Goal: Task Accomplishment & Management: Manage account settings

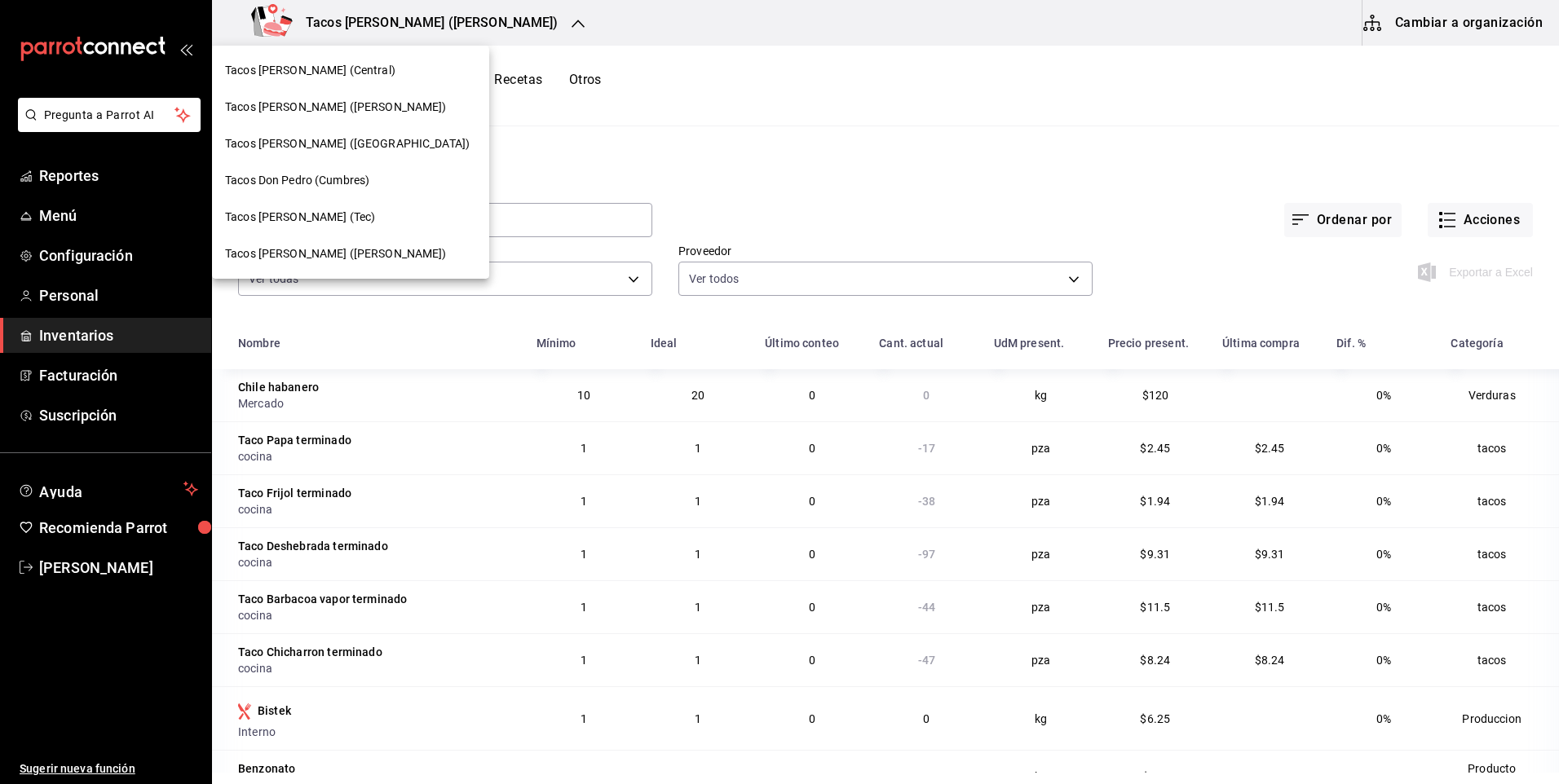
click at [321, 102] on span "Tacos [PERSON_NAME] ([PERSON_NAME])" at bounding box center [336, 107] width 222 height 17
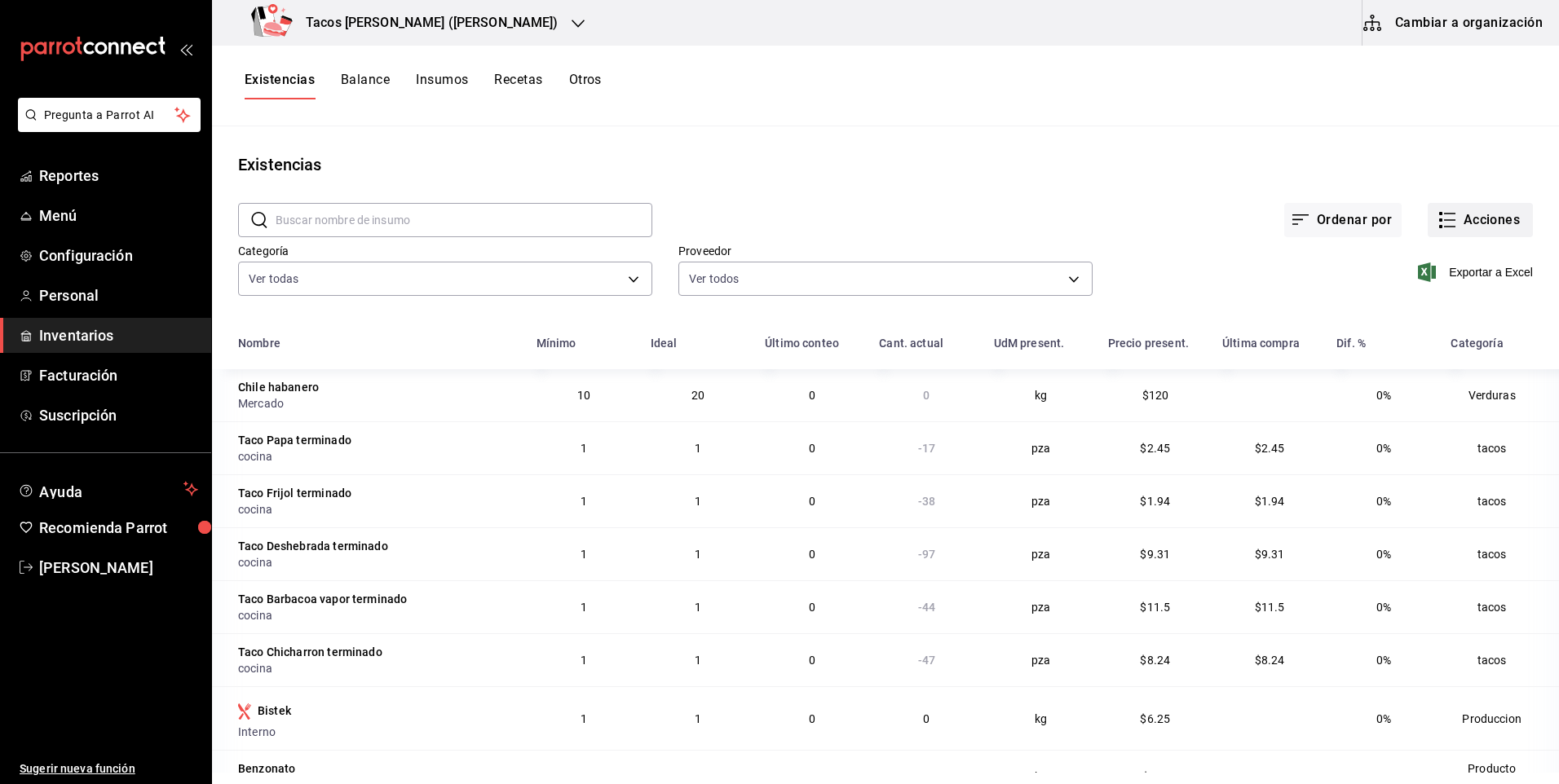
click at [1486, 214] on button "Acciones" at bounding box center [1479, 220] width 105 height 34
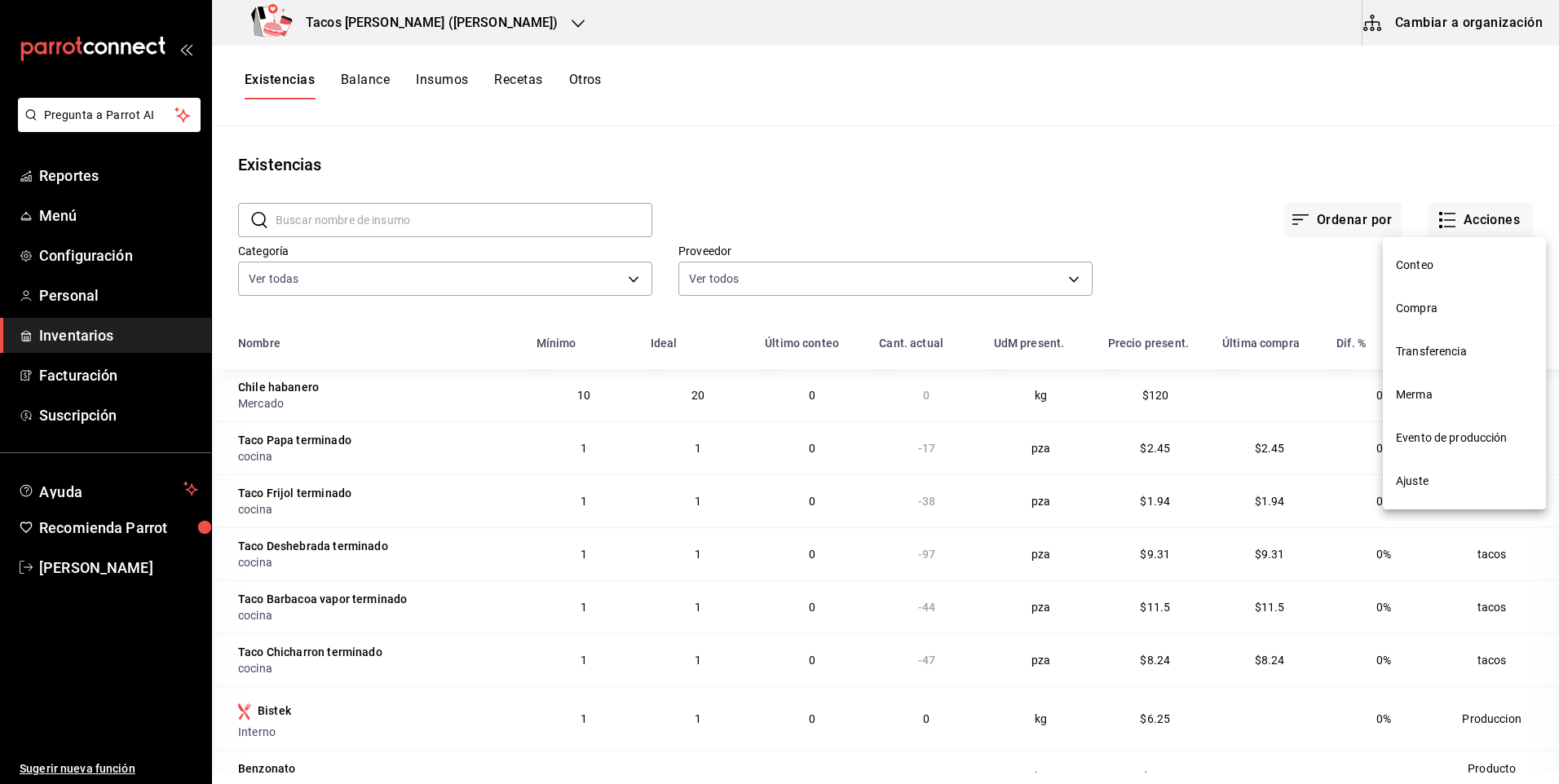
click at [1417, 479] on span "Ajuste" at bounding box center [1464, 481] width 137 height 17
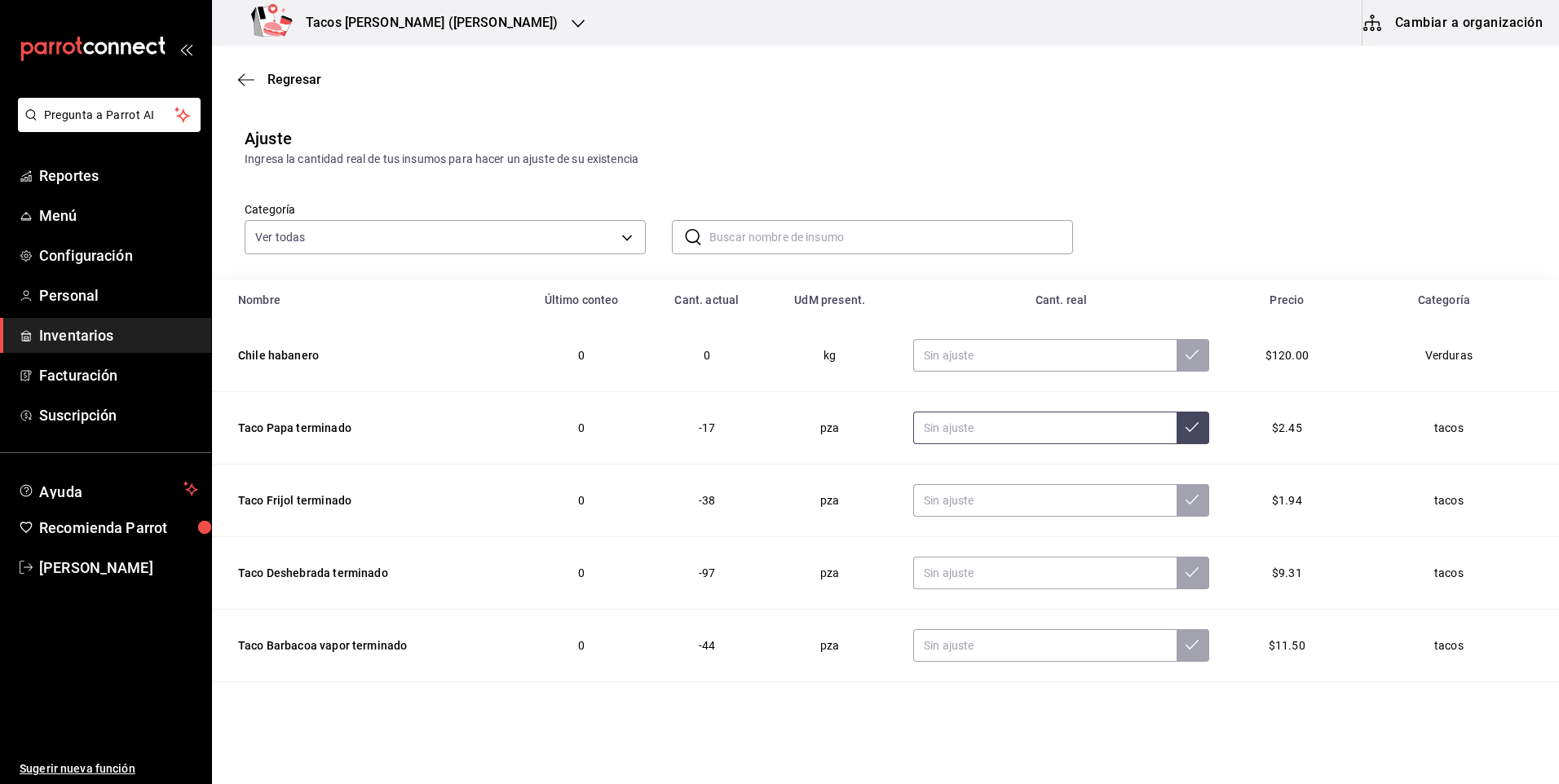
click at [994, 424] on input "text" at bounding box center [1045, 428] width 263 height 32
type input "0.00"
click at [1003, 492] on input "text" at bounding box center [1045, 500] width 263 height 32
type input "0.00"
click at [994, 583] on input "text" at bounding box center [1045, 573] width 263 height 32
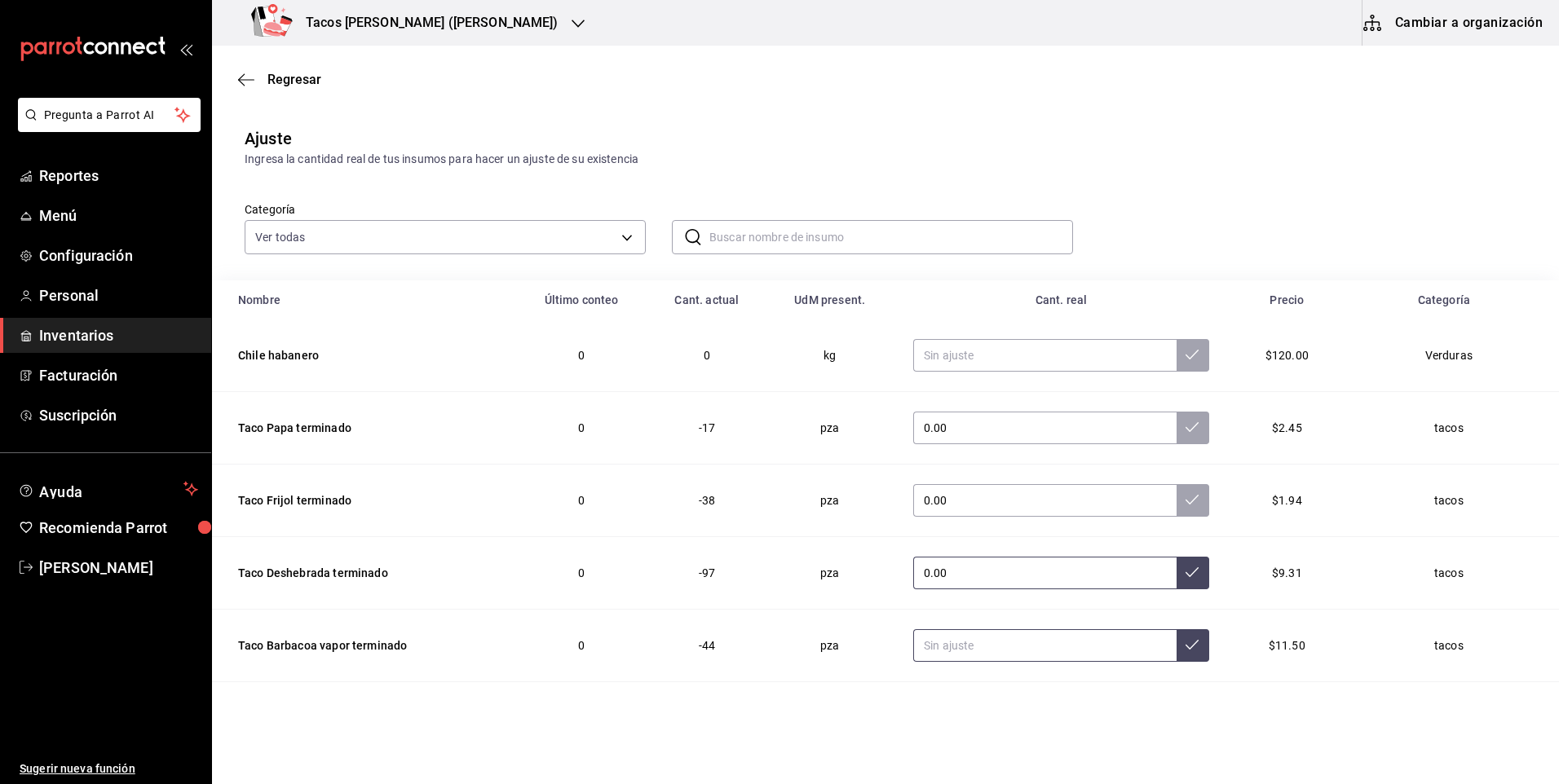
type input "0.00"
click at [990, 652] on input "text" at bounding box center [1045, 645] width 263 height 32
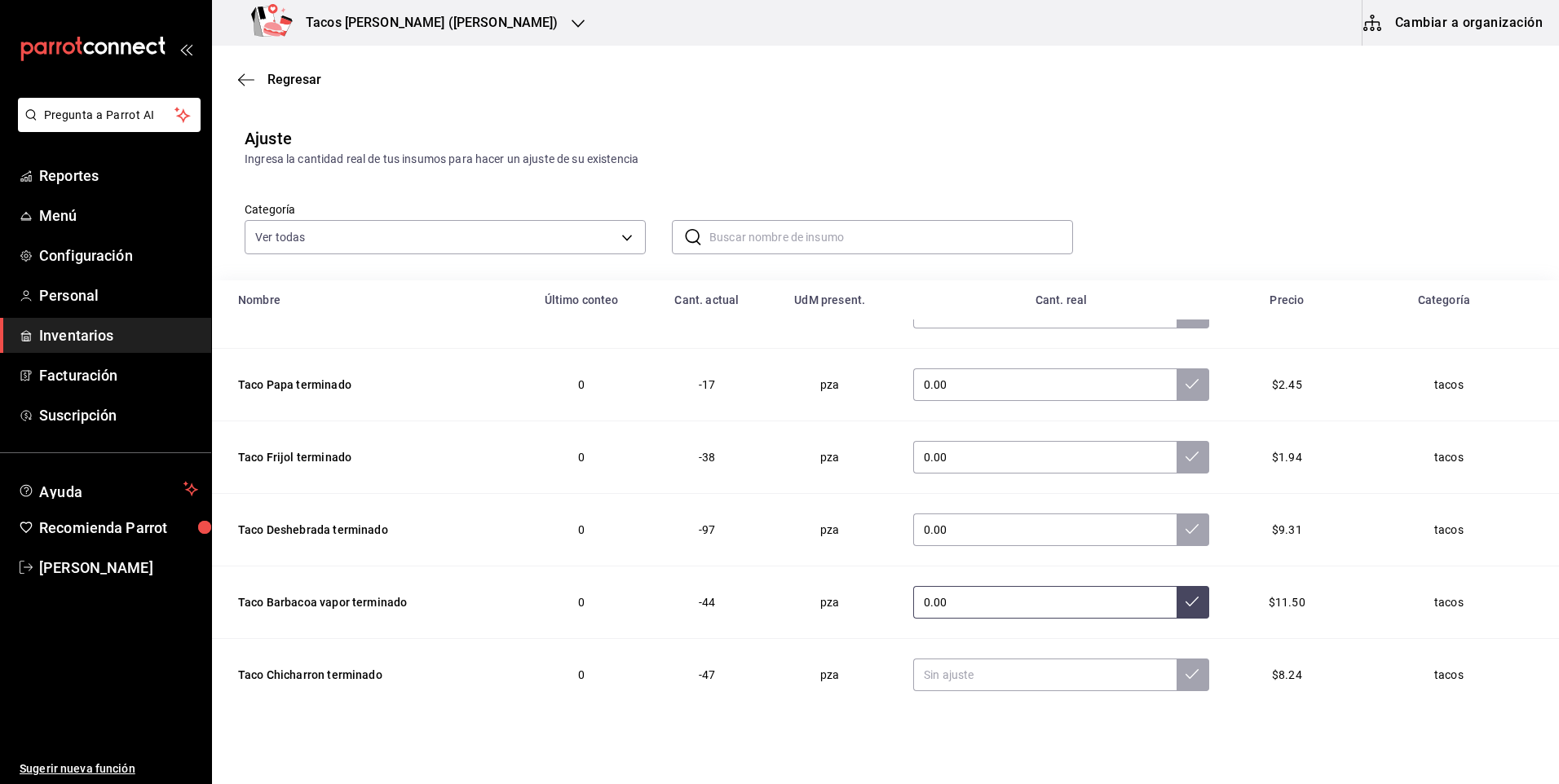
scroll to position [81, 0]
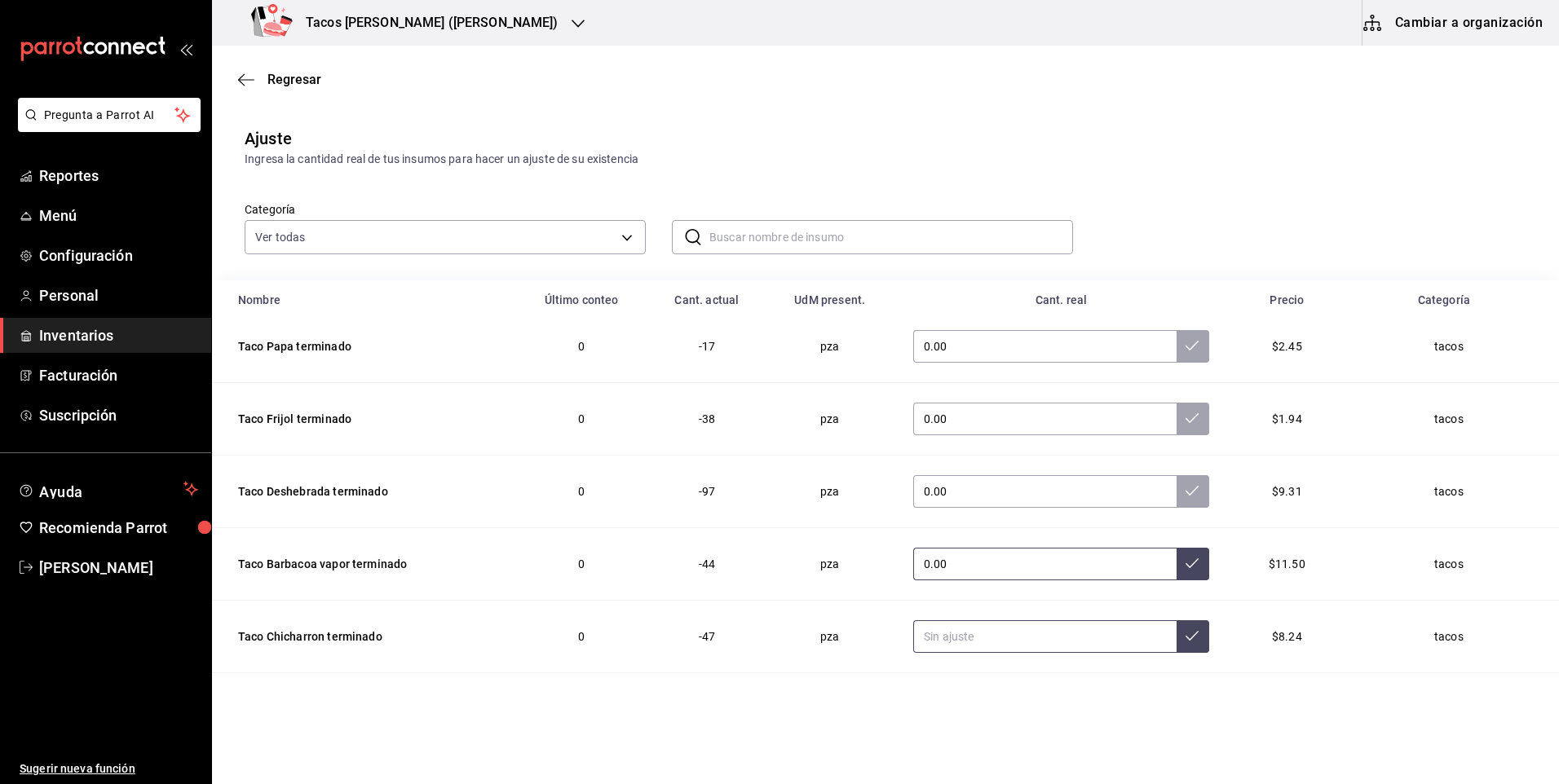
type input "0.00"
click at [995, 648] on input "text" at bounding box center [1045, 636] width 263 height 32
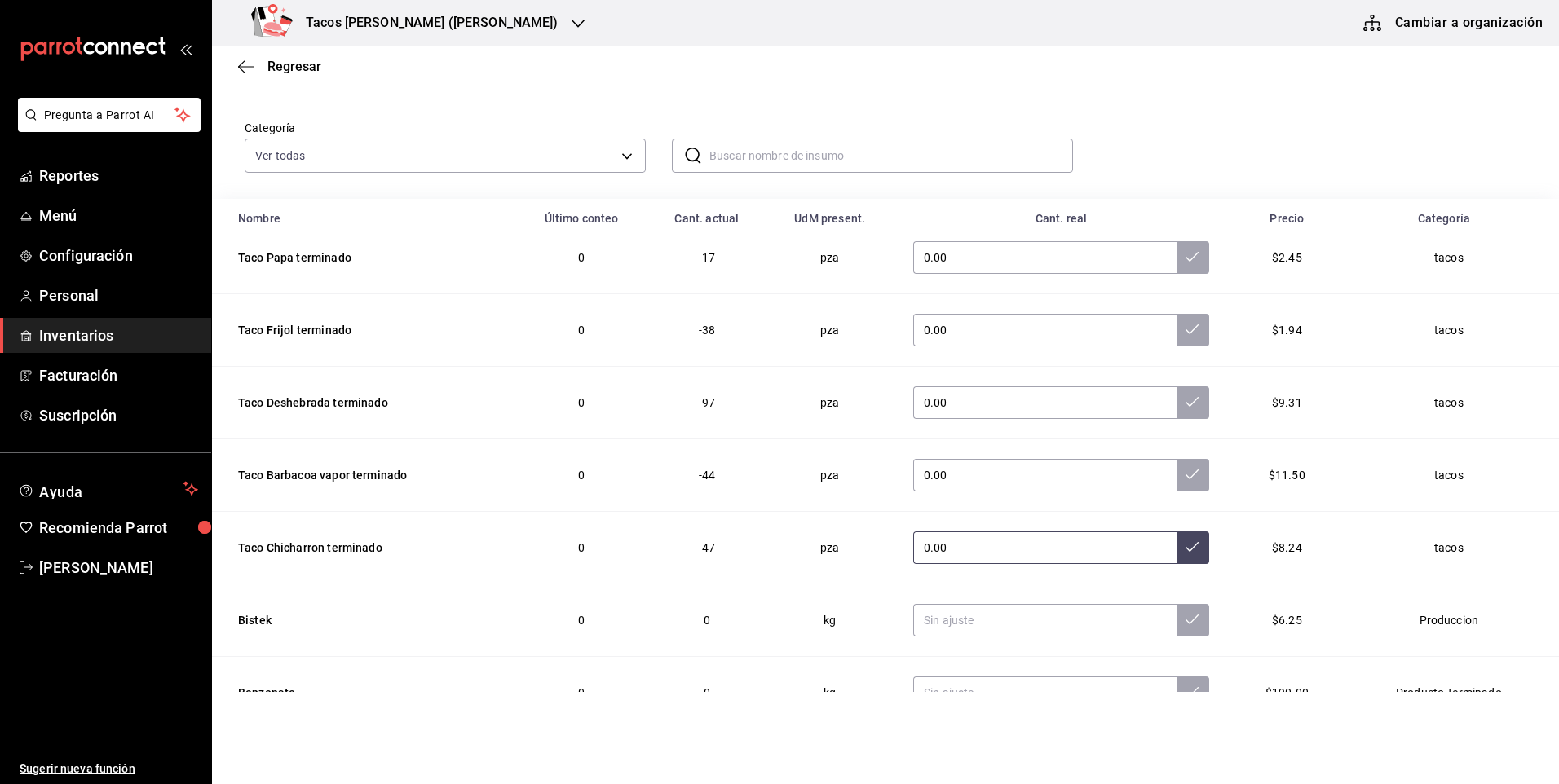
scroll to position [8, 0]
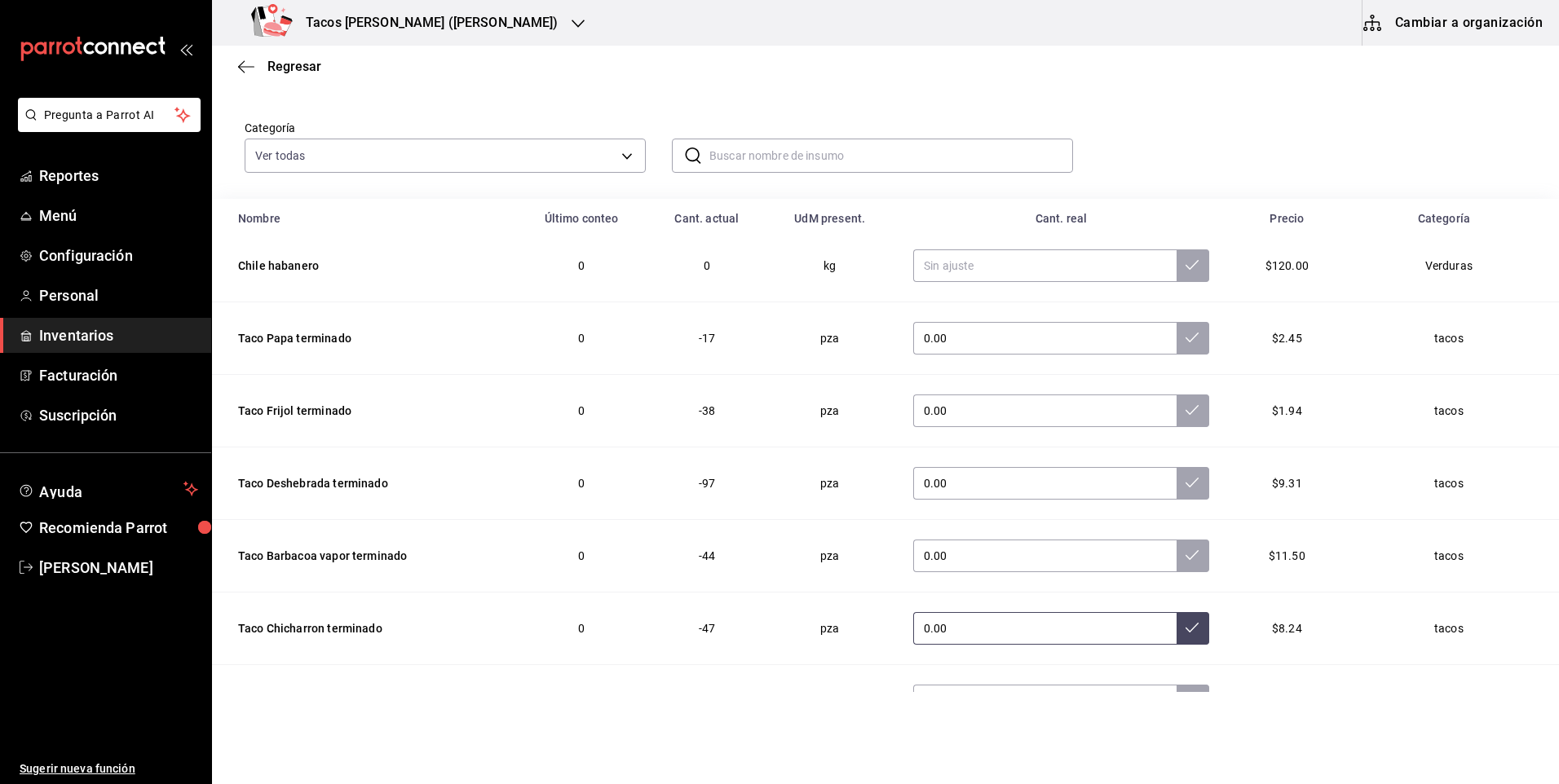
type input "0.00"
click at [1177, 623] on button at bounding box center [1193, 628] width 32 height 32
click at [1177, 557] on button at bounding box center [1193, 556] width 32 height 32
click at [1183, 490] on button at bounding box center [1193, 483] width 32 height 32
click at [1186, 405] on icon at bounding box center [1192, 410] width 13 height 13
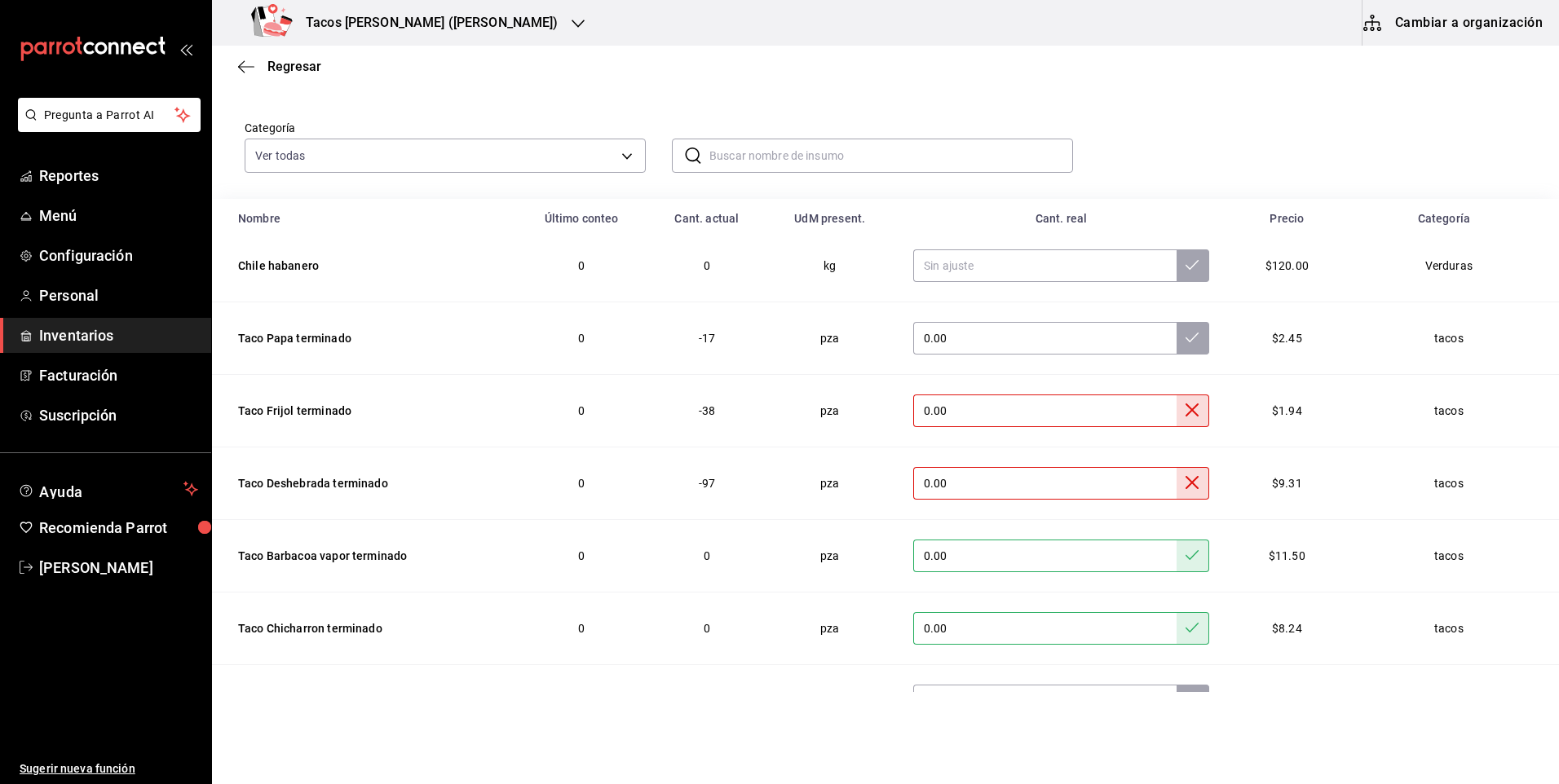
scroll to position [0, 0]
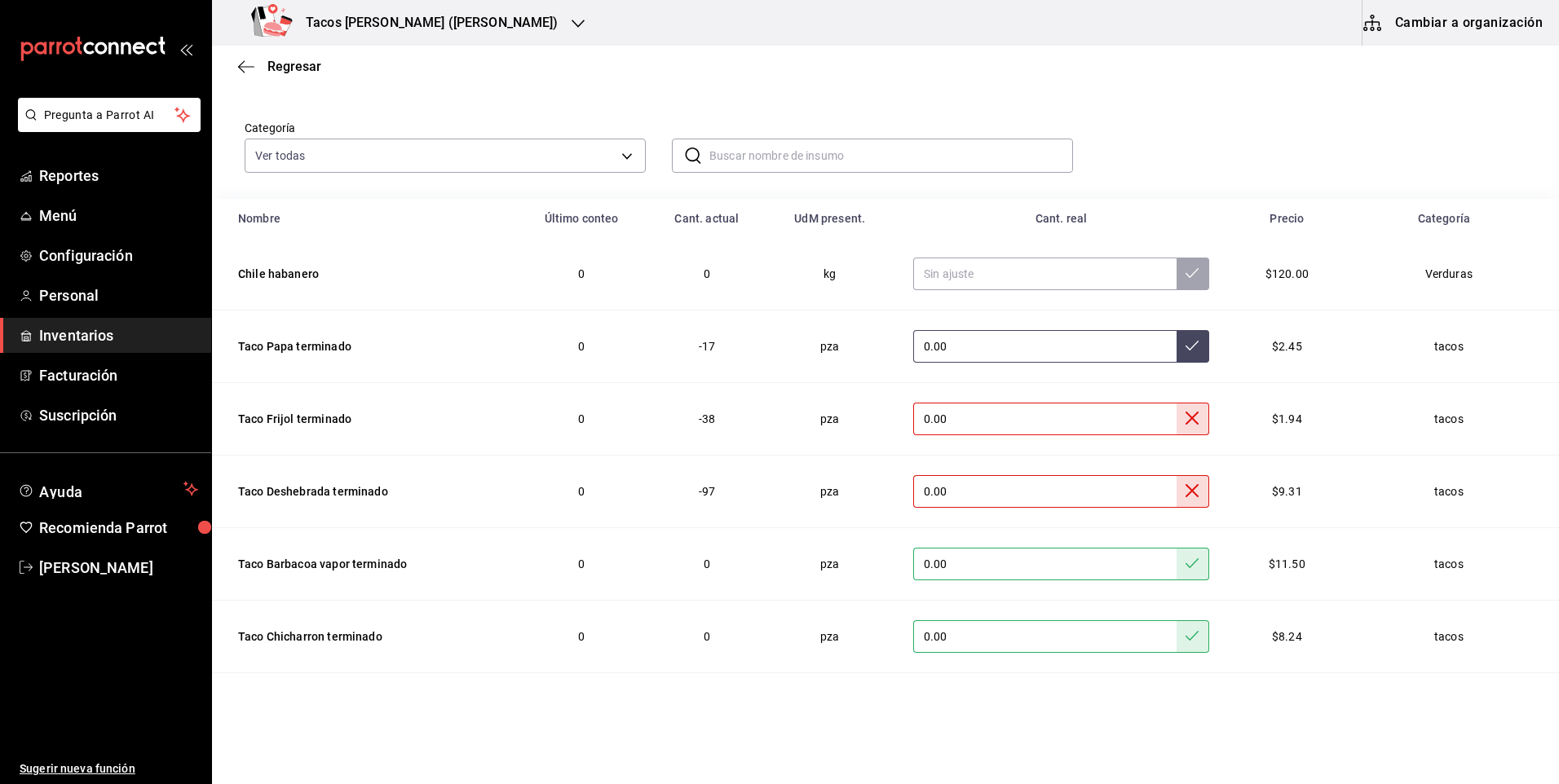
click at [1186, 342] on icon at bounding box center [1192, 345] width 13 height 13
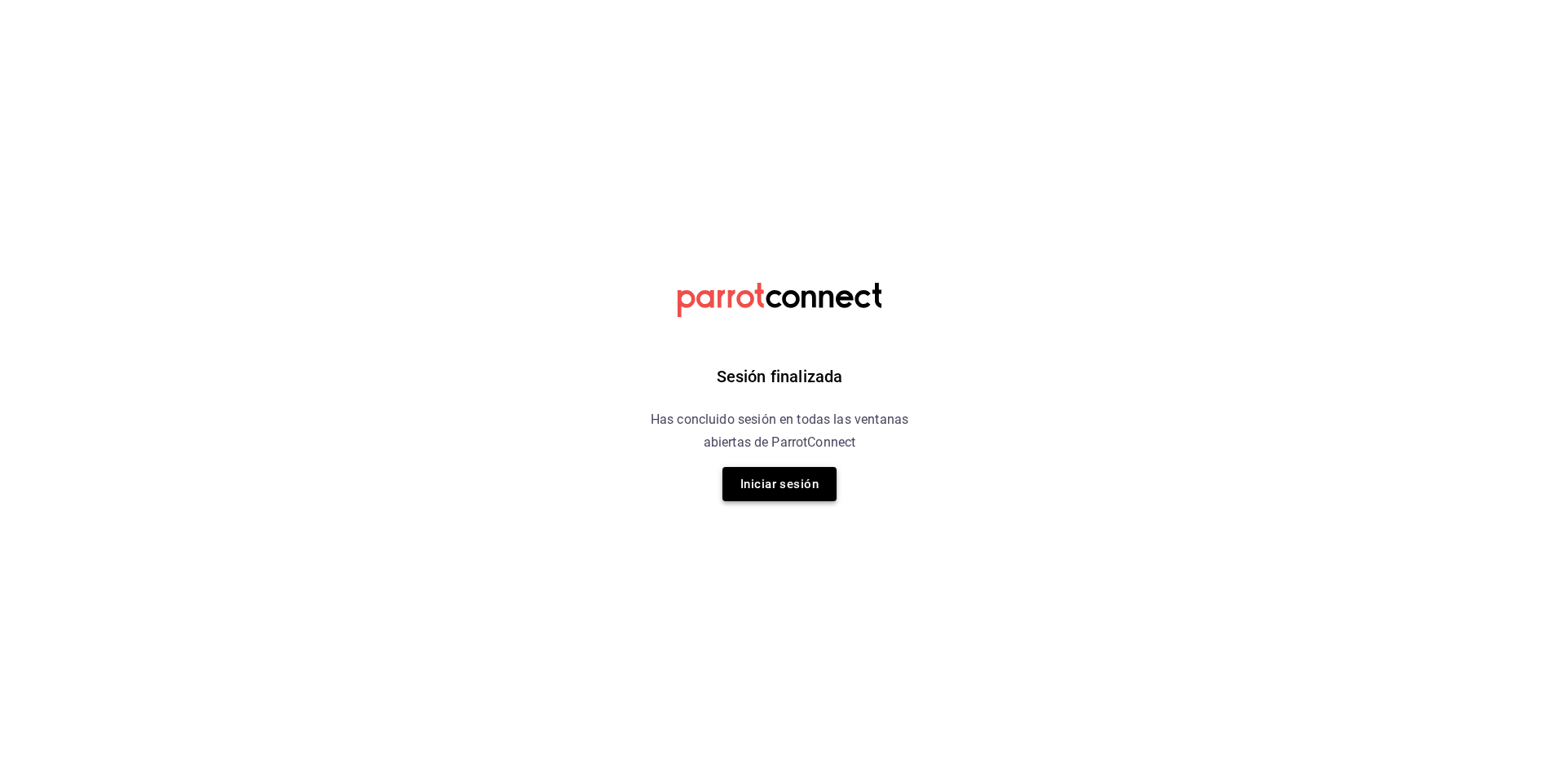
click at [790, 478] on button "Iniciar sesión" at bounding box center [779, 484] width 114 height 34
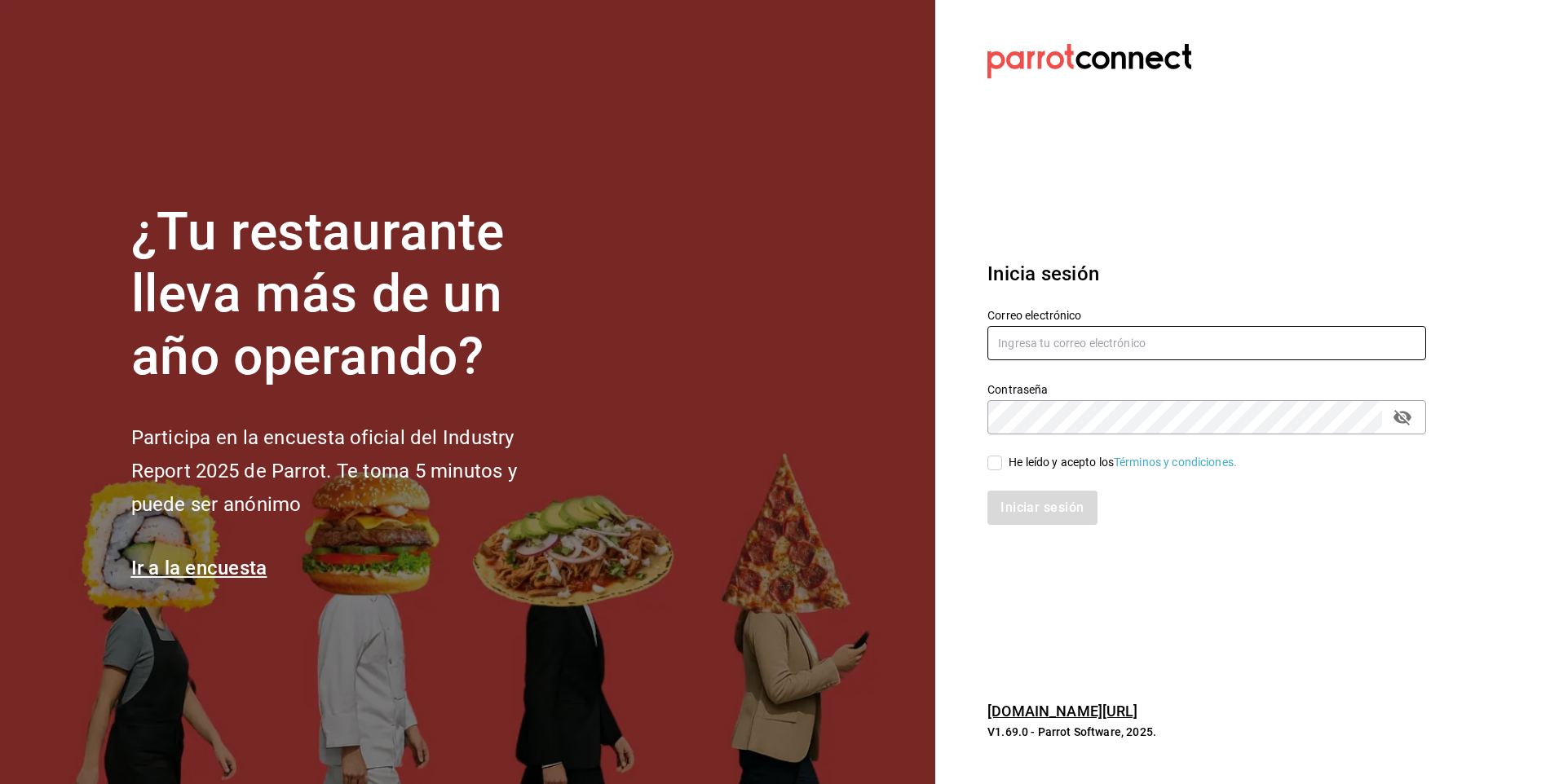
type input "facdonpedro@gmail.com"
click at [999, 460] on input "He leído y acepto los Términos y condiciones." at bounding box center [995, 463] width 14 height 14
checkbox input "true"
click at [1034, 501] on button "Iniciar sesión" at bounding box center [1043, 507] width 111 height 34
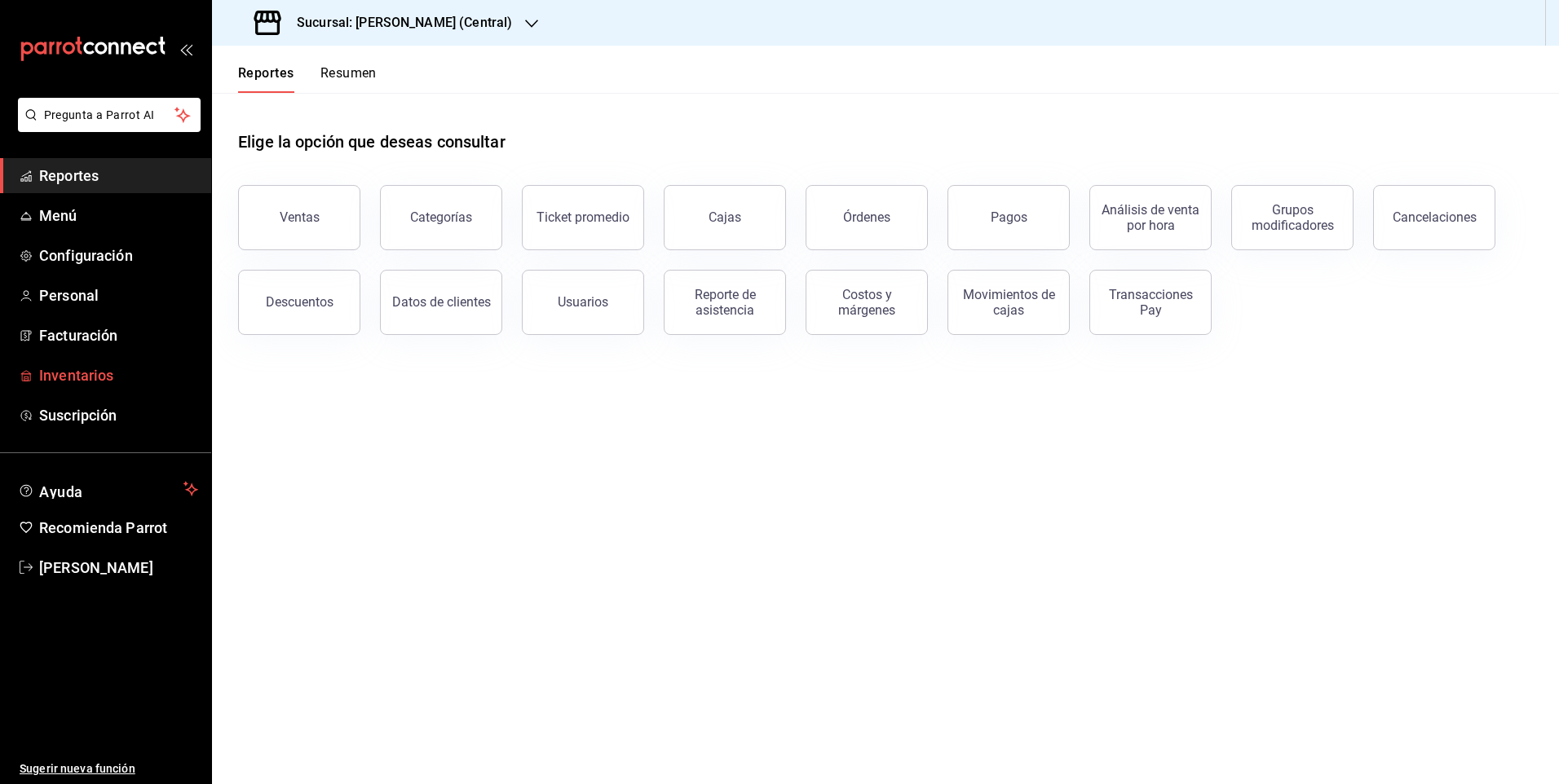
click at [123, 381] on span "Inventarios" at bounding box center [119, 375] width 159 height 22
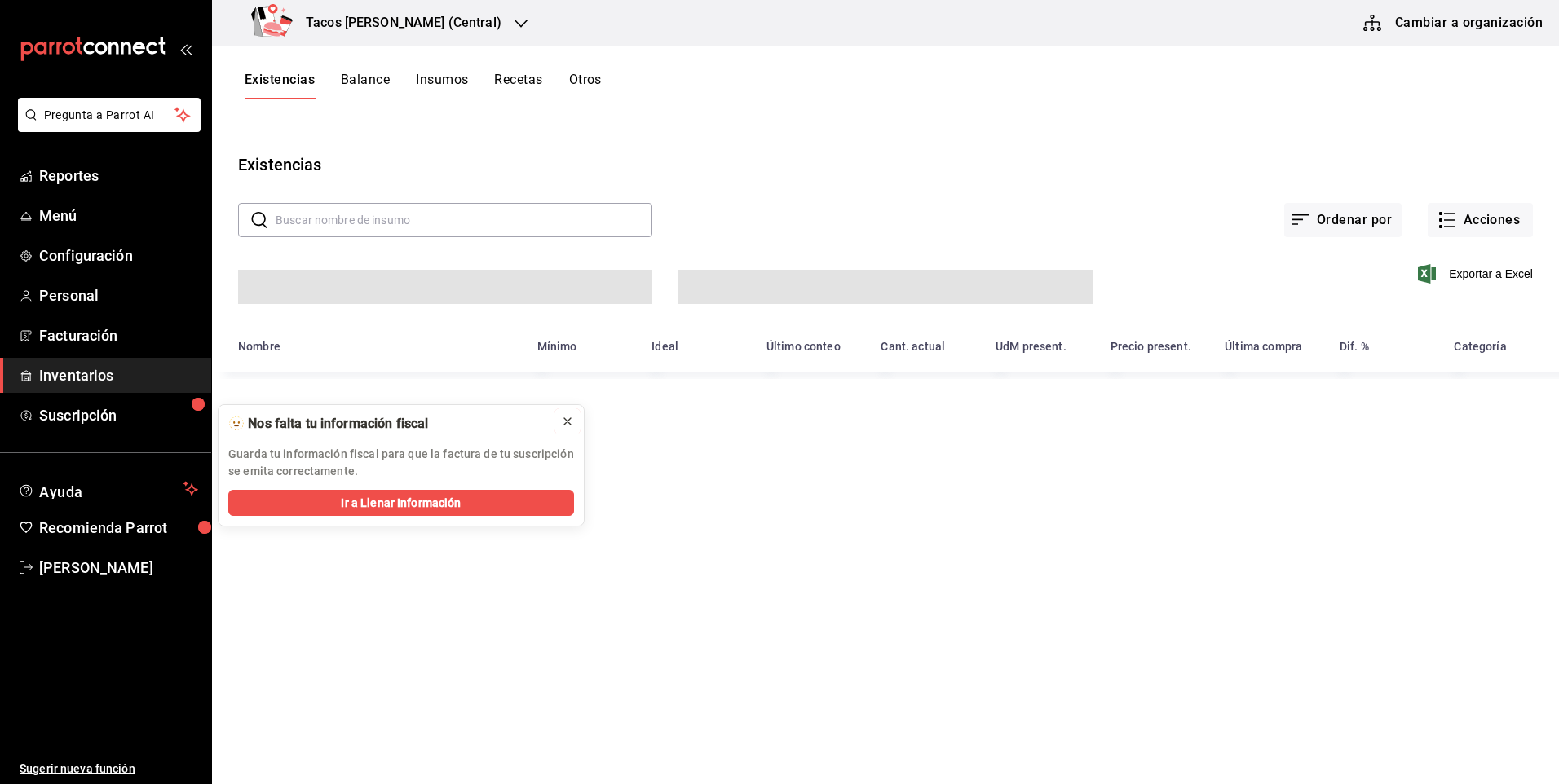
click at [561, 424] on icon at bounding box center [567, 421] width 13 height 13
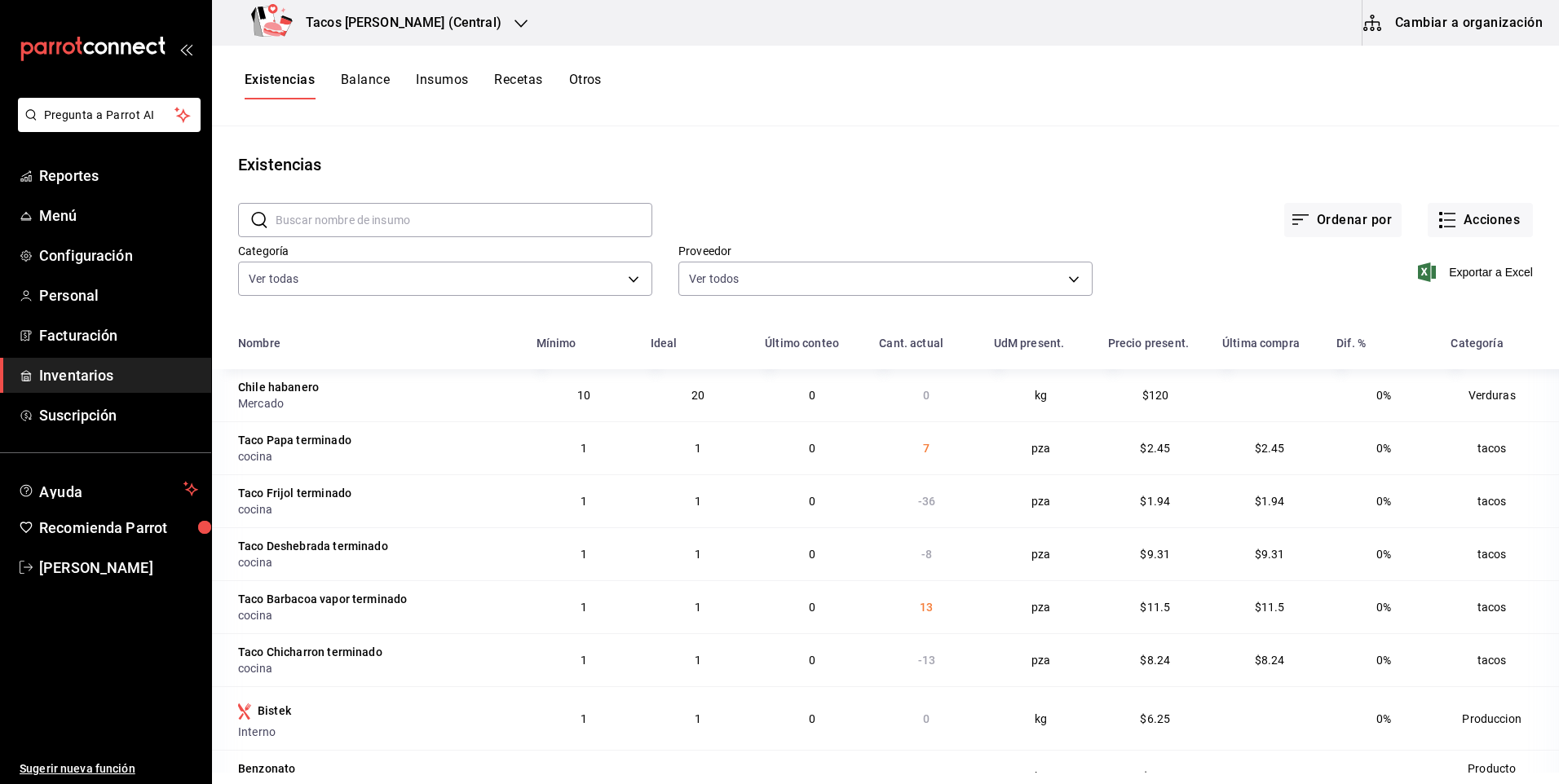
click at [426, 19] on h3 "Tacos [PERSON_NAME] (Central)" at bounding box center [397, 23] width 209 height 20
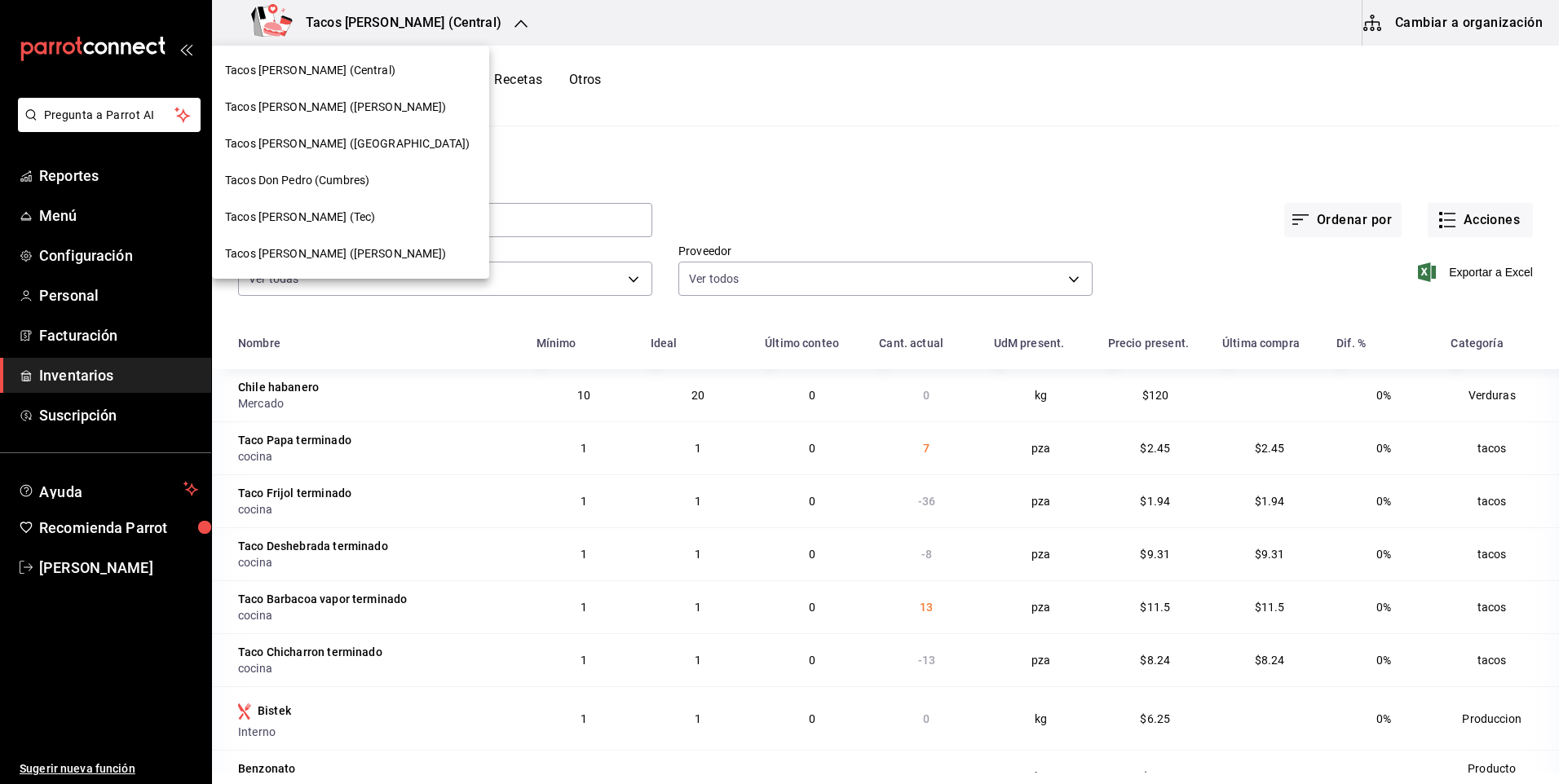
click at [271, 111] on span "Tacos [PERSON_NAME] ([PERSON_NAME])" at bounding box center [336, 107] width 222 height 17
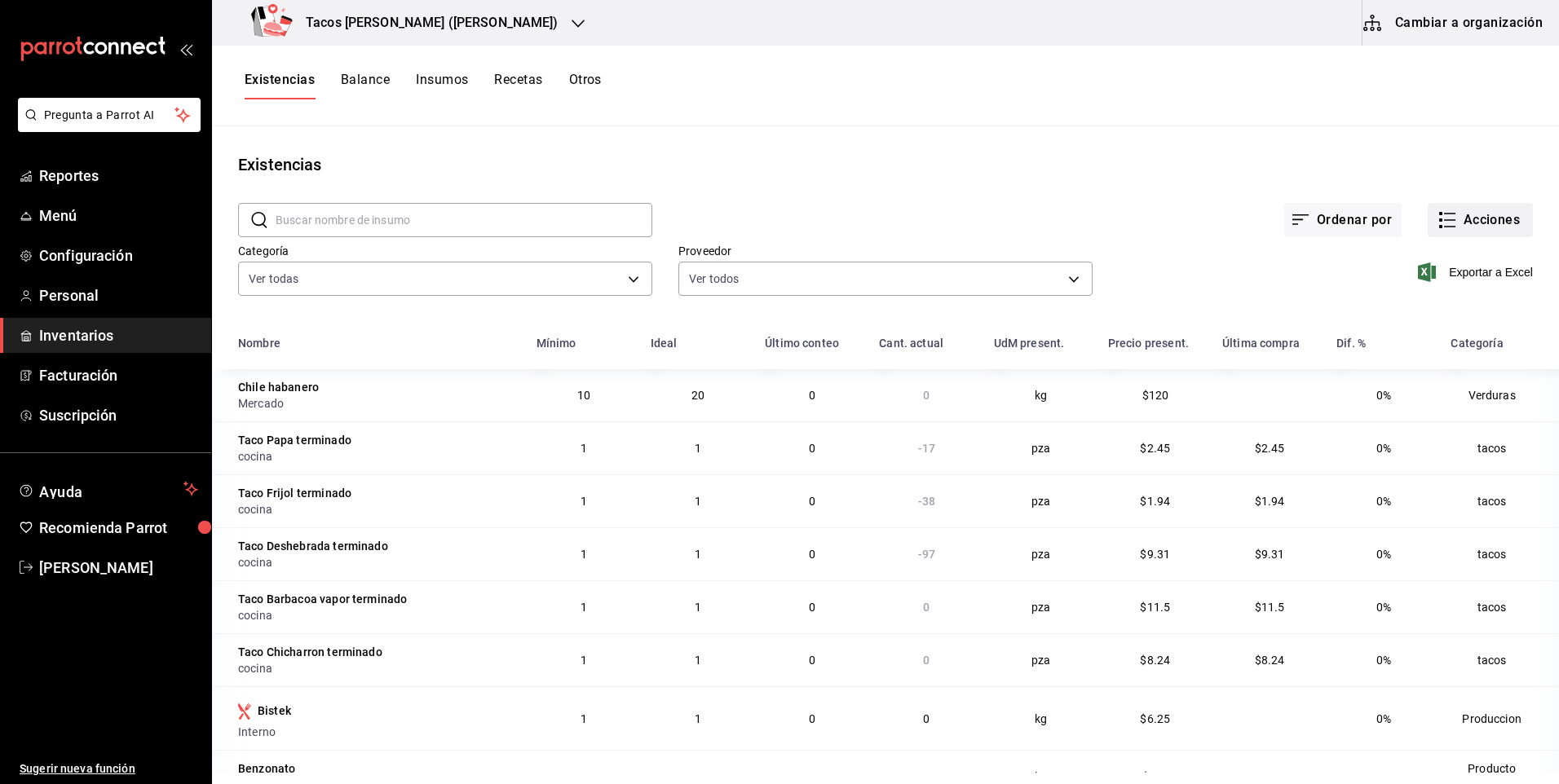
click at [1495, 211] on button "Acciones" at bounding box center [1479, 220] width 105 height 34
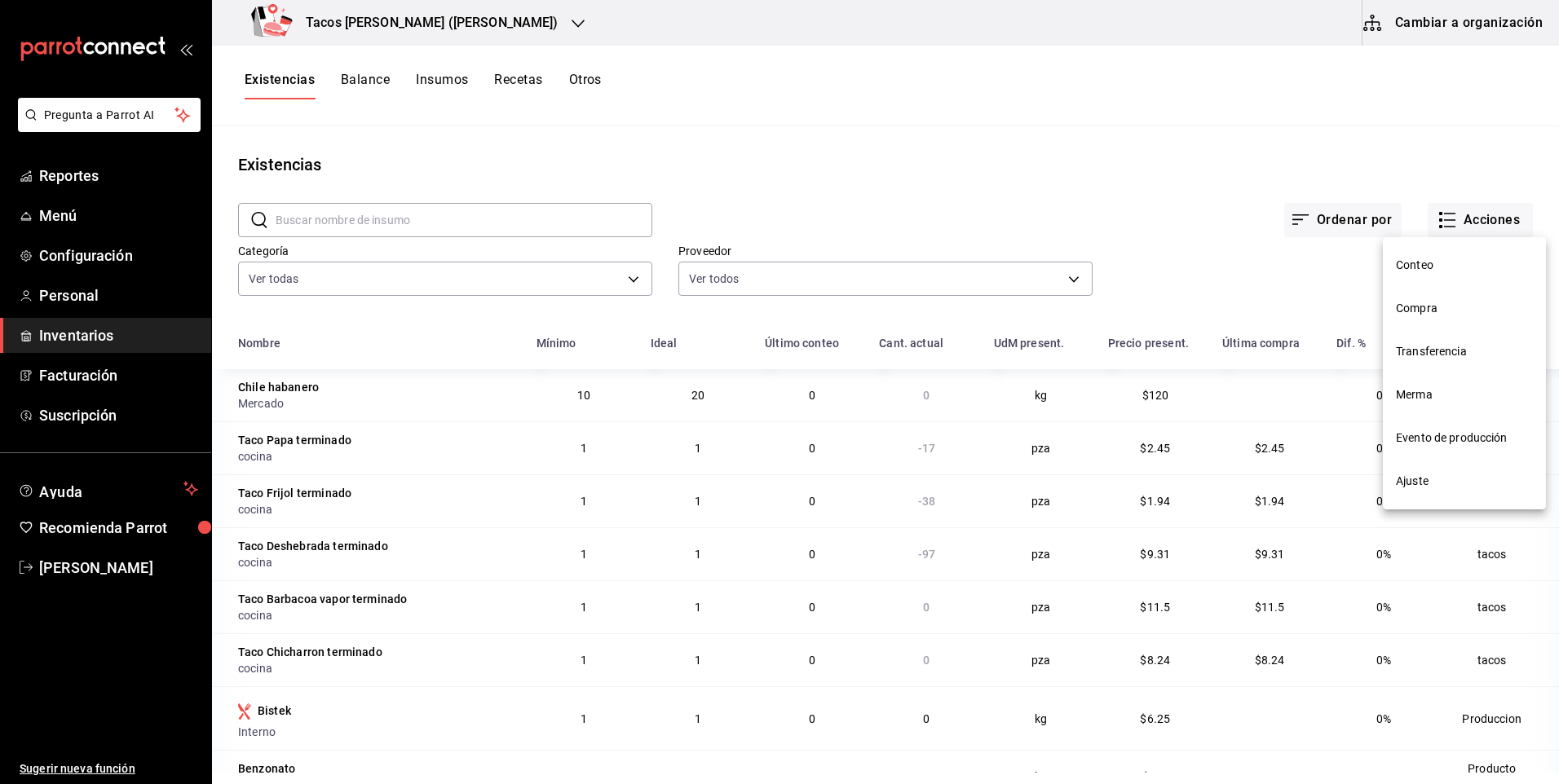
click at [1420, 481] on span "Ajuste" at bounding box center [1464, 481] width 137 height 17
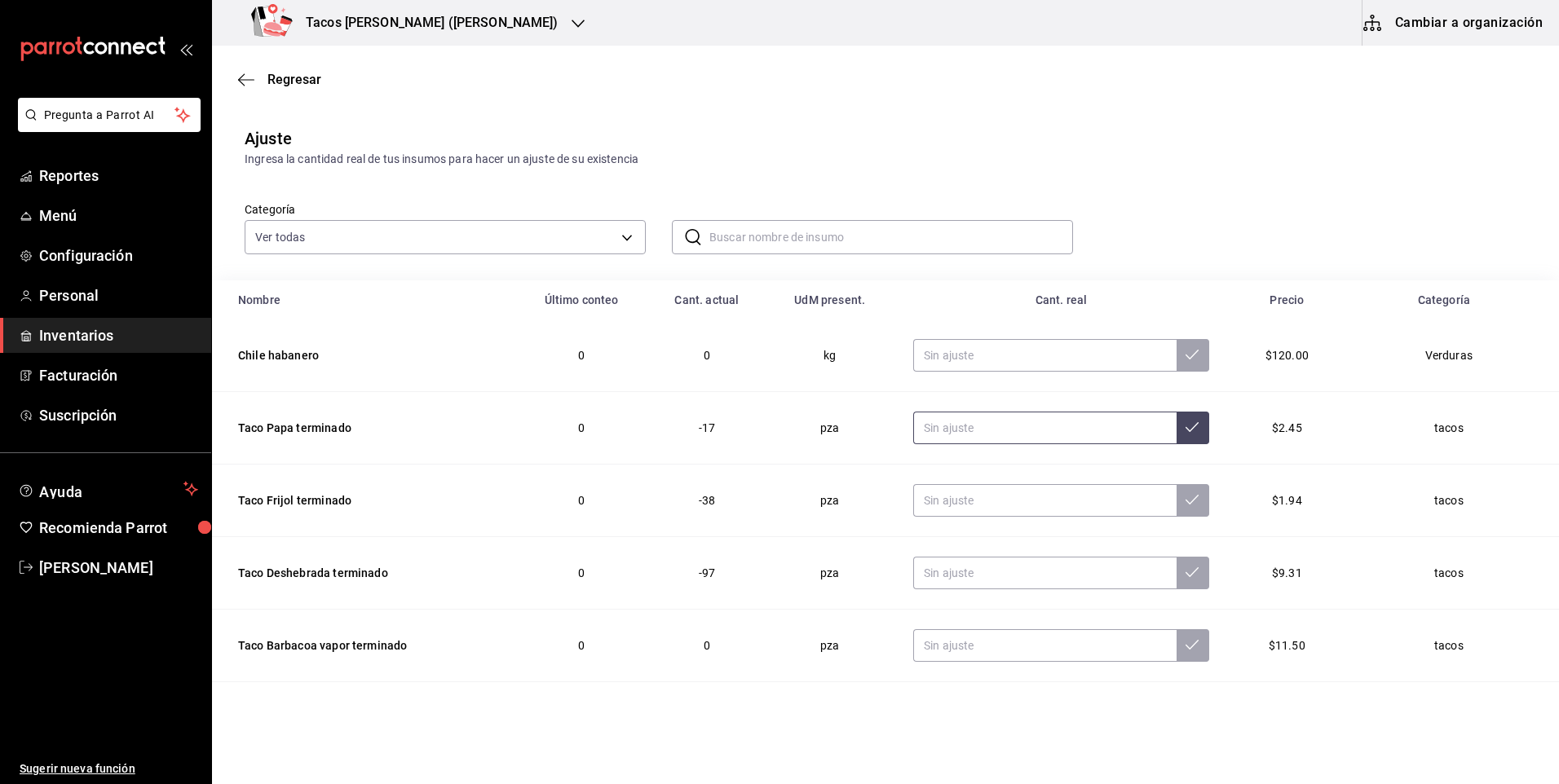
click at [974, 427] on input "text" at bounding box center [1045, 428] width 263 height 32
type input "0.00"
click at [973, 491] on input "text" at bounding box center [1045, 500] width 263 height 32
type input "0.00"
click at [985, 580] on input "text" at bounding box center [1045, 573] width 263 height 32
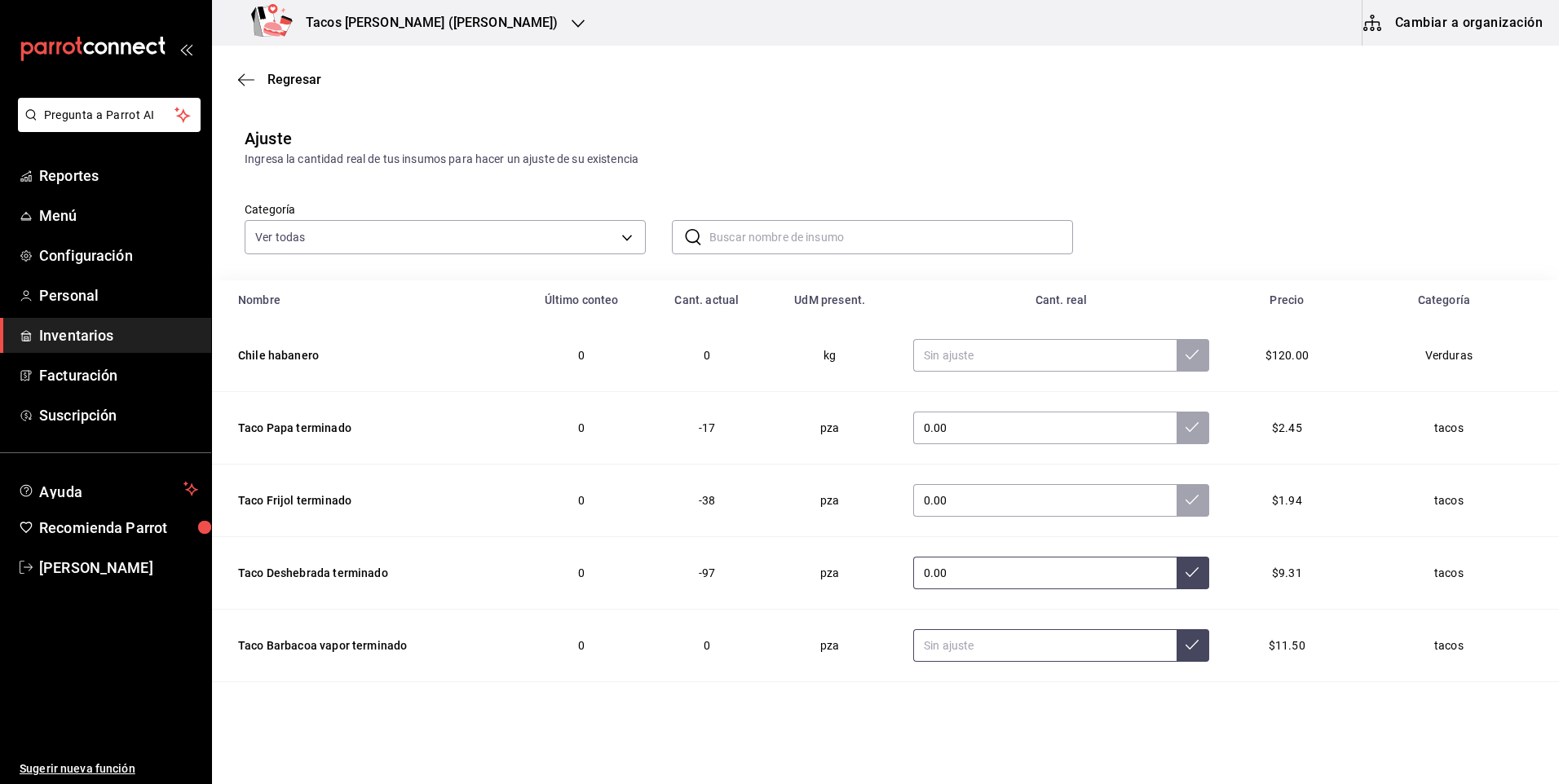
type input "0.00"
click at [979, 633] on input "text" at bounding box center [1045, 645] width 263 height 32
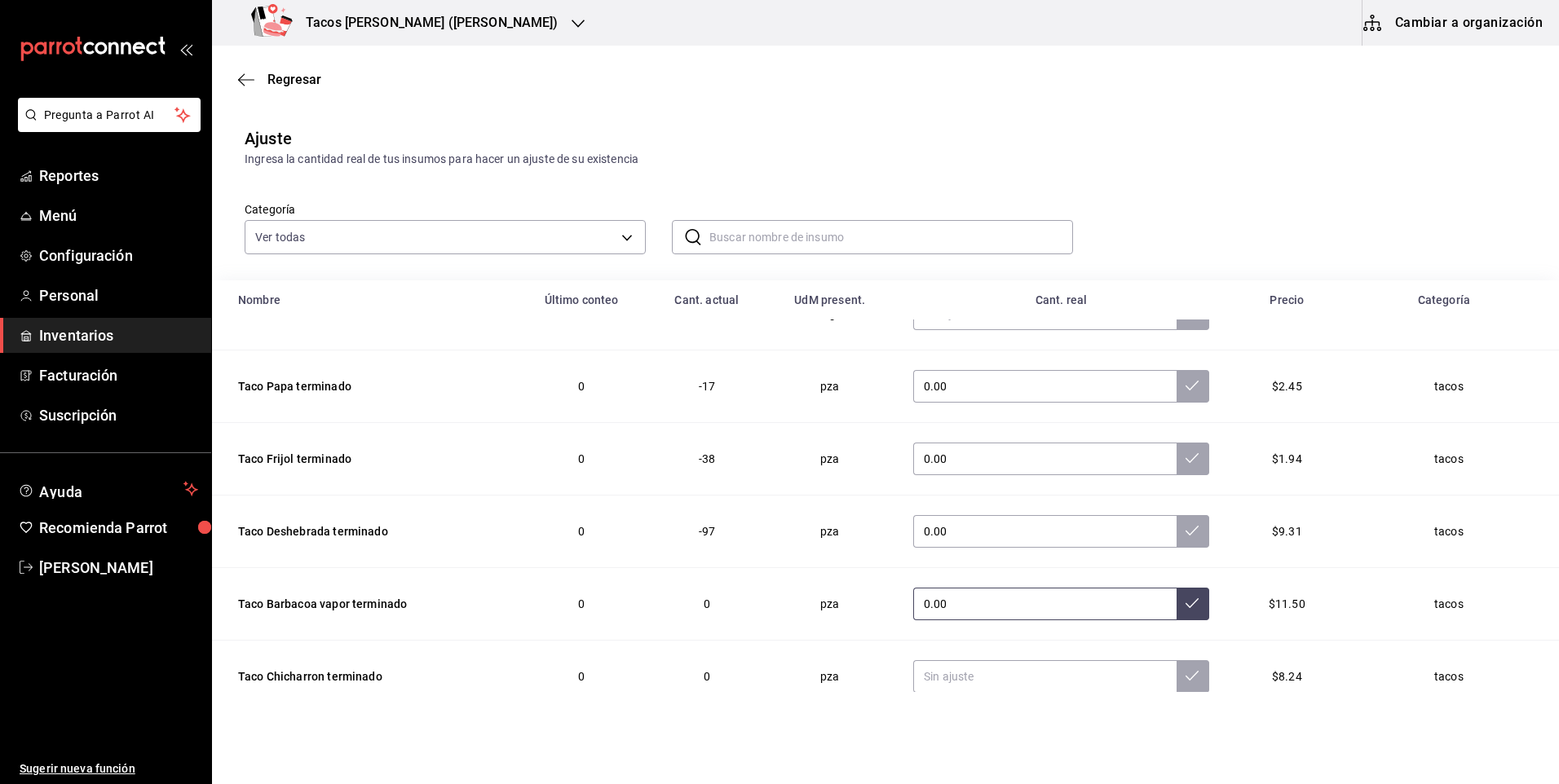
scroll to position [81, 0]
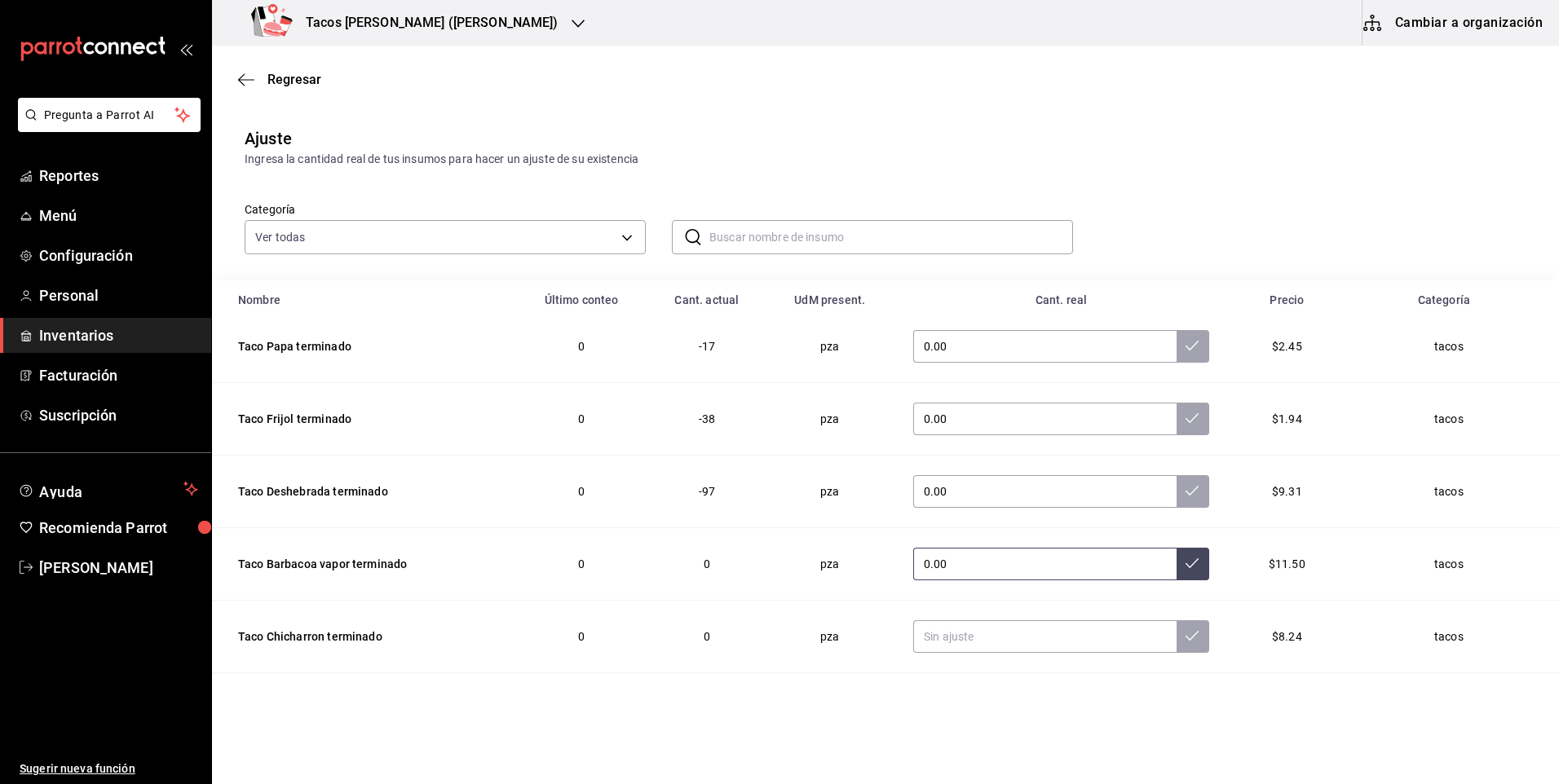
type input "0.00"
click at [1013, 640] on input "text" at bounding box center [1045, 636] width 263 height 32
type input "0.00"
click at [1177, 637] on button at bounding box center [1193, 636] width 32 height 32
click at [1179, 523] on td "0.00" at bounding box center [1061, 491] width 335 height 72
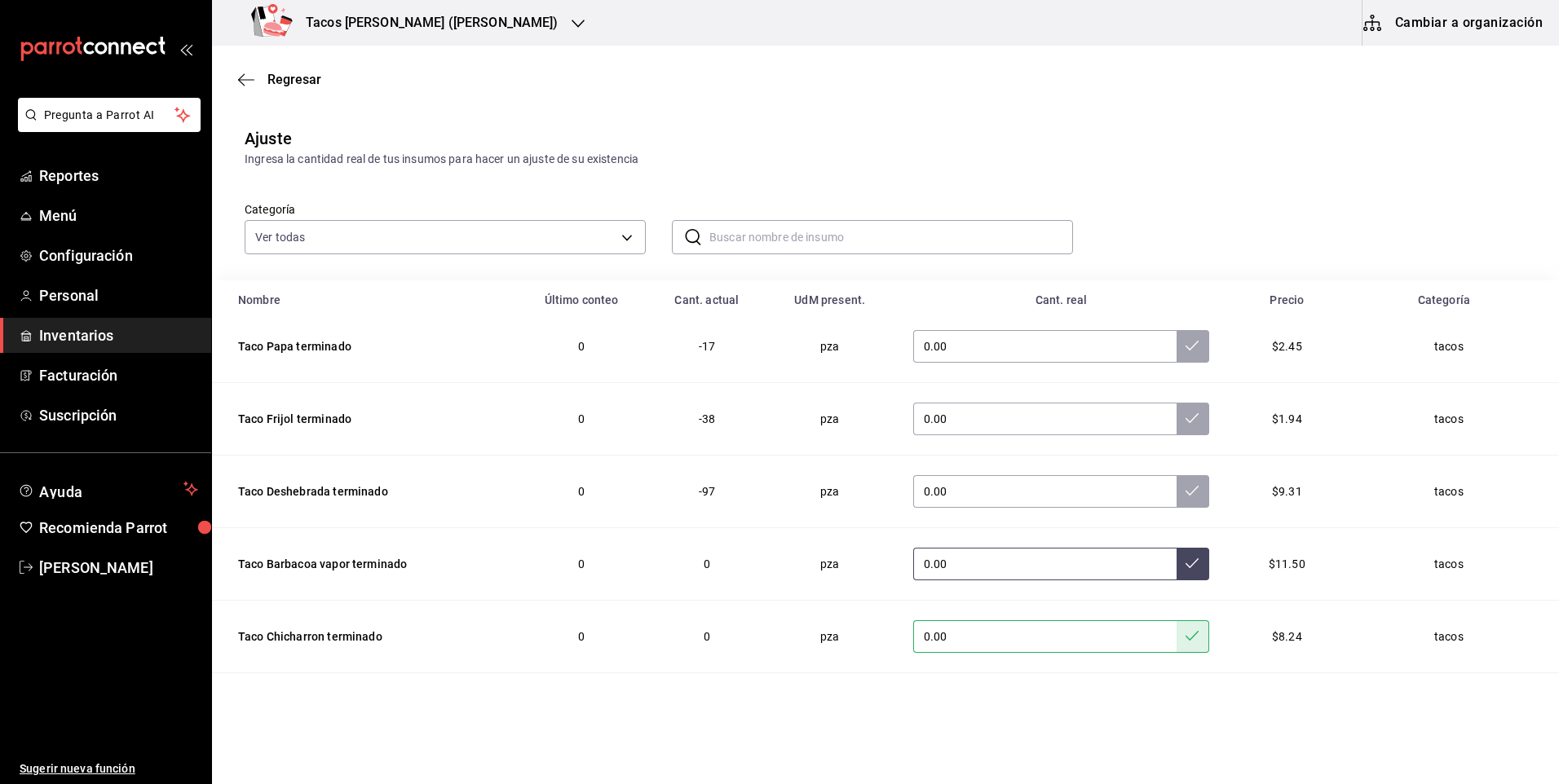
click at [1177, 552] on button at bounding box center [1193, 564] width 32 height 32
click at [1177, 479] on button at bounding box center [1193, 491] width 32 height 32
click at [1177, 404] on button at bounding box center [1193, 419] width 32 height 32
click at [1177, 337] on button at bounding box center [1193, 346] width 32 height 32
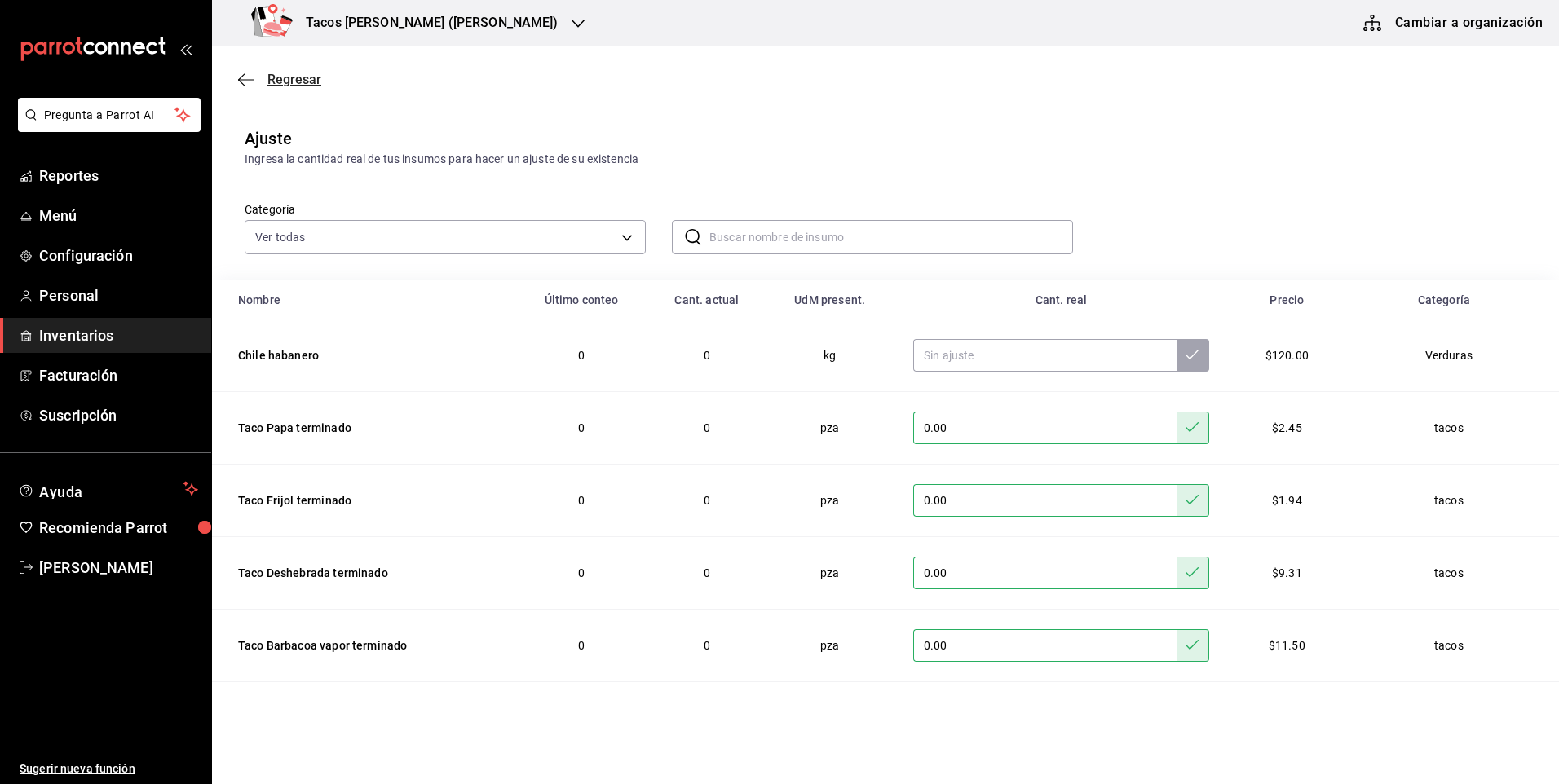
click at [304, 74] on span "Regresar" at bounding box center [295, 79] width 54 height 15
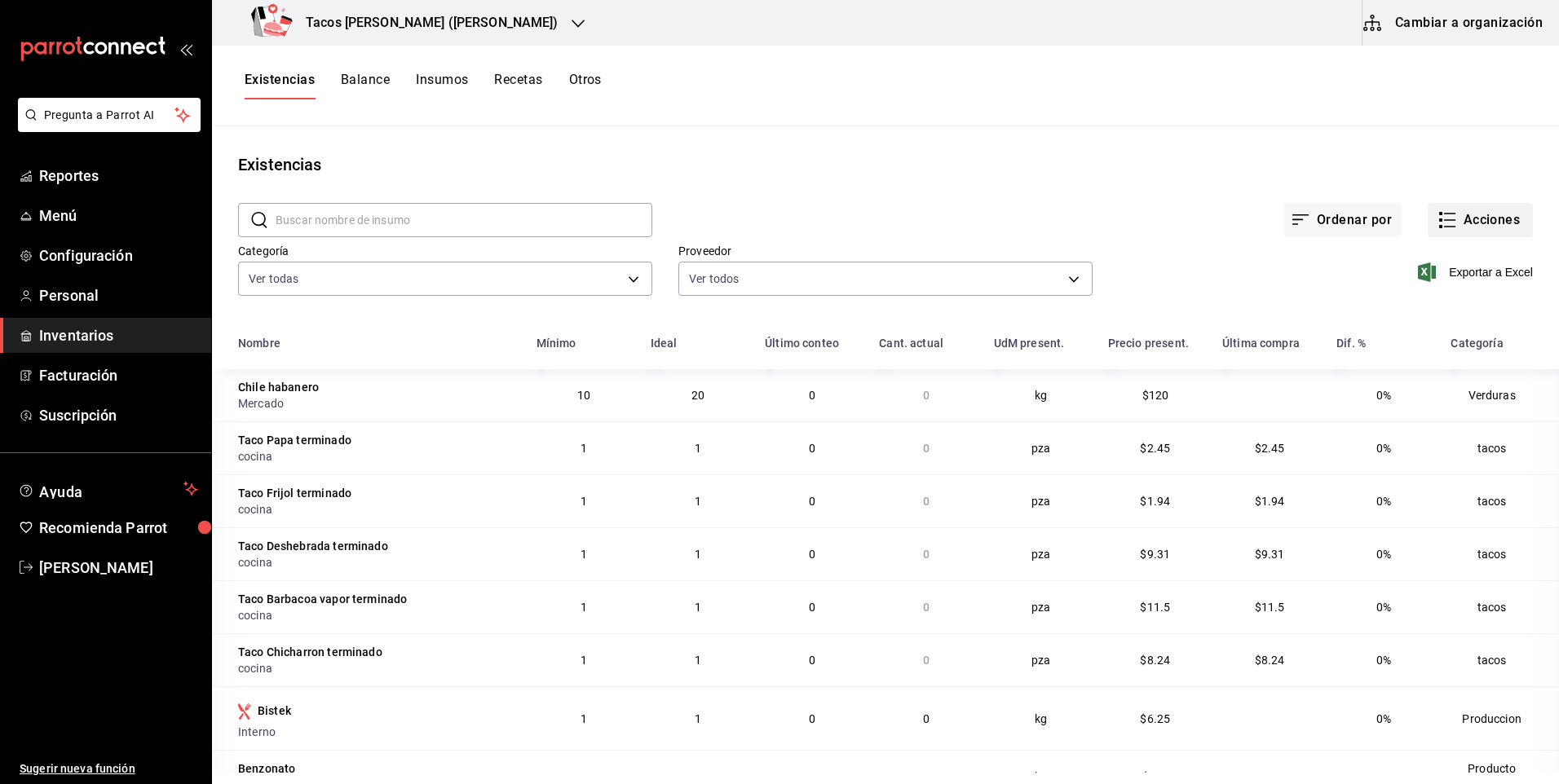
click at [1469, 215] on button "Acciones" at bounding box center [1479, 220] width 105 height 34
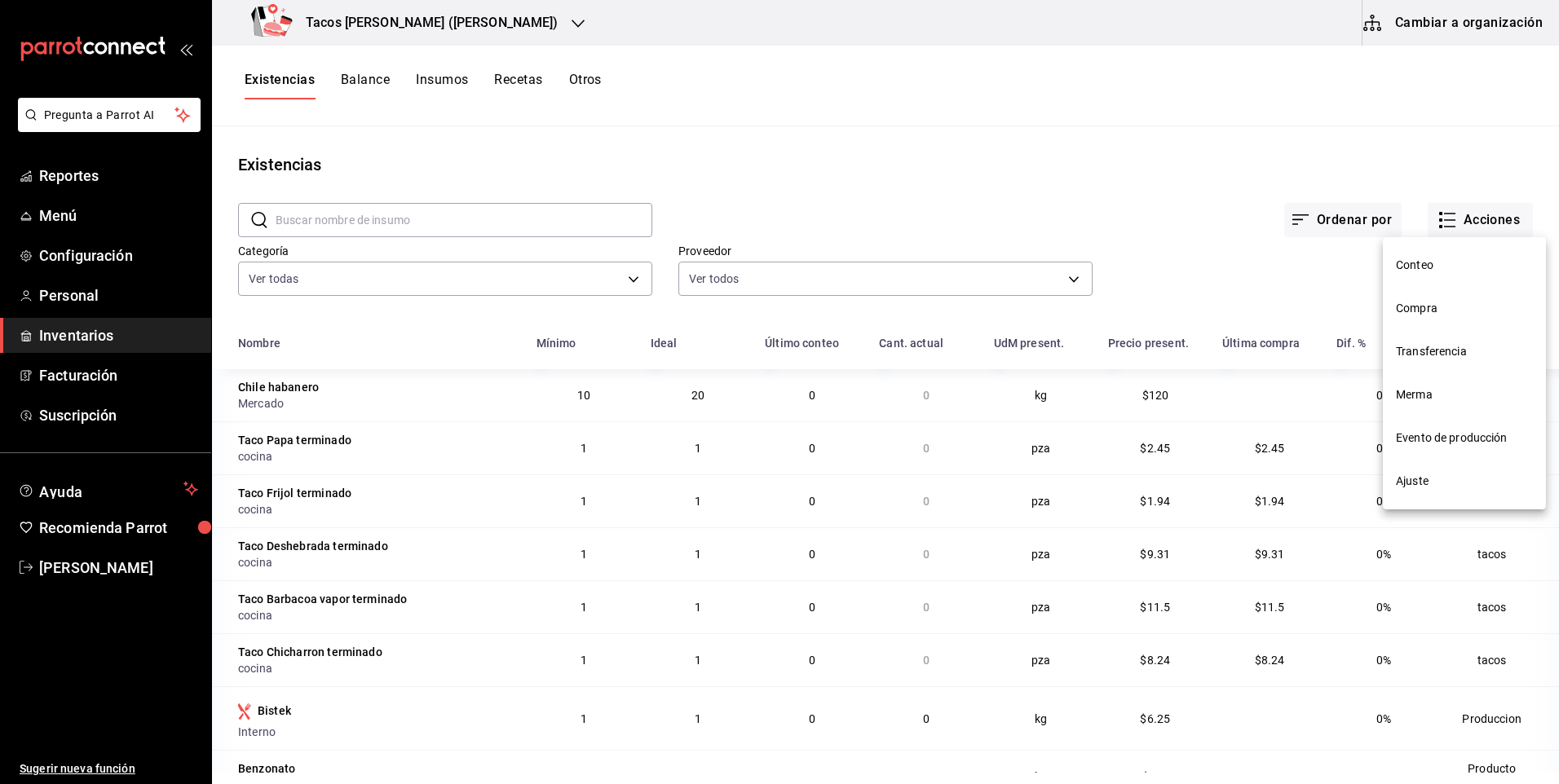
click at [1435, 303] on span "Compra" at bounding box center [1464, 308] width 137 height 17
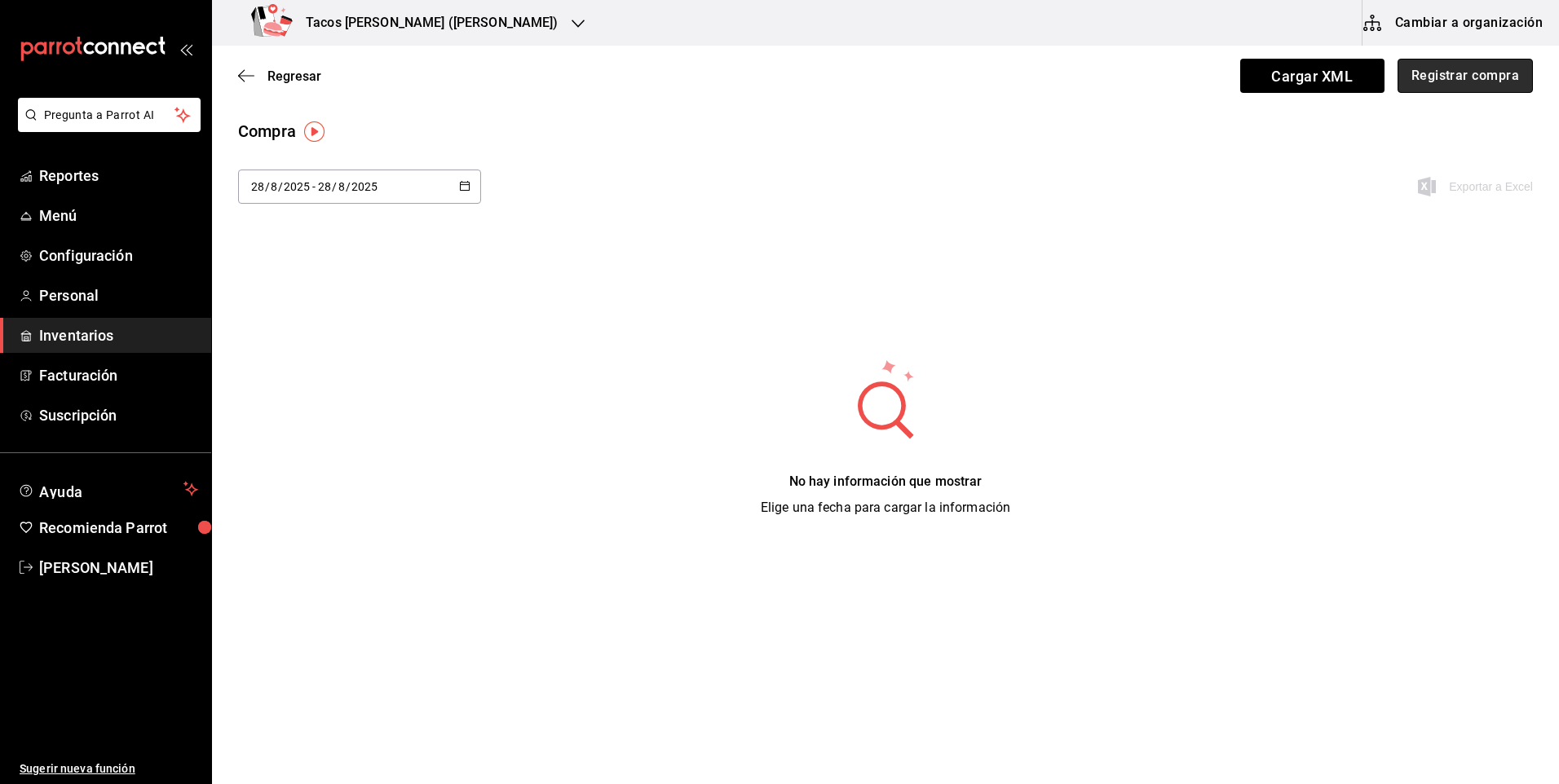
click at [1488, 68] on button "Registrar compra" at bounding box center [1464, 76] width 135 height 34
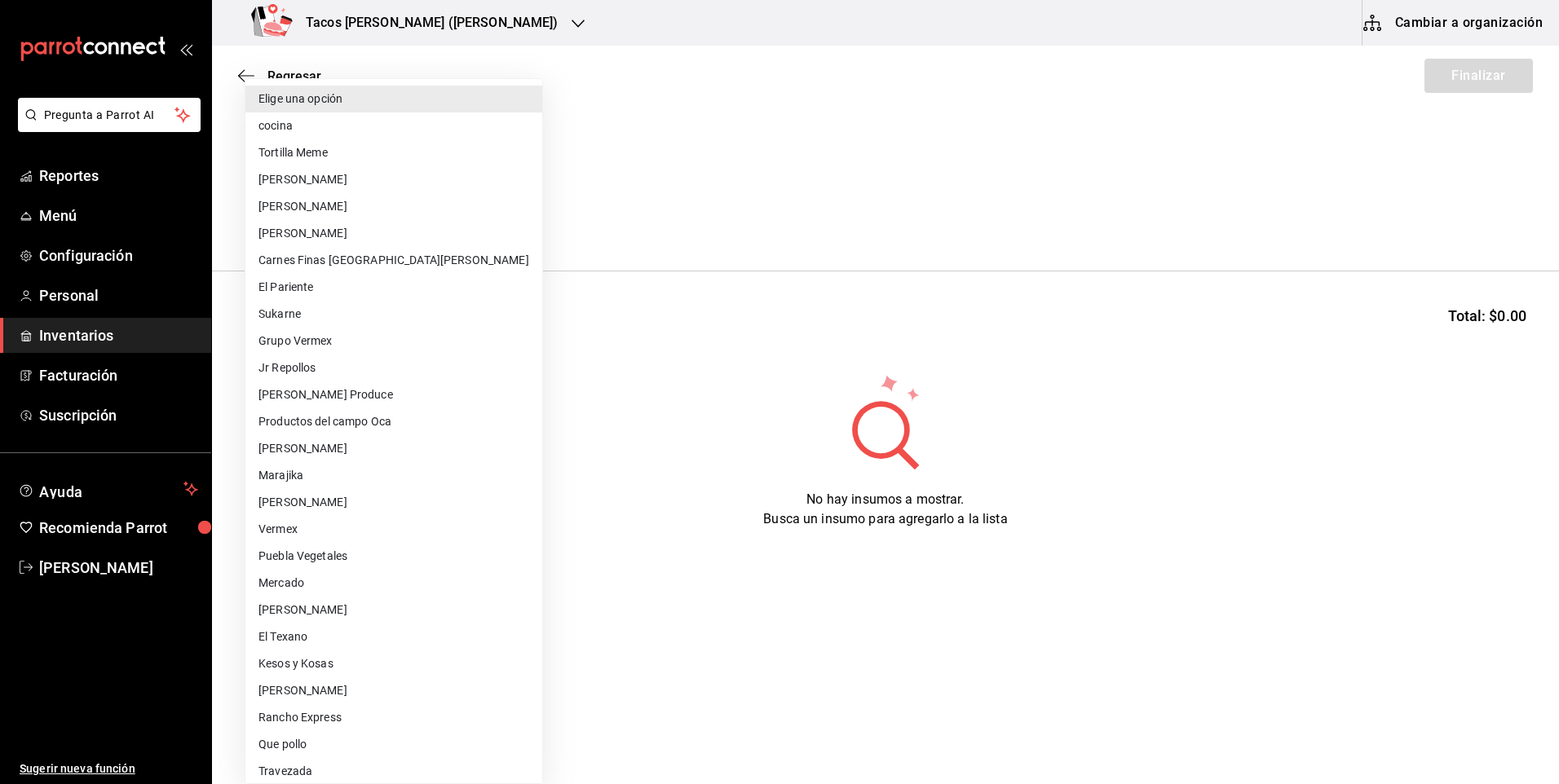
click at [422, 200] on body "Pregunta a Parrot AI Reportes Menú Configuración Personal Inventarios Facturaci…" at bounding box center [779, 345] width 1559 height 692
click at [313, 125] on li "cocina" at bounding box center [393, 126] width 296 height 27
type input "237c9a5b-4078-49eb-83ef-23bf52bd7acd"
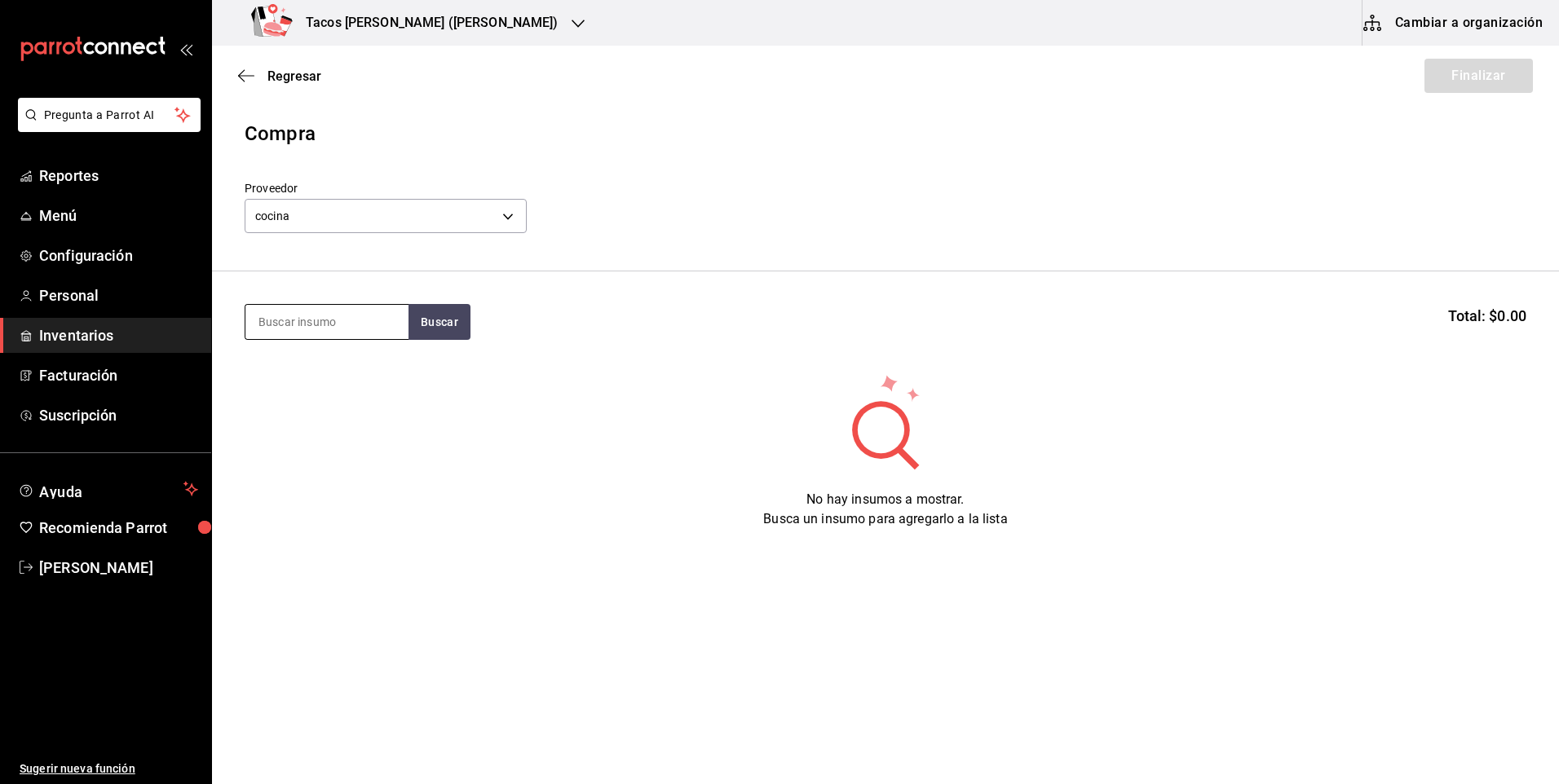
click at [345, 331] on input at bounding box center [327, 321] width 163 height 34
type input "des"
click at [348, 403] on div "Presentación - cocina" at bounding box center [327, 406] width 137 height 17
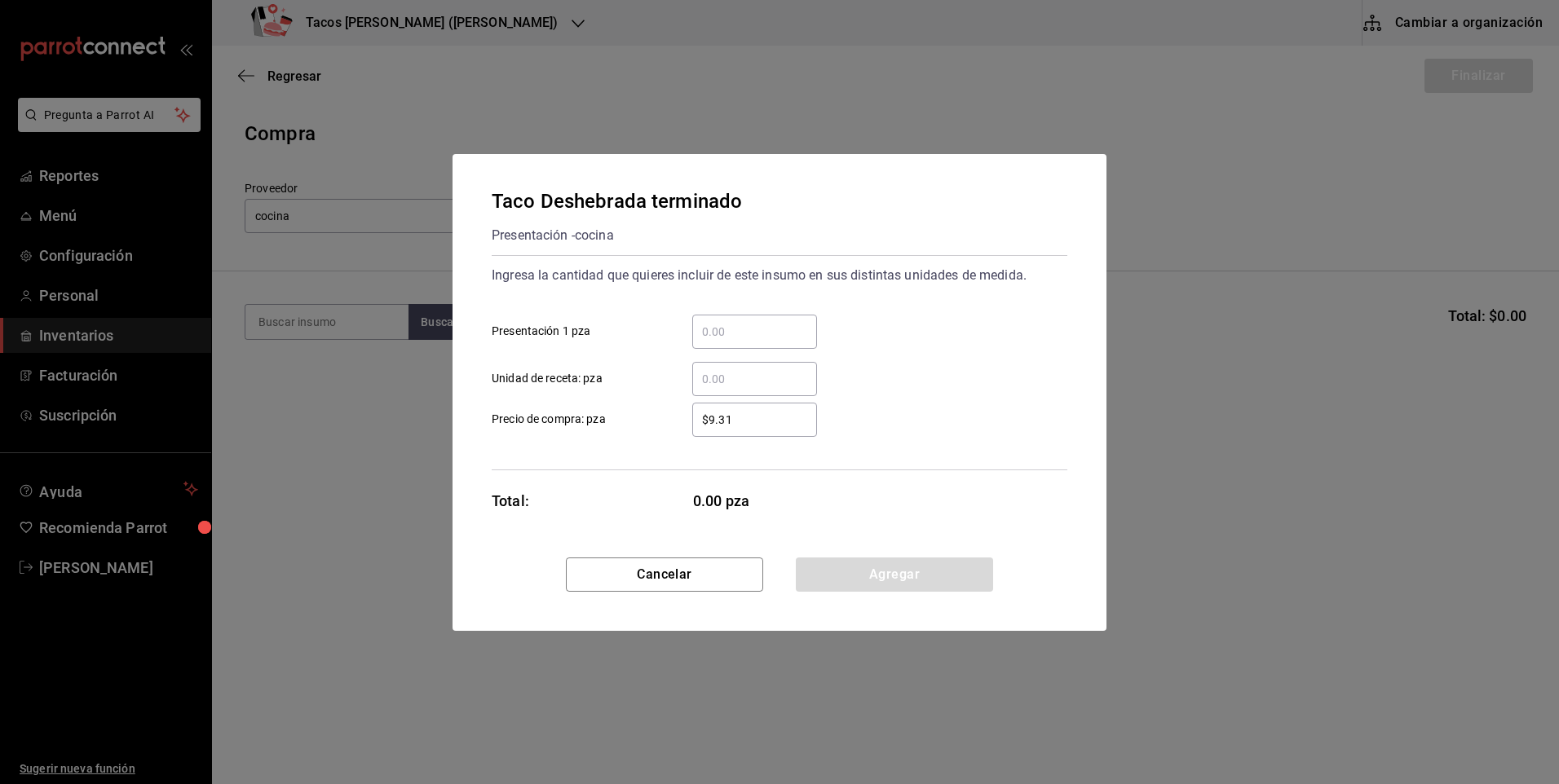
click at [719, 320] on div "​" at bounding box center [754, 331] width 124 height 34
click at [719, 322] on input "​ Presentación 1 pza" at bounding box center [754, 332] width 124 height 20
type input "100"
click at [879, 572] on button "Agregar" at bounding box center [895, 575] width 197 height 34
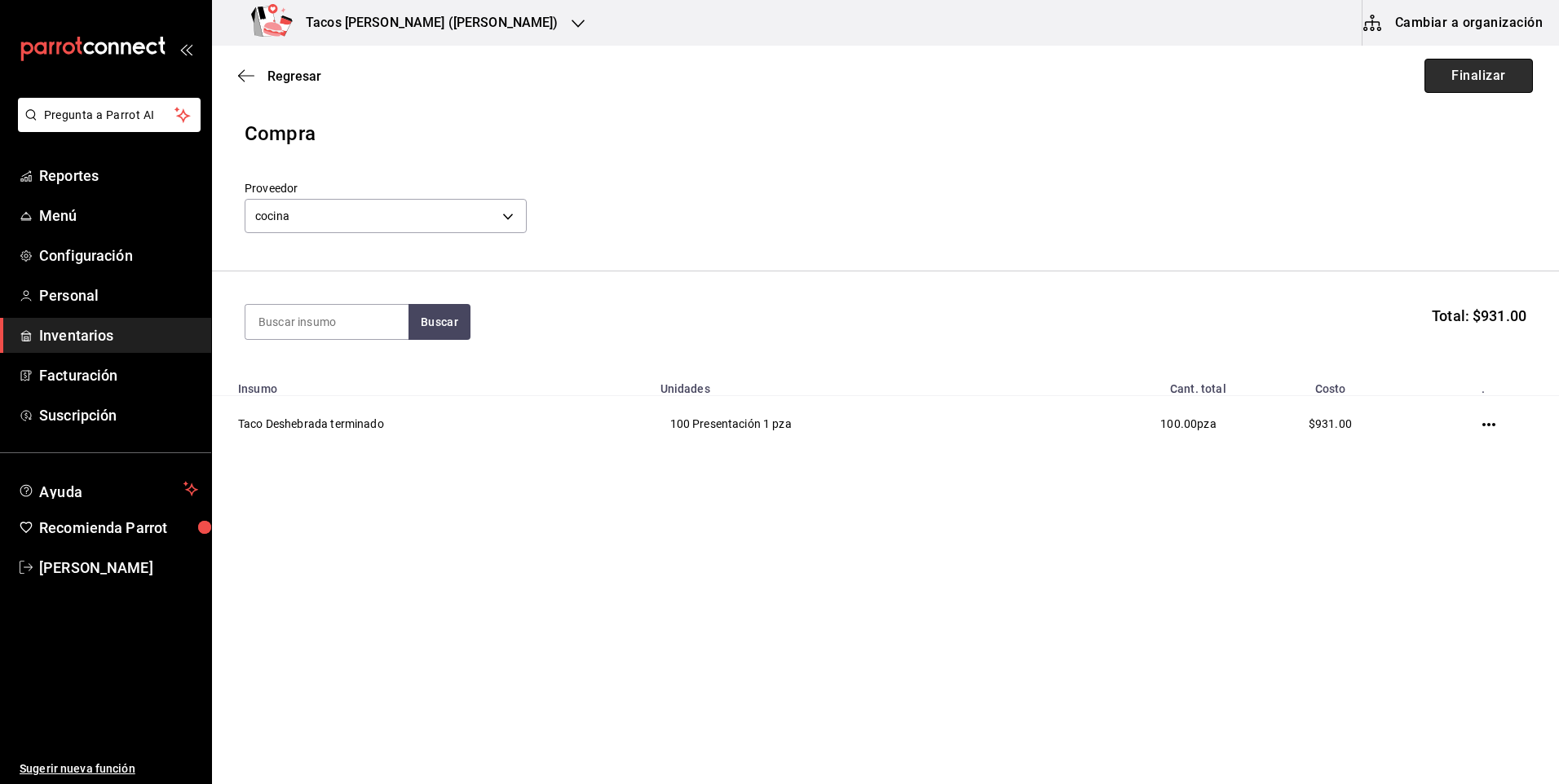
click at [1472, 85] on button "Finalizar" at bounding box center [1478, 76] width 108 height 34
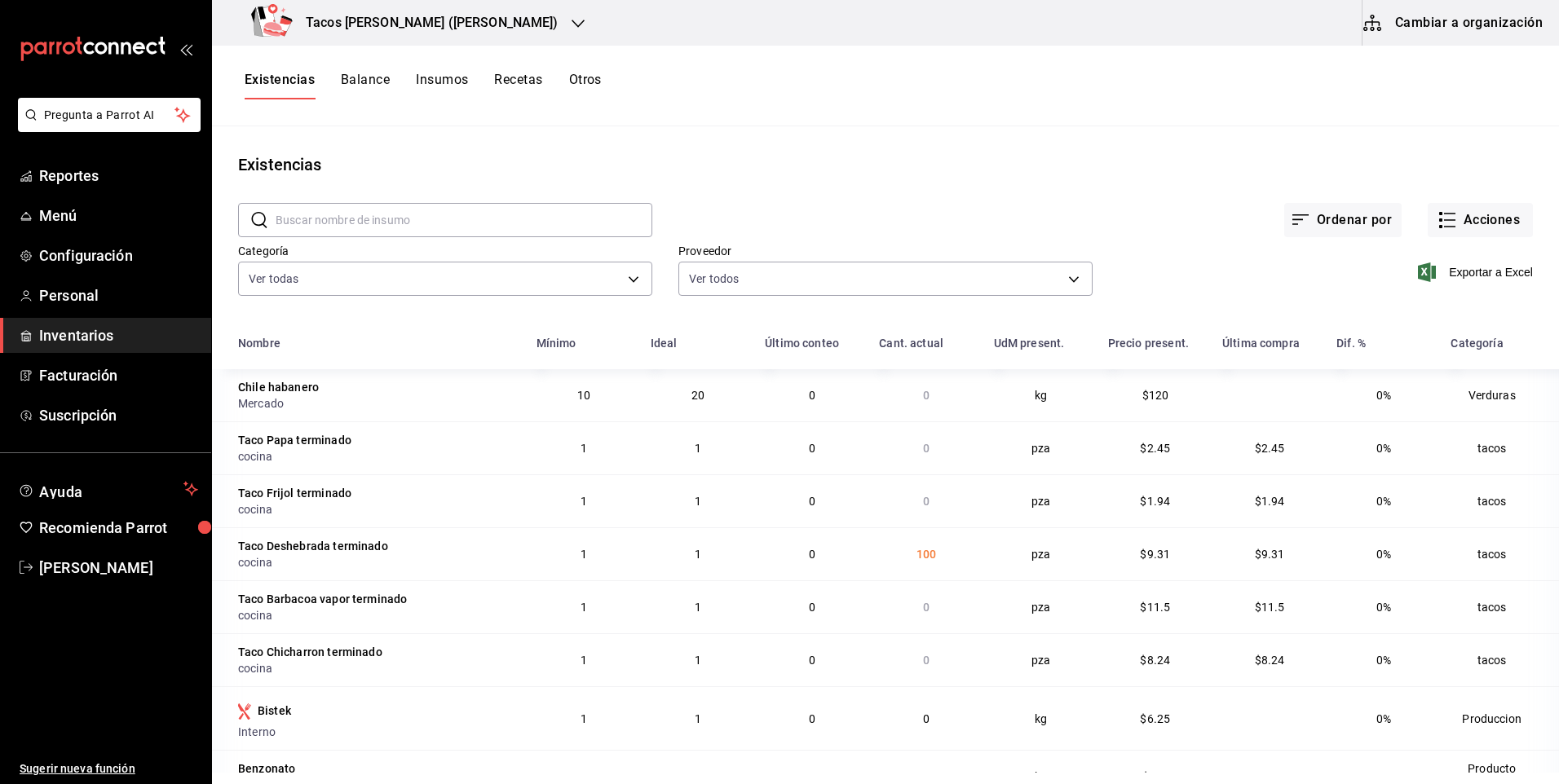
click at [1452, 237] on div "Exportar a Excel" at bounding box center [1313, 259] width 441 height 83
click at [1452, 230] on button "Acciones" at bounding box center [1479, 220] width 105 height 34
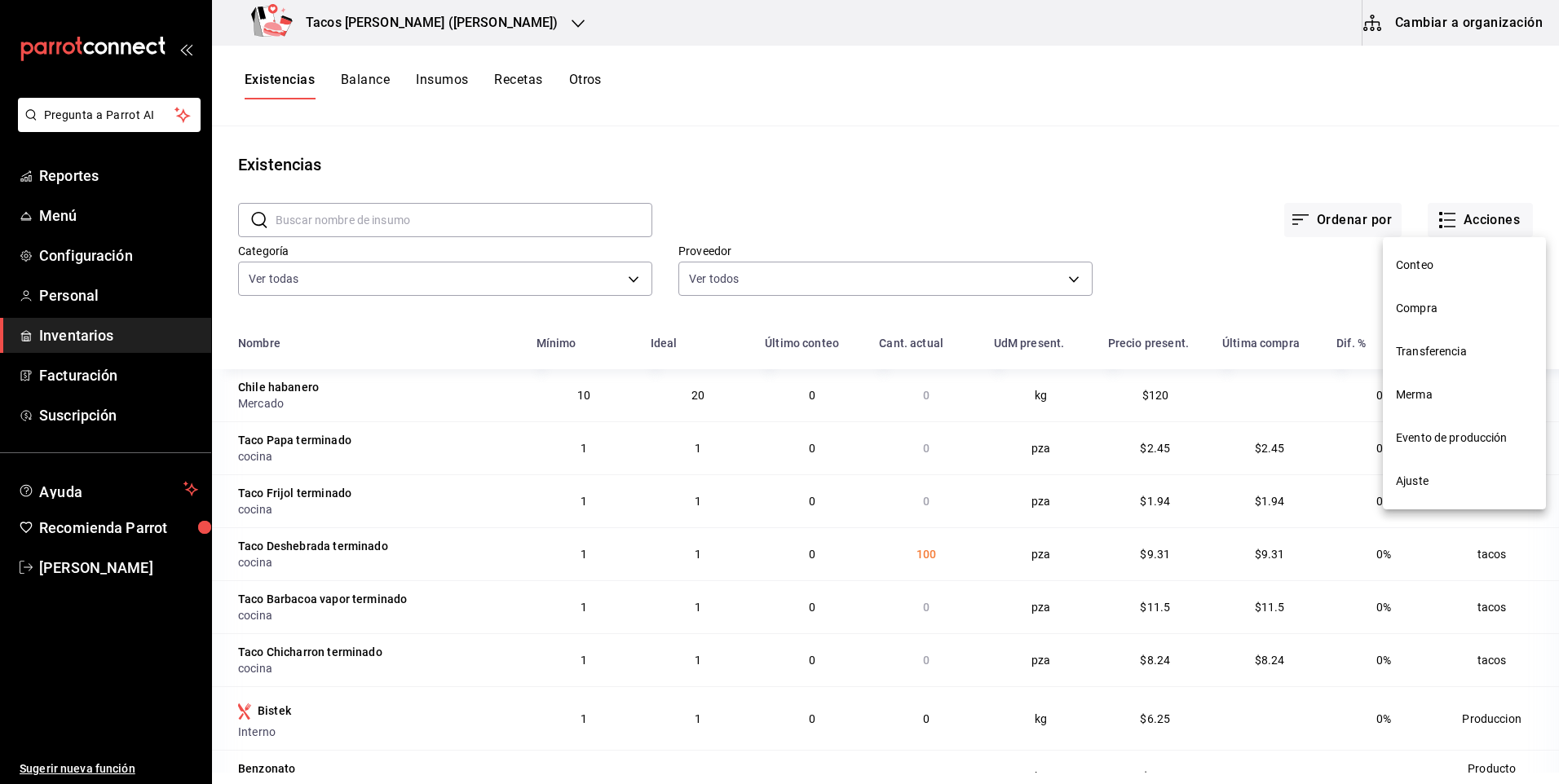
click at [1430, 305] on span "Compra" at bounding box center [1464, 308] width 137 height 17
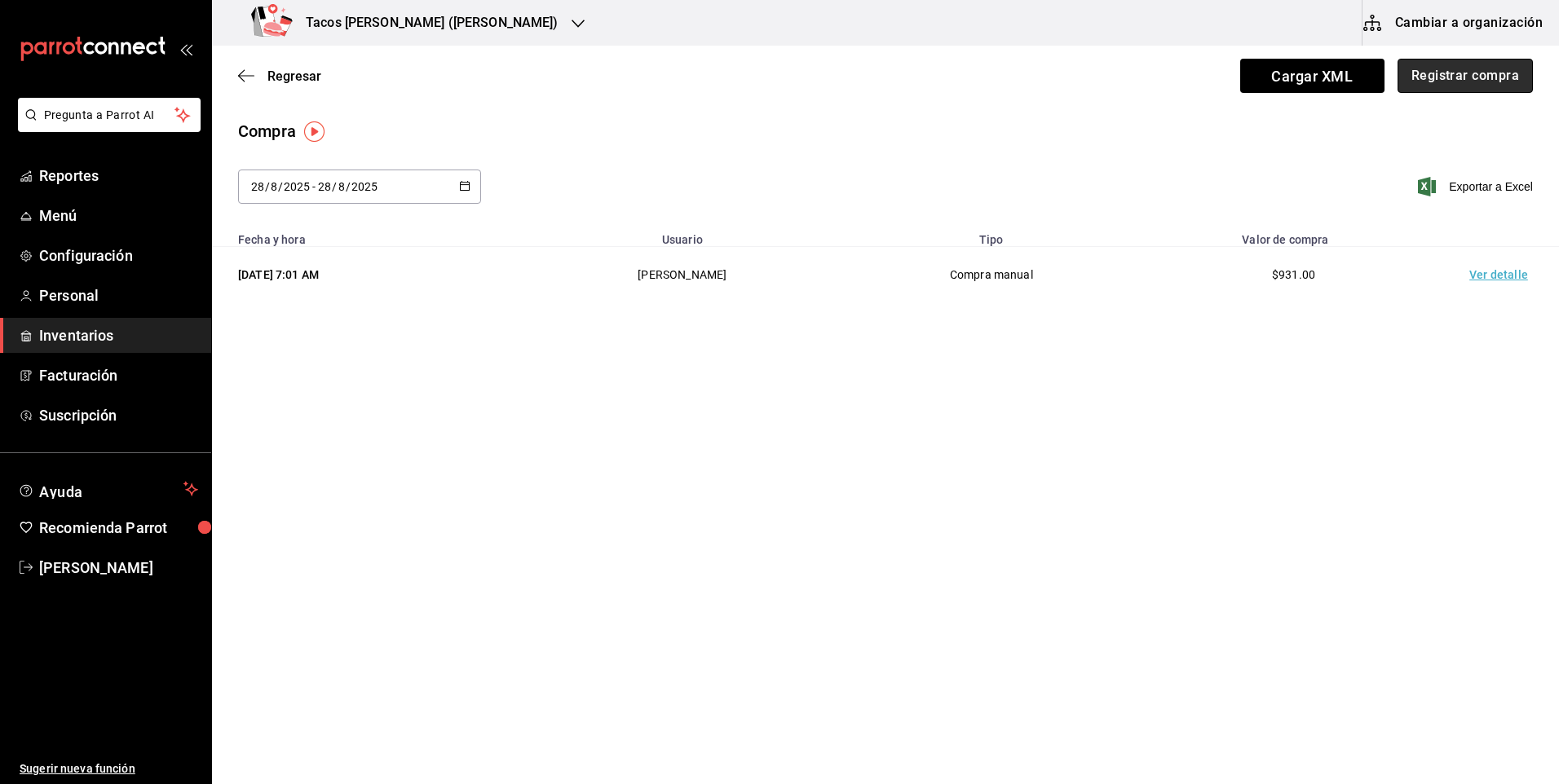
click at [1493, 64] on button "Registrar compra" at bounding box center [1464, 76] width 135 height 34
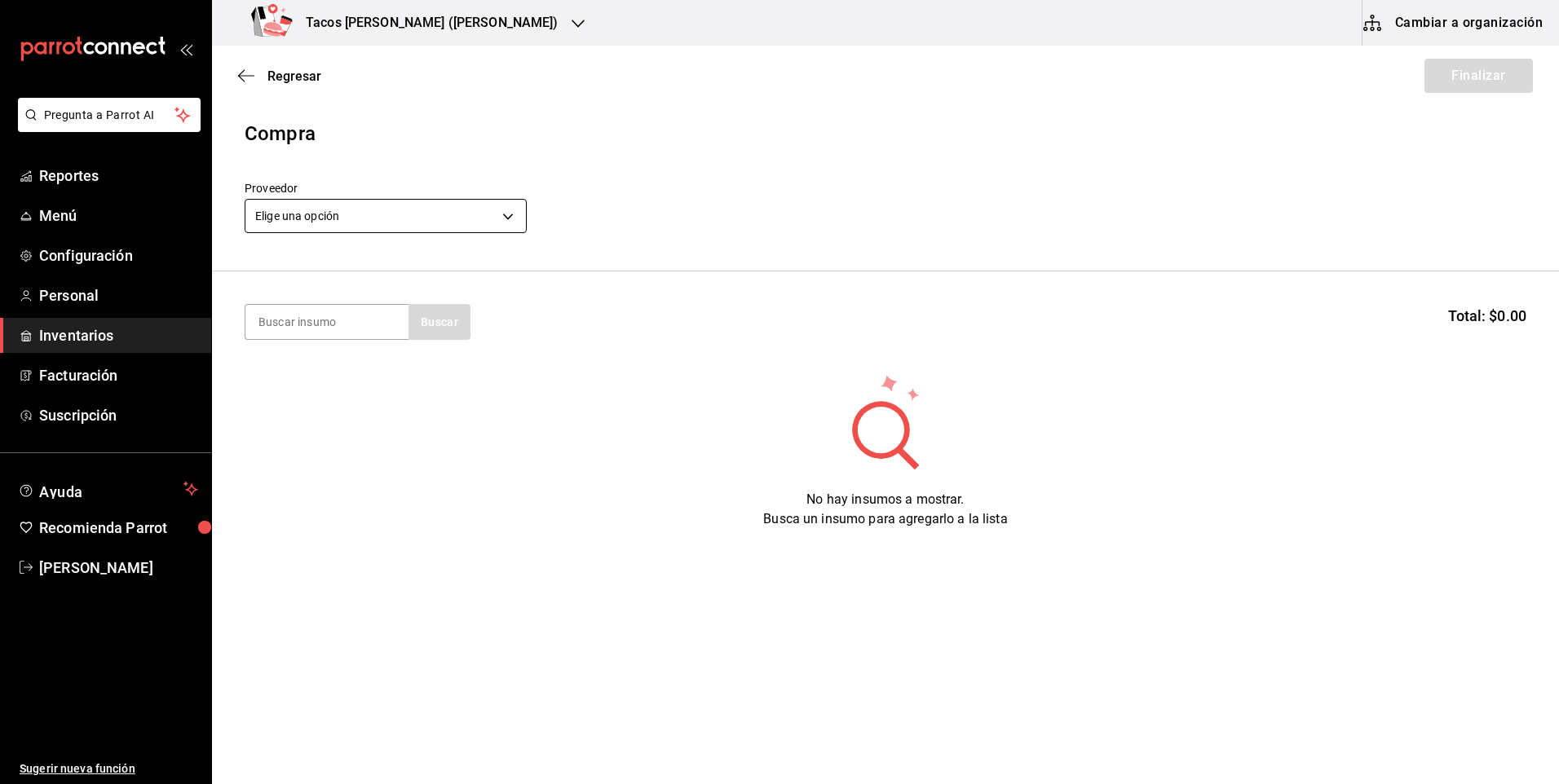
click at [344, 227] on body "Pregunta a Parrot AI Reportes Menú Configuración Personal Inventarios Facturaci…" at bounding box center [779, 345] width 1559 height 692
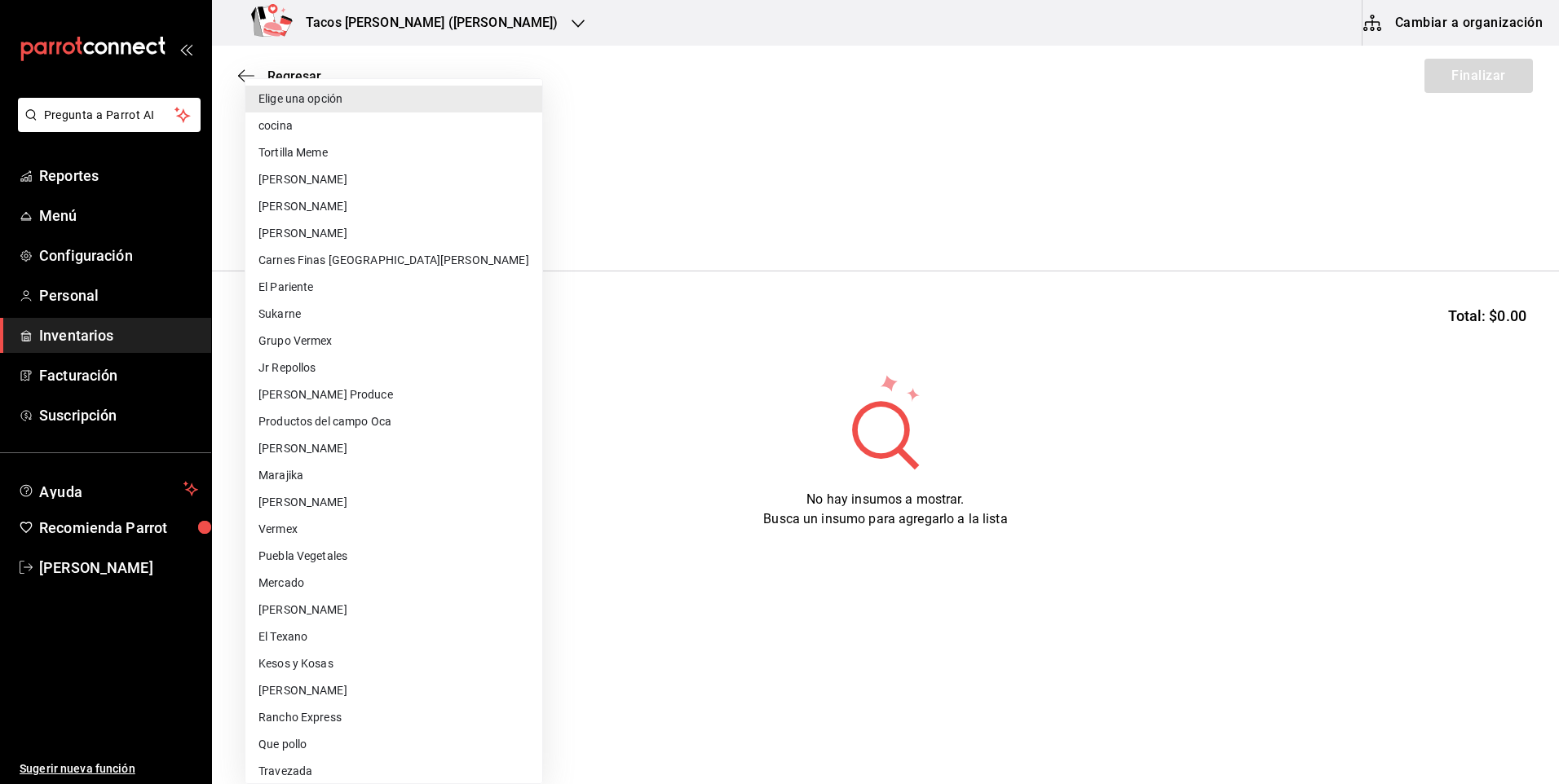
click at [369, 132] on li "cocina" at bounding box center [393, 126] width 296 height 27
type input "237c9a5b-4078-49eb-83ef-23bf52bd7acd"
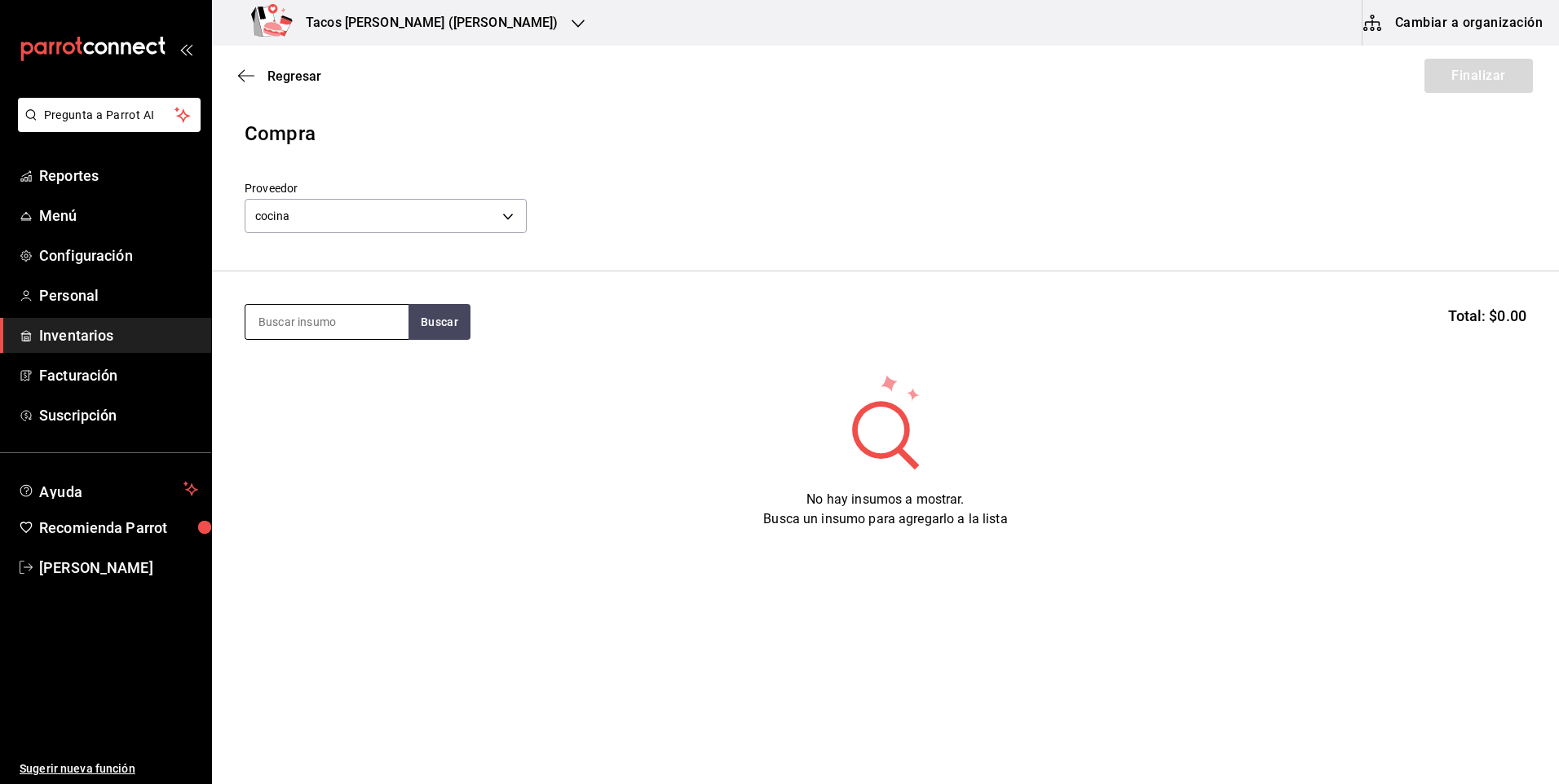
click at [323, 323] on input at bounding box center [327, 321] width 163 height 34
type input "pap"
click at [441, 326] on button "Buscar" at bounding box center [439, 322] width 62 height 36
click at [360, 376] on div "Taco Papa terminado" at bounding box center [321, 369] width 126 height 20
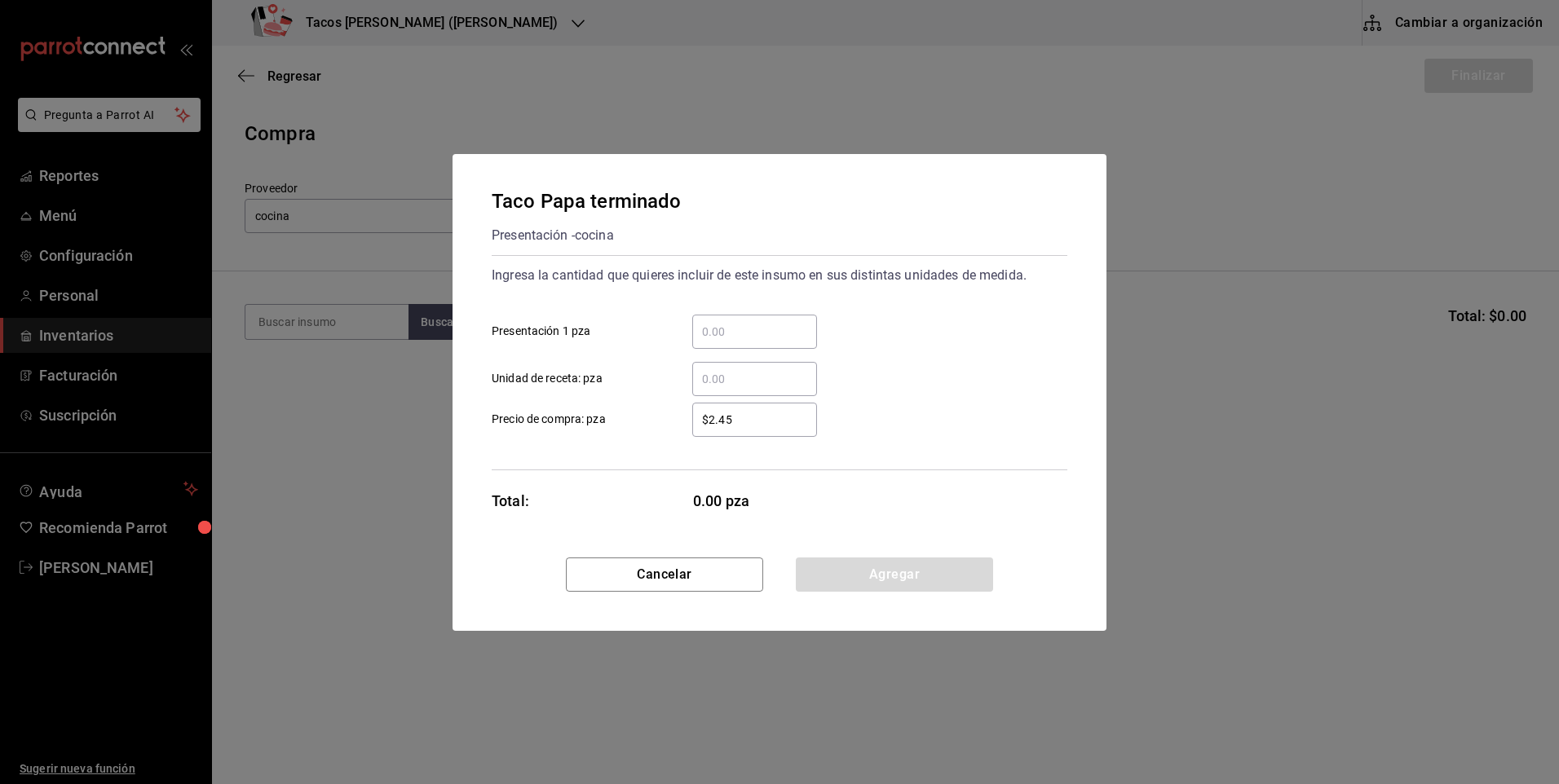
click at [760, 323] on input "​ Presentación 1 pza" at bounding box center [754, 332] width 124 height 20
type input "50"
click at [889, 581] on button "Agregar" at bounding box center [895, 575] width 197 height 34
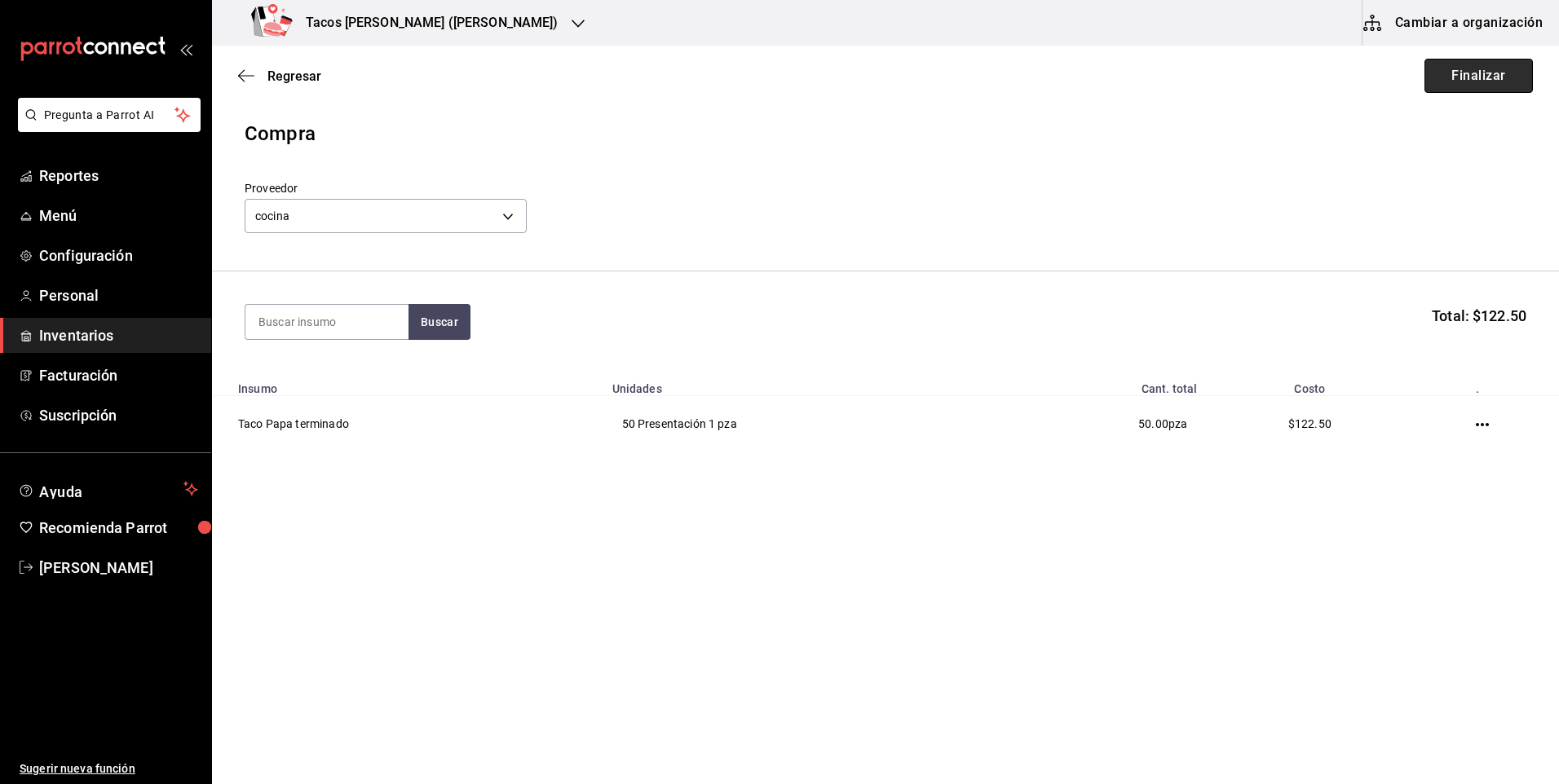
click at [1488, 81] on button "Finalizar" at bounding box center [1478, 76] width 108 height 34
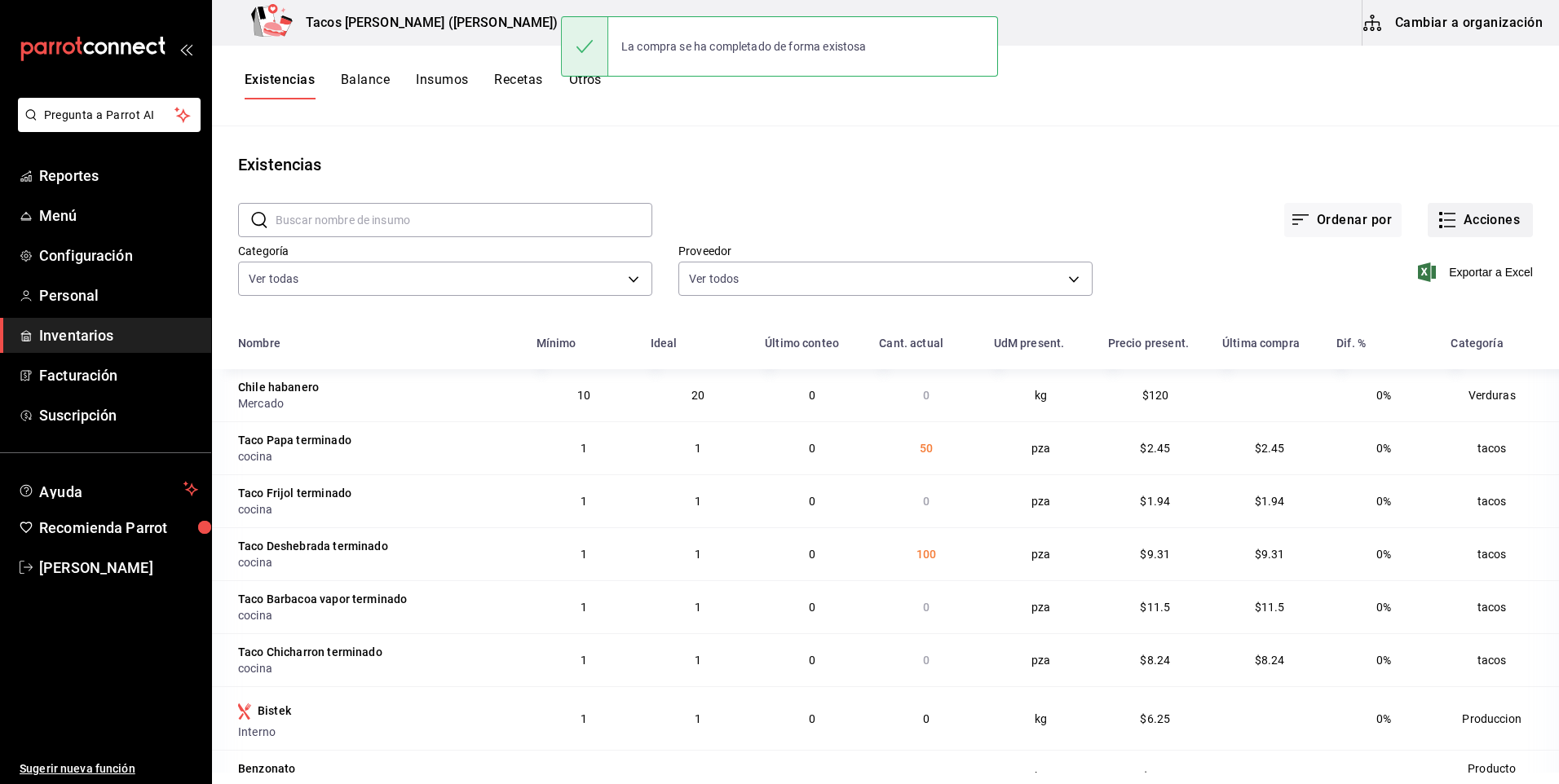
click at [1483, 224] on button "Acciones" at bounding box center [1479, 220] width 105 height 34
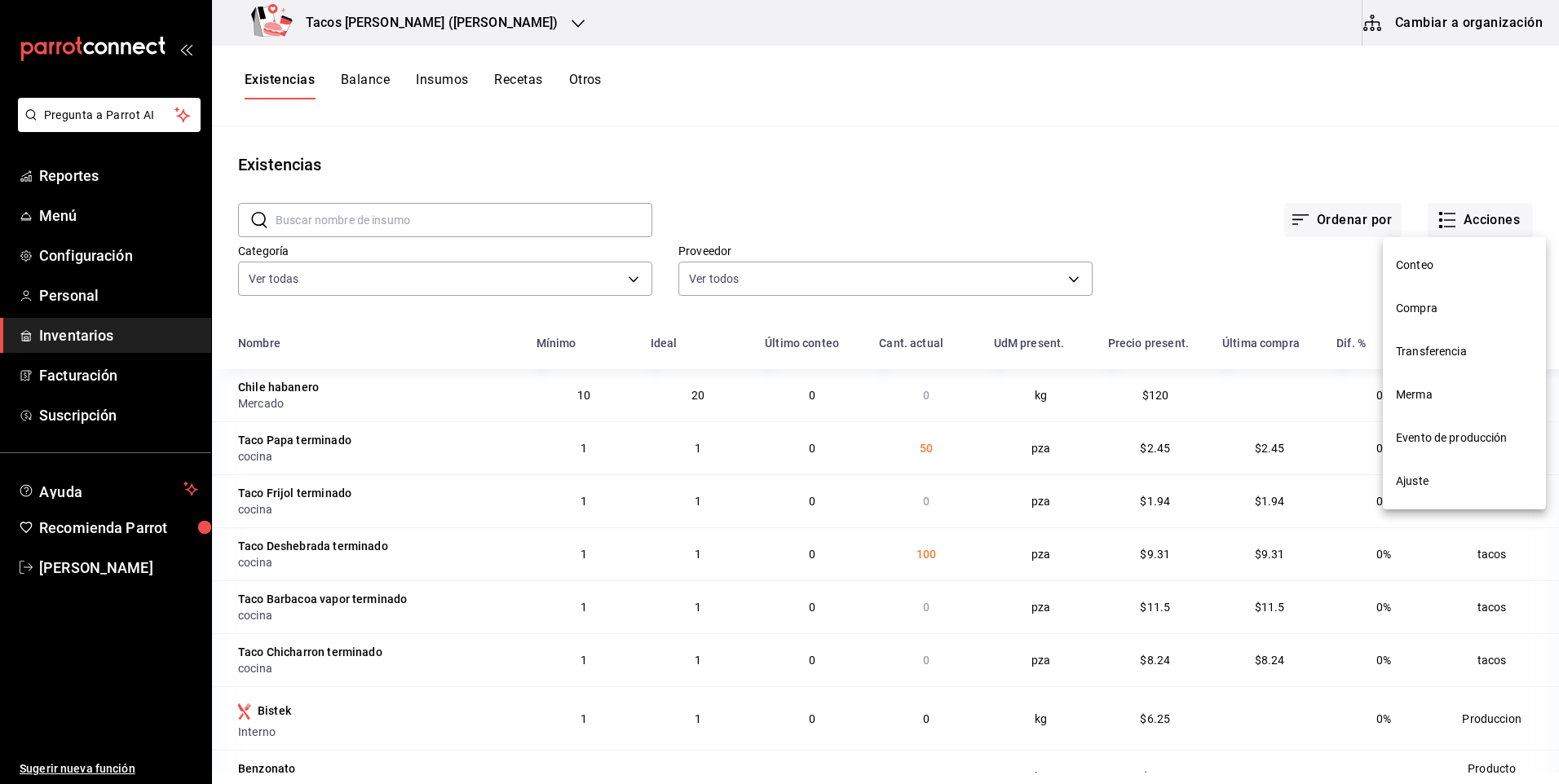
click at [1441, 307] on span "Compra" at bounding box center [1464, 308] width 137 height 17
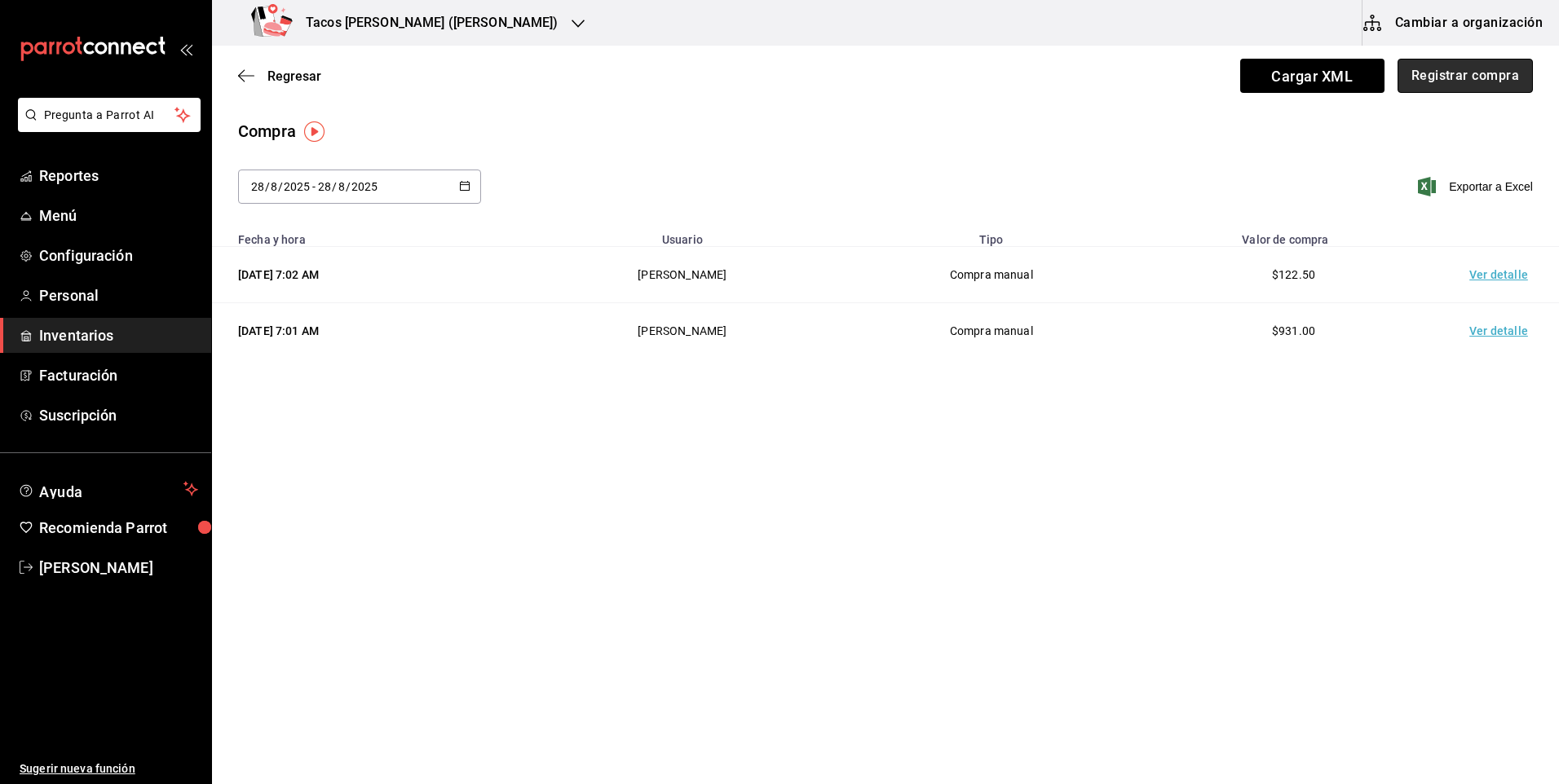
click at [1445, 79] on button "Registrar compra" at bounding box center [1464, 76] width 135 height 34
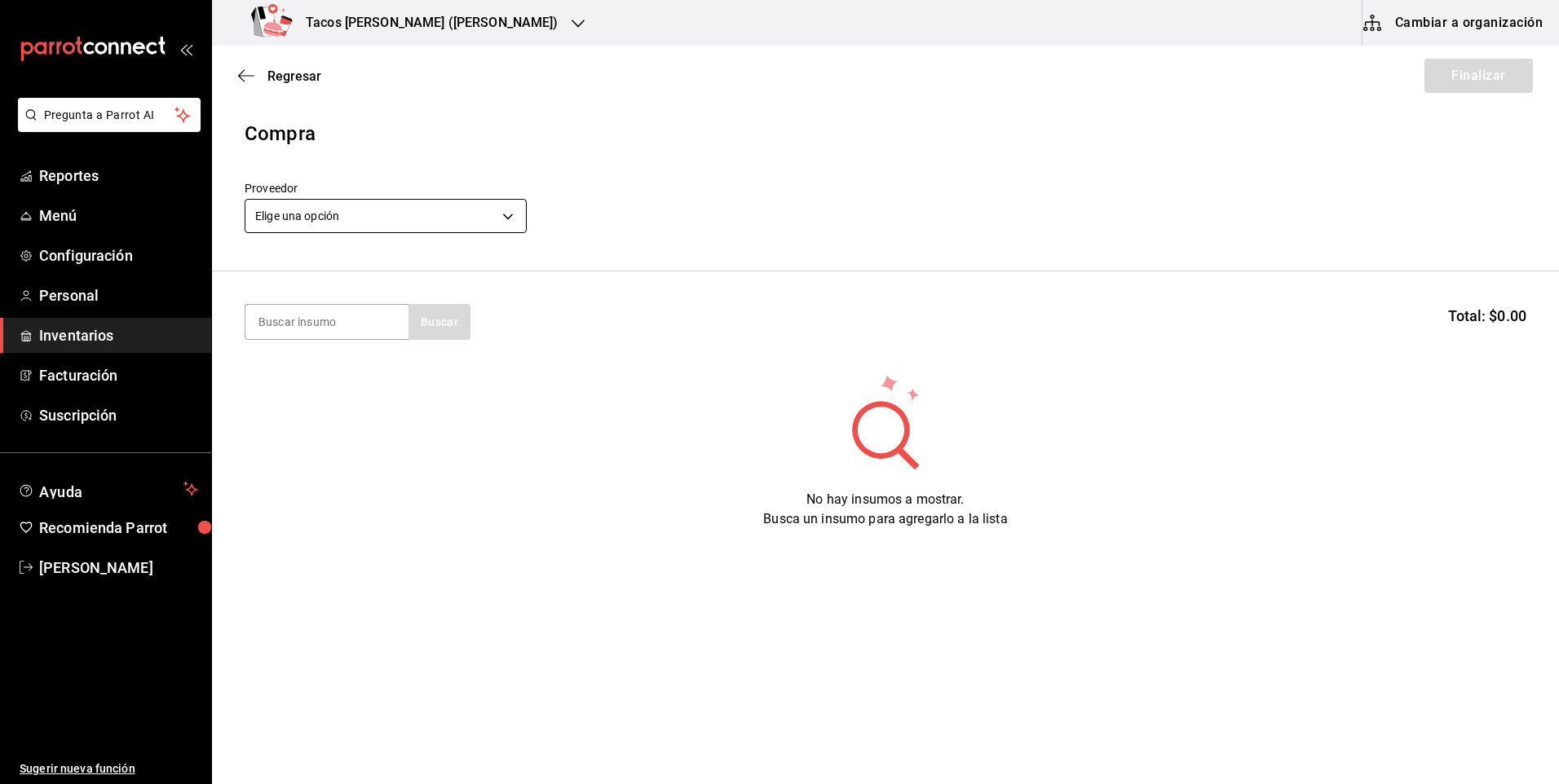
click at [459, 221] on body "Pregunta a Parrot AI Reportes Menú Configuración Personal Inventarios Facturaci…" at bounding box center [779, 345] width 1559 height 692
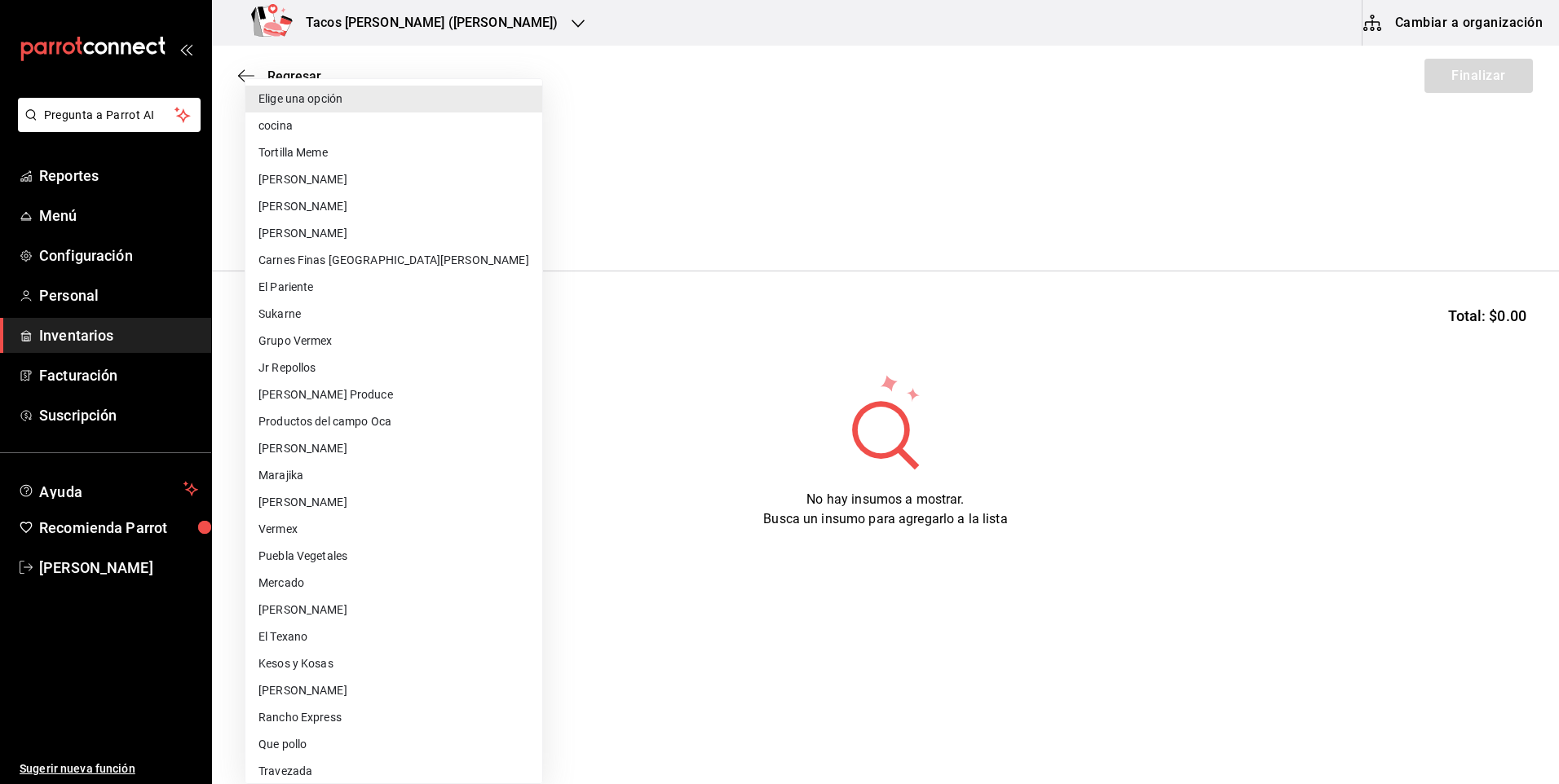
click at [424, 120] on li "cocina" at bounding box center [393, 126] width 296 height 27
type input "237c9a5b-4078-49eb-83ef-23bf52bd7acd"
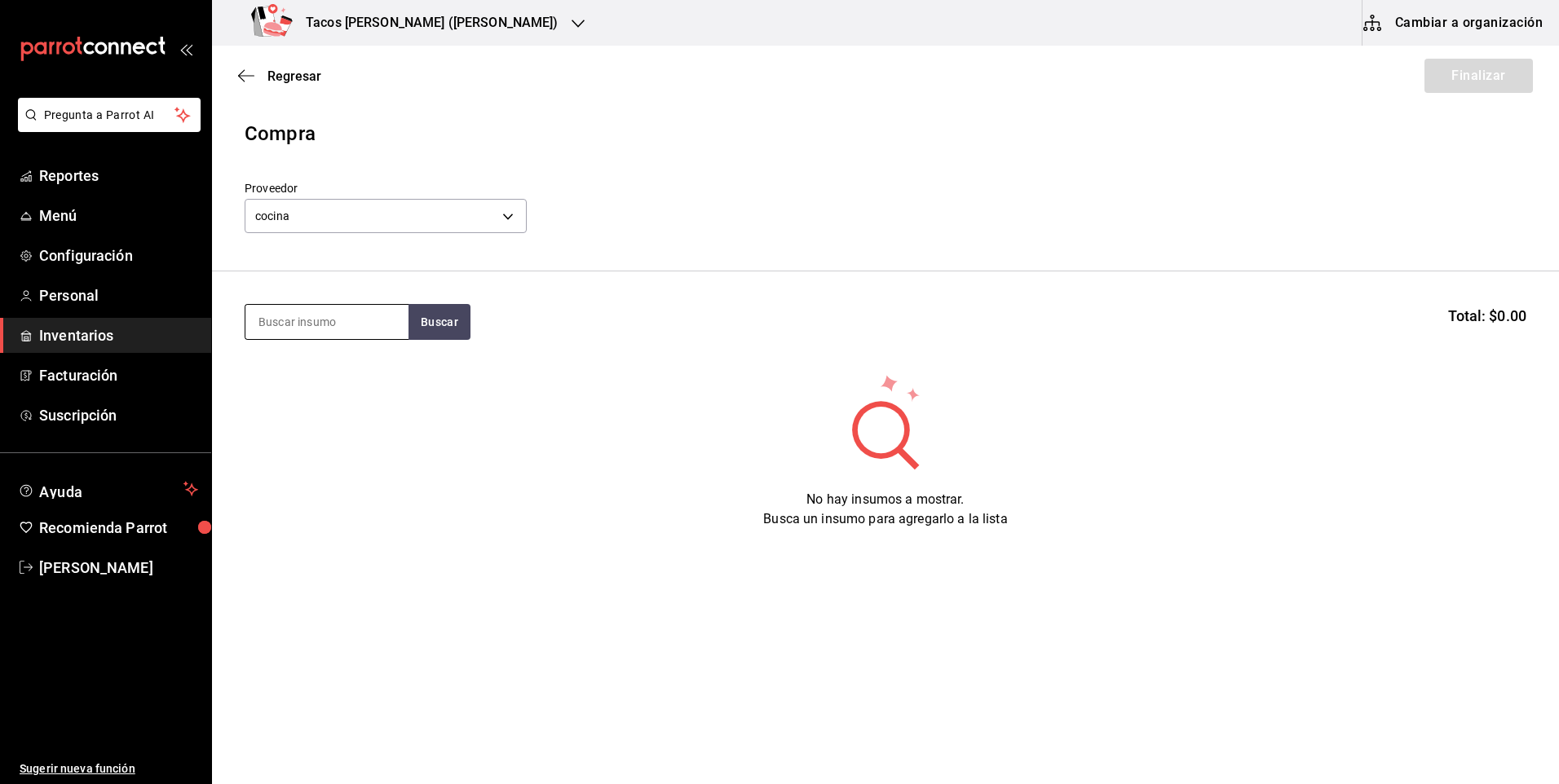
click at [329, 326] on input at bounding box center [327, 321] width 163 height 34
type input "fri"
click at [413, 322] on button "Buscar" at bounding box center [439, 322] width 62 height 36
click at [372, 354] on div "[PERSON_NAME] terminado Presentación - cocina" at bounding box center [327, 378] width 163 height 63
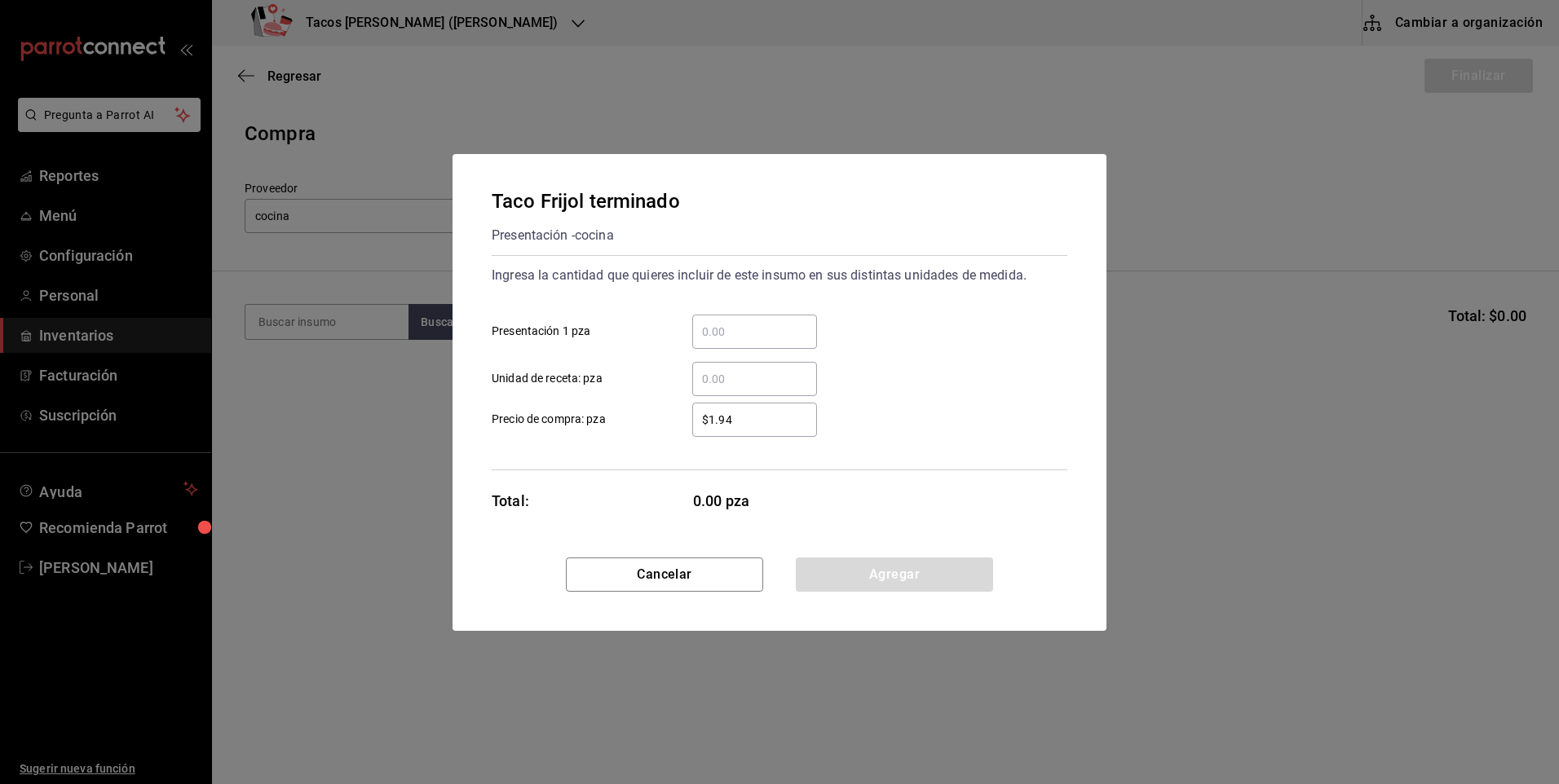
click at [733, 322] on input "​ Presentación 1 pza" at bounding box center [754, 332] width 124 height 20
type input "50"
click at [859, 572] on button "Agregar" at bounding box center [895, 575] width 197 height 34
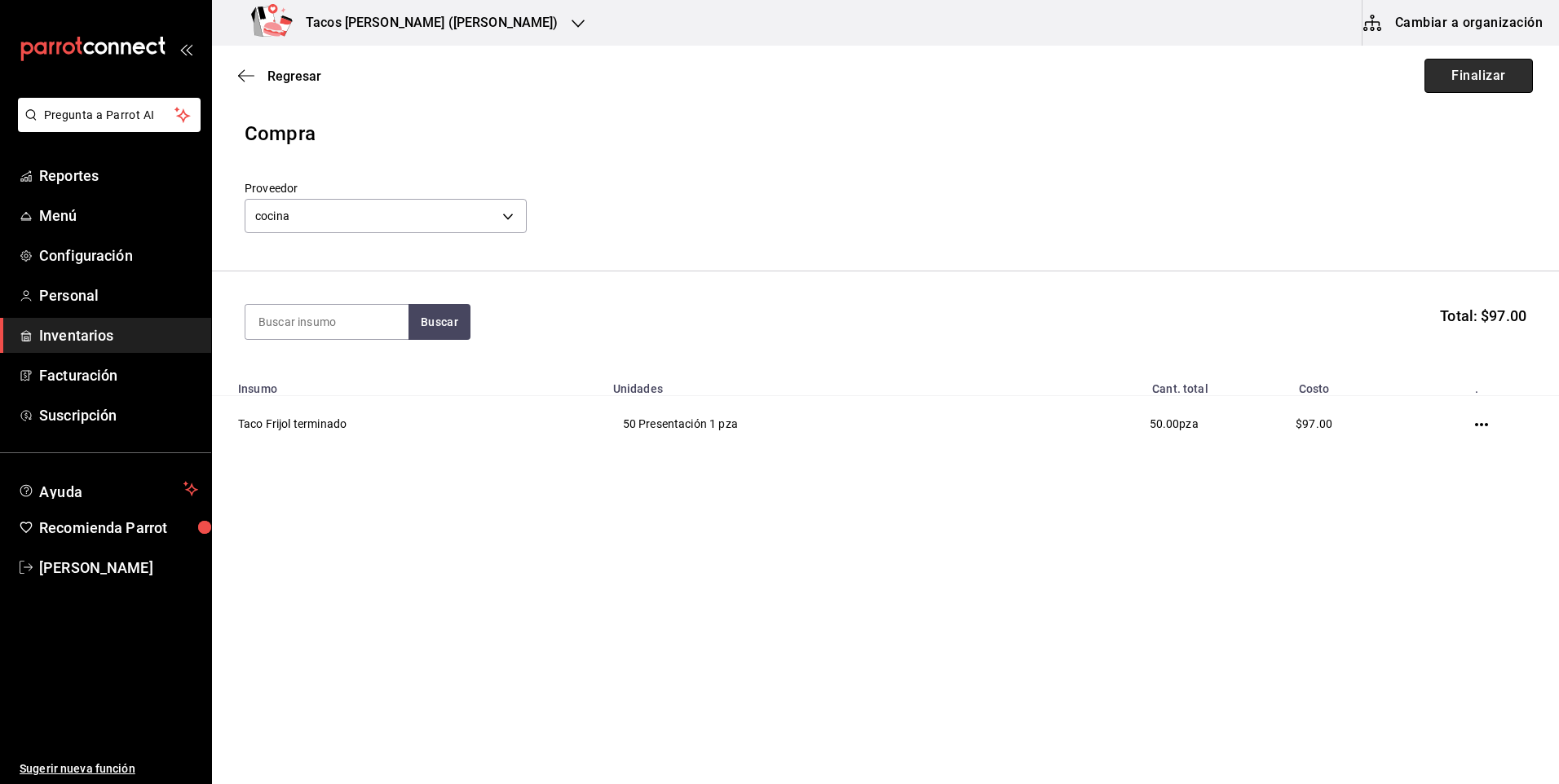
click at [1428, 90] on button "Finalizar" at bounding box center [1478, 76] width 108 height 34
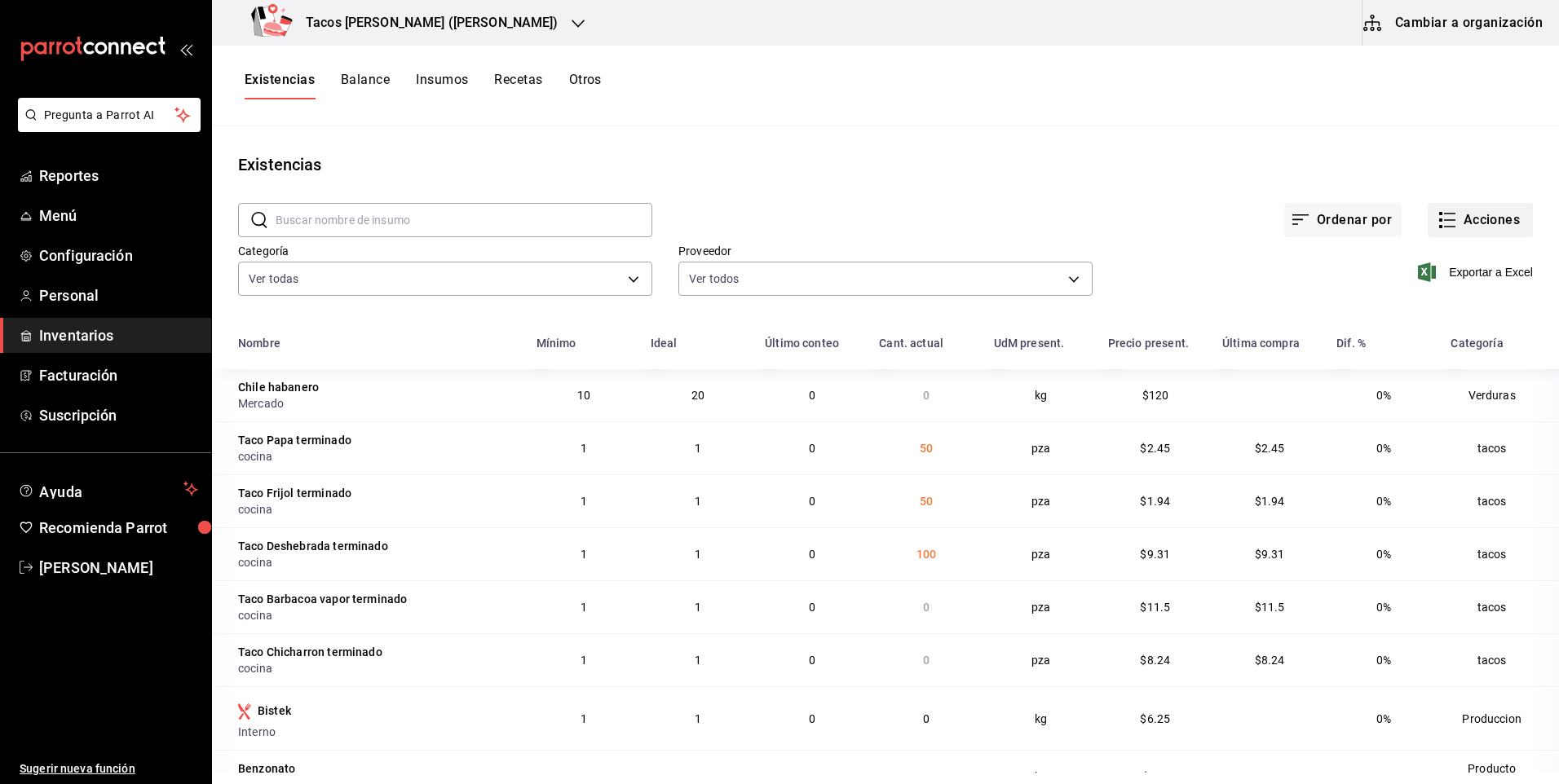
click at [1441, 213] on icon "button" at bounding box center [1447, 220] width 20 height 20
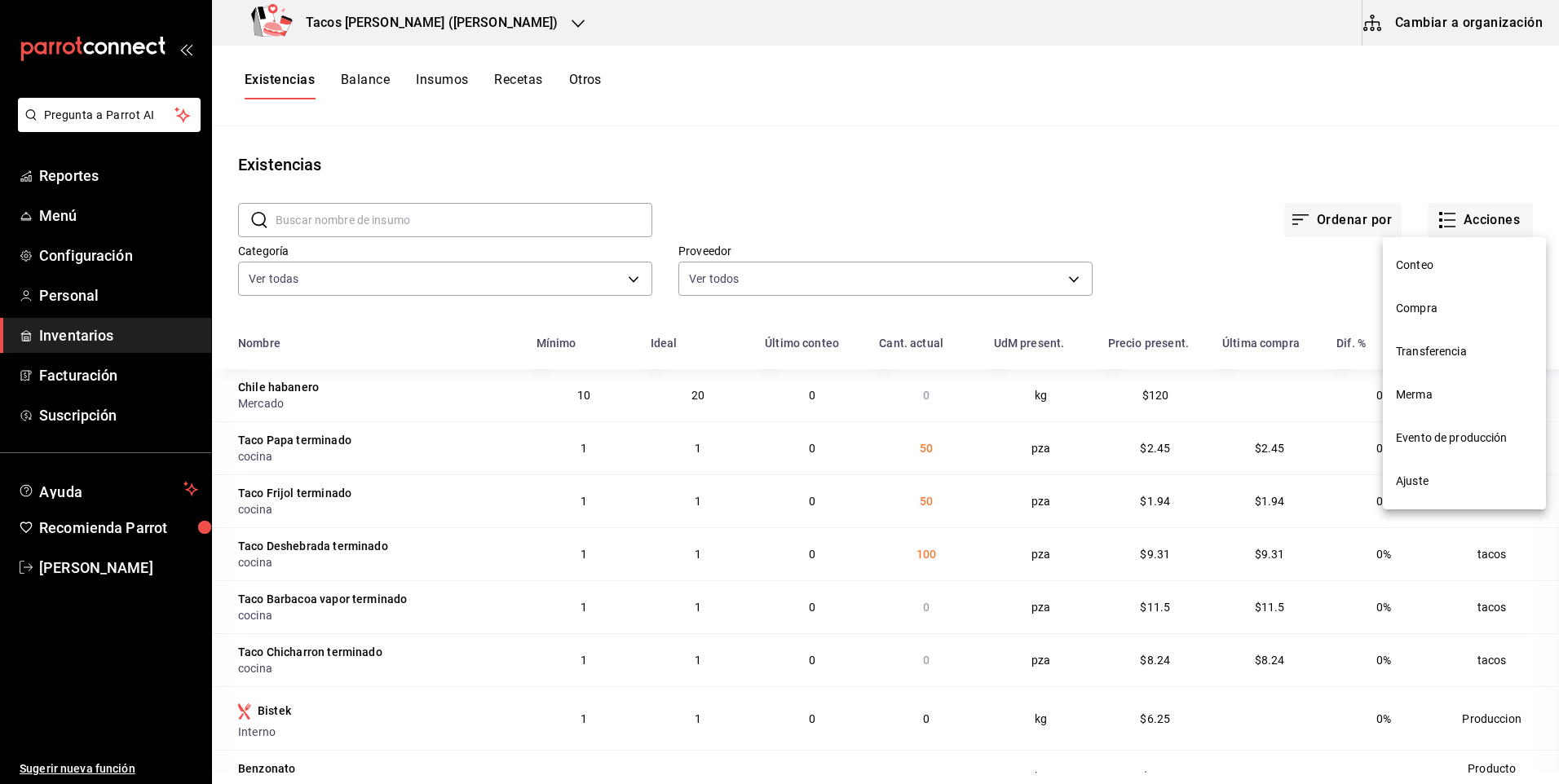
click at [1436, 309] on span "Compra" at bounding box center [1464, 308] width 137 height 17
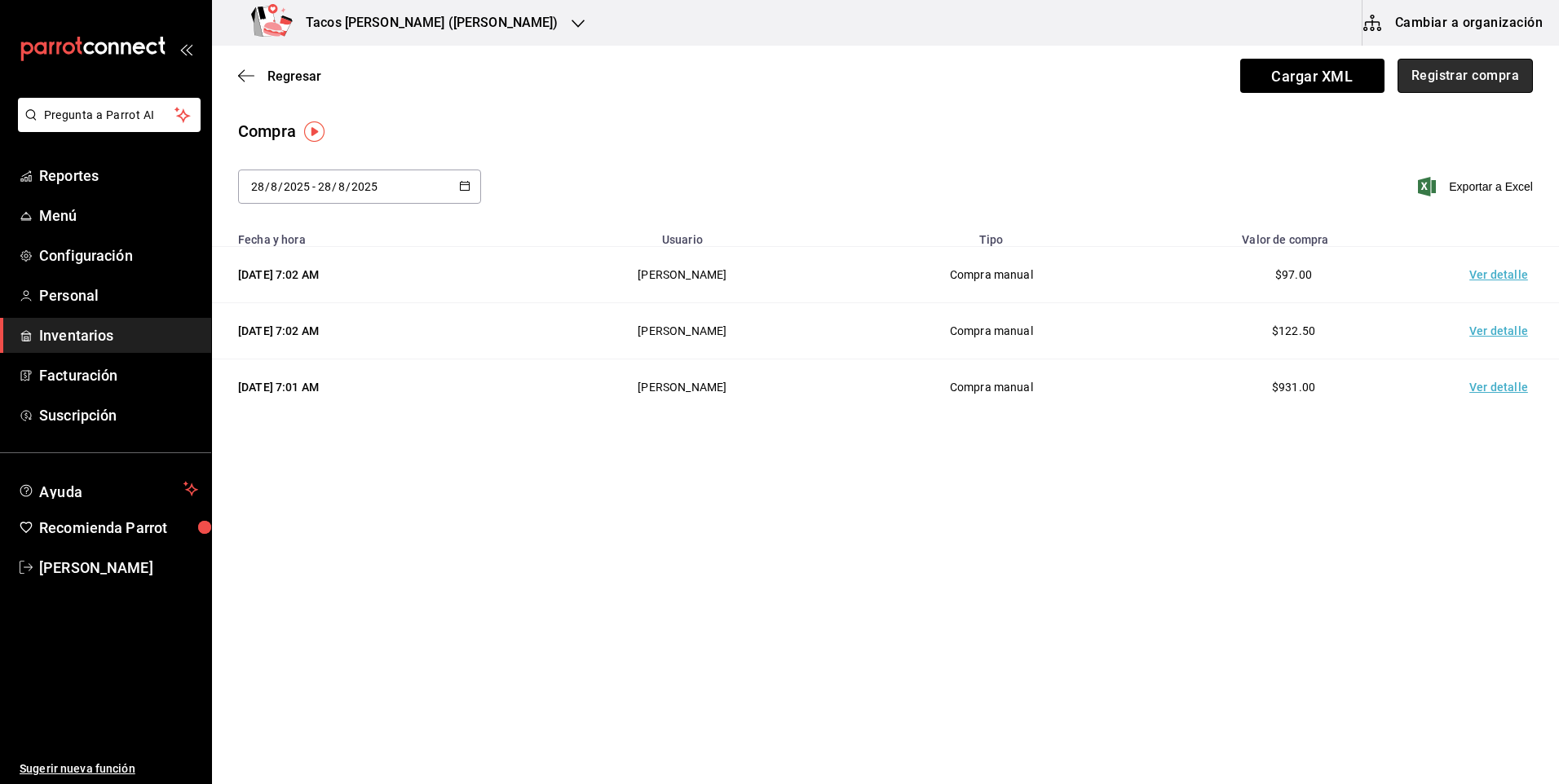
click at [1432, 84] on button "Registrar compra" at bounding box center [1464, 76] width 135 height 34
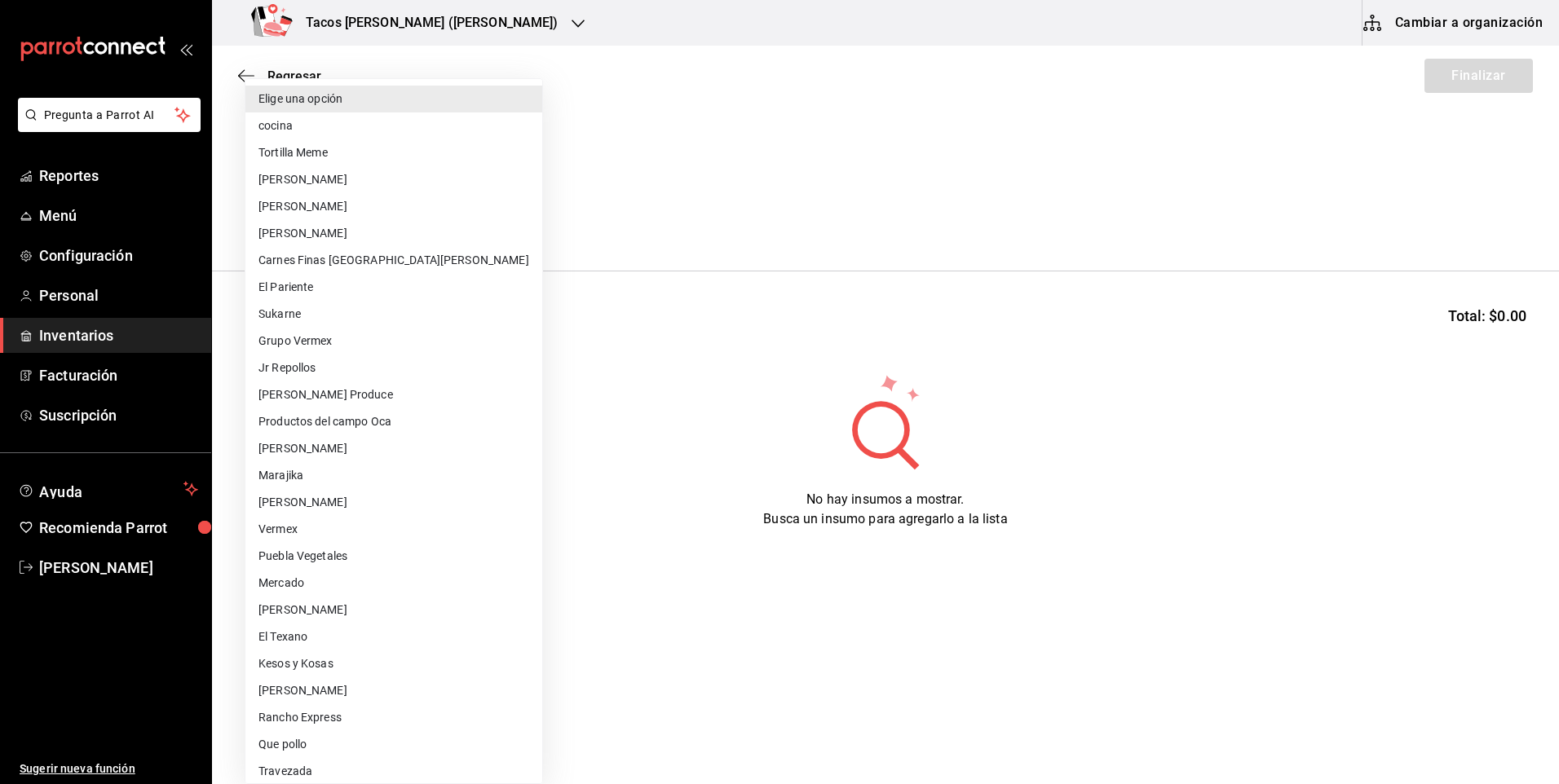
click at [440, 204] on body "Pregunta a Parrot AI Reportes Menú Configuración Personal Inventarios Facturaci…" at bounding box center [779, 345] width 1559 height 692
click at [387, 116] on li "cocina" at bounding box center [393, 126] width 296 height 27
type input "237c9a5b-4078-49eb-83ef-23bf52bd7acd"
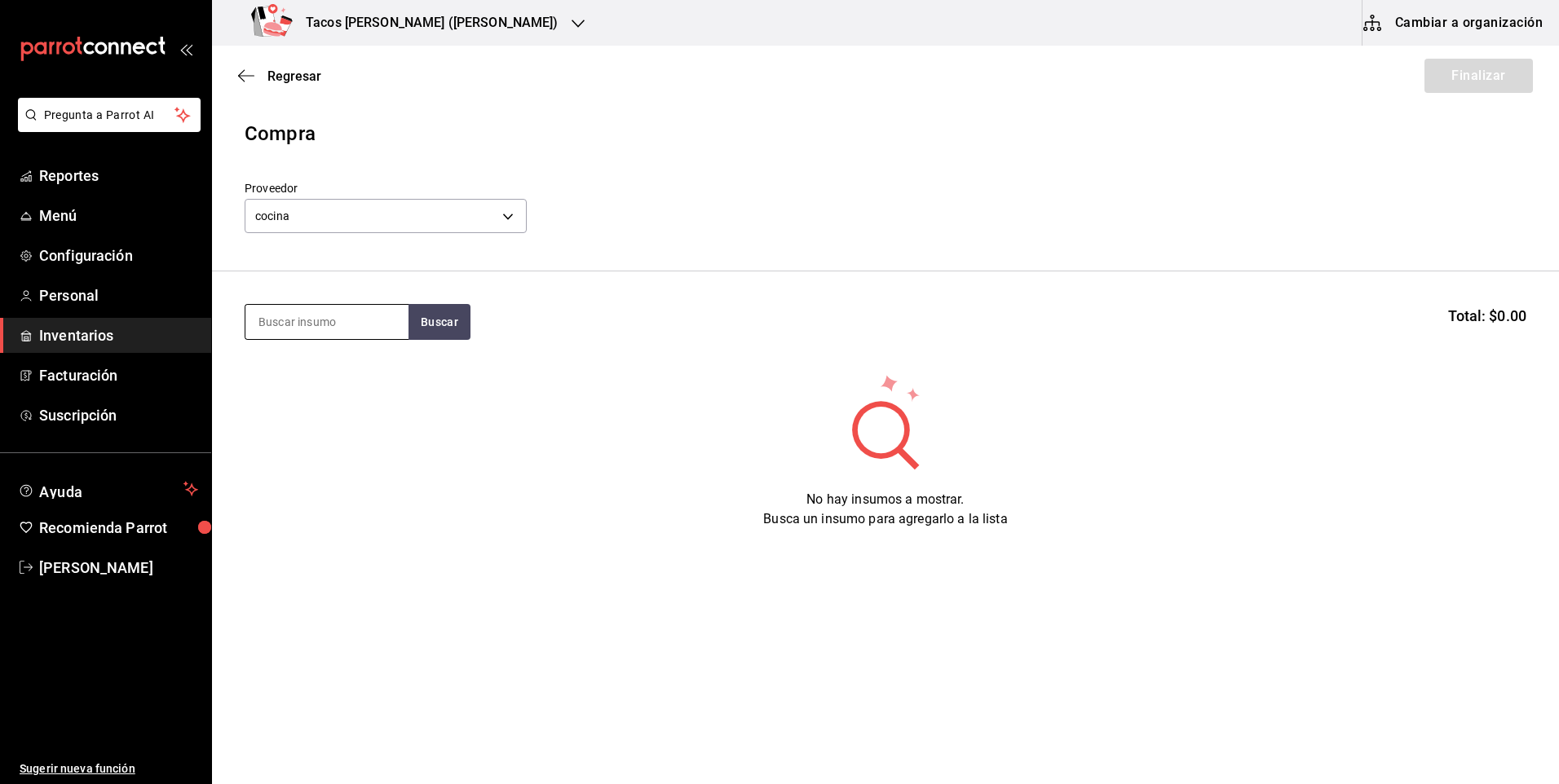
click at [350, 319] on input at bounding box center [327, 321] width 163 height 34
type input "chi"
click at [443, 328] on button "Buscar" at bounding box center [439, 322] width 62 height 36
click at [296, 372] on div "Taco Chicharron terminado" at bounding box center [327, 379] width 137 height 39
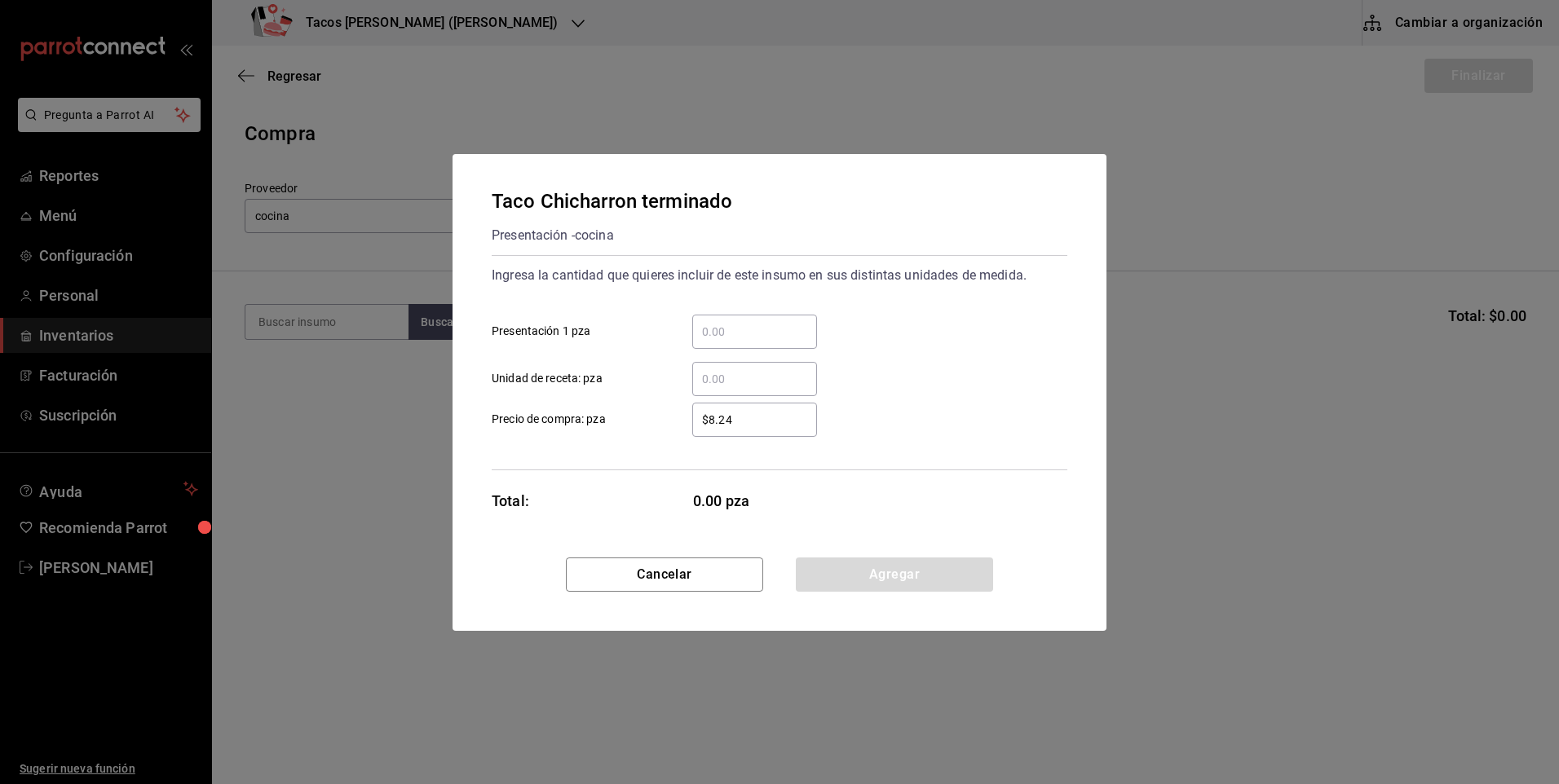
drag, startPoint x: 719, startPoint y: 310, endPoint x: 732, endPoint y: 324, distance: 19.1
click at [719, 311] on div "​ Presentación 1 pza" at bounding box center [772, 325] width 588 height 47
click at [726, 333] on input "​ Presentación 1 pza" at bounding box center [754, 332] width 124 height 20
type input "50"
drag, startPoint x: 879, startPoint y: 586, endPoint x: 894, endPoint y: 560, distance: 30.0
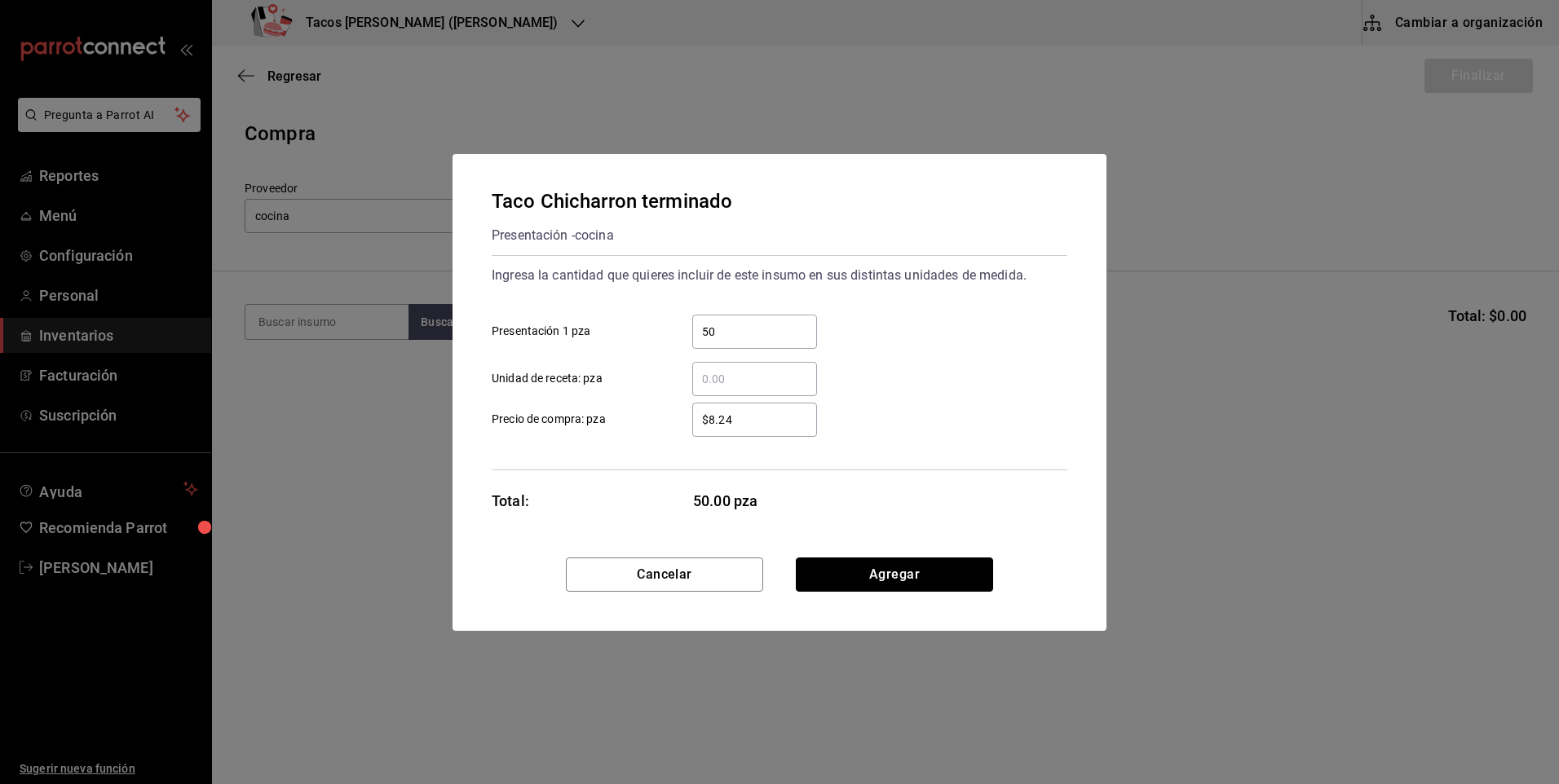
click at [879, 585] on button "Agregar" at bounding box center [895, 575] width 197 height 34
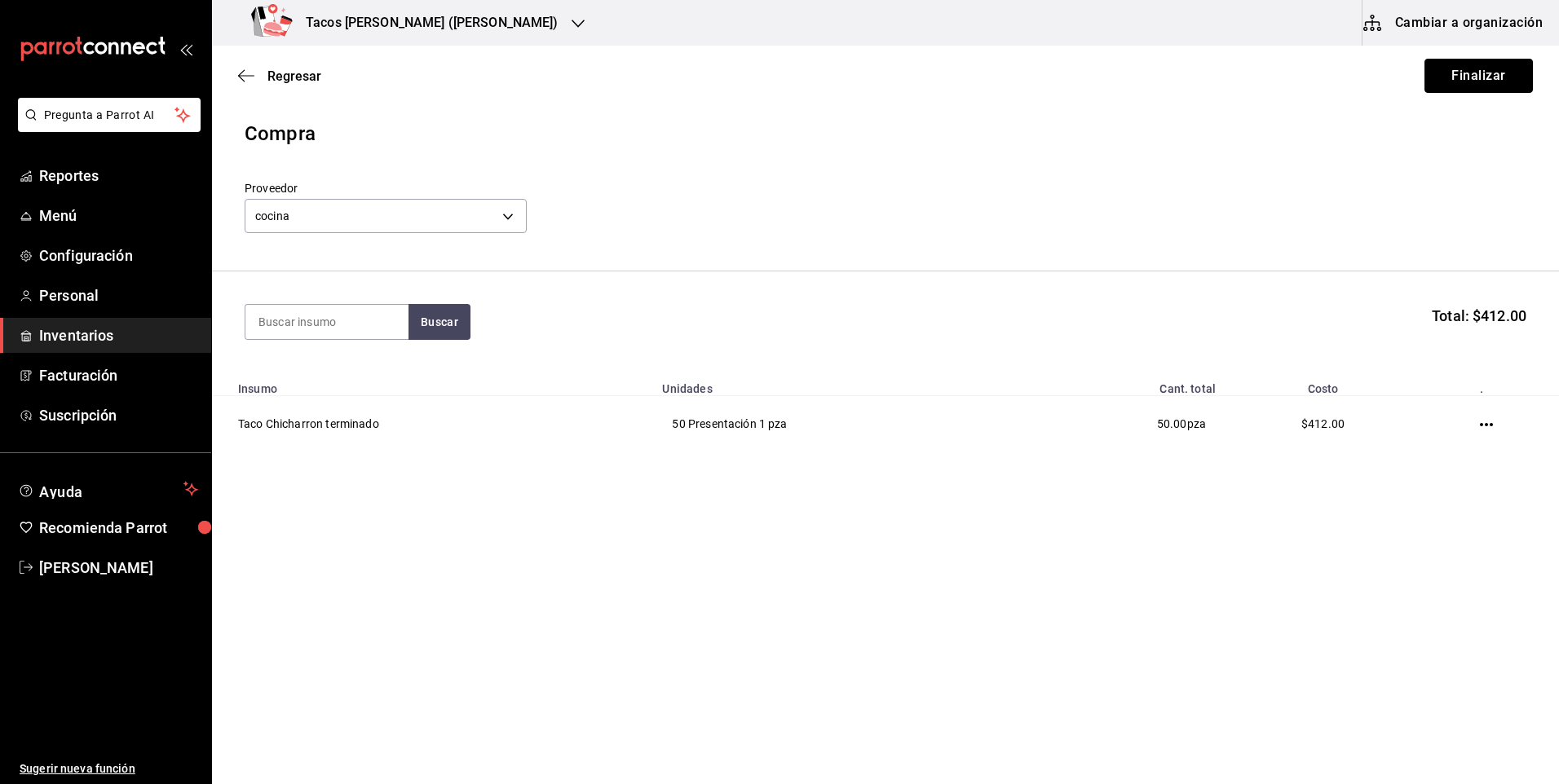
click at [1528, 69] on button "Finalizar" at bounding box center [1478, 76] width 108 height 34
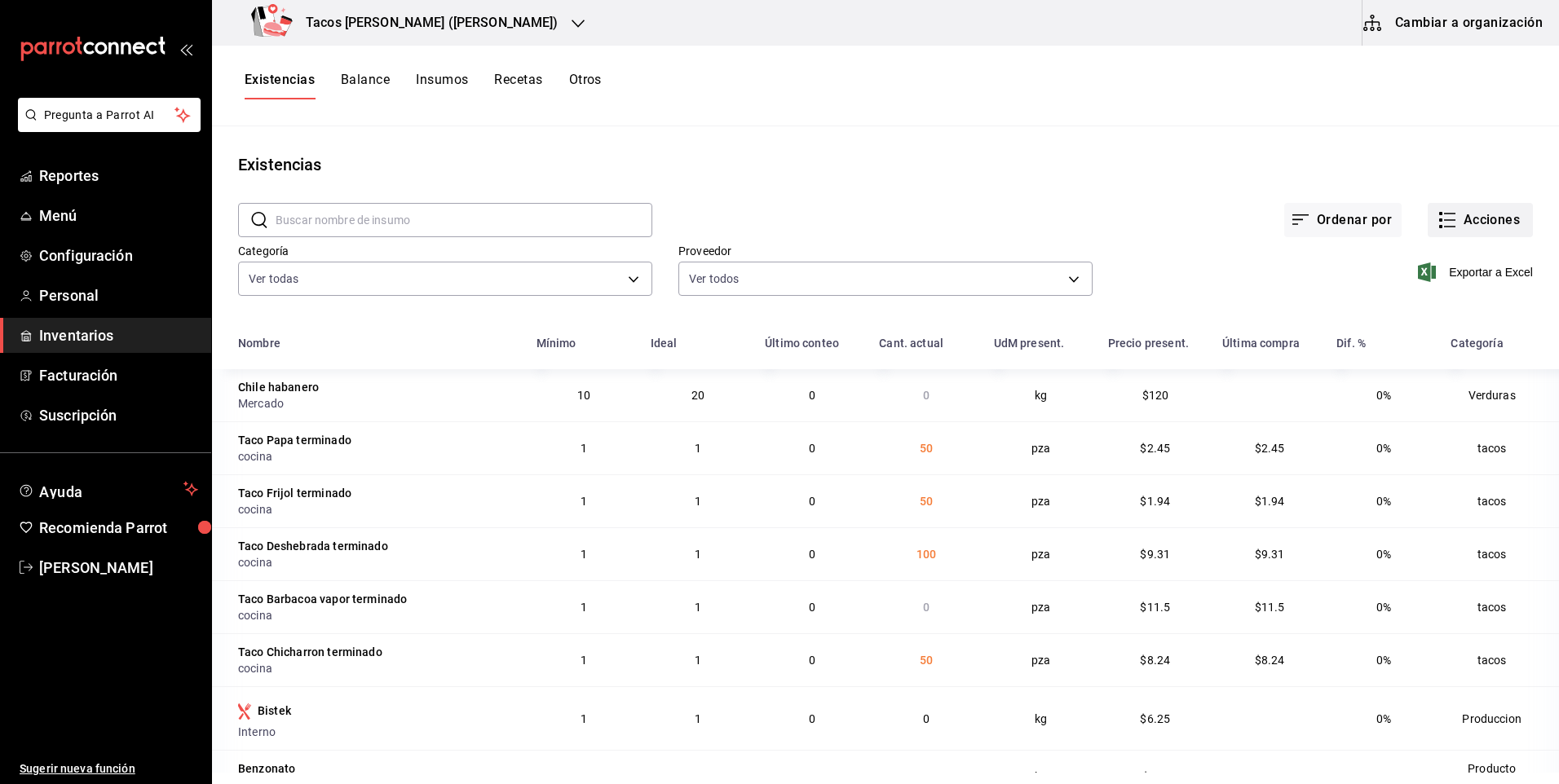
click at [1445, 214] on button "Acciones" at bounding box center [1479, 220] width 105 height 34
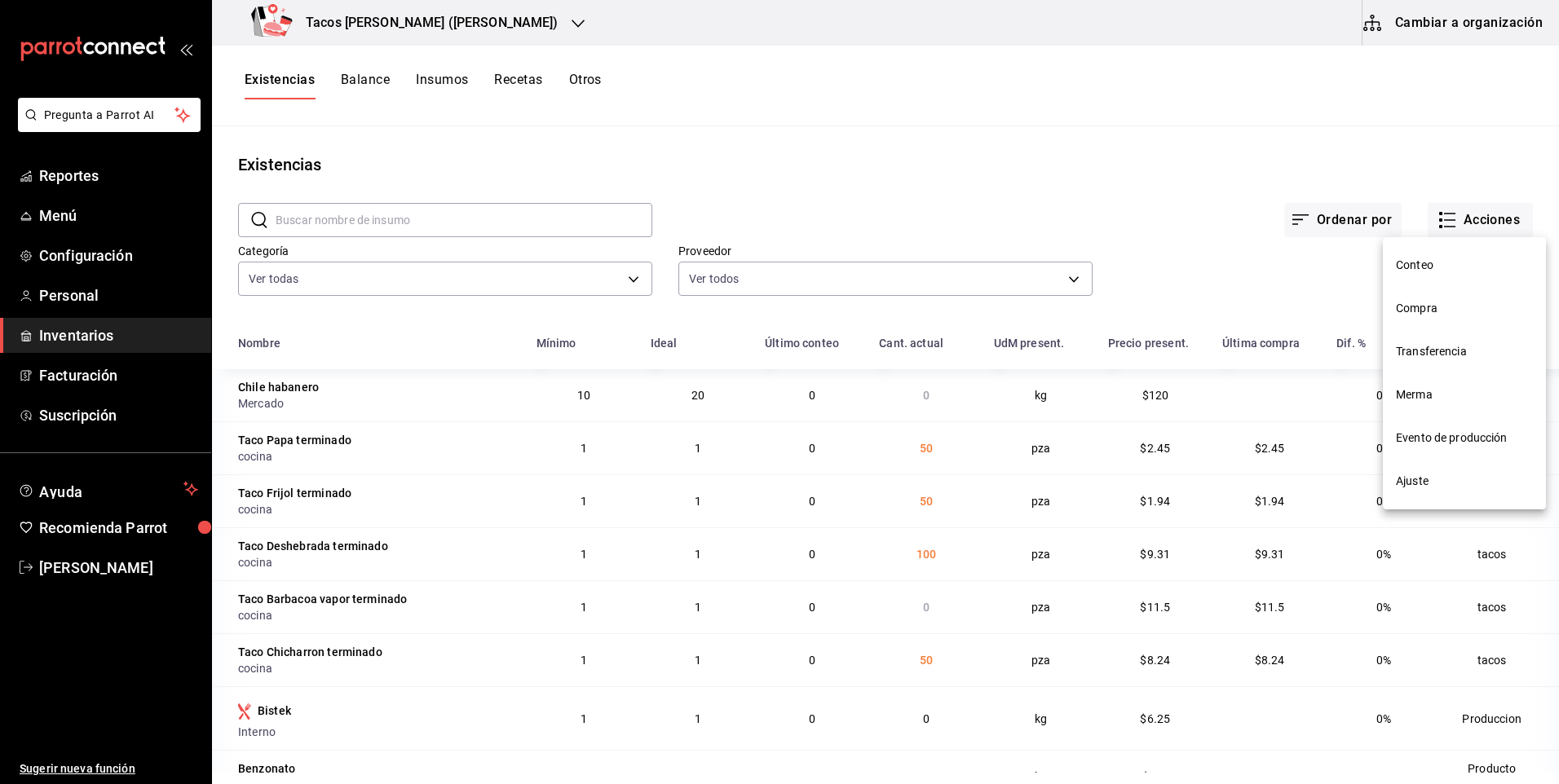
click at [1436, 310] on span "Compra" at bounding box center [1464, 308] width 137 height 17
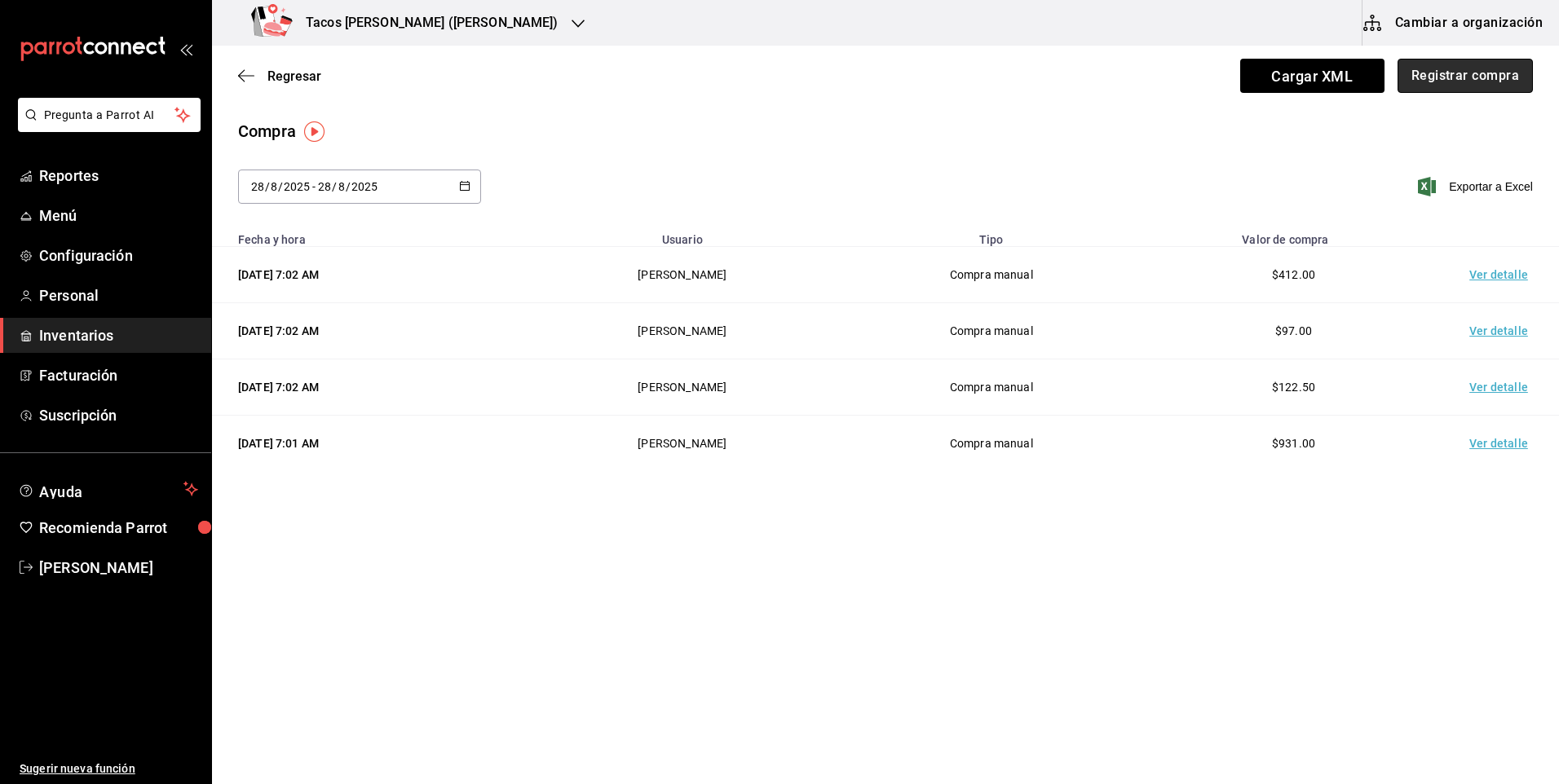
click at [1437, 80] on button "Registrar compra" at bounding box center [1464, 76] width 135 height 34
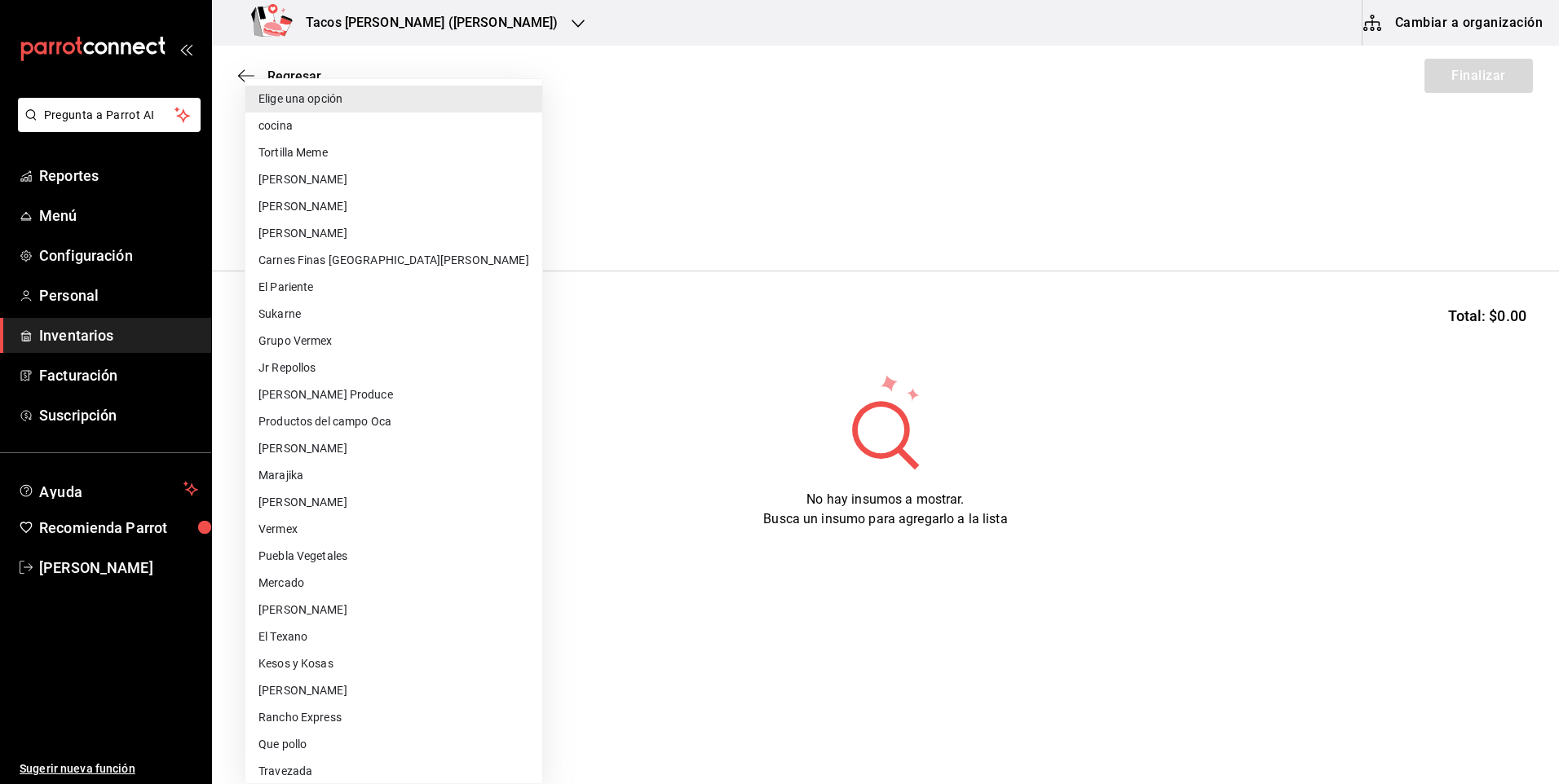
click at [437, 218] on body "Pregunta a Parrot AI Reportes Menú Configuración Personal Inventarios Facturaci…" at bounding box center [779, 345] width 1559 height 692
click at [329, 129] on li "cocina" at bounding box center [393, 126] width 296 height 27
type input "237c9a5b-4078-49eb-83ef-23bf52bd7acd"
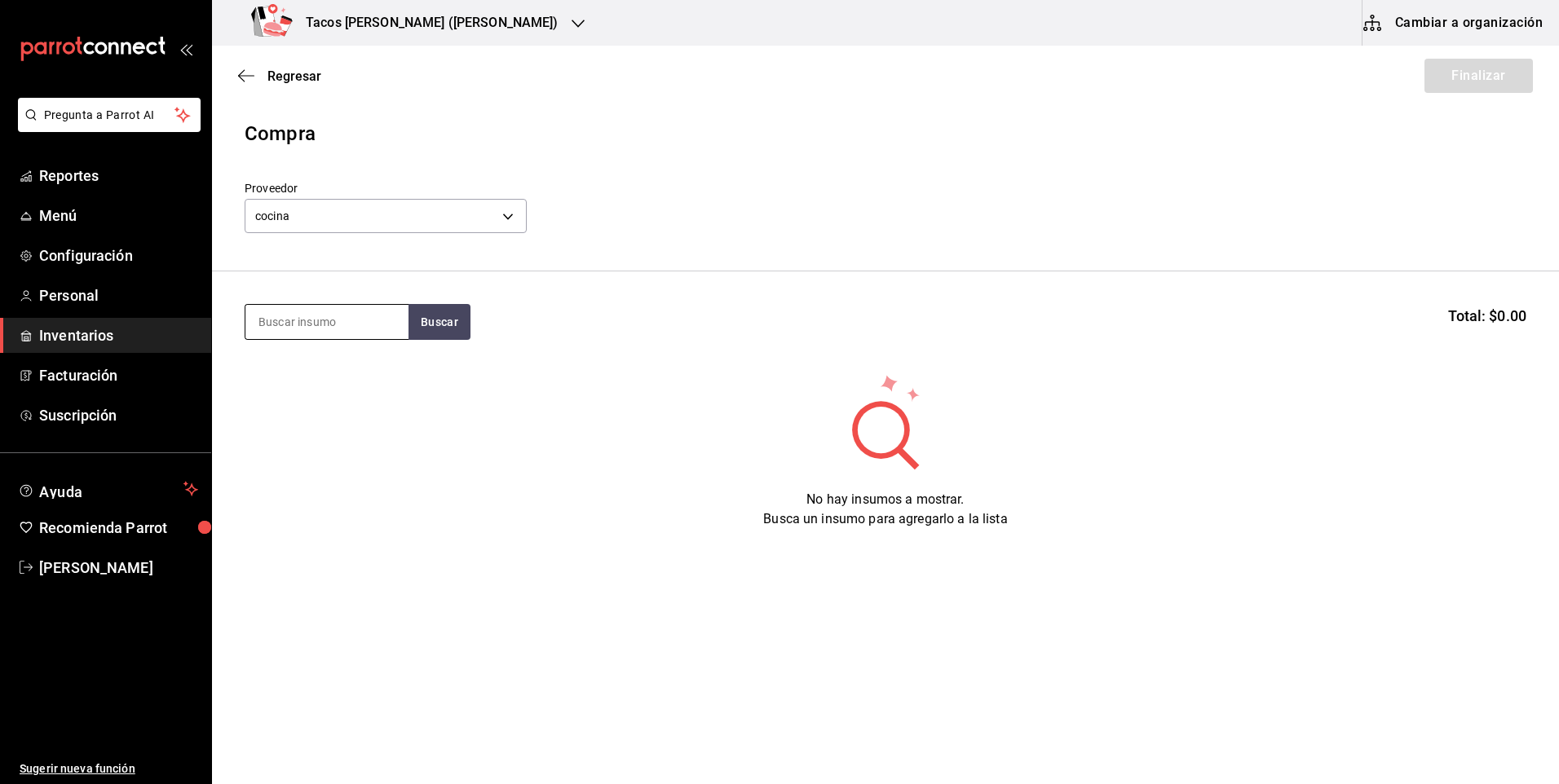
click at [321, 335] on input at bounding box center [327, 321] width 163 height 34
type input "barb"
click at [425, 318] on button "Buscar" at bounding box center [439, 322] width 62 height 36
click at [348, 396] on div "Taco Barbacoa vapor terminado" at bounding box center [327, 379] width 137 height 39
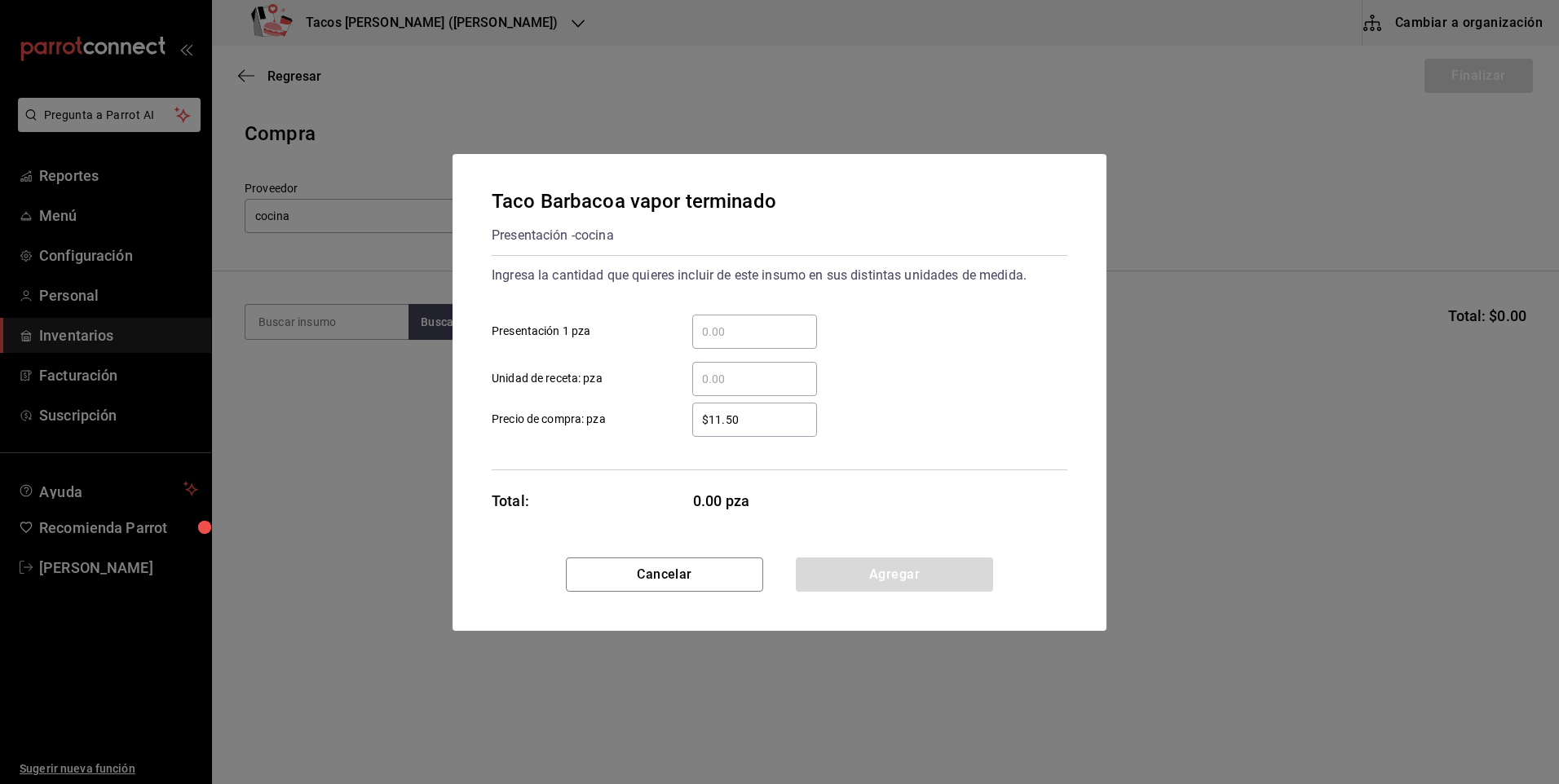
click at [747, 329] on input "​ Presentación 1 pza" at bounding box center [754, 332] width 124 height 20
type input "5"
type input "30"
click at [870, 563] on button "Agregar" at bounding box center [895, 575] width 197 height 34
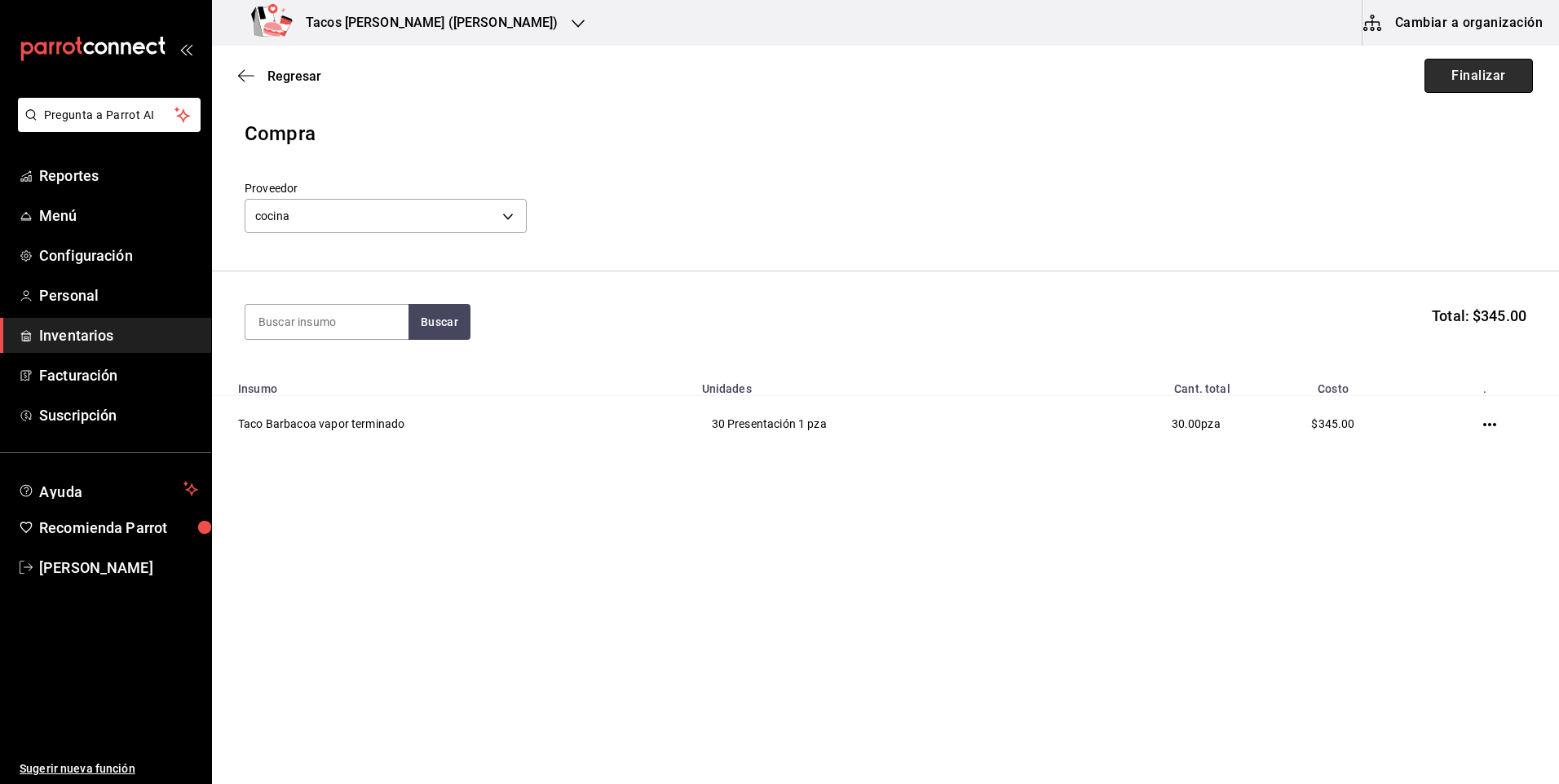
click at [1513, 87] on button "Finalizar" at bounding box center [1478, 76] width 108 height 34
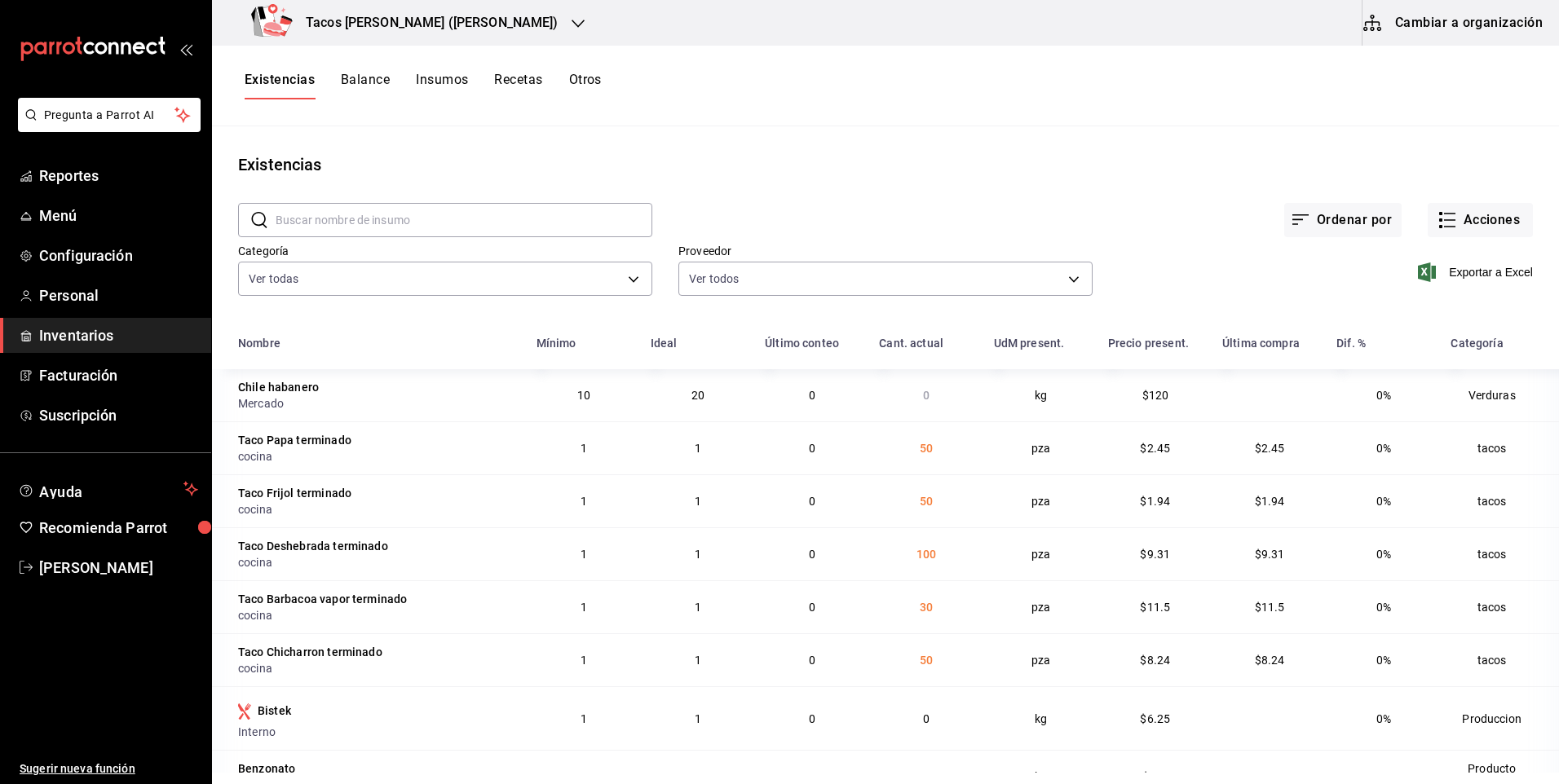
click at [379, 22] on h3 "Tacos [PERSON_NAME] ([PERSON_NAME])" at bounding box center [425, 23] width 266 height 20
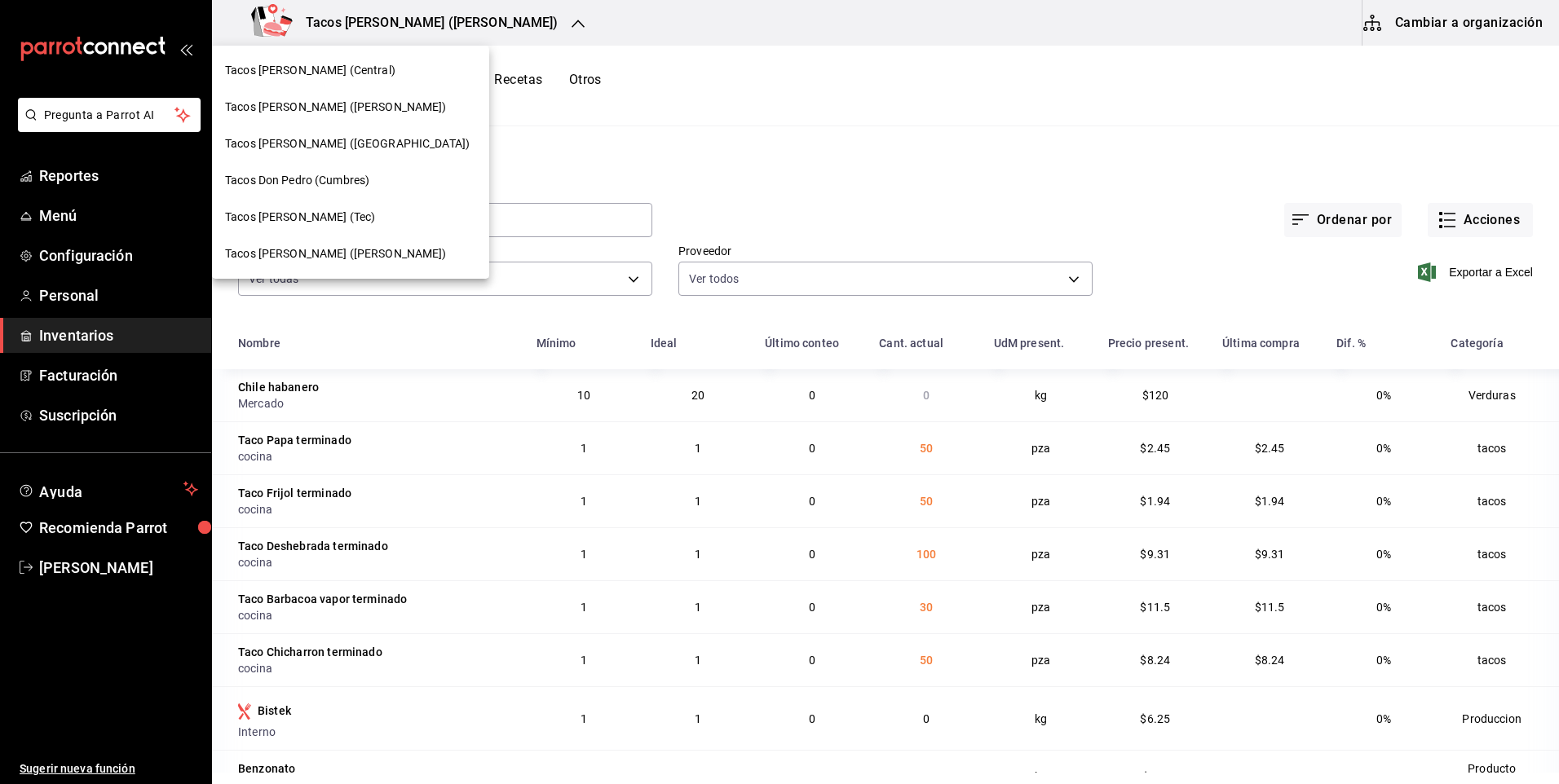
click at [367, 61] on div "Tacos [PERSON_NAME] (Central)" at bounding box center [351, 70] width 278 height 37
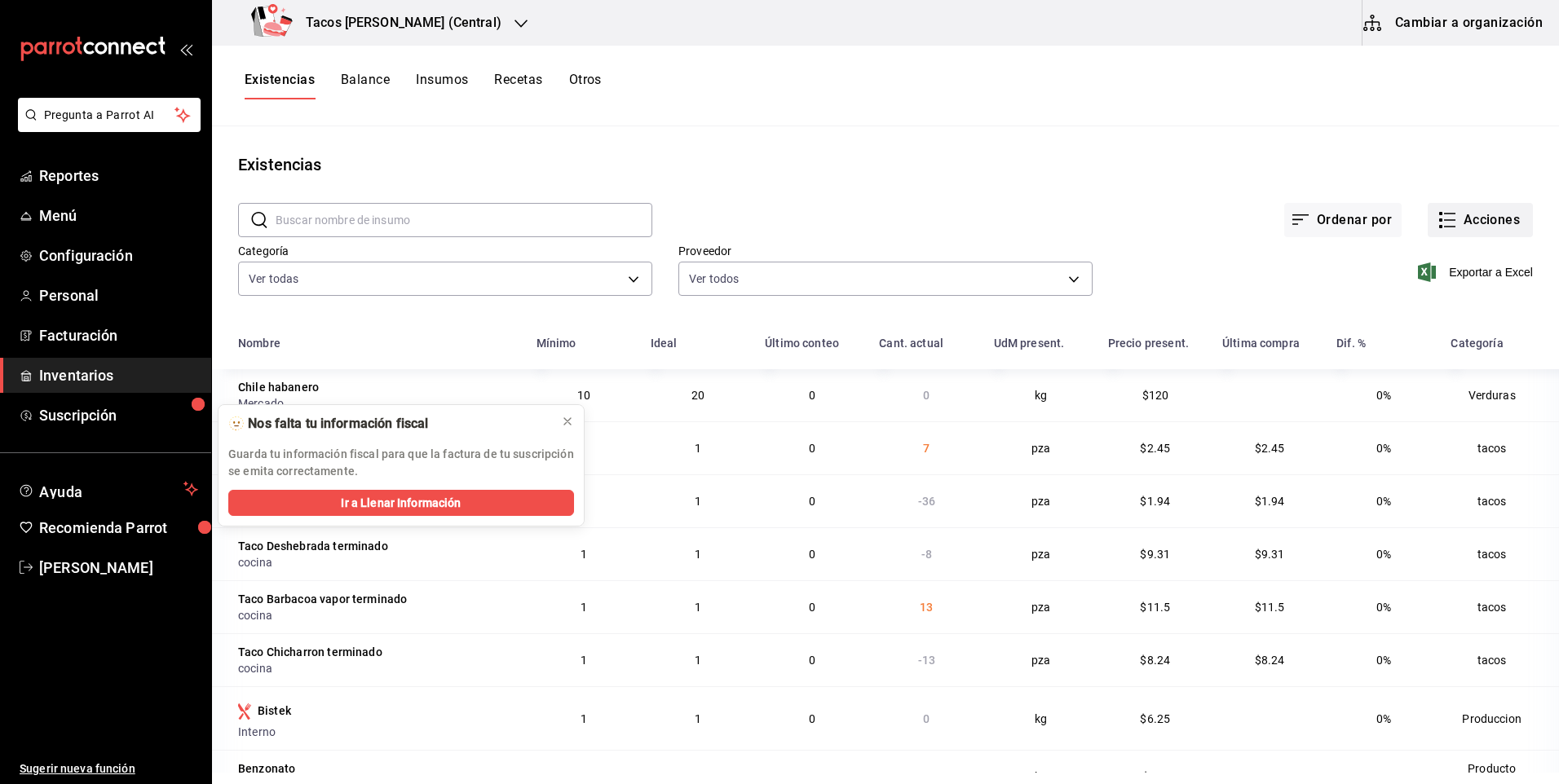
click at [1464, 214] on button "Acciones" at bounding box center [1479, 220] width 105 height 34
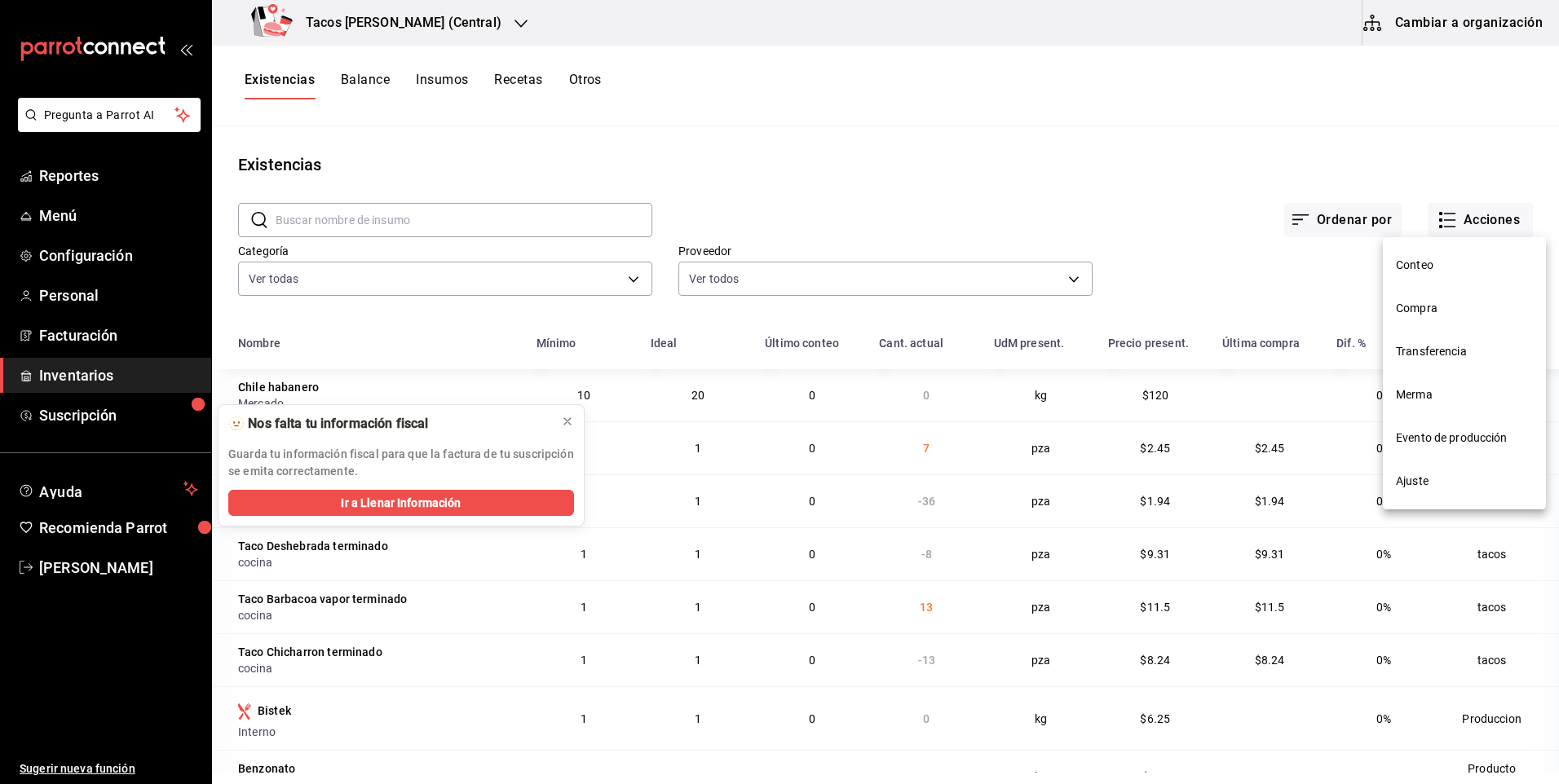
click at [1419, 482] on span "Ajuste" at bounding box center [1464, 481] width 137 height 17
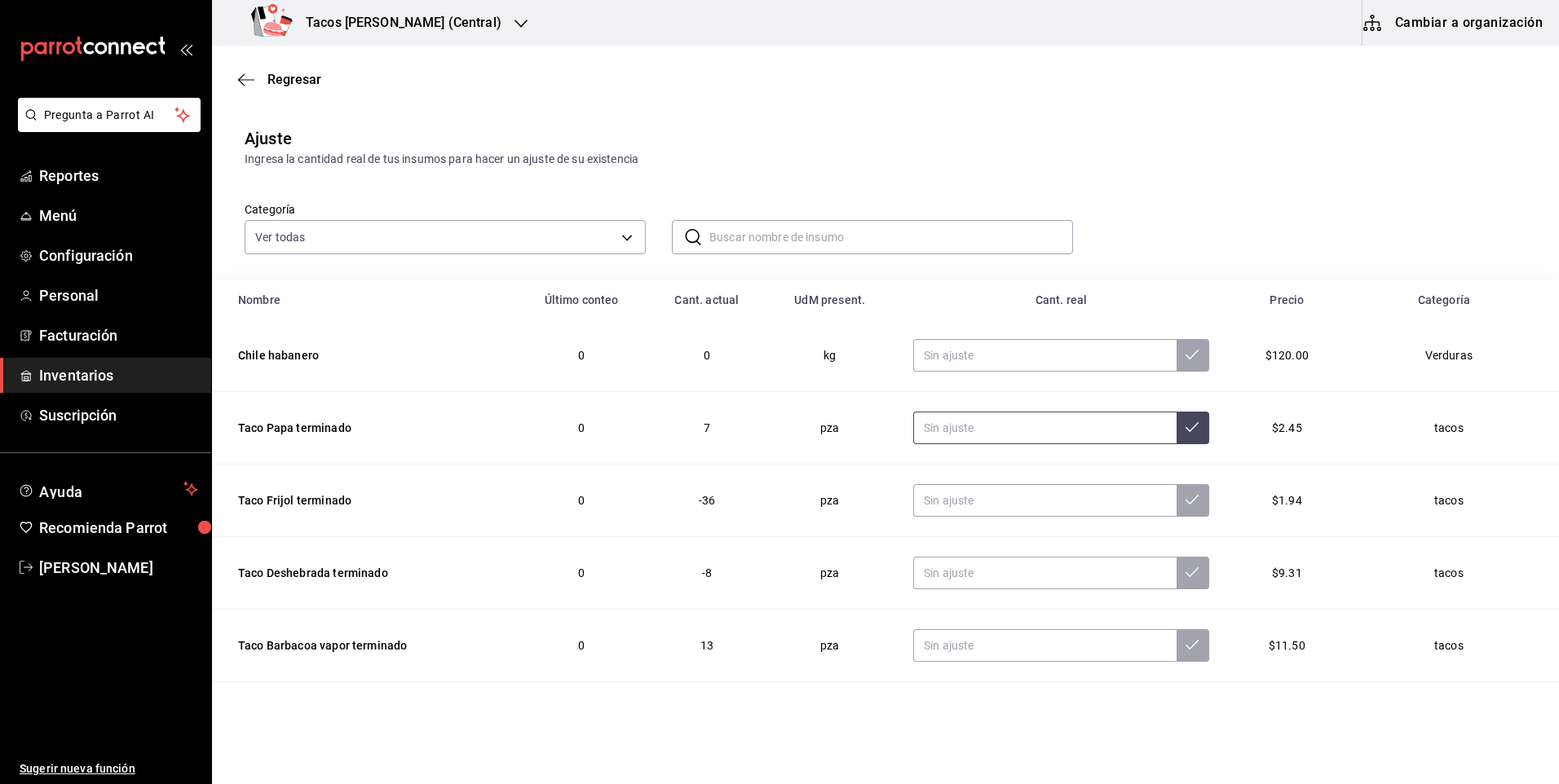
click at [992, 439] on input "text" at bounding box center [1045, 428] width 263 height 32
type input "0.00"
click at [1008, 482] on td at bounding box center [1061, 500] width 335 height 72
click at [1003, 486] on td at bounding box center [1061, 500] width 335 height 72
click at [1002, 487] on input "text" at bounding box center [1045, 500] width 263 height 32
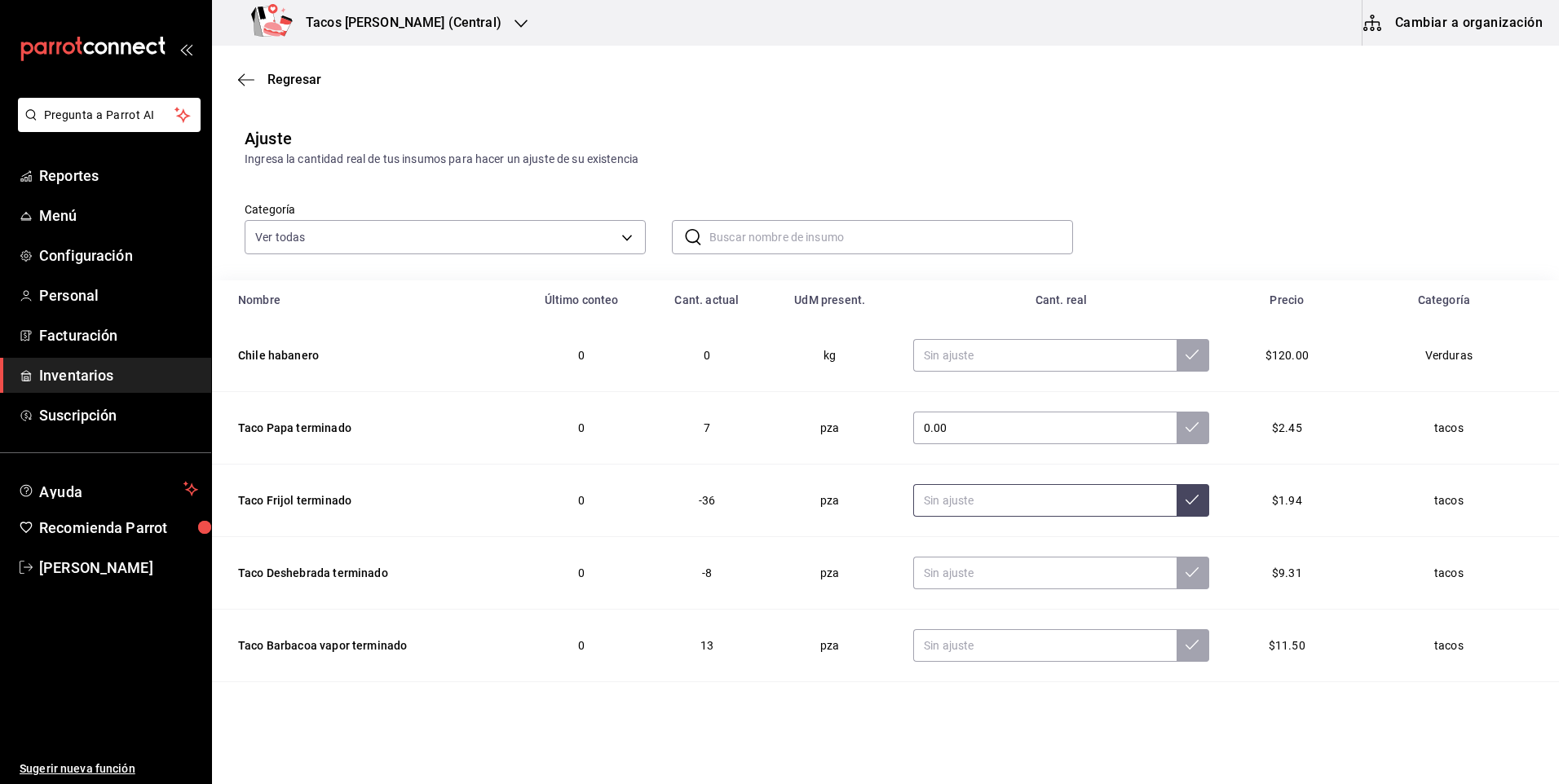
click at [999, 487] on input "text" at bounding box center [1045, 500] width 263 height 32
click at [1013, 518] on td at bounding box center [1061, 500] width 335 height 72
click at [997, 505] on input "text" at bounding box center [1045, 500] width 263 height 32
type input "0.00"
click at [979, 582] on input "text" at bounding box center [1045, 573] width 263 height 32
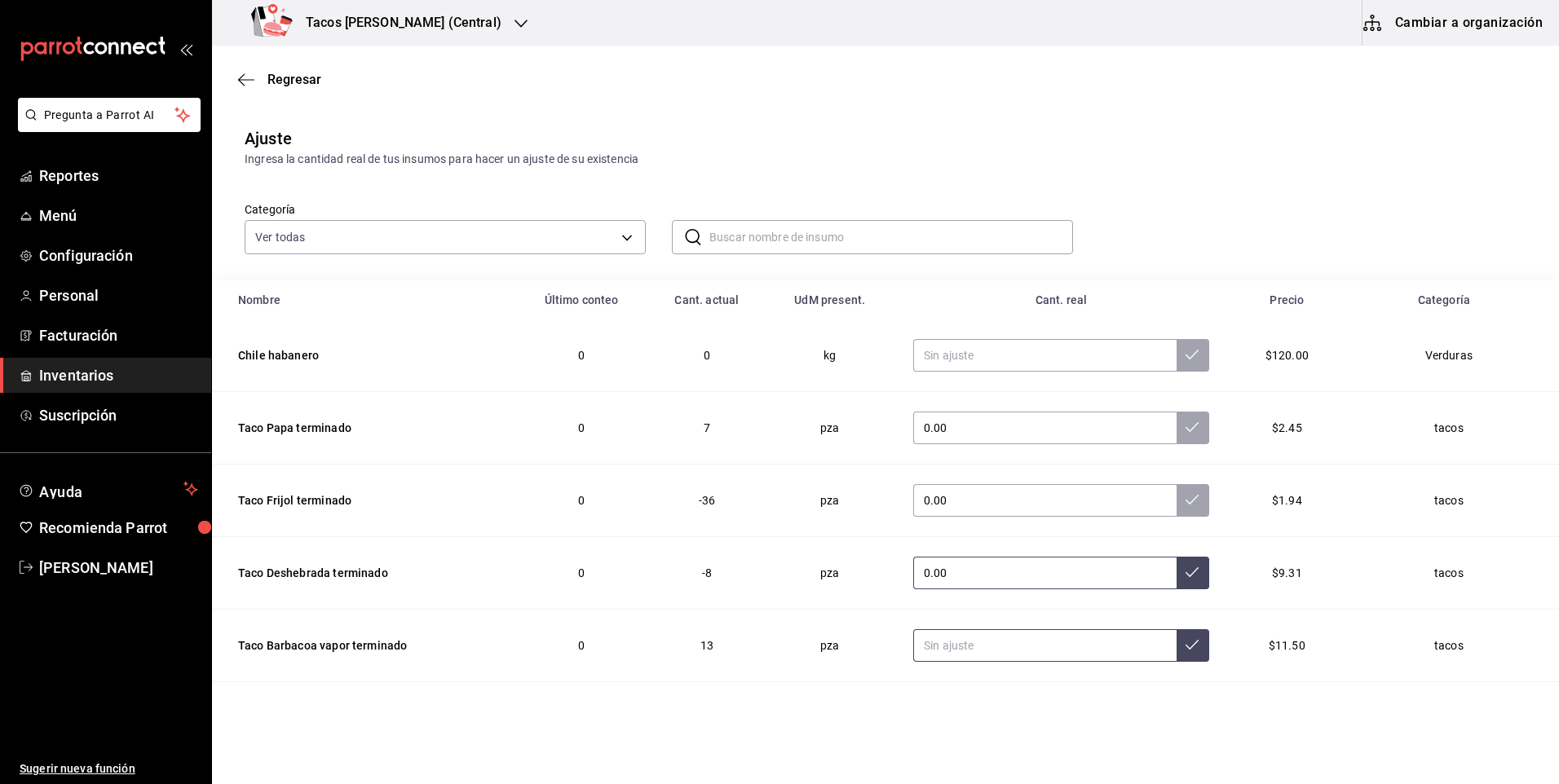
type input "0.00"
click at [975, 639] on input "text" at bounding box center [1045, 645] width 263 height 32
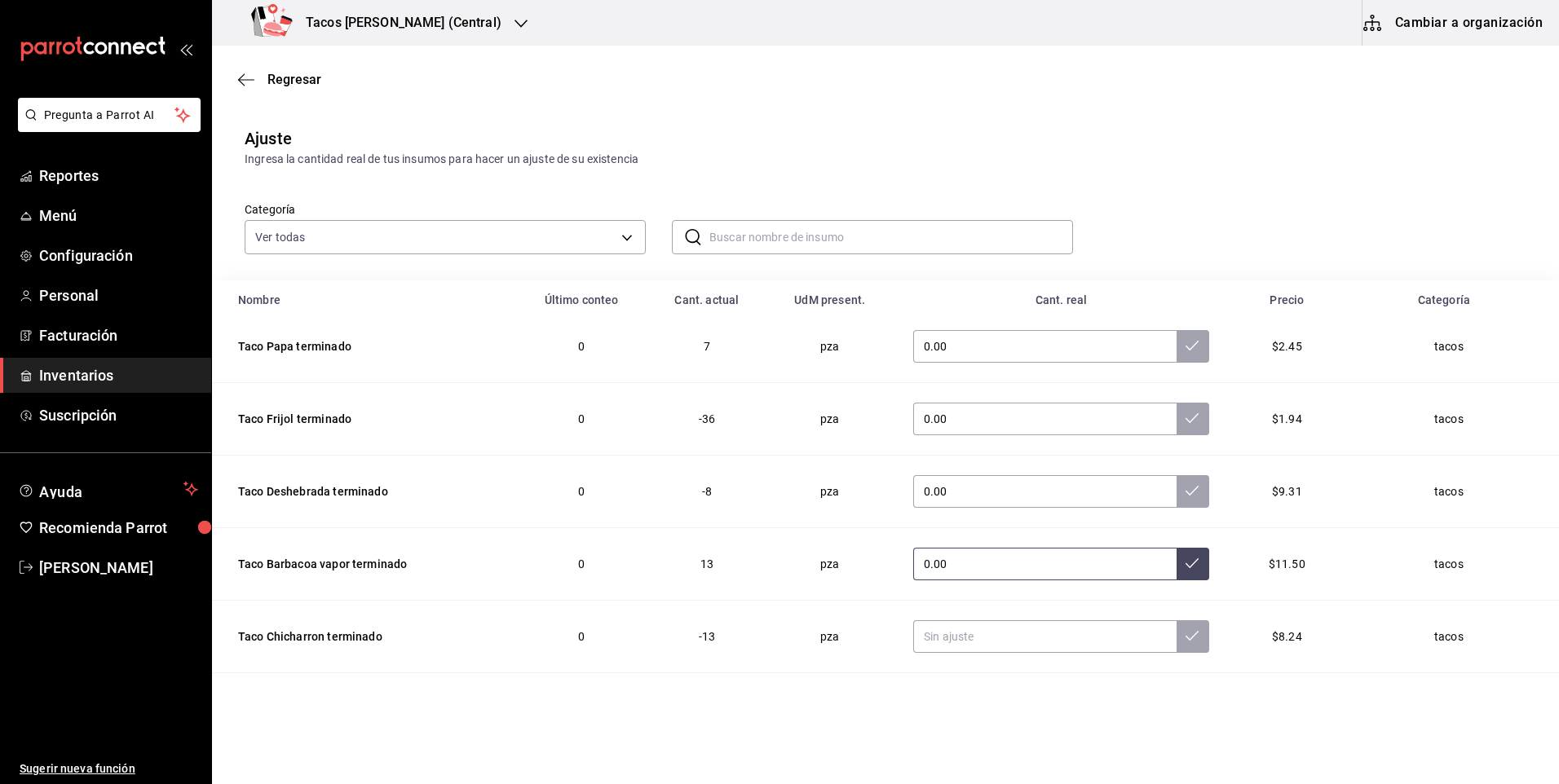
type input "0.00"
click at [976, 638] on input "text" at bounding box center [1045, 636] width 263 height 32
type input "0.00"
click at [1177, 643] on button at bounding box center [1193, 636] width 32 height 32
click at [1177, 579] on button at bounding box center [1193, 564] width 32 height 32
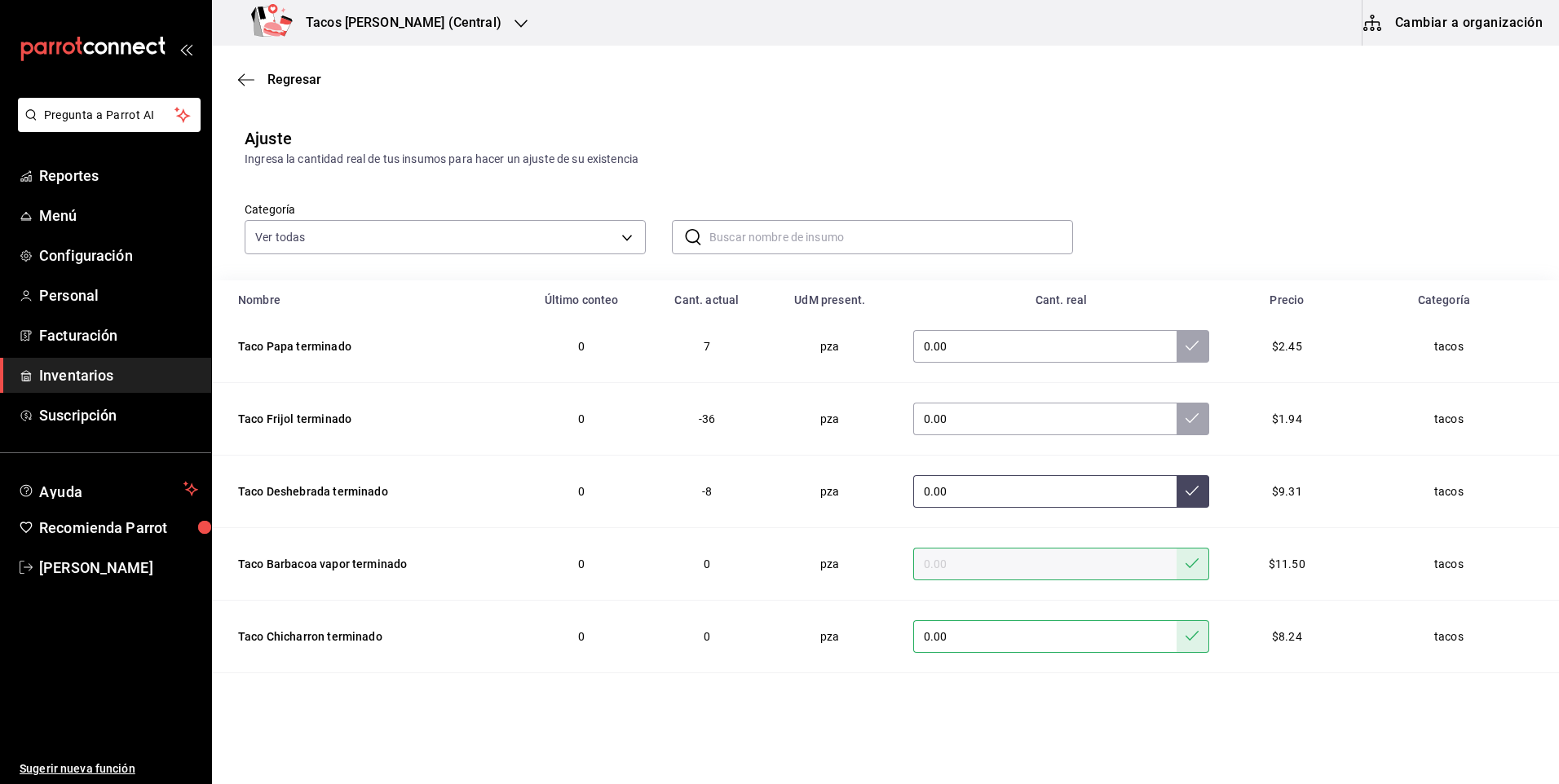
click at [1178, 490] on button at bounding box center [1193, 491] width 32 height 32
click at [1181, 442] on td "0.00" at bounding box center [1061, 419] width 335 height 72
click at [1181, 420] on button at bounding box center [1193, 419] width 32 height 32
click at [1180, 352] on button at bounding box center [1193, 346] width 32 height 32
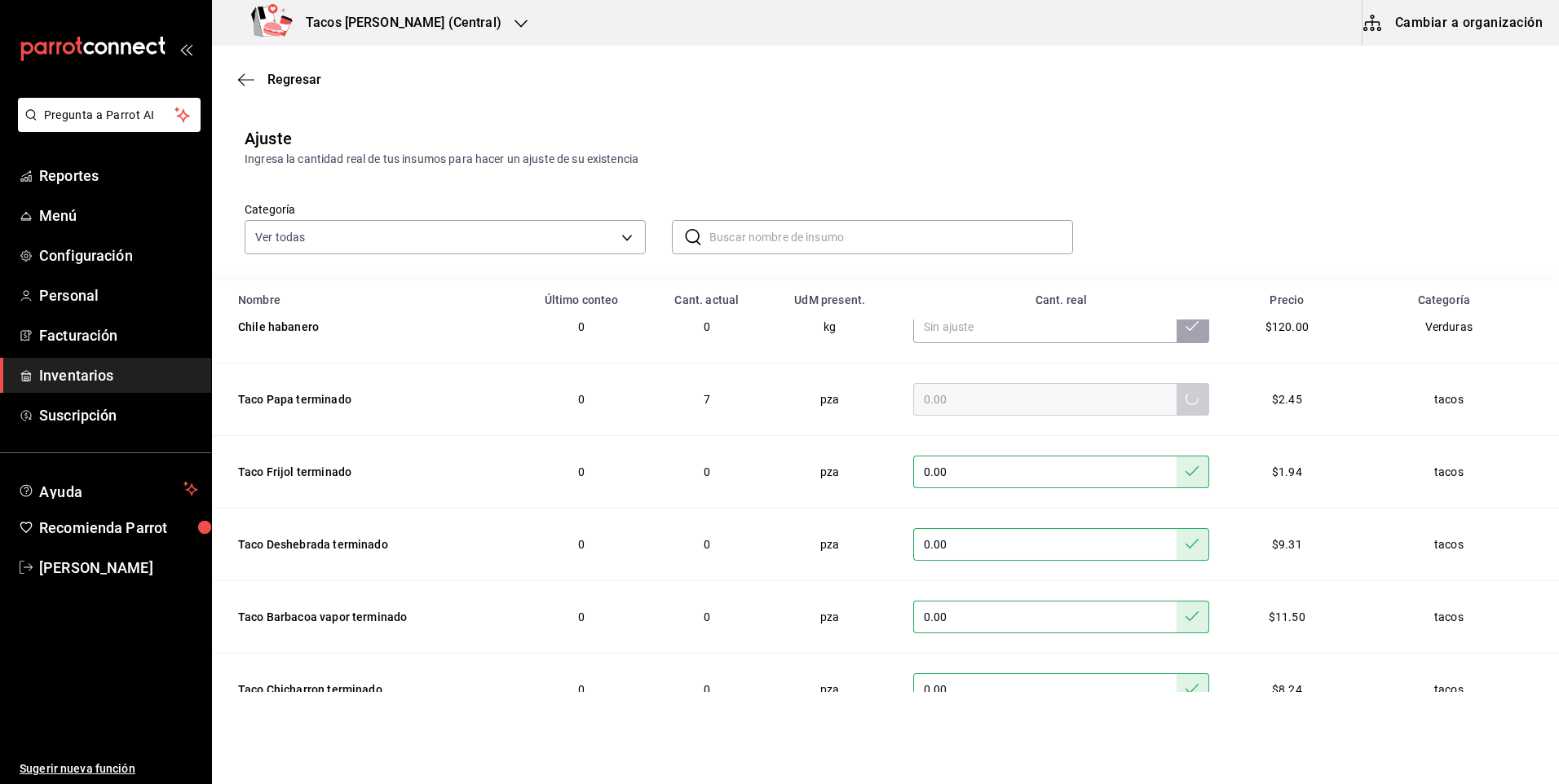
scroll to position [0, 0]
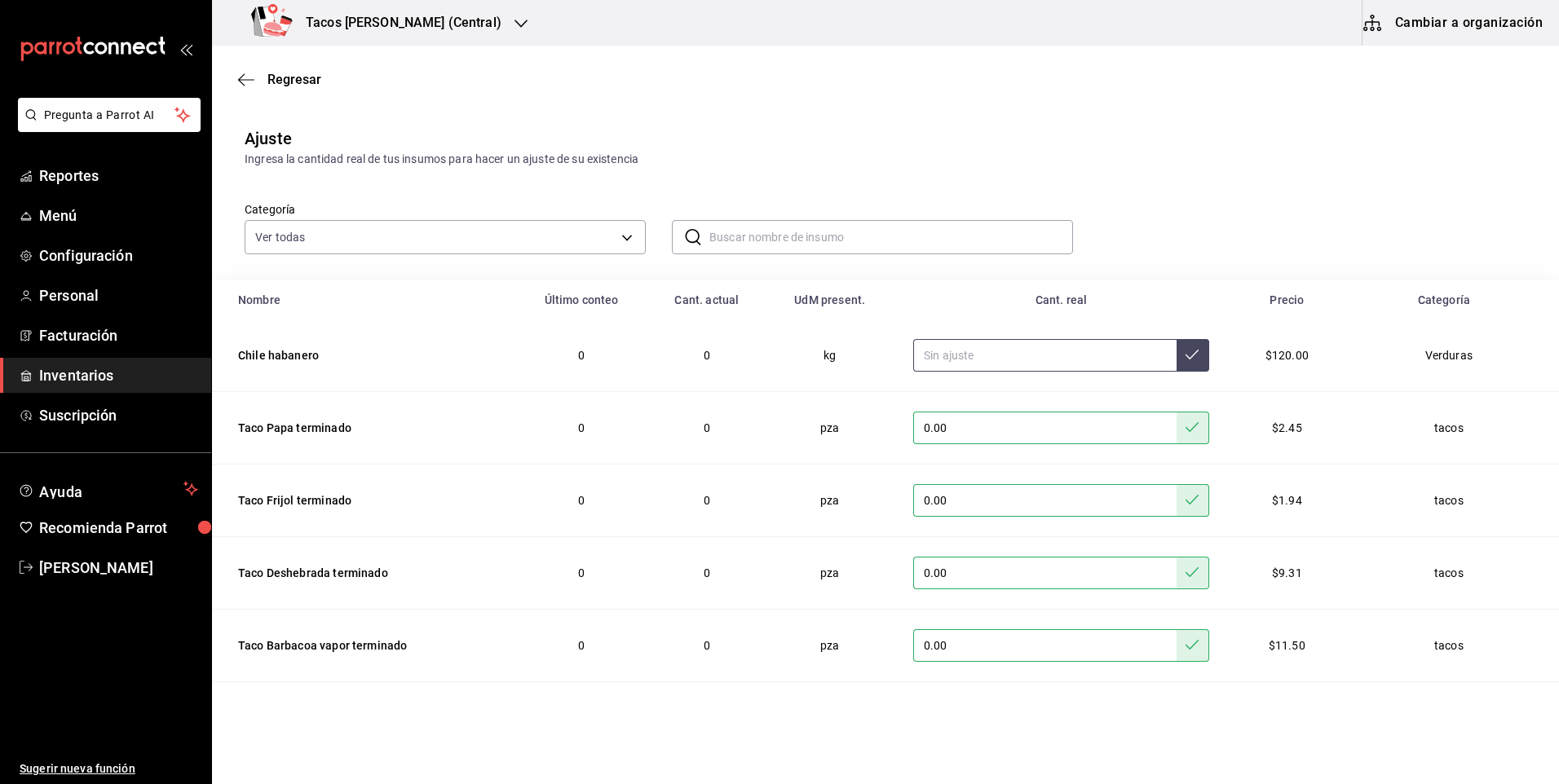
click at [1177, 362] on button at bounding box center [1193, 355] width 32 height 32
click at [306, 85] on span "Regresar" at bounding box center [295, 79] width 54 height 15
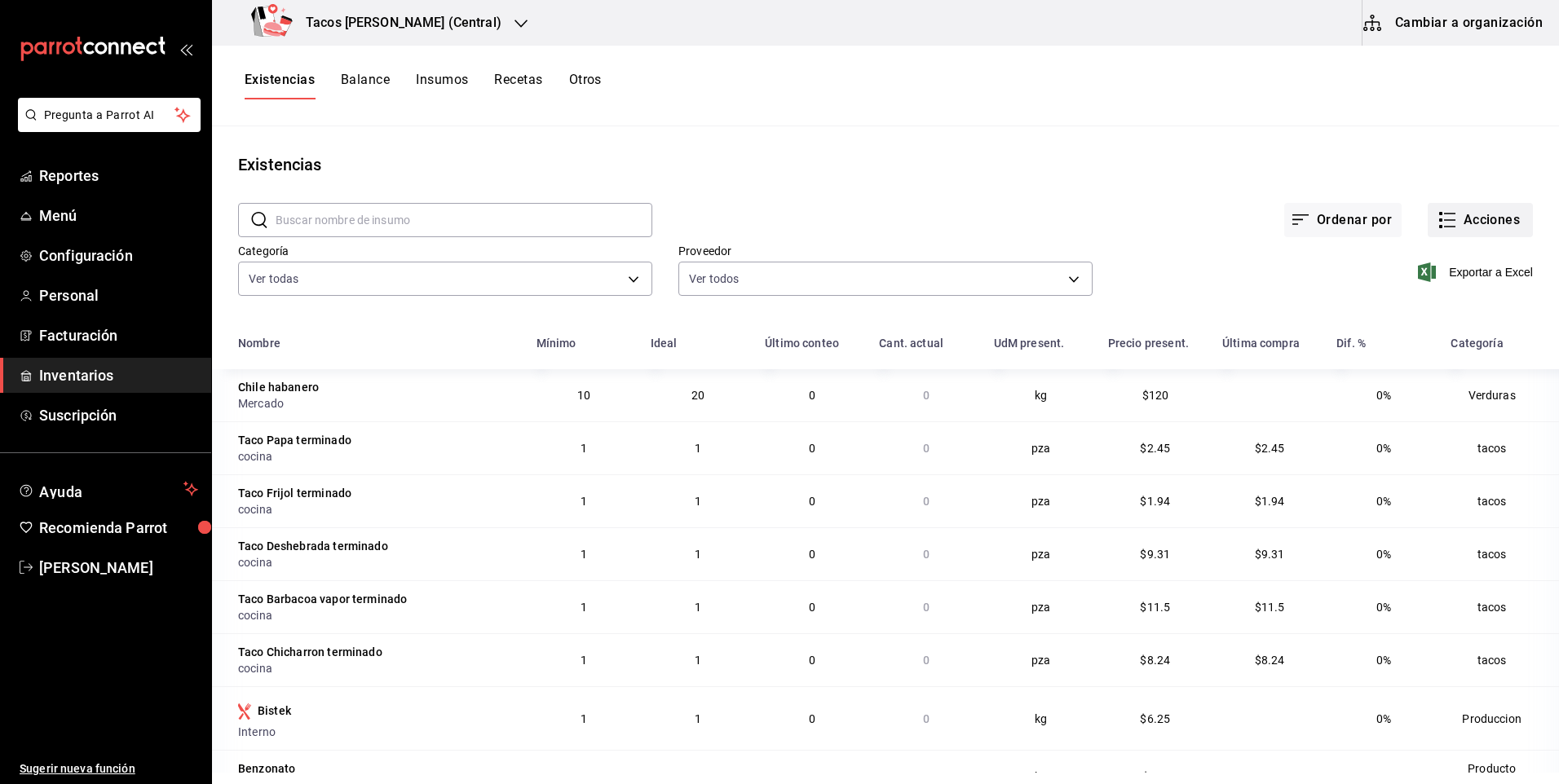
click at [1458, 219] on button "Acciones" at bounding box center [1479, 220] width 105 height 34
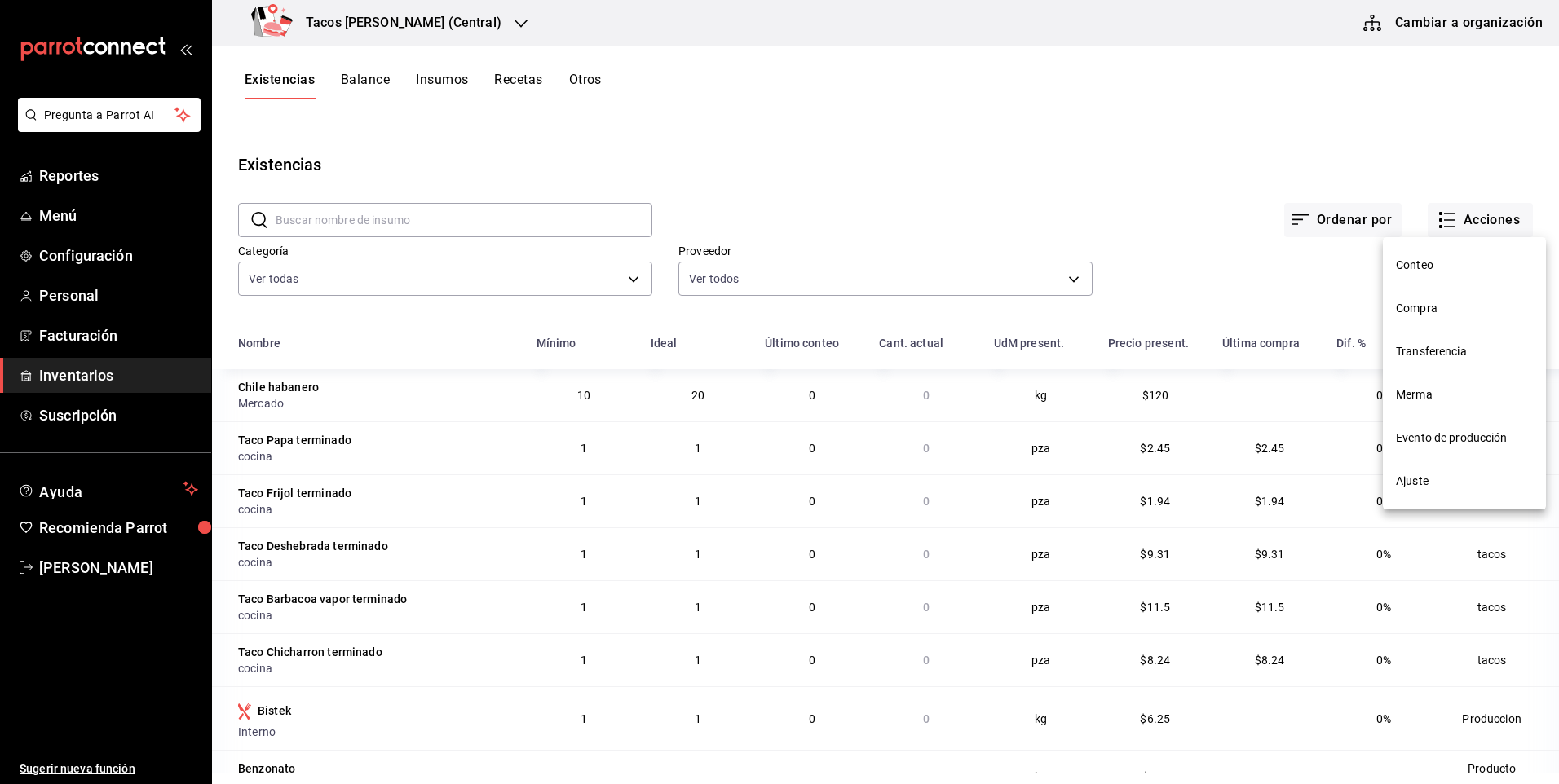
click at [1424, 319] on li "Compra" at bounding box center [1464, 308] width 163 height 43
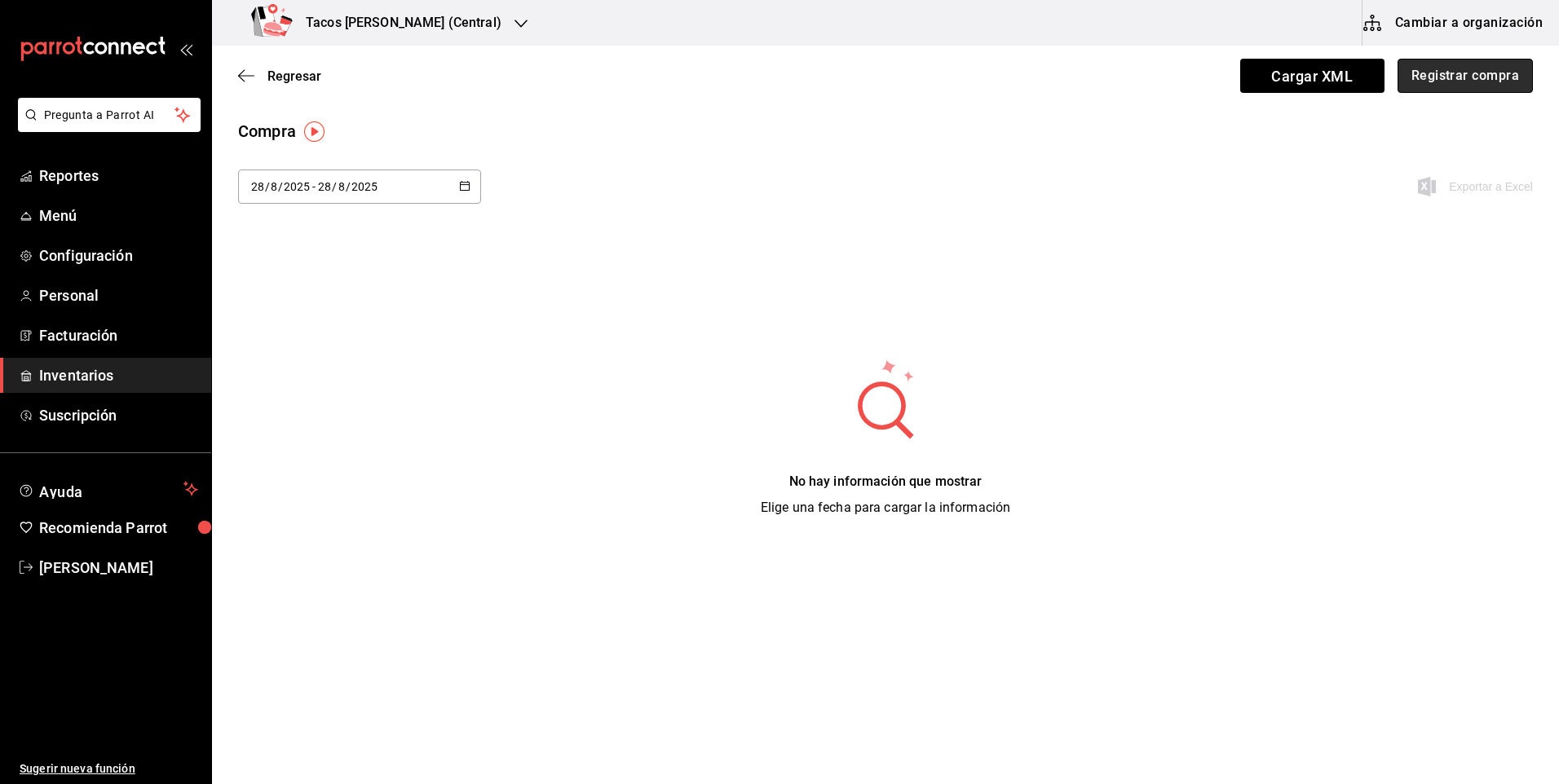
click at [1445, 79] on button "Registrar compra" at bounding box center [1464, 76] width 135 height 34
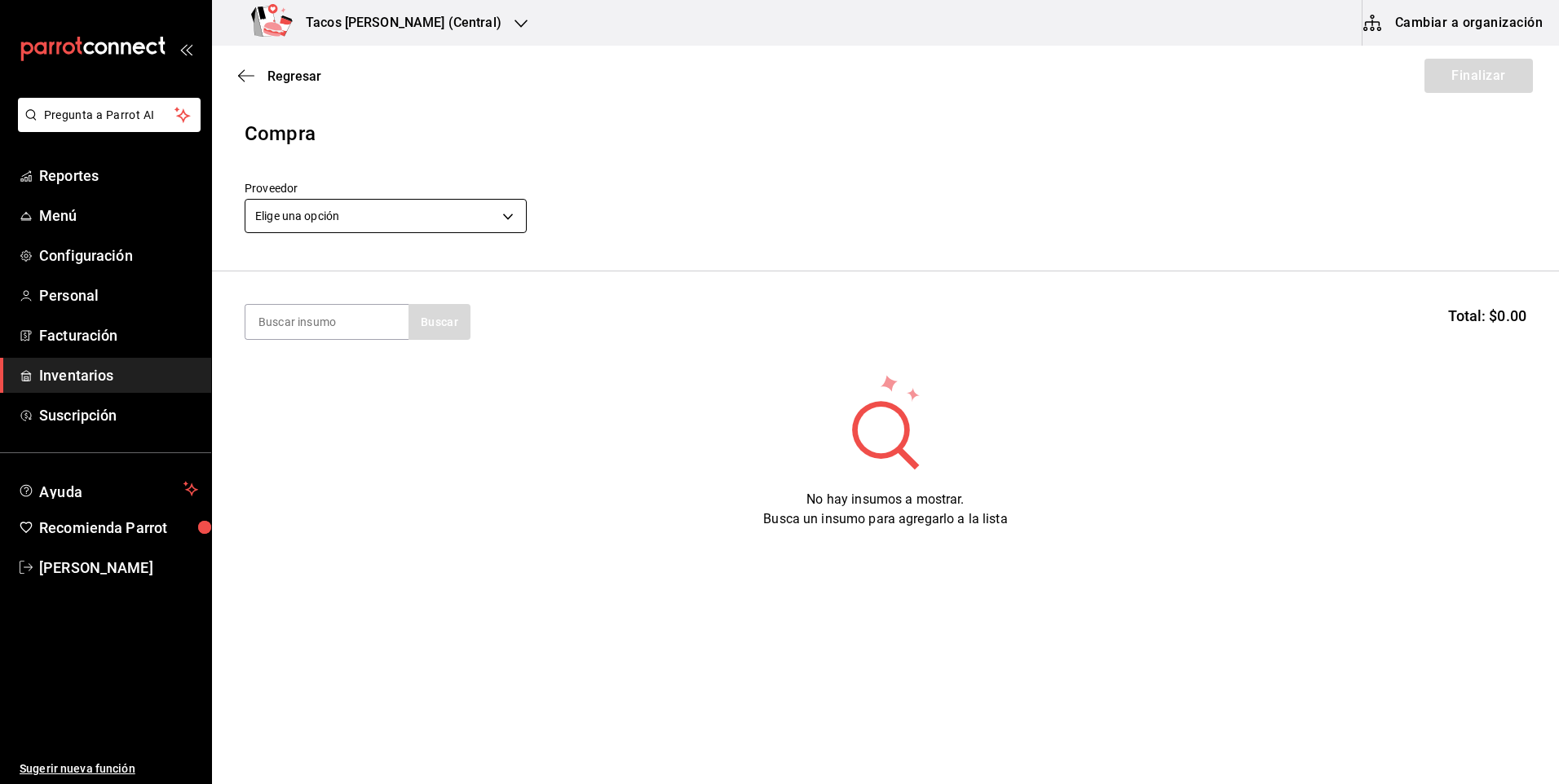
click at [396, 219] on body "Pregunta a Parrot AI Reportes Menú Configuración Personal Facturación Inventari…" at bounding box center [779, 345] width 1559 height 692
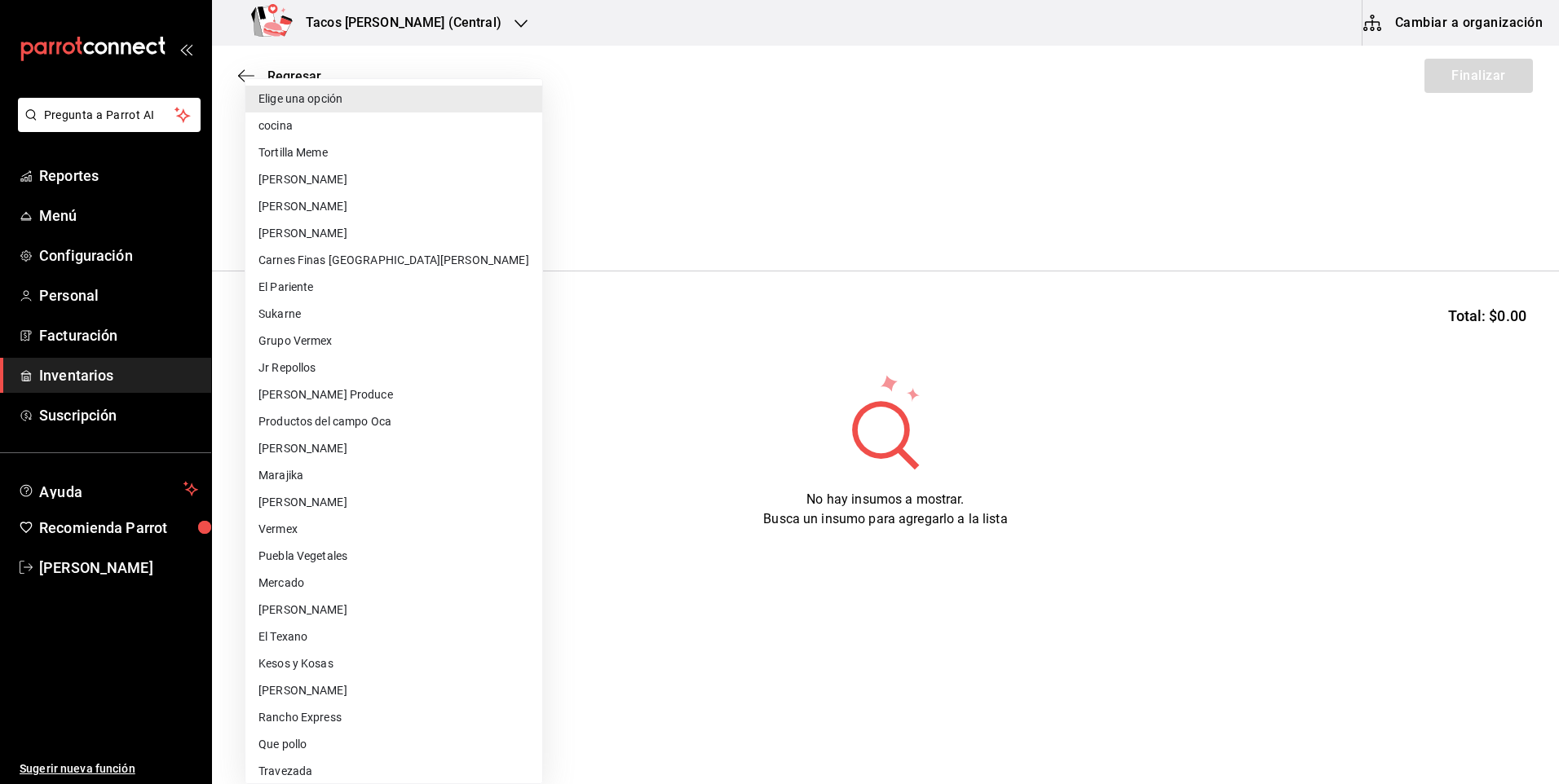
click at [377, 117] on li "cocina" at bounding box center [393, 126] width 296 height 27
type input "237c9a5b-4078-49eb-83ef-23bf52bd7acd"
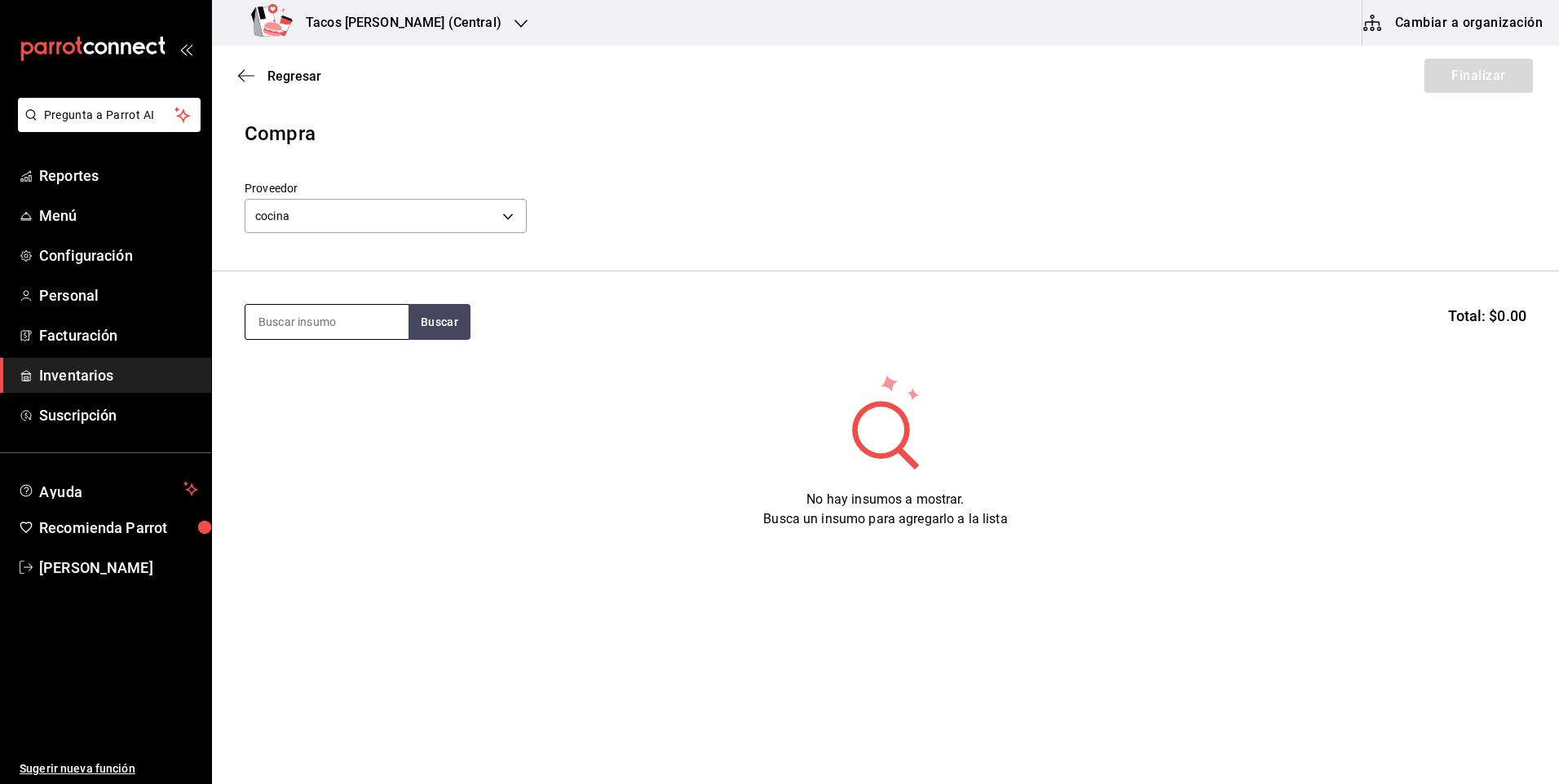
click at [347, 328] on input at bounding box center [327, 321] width 163 height 34
type input "des"
click at [435, 303] on section "des Buscar Total: $0.00" at bounding box center [886, 321] width 1347 height 101
click at [455, 328] on button "Buscar" at bounding box center [439, 322] width 62 height 36
click at [377, 371] on div "Taco Deshebrada terminado" at bounding box center [327, 379] width 137 height 39
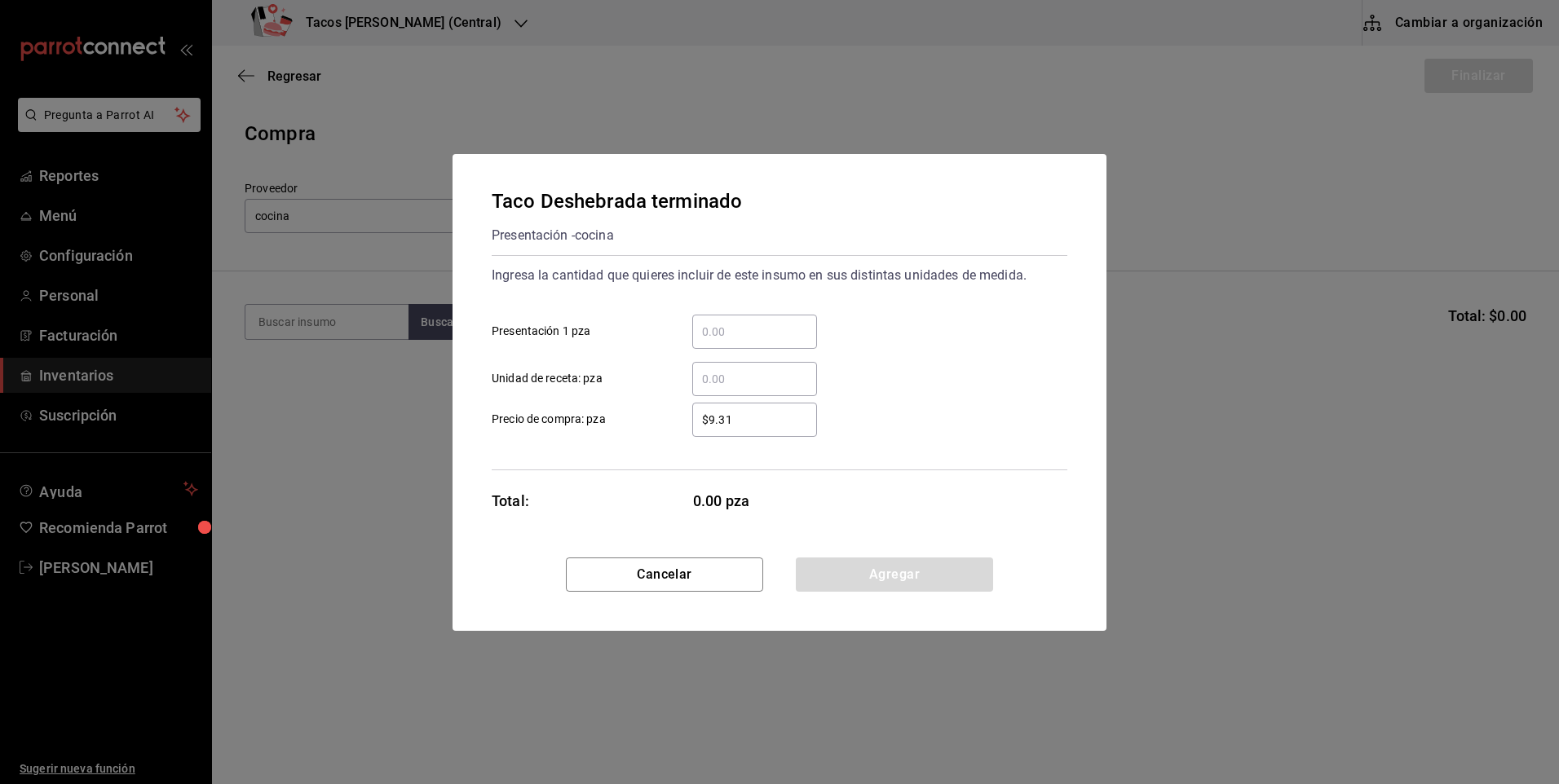
click at [727, 310] on div "​ Presentación 1 pza" at bounding box center [772, 325] width 588 height 47
click at [723, 329] on input "​ Presentación 1 pza" at bounding box center [754, 332] width 124 height 20
type input "100"
click at [904, 563] on button "Agregar" at bounding box center [895, 575] width 197 height 34
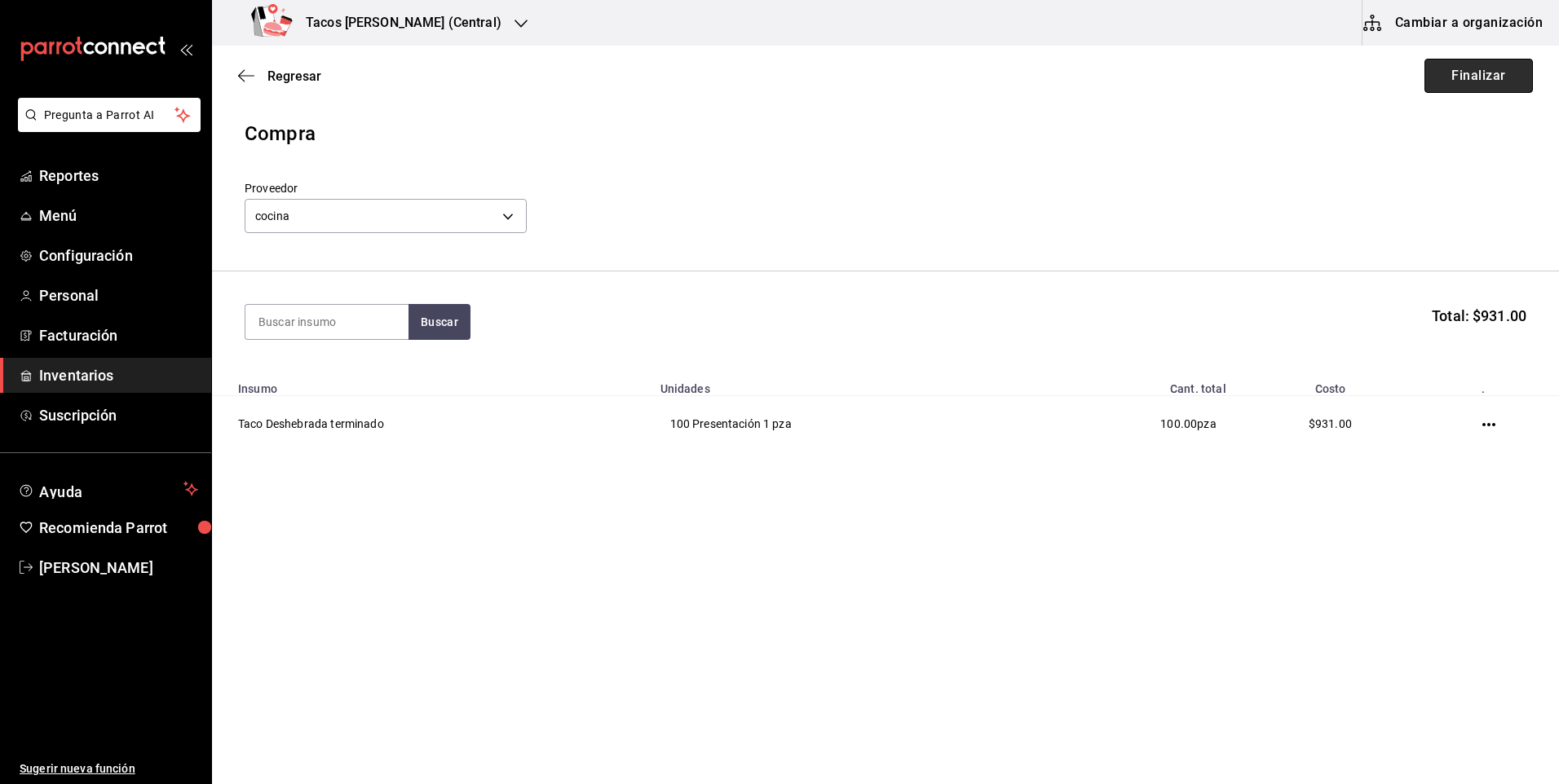
click at [1459, 88] on button "Finalizar" at bounding box center [1478, 76] width 108 height 34
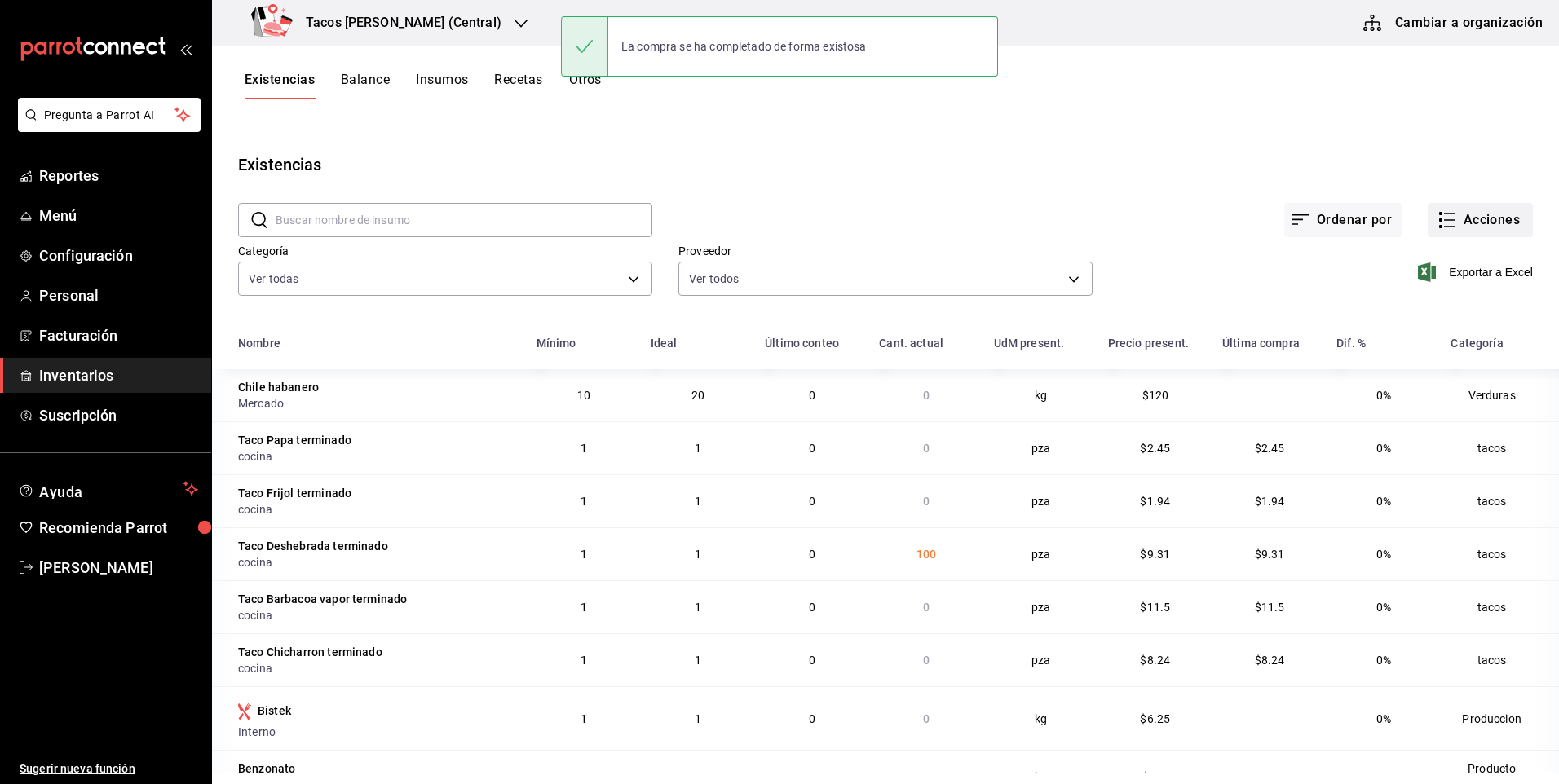
click at [1464, 226] on button "Acciones" at bounding box center [1479, 220] width 105 height 34
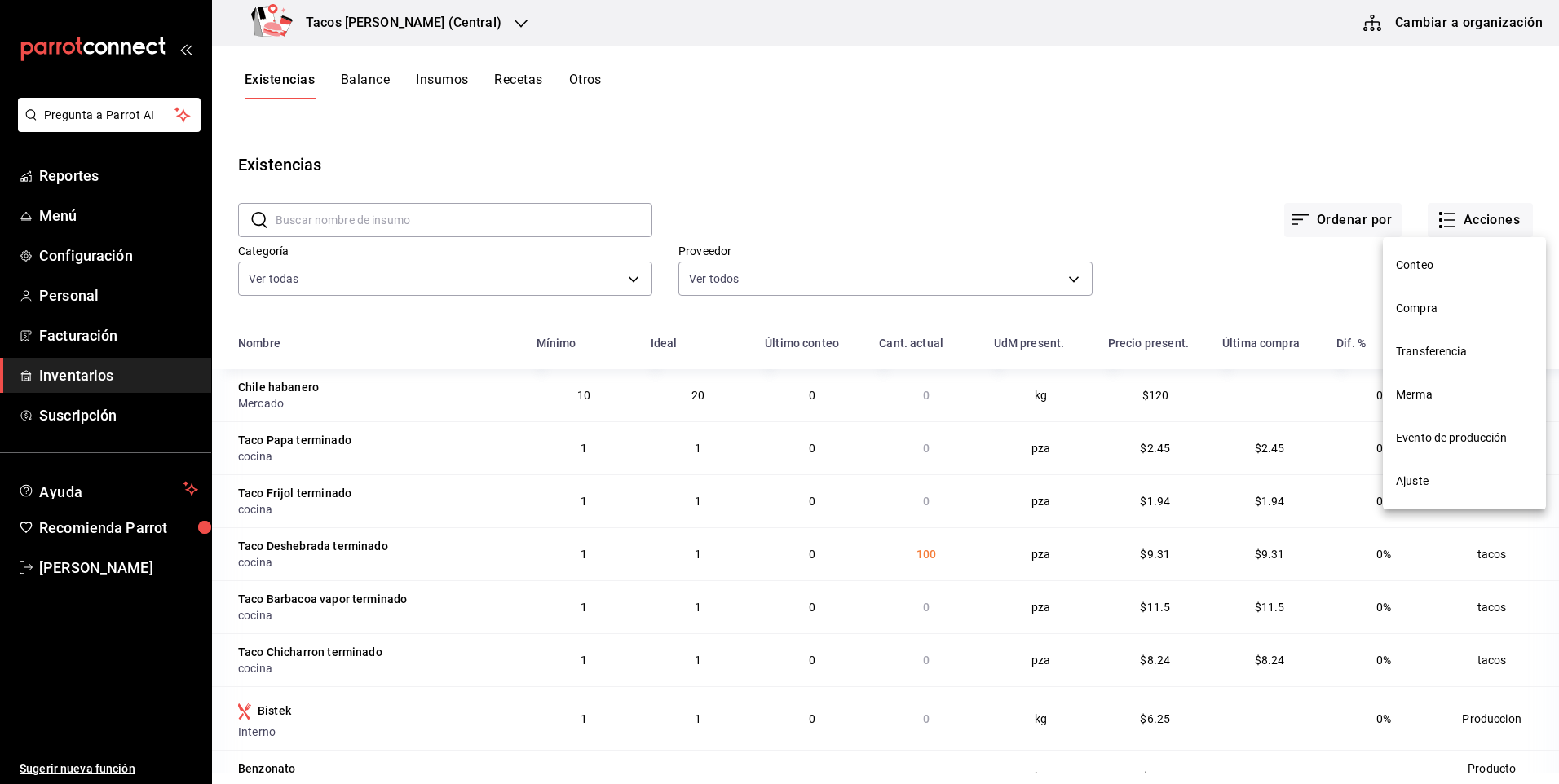
click at [1439, 315] on span "Compra" at bounding box center [1464, 308] width 137 height 17
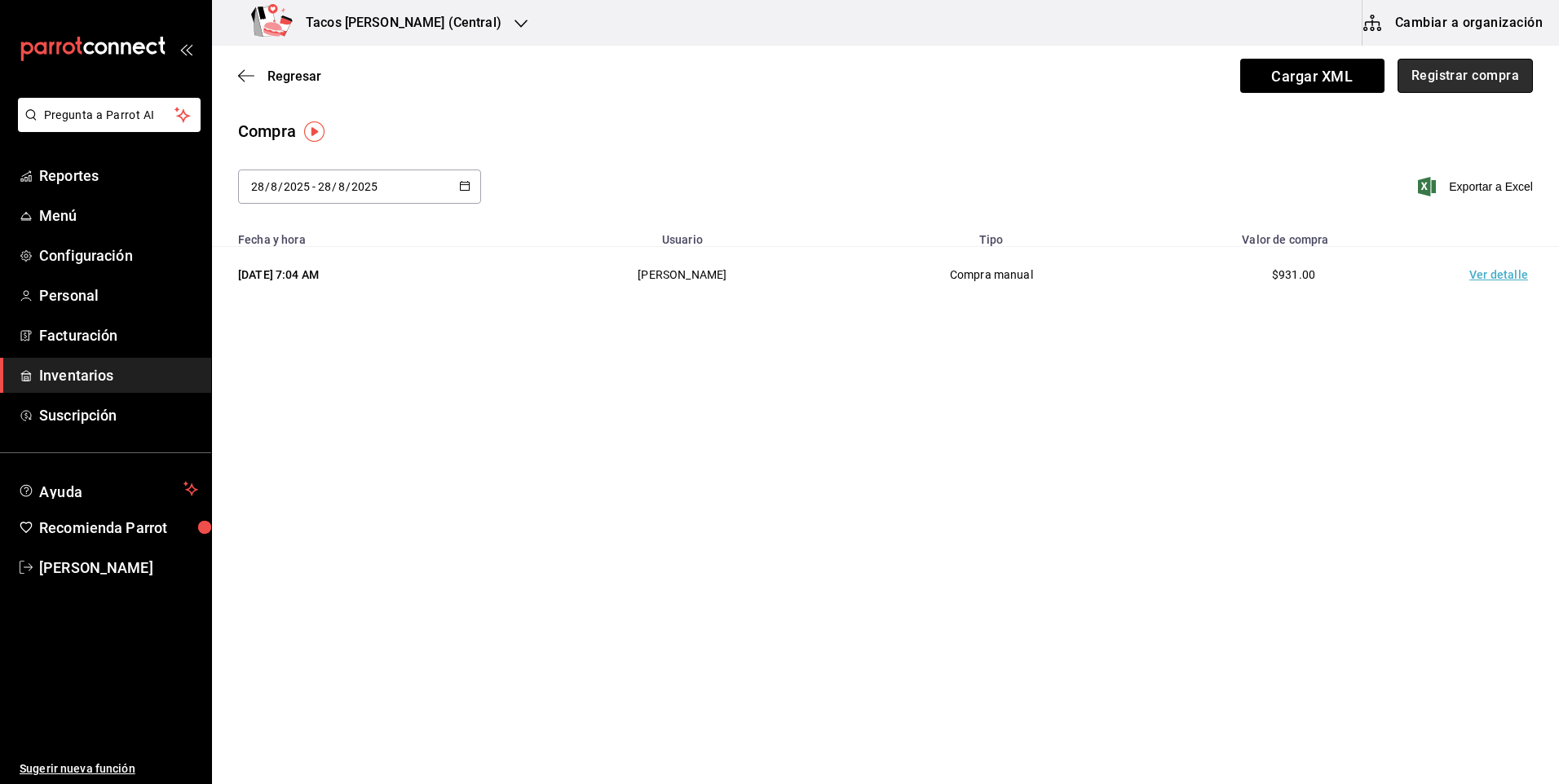
click at [1514, 73] on button "Registrar compra" at bounding box center [1464, 76] width 135 height 34
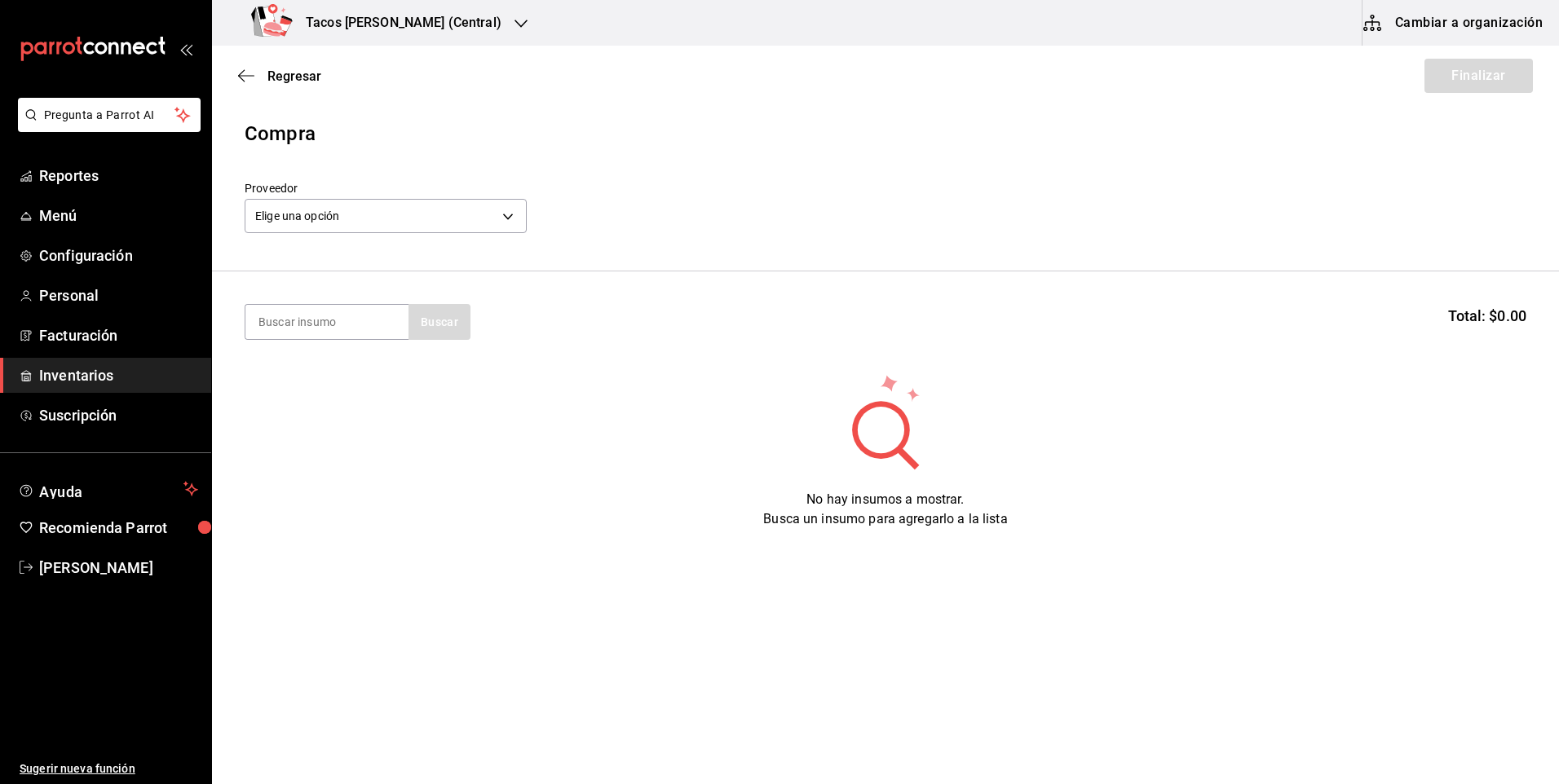
click at [451, 196] on div "Elige una opción default" at bounding box center [385, 214] width 282 height 43
click at [444, 218] on body "Pregunta a Parrot AI Reportes Menú Configuración Personal Facturación Inventari…" at bounding box center [779, 345] width 1559 height 692
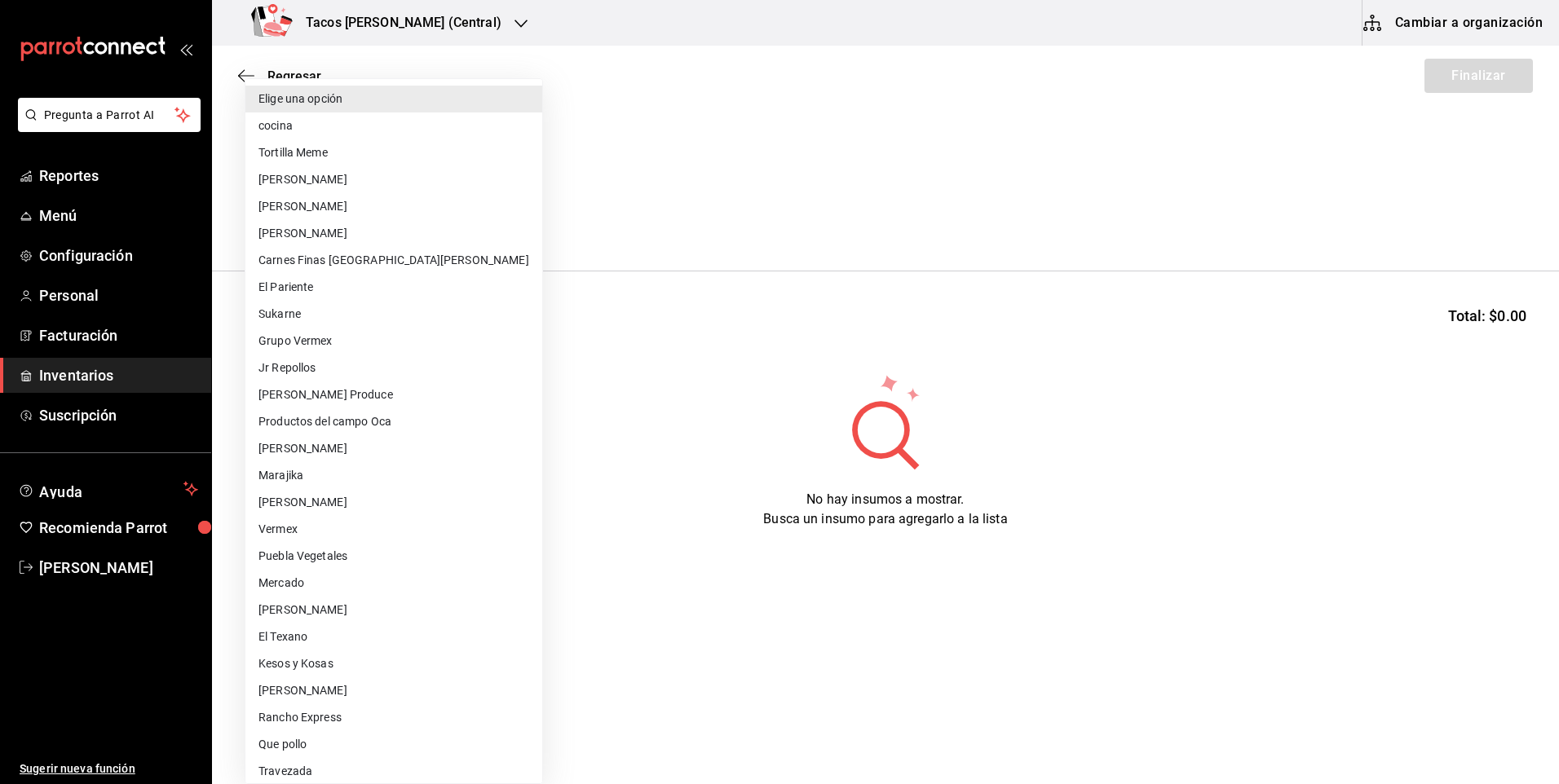
click at [386, 128] on li "cocina" at bounding box center [393, 126] width 296 height 27
type input "237c9a5b-4078-49eb-83ef-23bf52bd7acd"
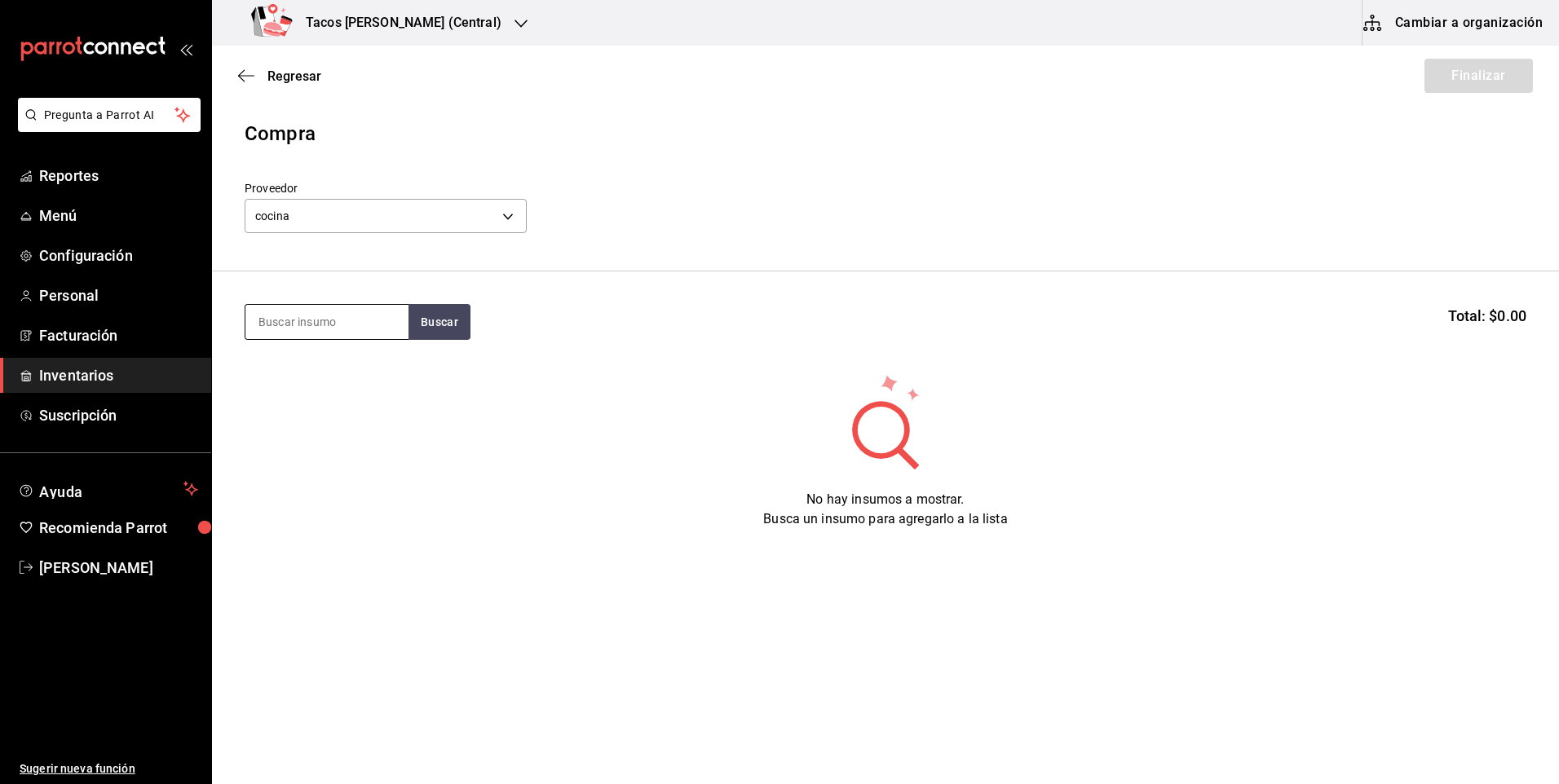
click at [380, 319] on input at bounding box center [327, 321] width 163 height 34
type input "pap"
click at [456, 328] on button "Buscar" at bounding box center [439, 322] width 62 height 36
click at [381, 388] on div "Presentación - cocina" at bounding box center [321, 387] width 126 height 17
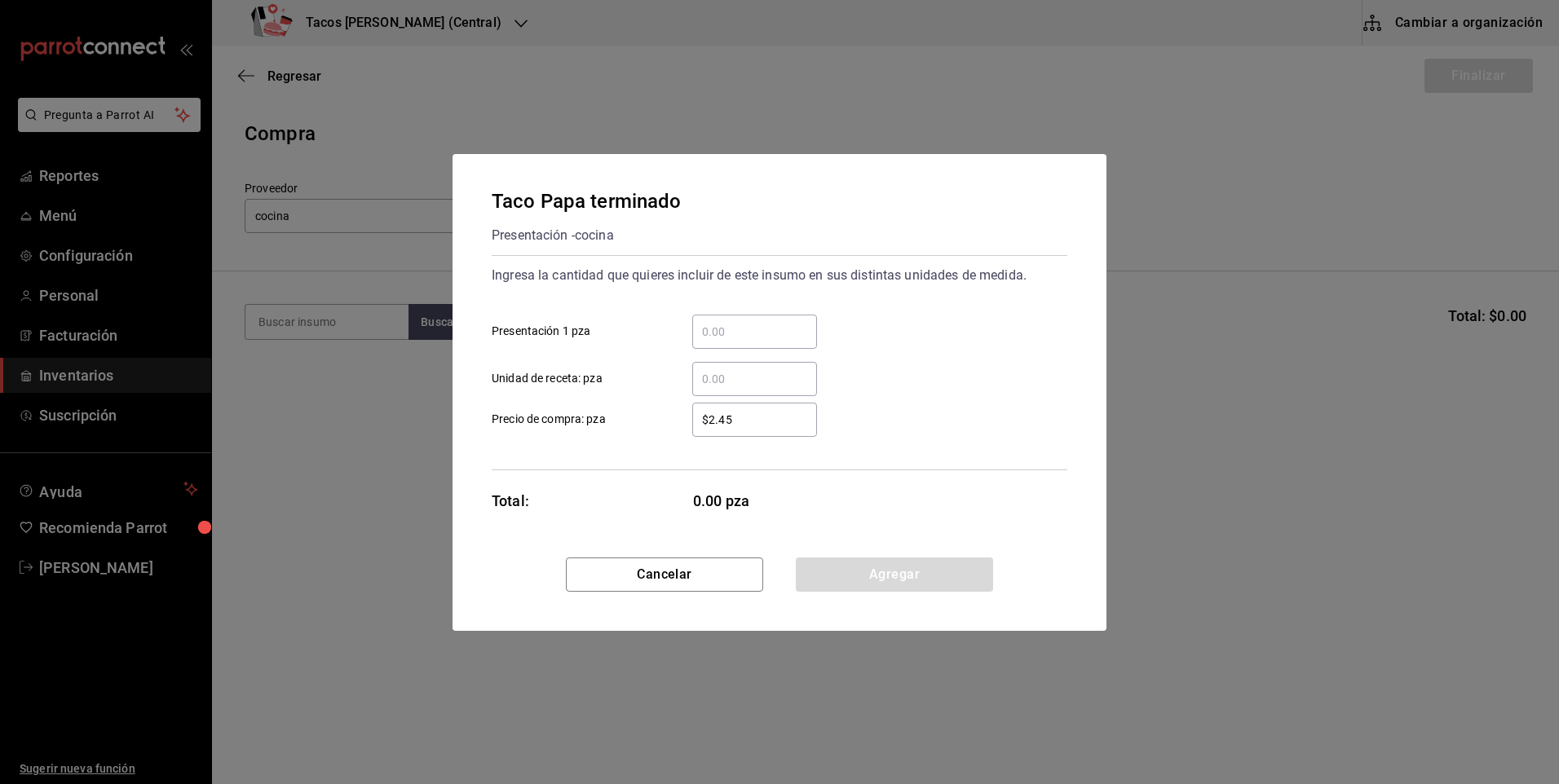
click at [717, 318] on div "​" at bounding box center [754, 331] width 124 height 34
click at [717, 322] on input "​ Presentación 1 pza" at bounding box center [754, 332] width 124 height 20
type input "50"
click at [844, 579] on button "Agregar" at bounding box center [895, 575] width 197 height 34
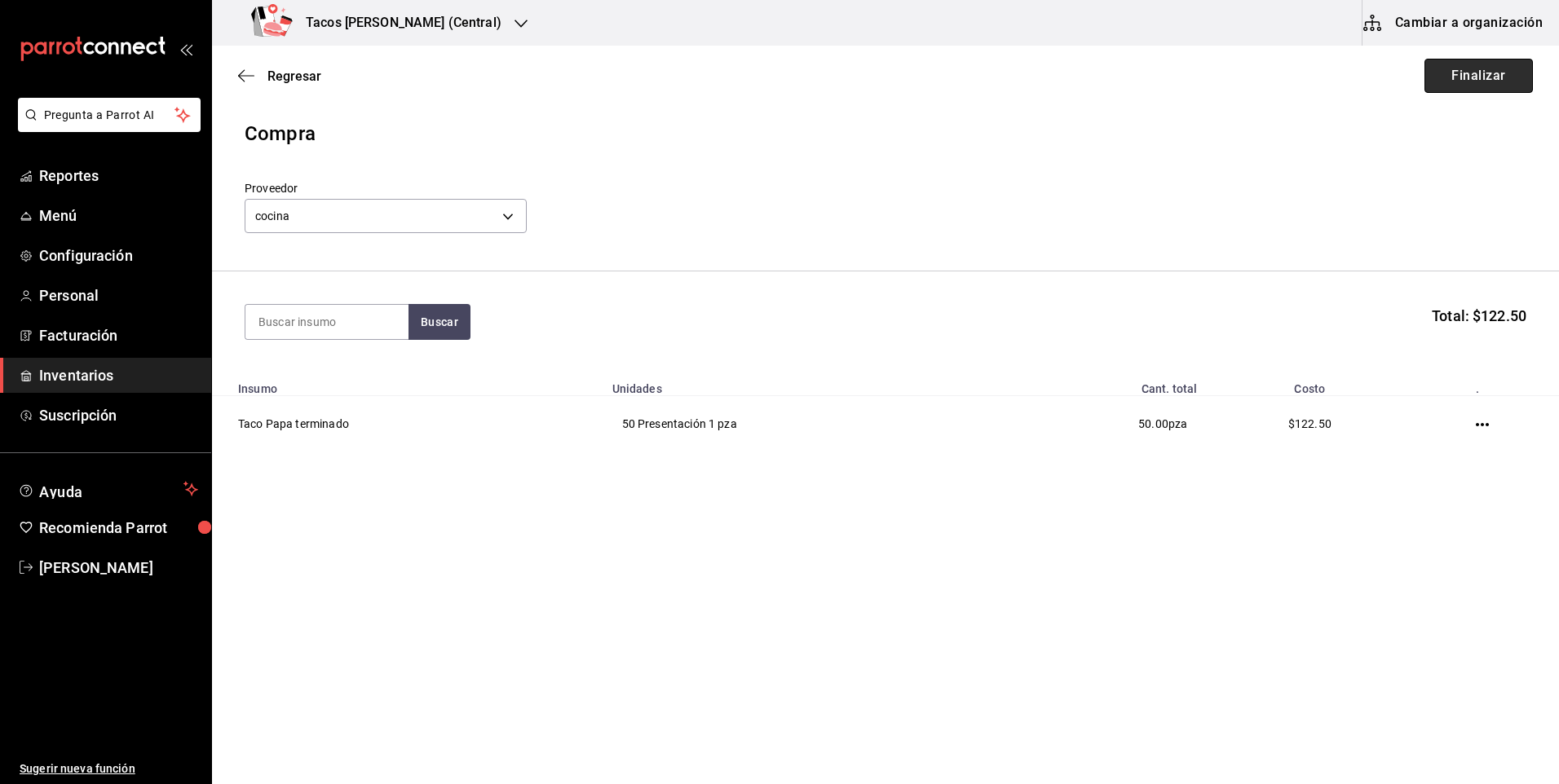
click at [1480, 88] on button "Finalizar" at bounding box center [1478, 76] width 108 height 34
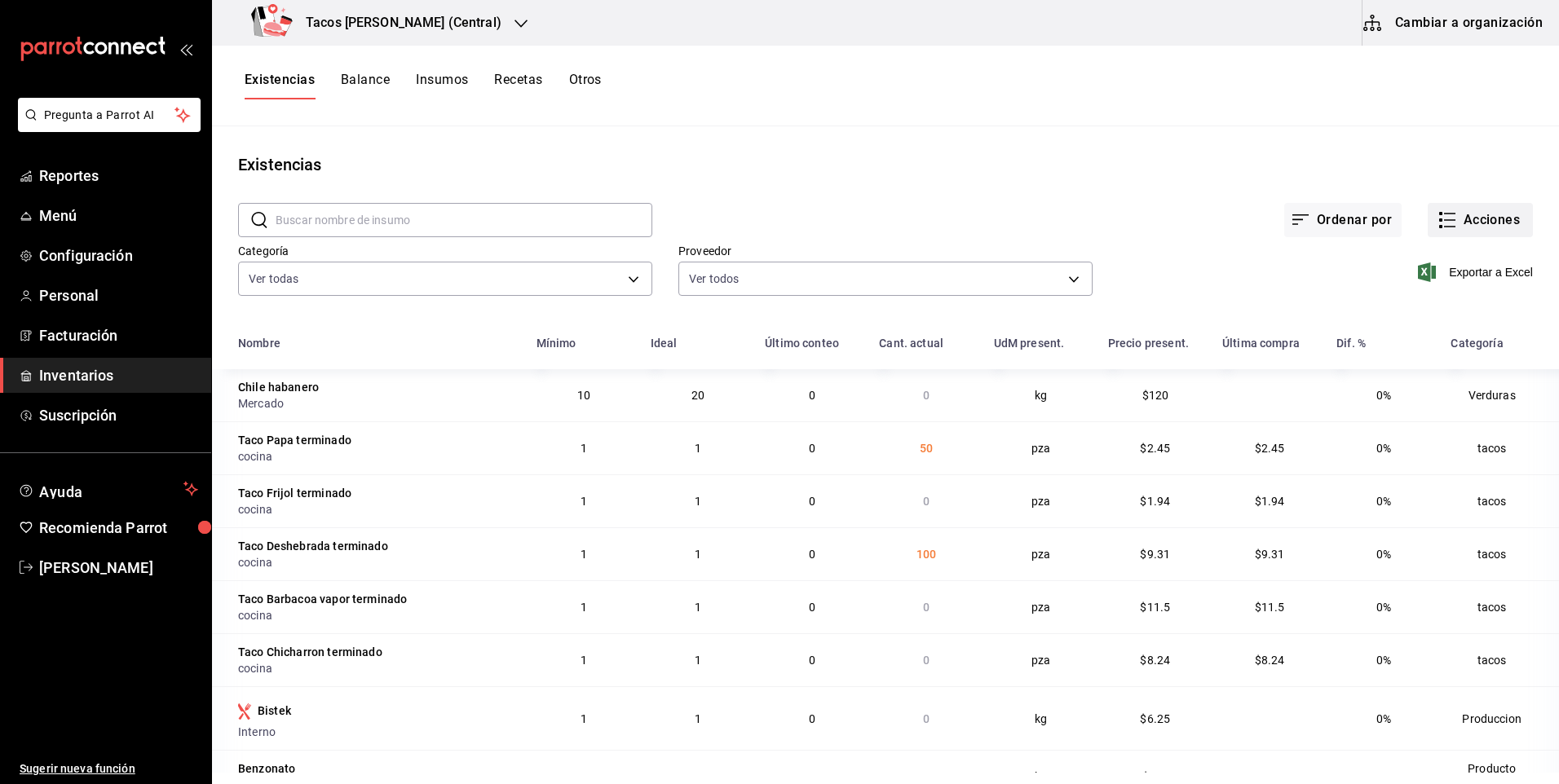
click at [1471, 207] on button "Acciones" at bounding box center [1479, 220] width 105 height 34
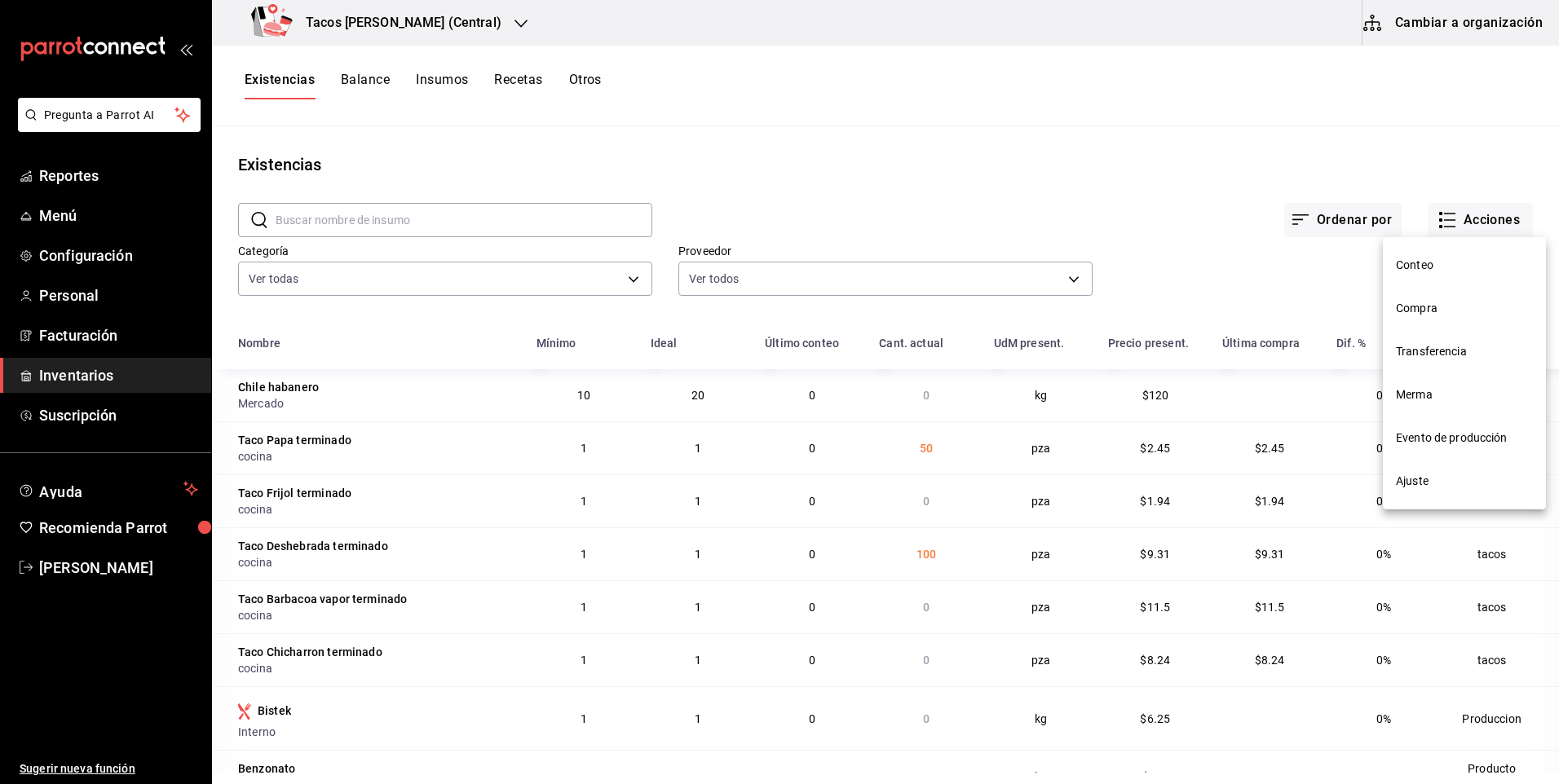
click at [1424, 299] on li "Compra" at bounding box center [1464, 308] width 163 height 43
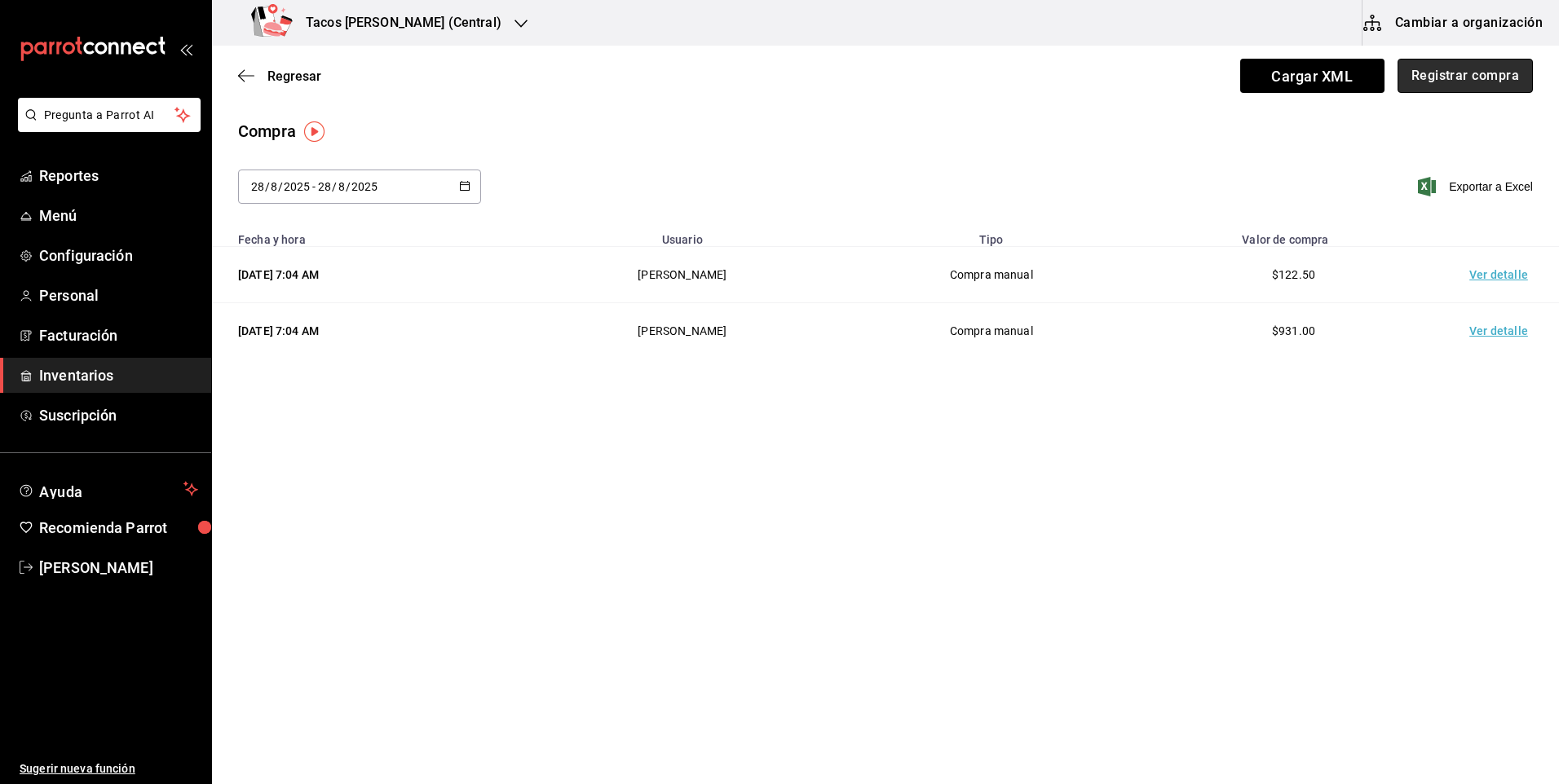
click at [1421, 77] on button "Registrar compra" at bounding box center [1464, 76] width 135 height 34
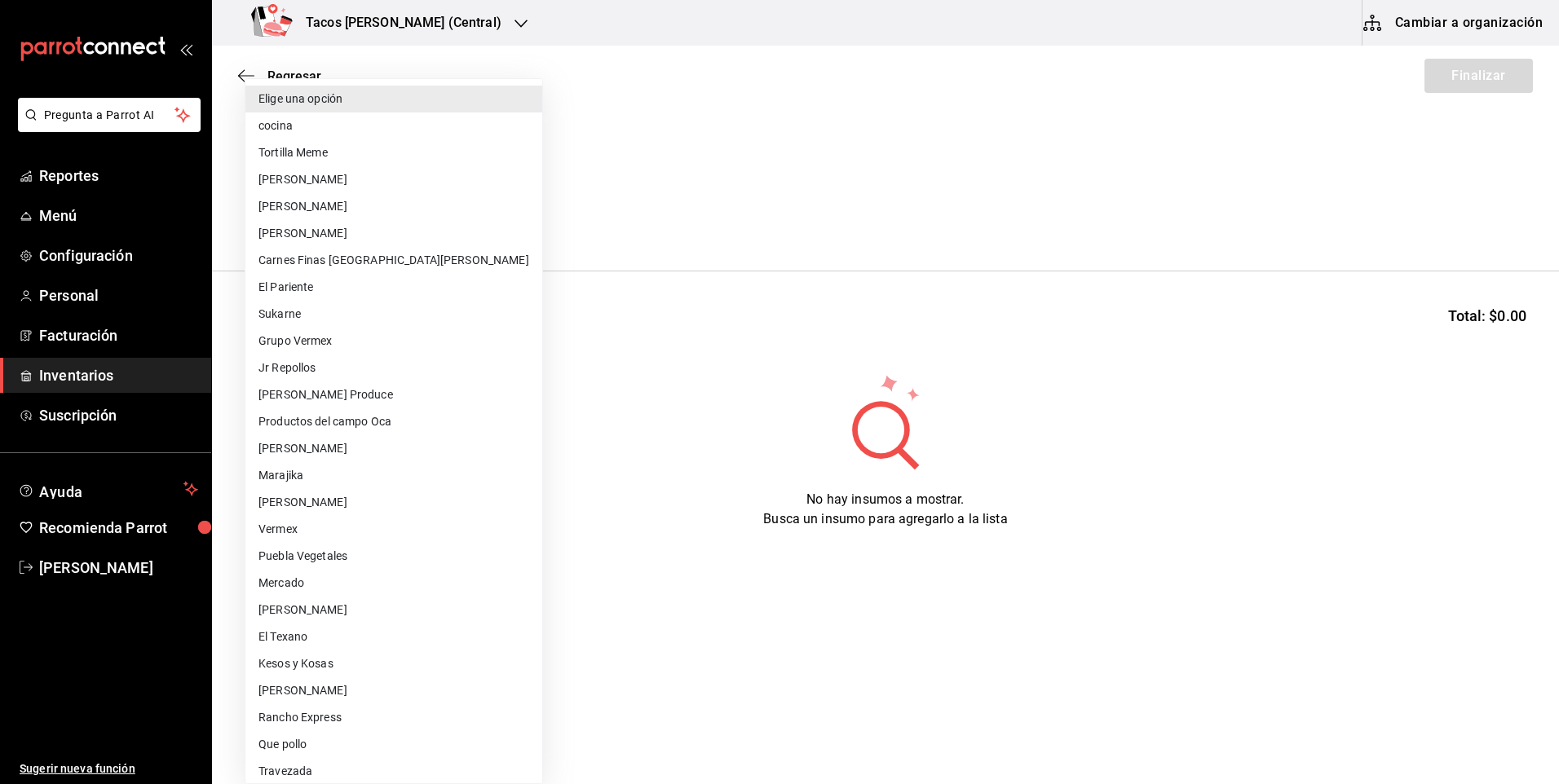
click at [425, 228] on body "Pregunta a Parrot AI Reportes Menú Configuración Personal Facturación Inventari…" at bounding box center [779, 345] width 1559 height 692
click at [399, 134] on li "cocina" at bounding box center [393, 126] width 296 height 27
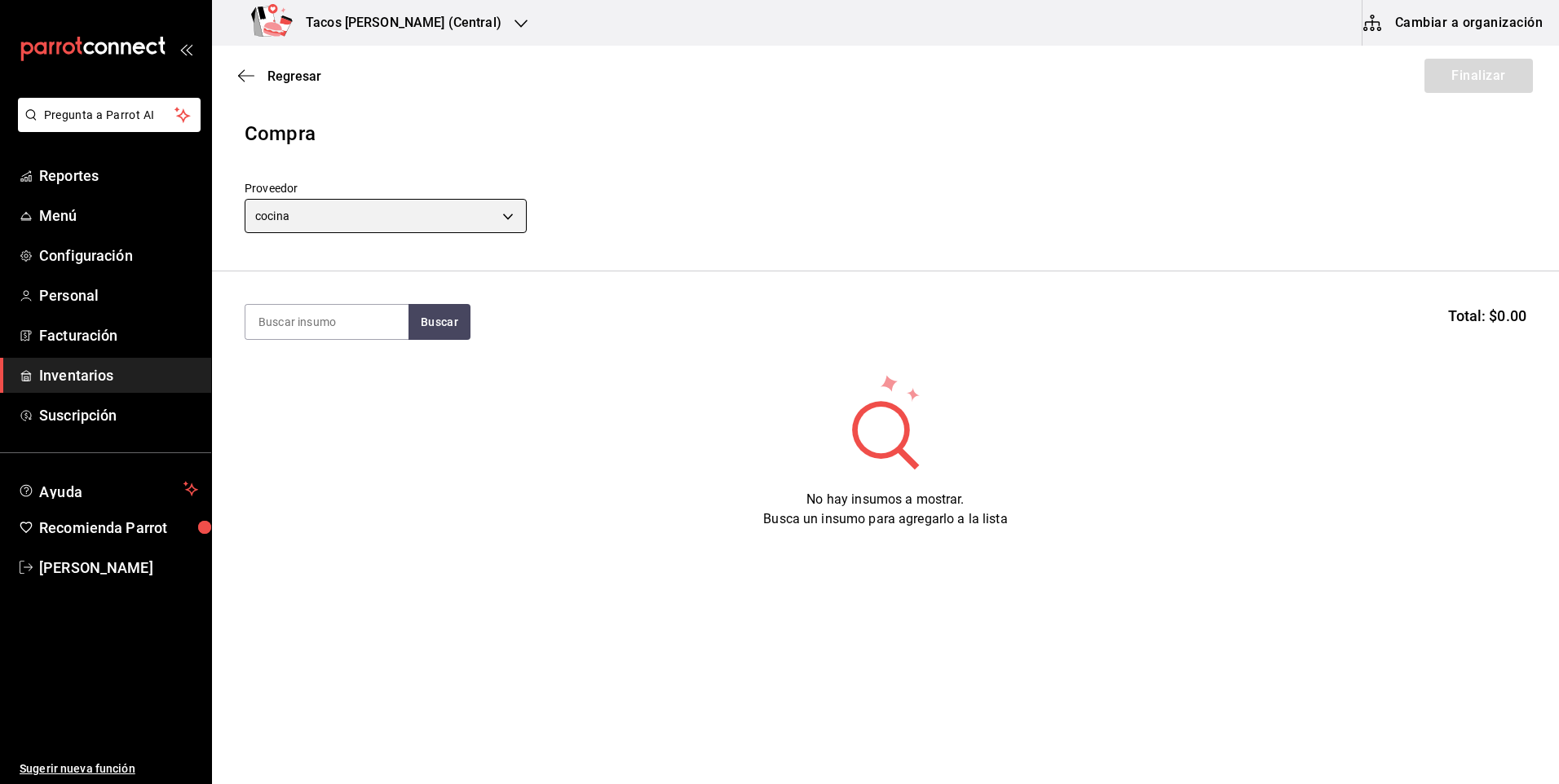
type input "237c9a5b-4078-49eb-83ef-23bf52bd7acd"
click at [373, 315] on input at bounding box center [327, 321] width 163 height 34
type input "fri"
click at [438, 325] on button "Buscar" at bounding box center [439, 322] width 62 height 36
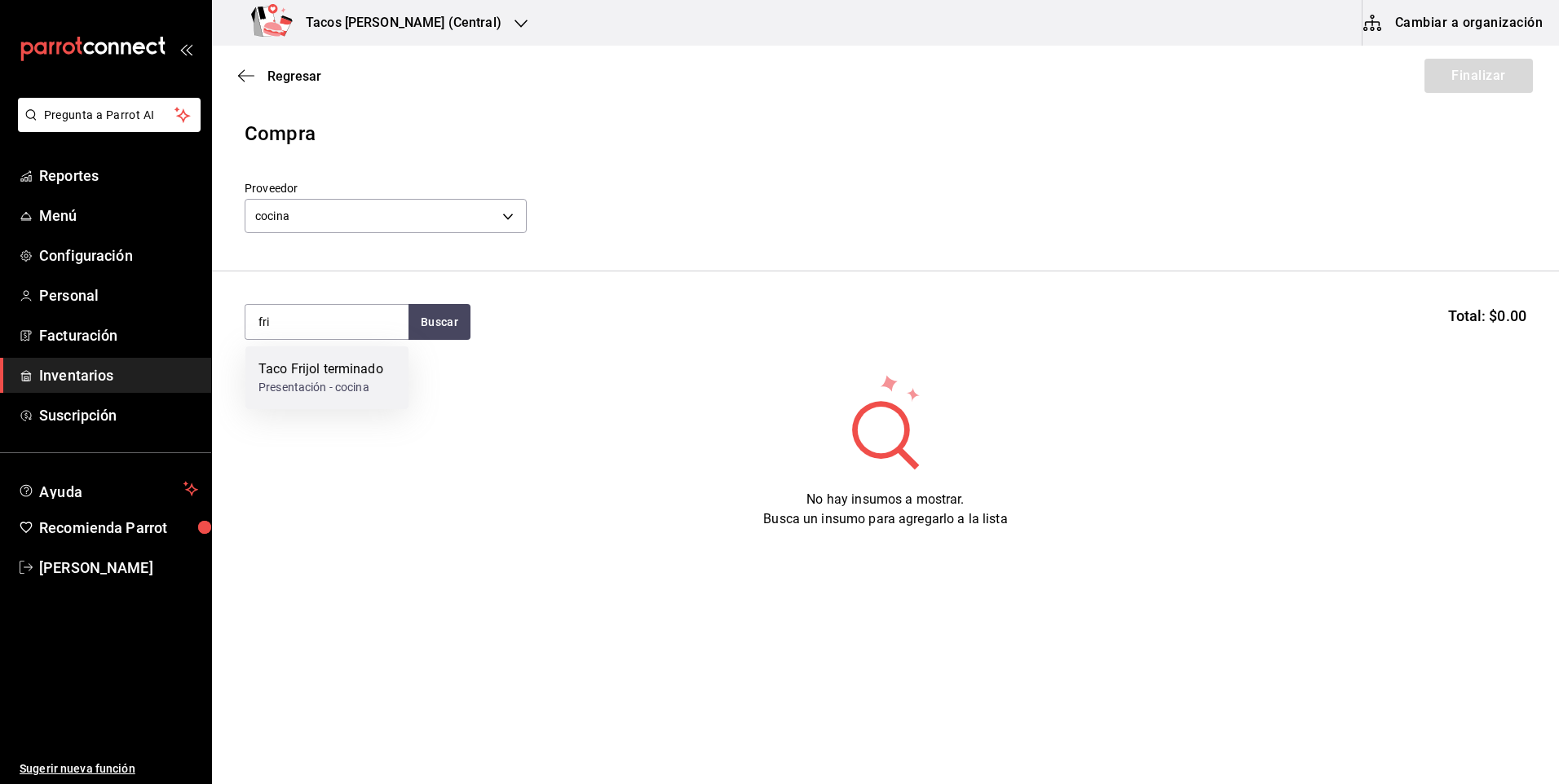
click at [345, 366] on div "Taco Frijol terminado" at bounding box center [321, 369] width 124 height 20
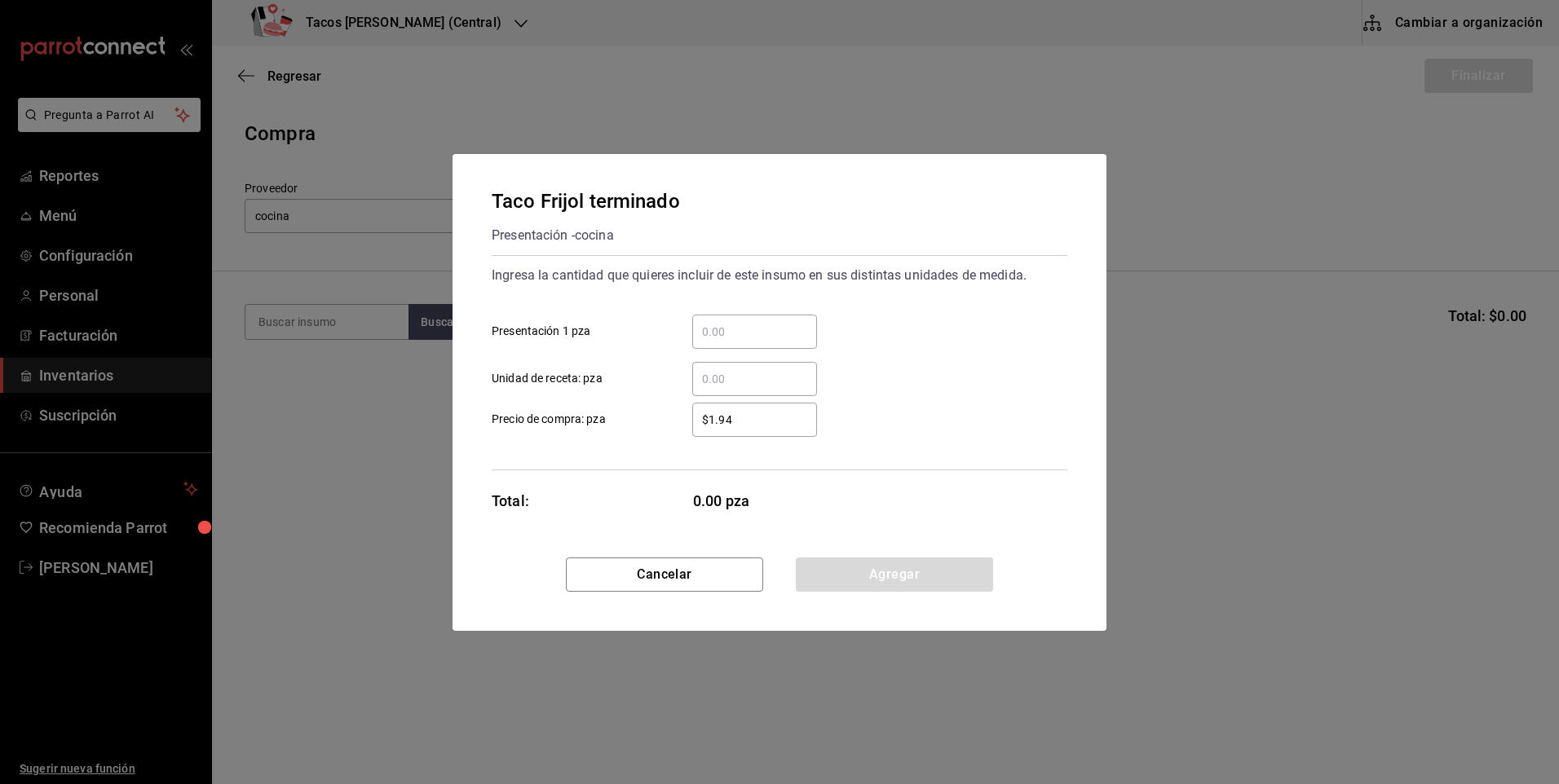
click at [706, 311] on div "​ Presentación 1 pza" at bounding box center [772, 325] width 588 height 47
click at [714, 327] on input "​ Presentación 1 pza" at bounding box center [754, 332] width 124 height 20
type input "50"
click at [924, 570] on button "Agregar" at bounding box center [895, 575] width 197 height 34
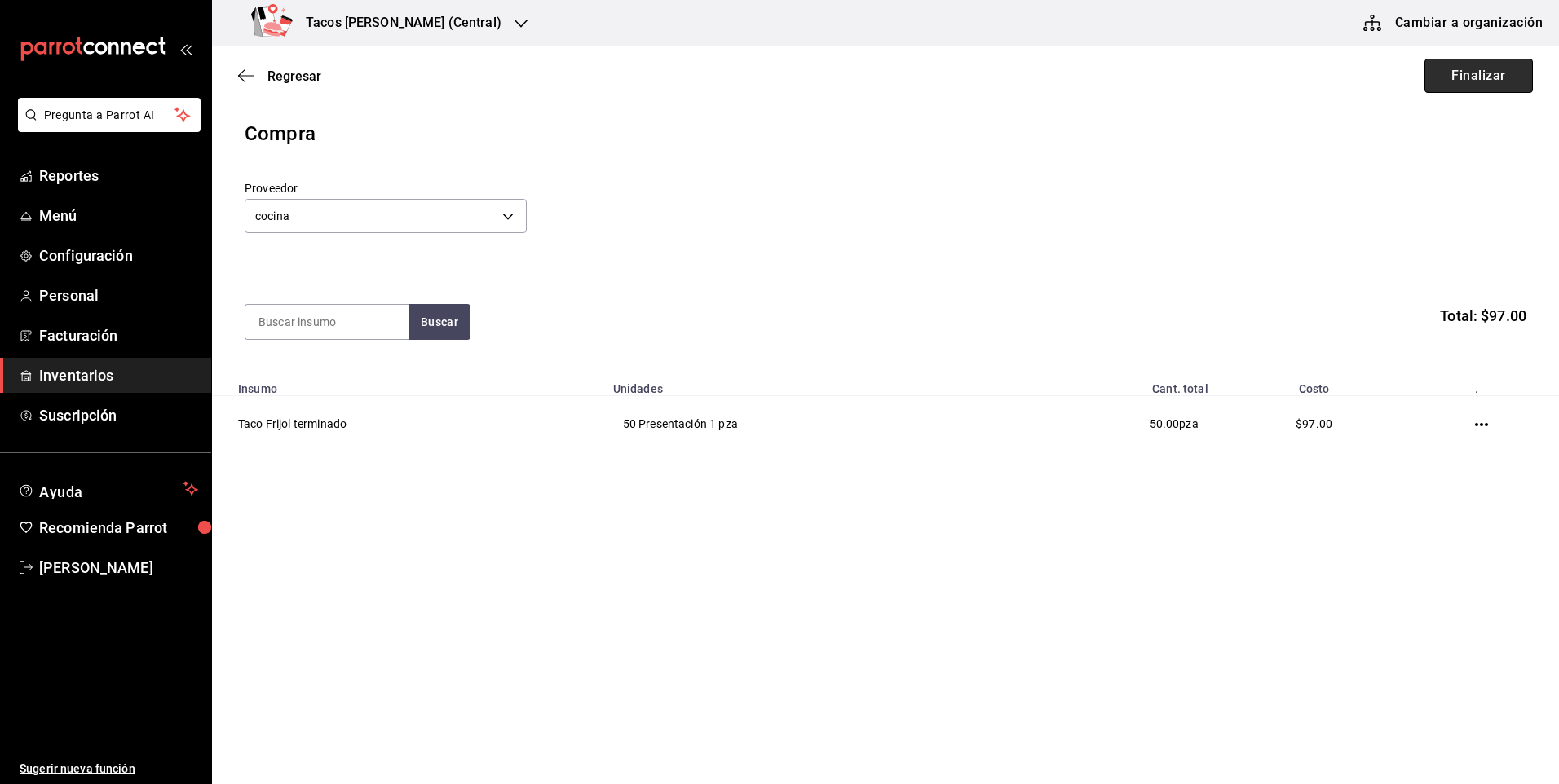
click at [1478, 81] on button "Finalizar" at bounding box center [1478, 76] width 108 height 34
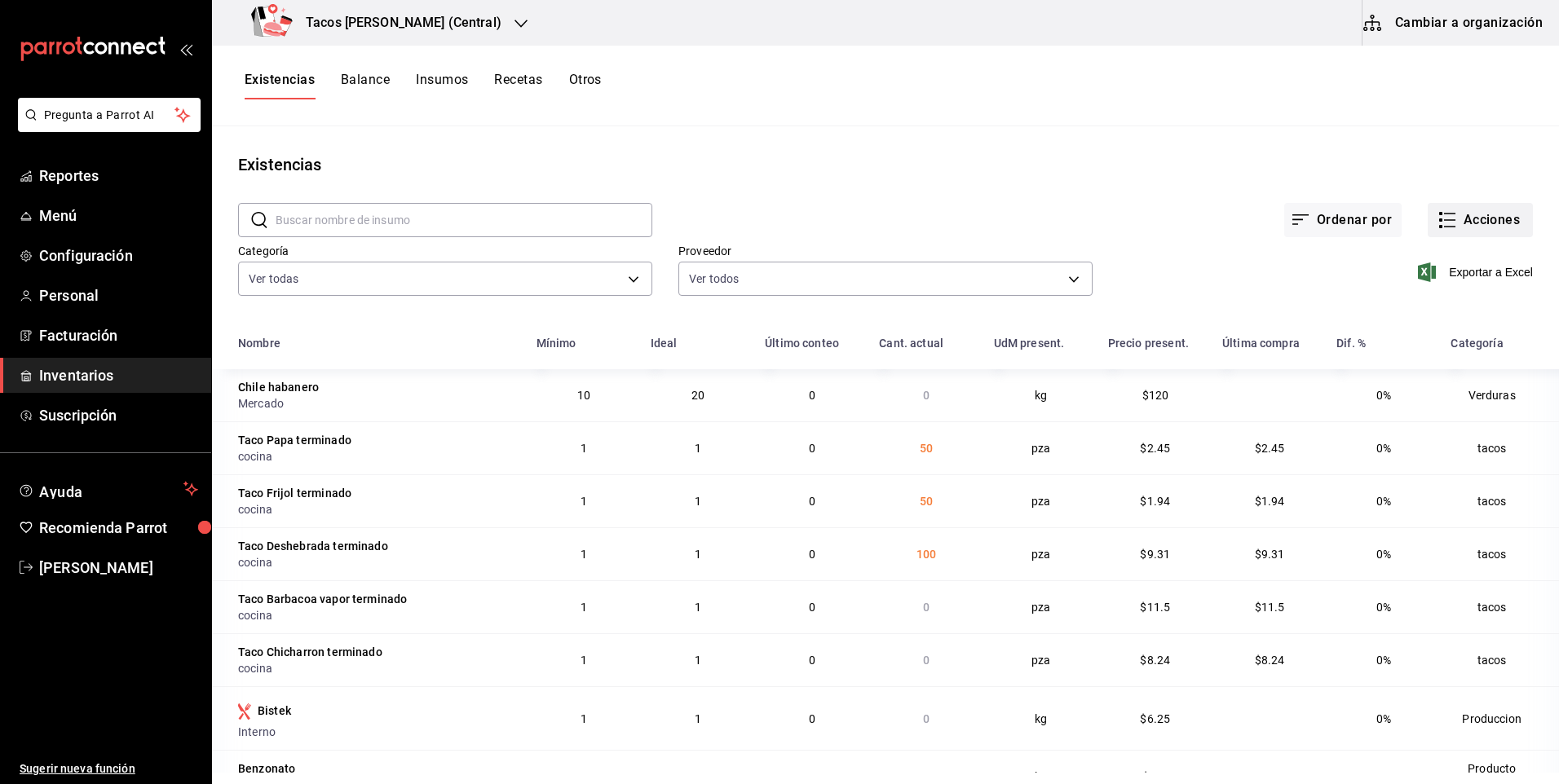
click at [1462, 220] on button "Acciones" at bounding box center [1479, 220] width 105 height 34
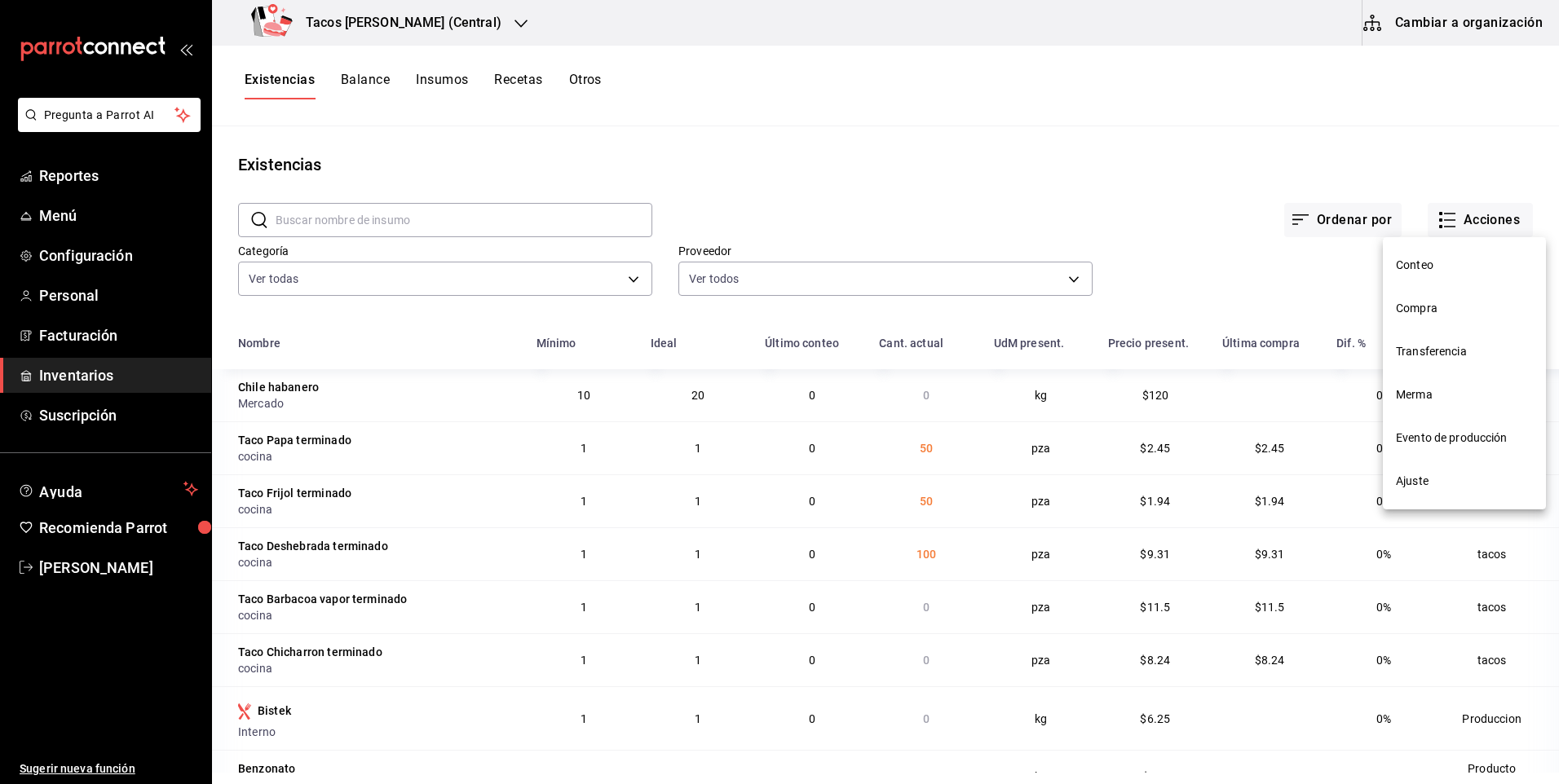
click at [1441, 305] on span "Compra" at bounding box center [1464, 308] width 137 height 17
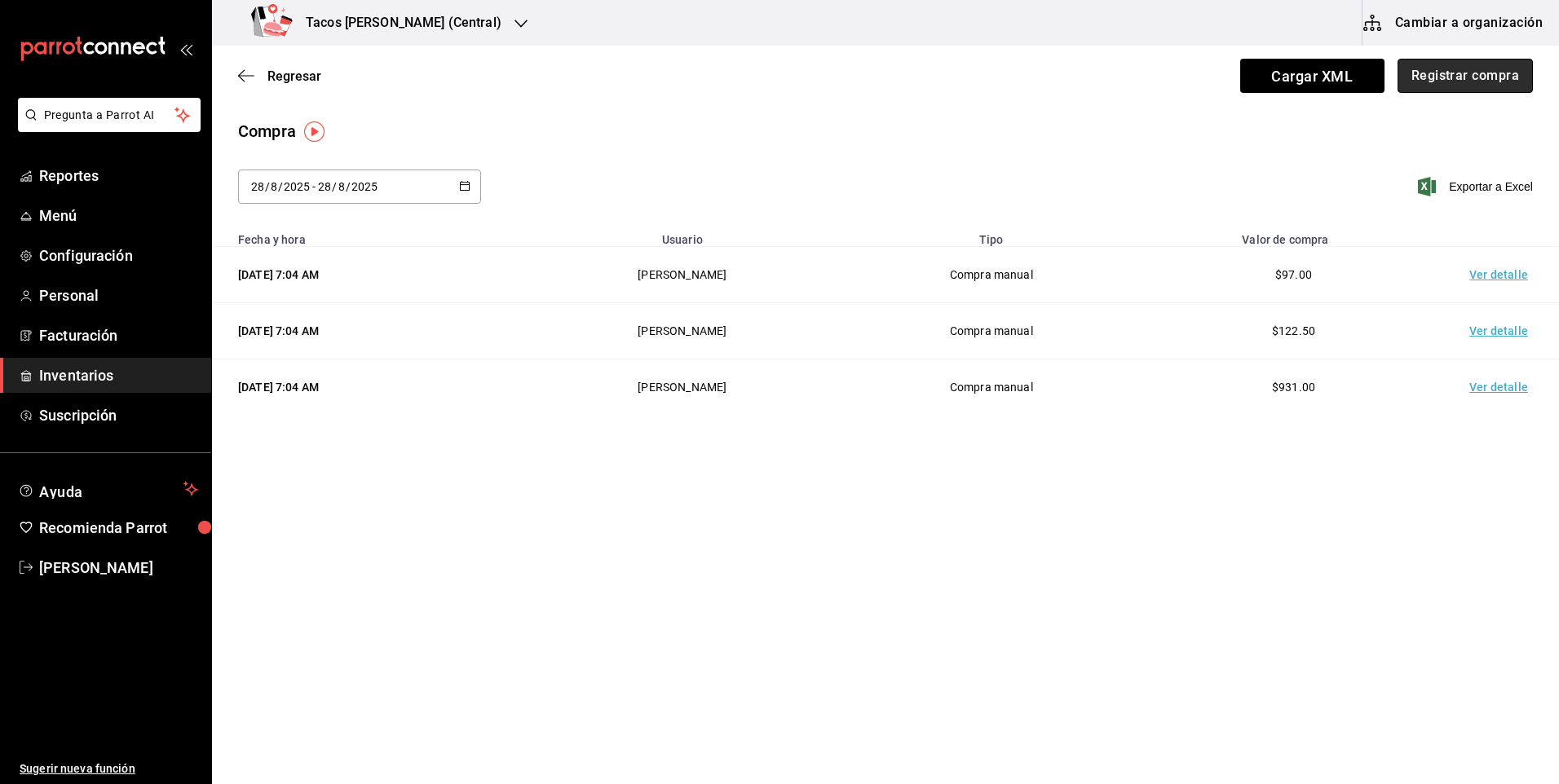
click at [1447, 84] on button "Registrar compra" at bounding box center [1464, 76] width 135 height 34
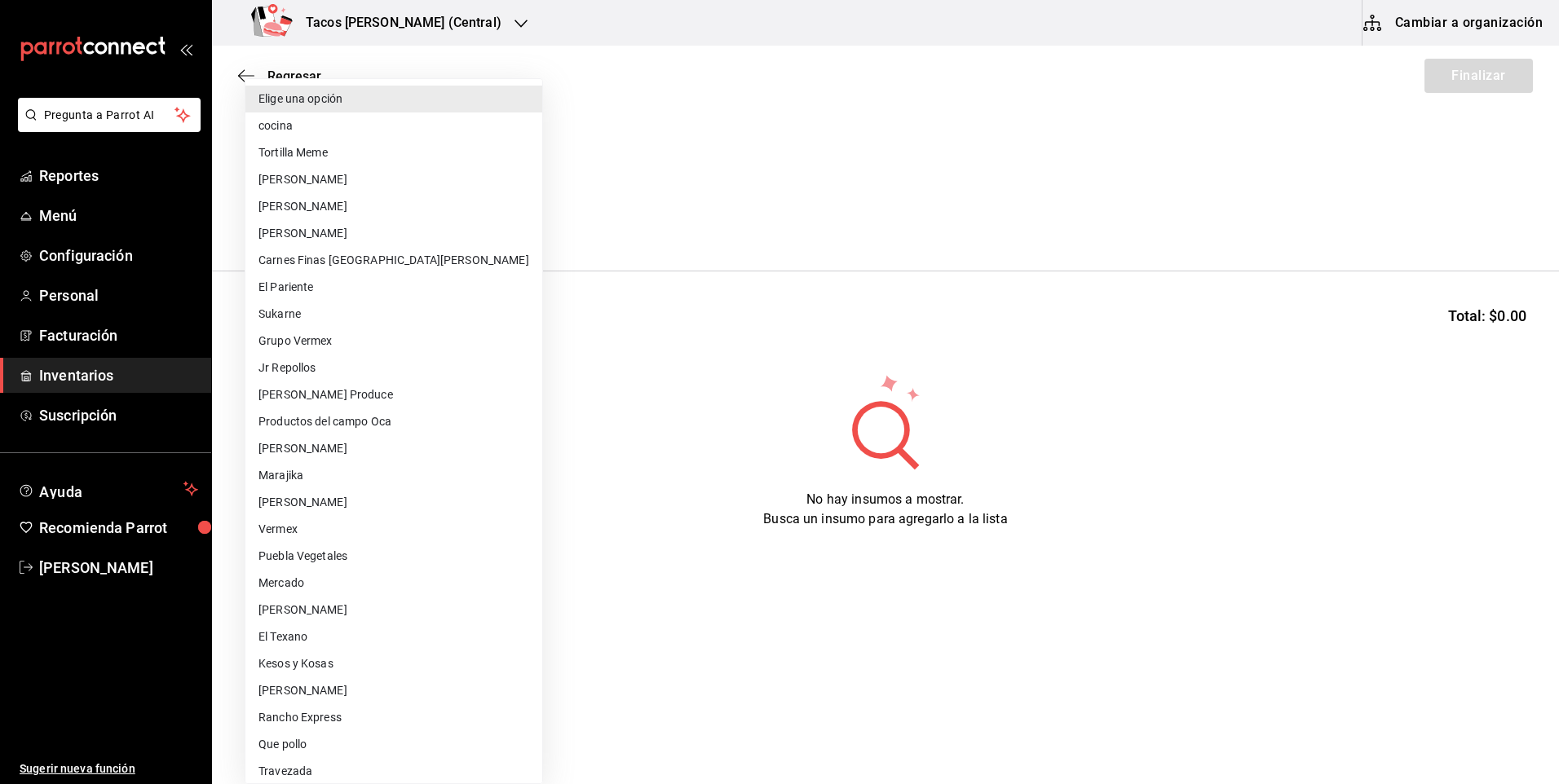
click at [467, 202] on body "Pregunta a Parrot AI Reportes Menú Configuración Personal Facturación Inventari…" at bounding box center [779, 345] width 1559 height 692
click at [399, 136] on li "cocina" at bounding box center [393, 126] width 296 height 27
type input "237c9a5b-4078-49eb-83ef-23bf52bd7acd"
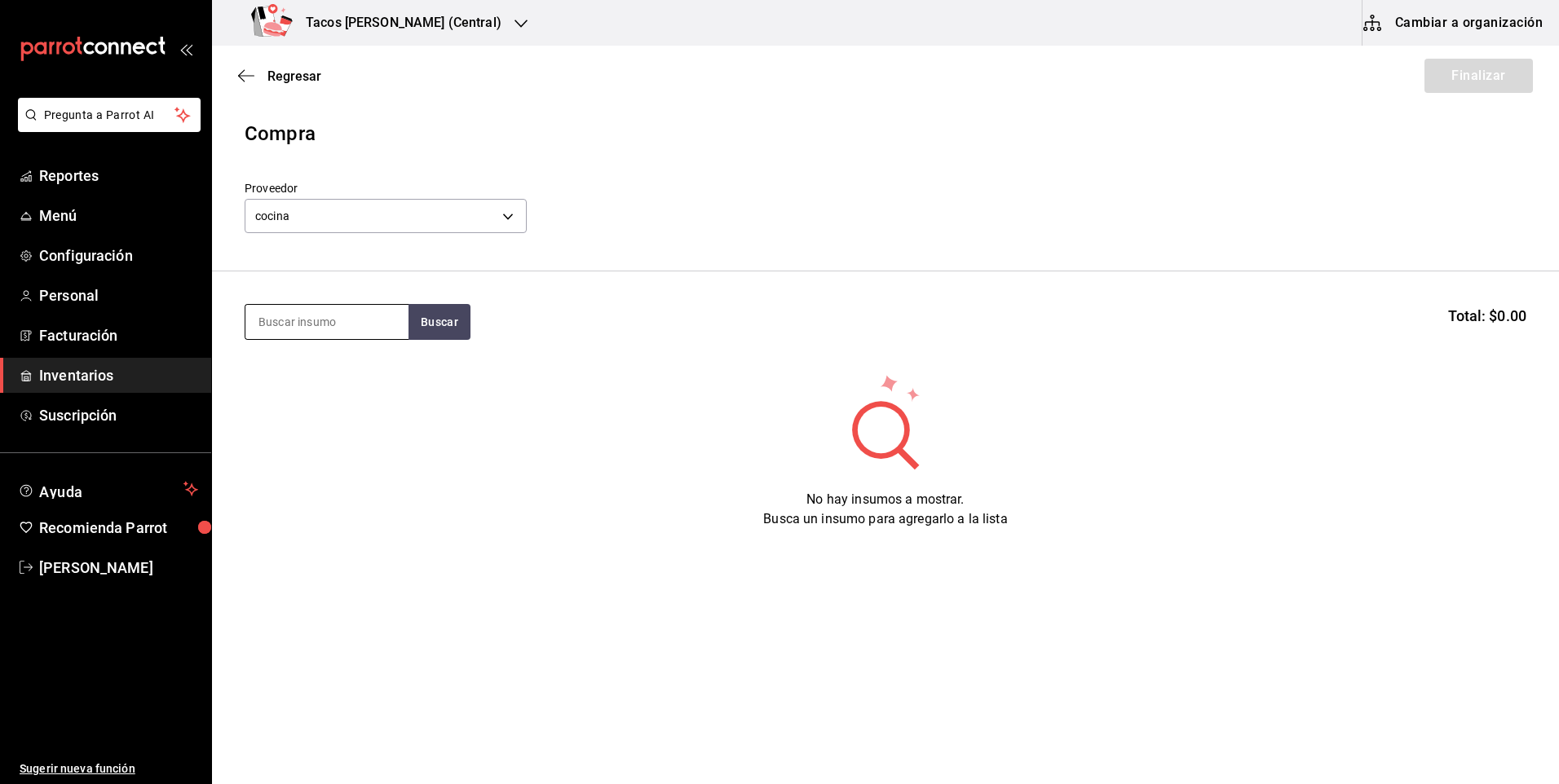
click at [353, 332] on input at bounding box center [327, 321] width 163 height 34
type input "chi"
click at [463, 327] on button "Buscar" at bounding box center [439, 322] width 62 height 36
click at [373, 359] on div "Taco Chicharron terminado" at bounding box center [327, 379] width 137 height 39
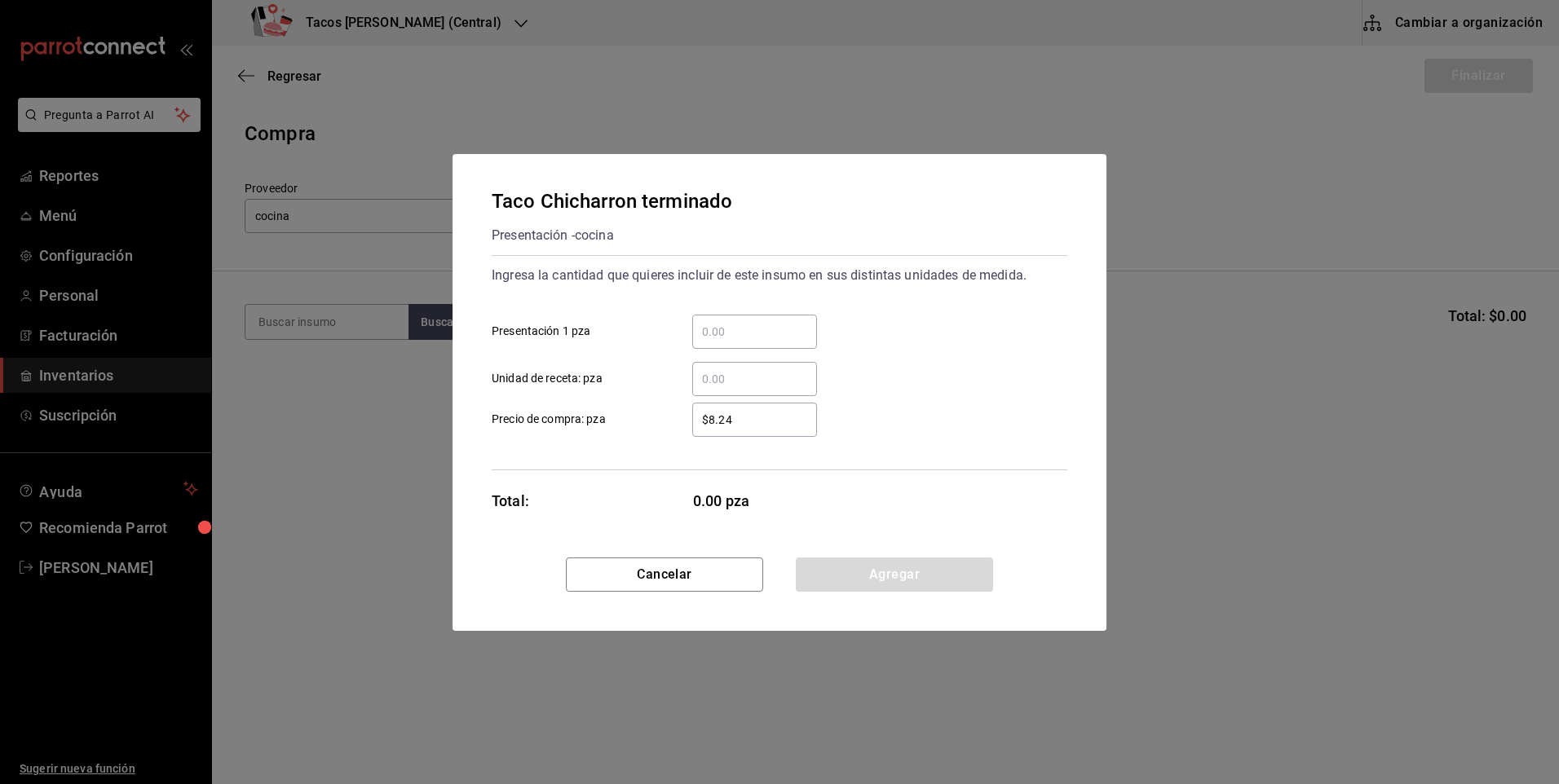
click at [777, 314] on div "​" at bounding box center [754, 331] width 124 height 34
click at [777, 322] on input "​ Presentación 1 pza" at bounding box center [754, 332] width 124 height 20
click at [772, 320] on div "​" at bounding box center [754, 331] width 124 height 34
click at [772, 322] on input "​ Presentación 1 pza" at bounding box center [754, 332] width 124 height 20
type input "50"
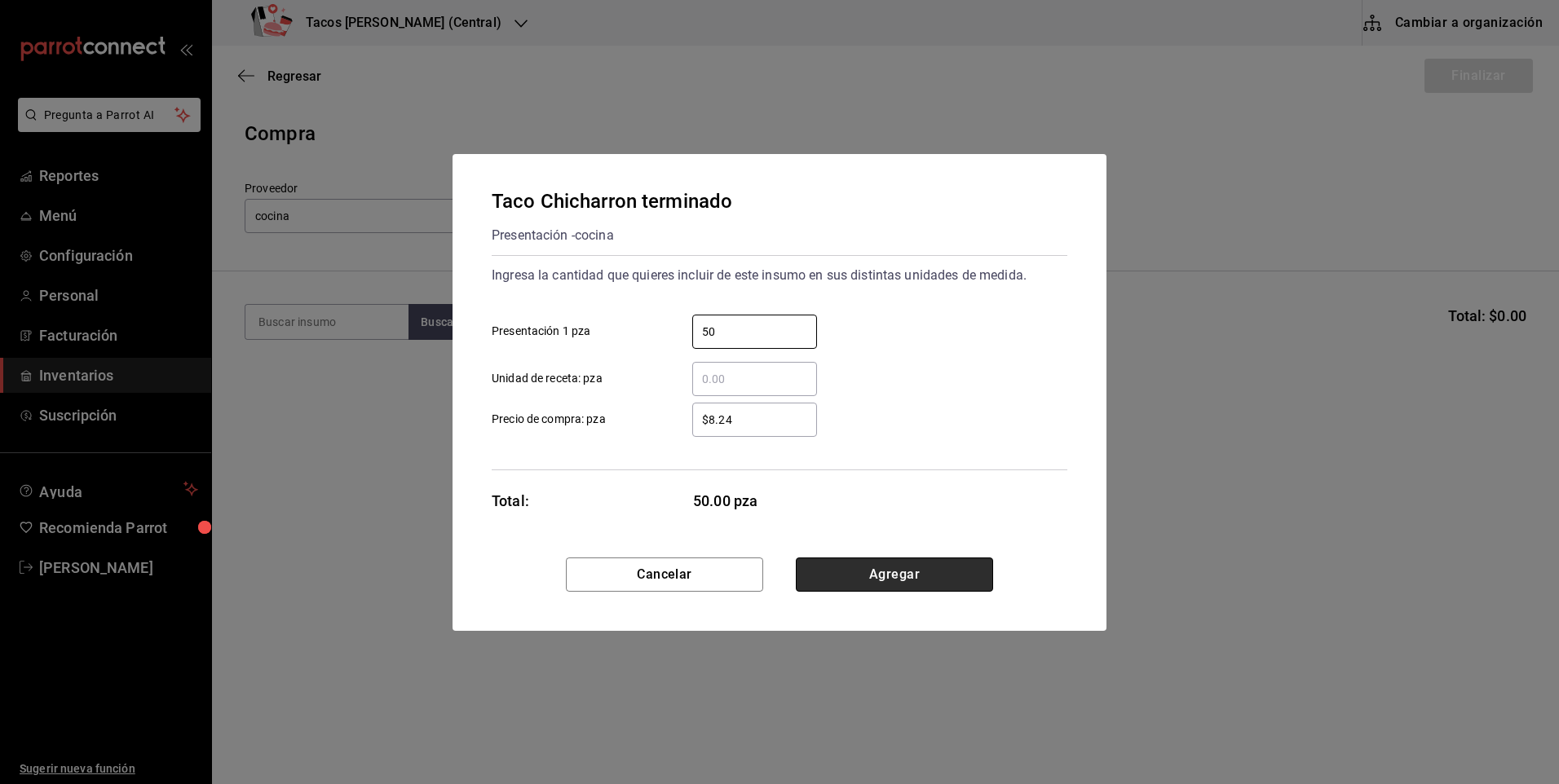
click at [861, 585] on button "Agregar" at bounding box center [895, 575] width 197 height 34
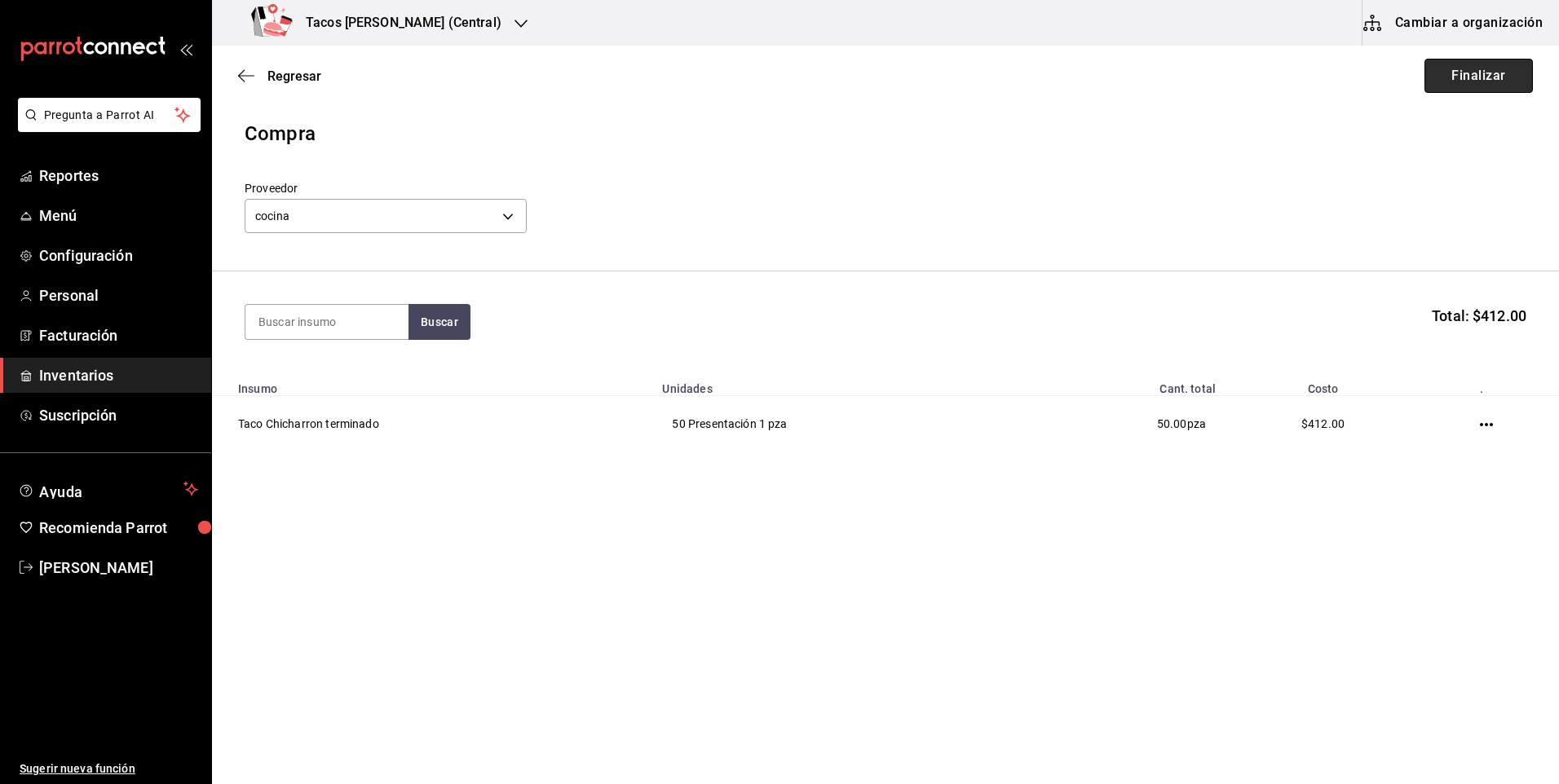
click at [1529, 78] on button "Finalizar" at bounding box center [1478, 76] width 108 height 34
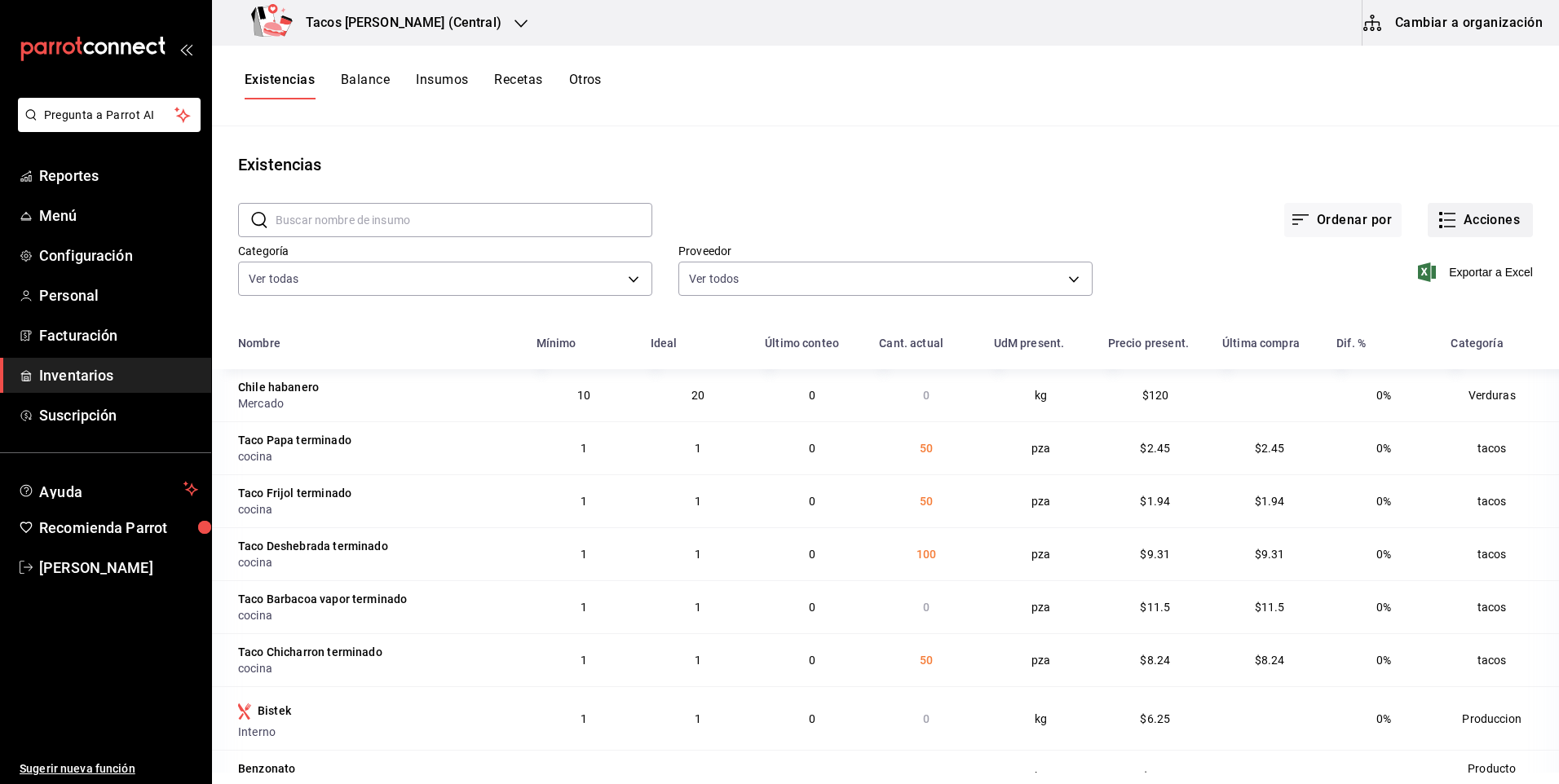
click at [1447, 213] on button "Acciones" at bounding box center [1479, 220] width 105 height 34
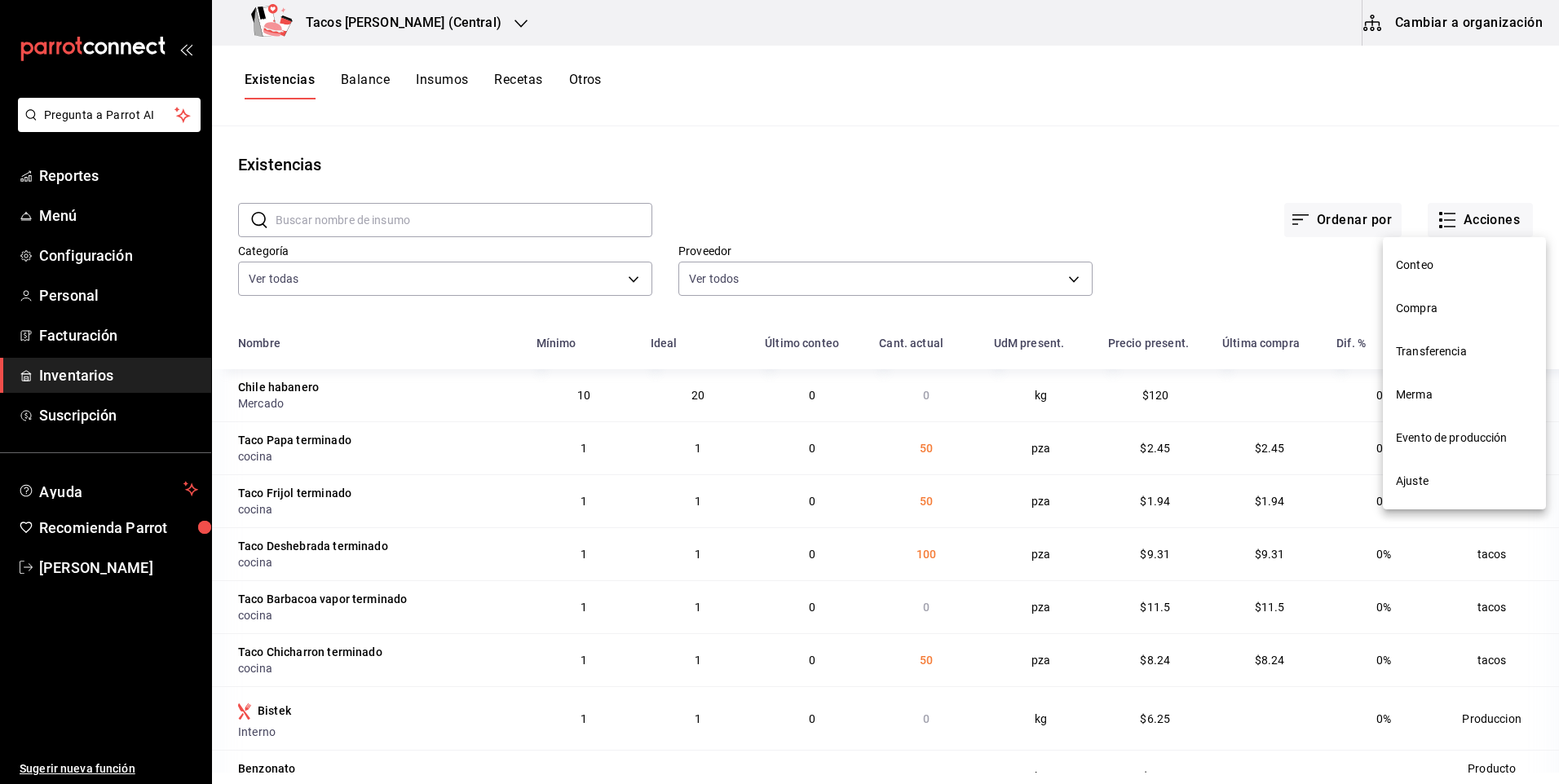
click at [1421, 308] on span "Compra" at bounding box center [1464, 308] width 137 height 17
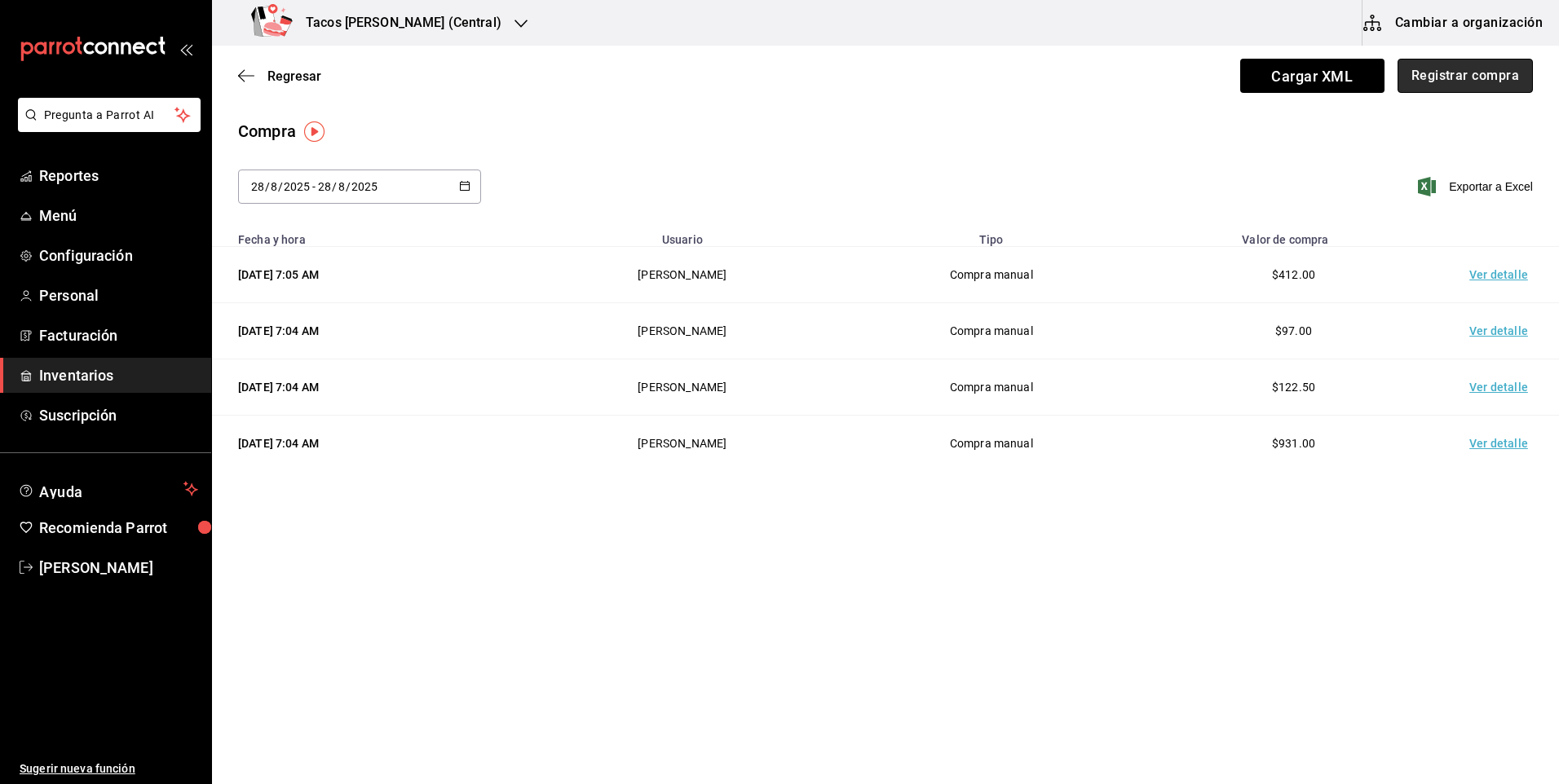
click at [1452, 83] on button "Registrar compra" at bounding box center [1464, 76] width 135 height 34
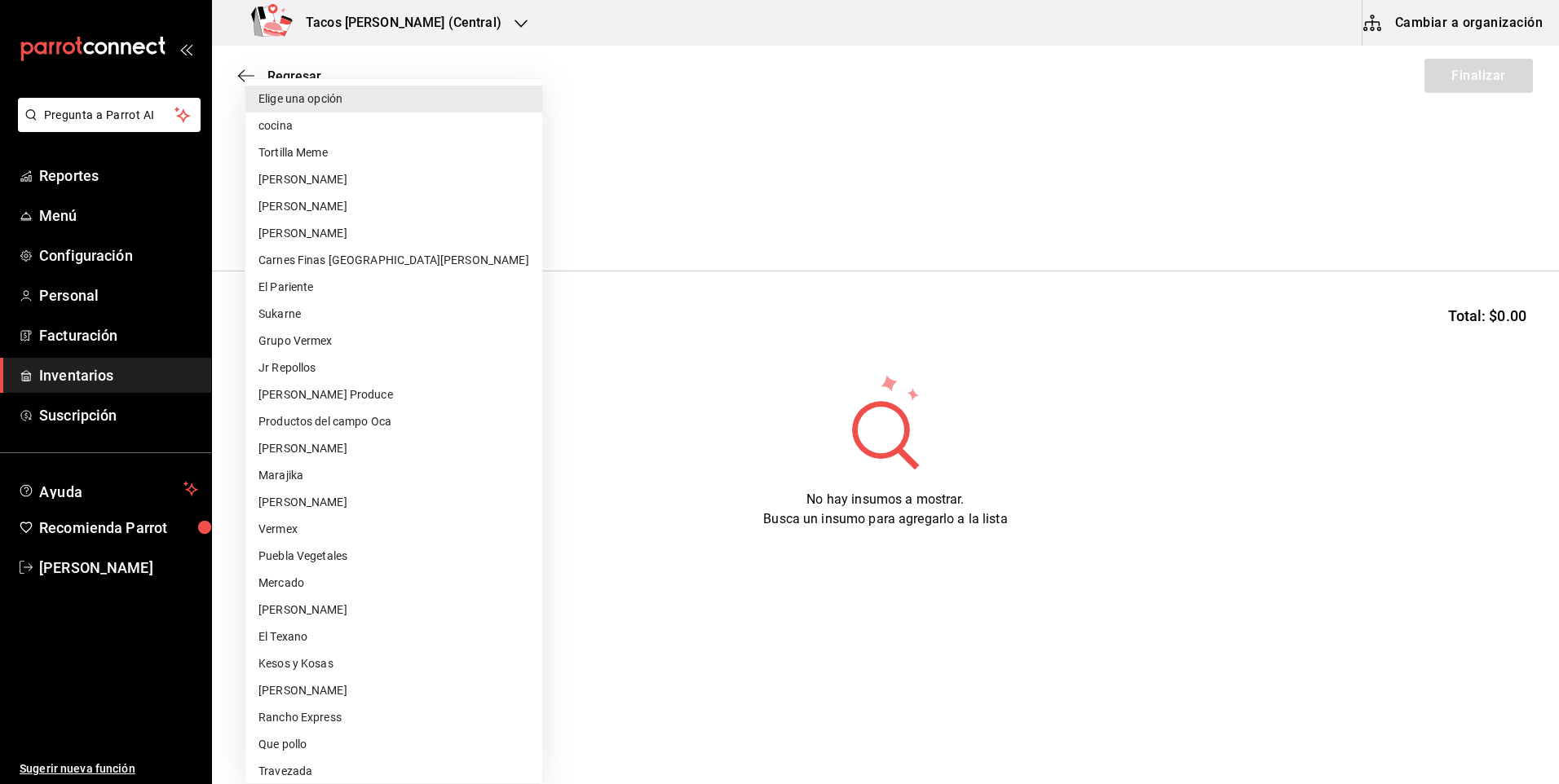
click at [425, 216] on body "Pregunta a Parrot AI Reportes Menú Configuración Personal Facturación Inventari…" at bounding box center [779, 345] width 1559 height 692
click at [424, 126] on li "cocina" at bounding box center [393, 126] width 296 height 27
type input "237c9a5b-4078-49eb-83ef-23bf52bd7acd"
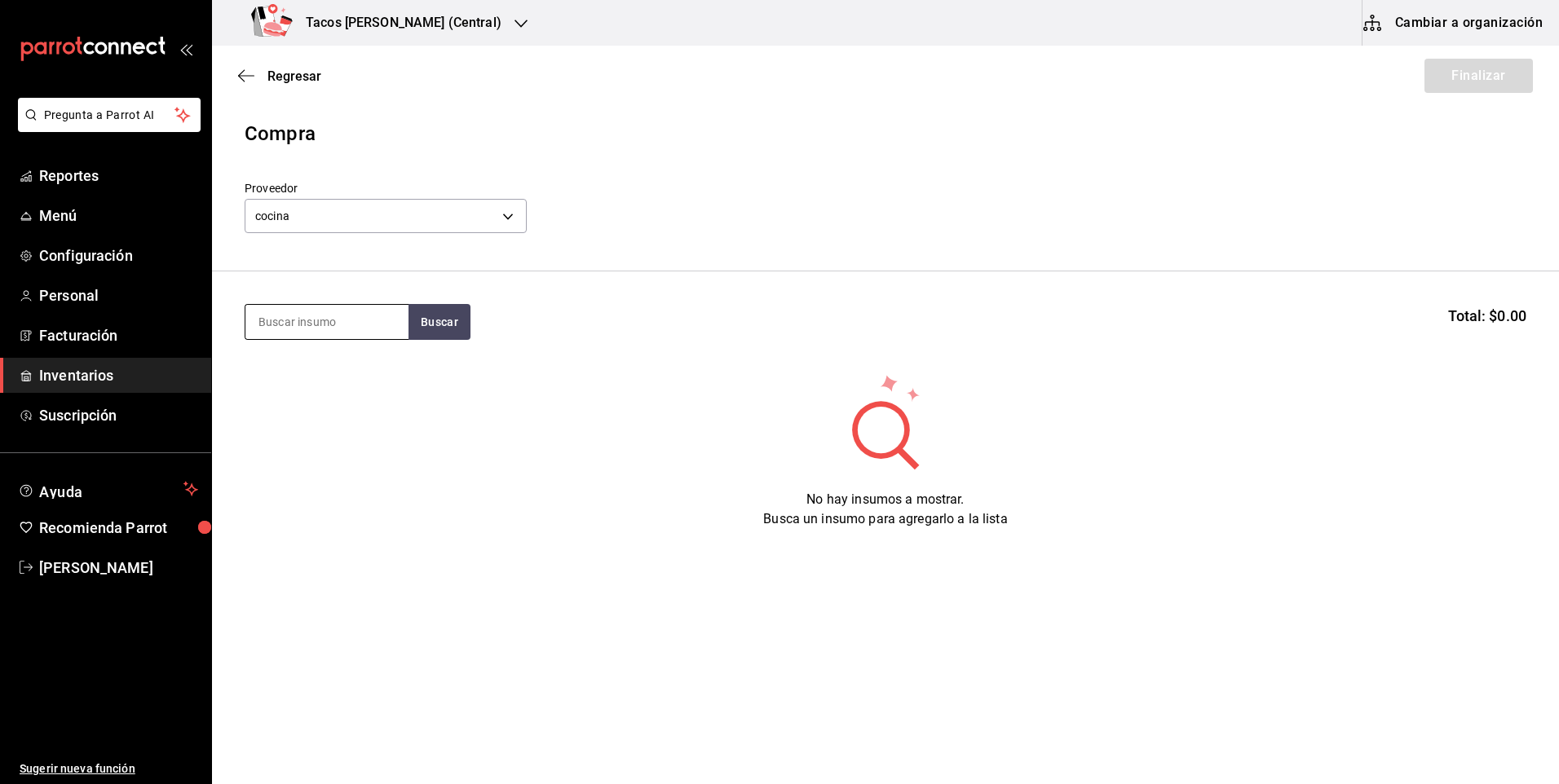
click at [341, 305] on input at bounding box center [327, 321] width 163 height 34
type input "bar"
click at [438, 312] on button "Buscar" at bounding box center [439, 322] width 62 height 36
click at [348, 410] on div "Presentación - cocina" at bounding box center [327, 406] width 137 height 17
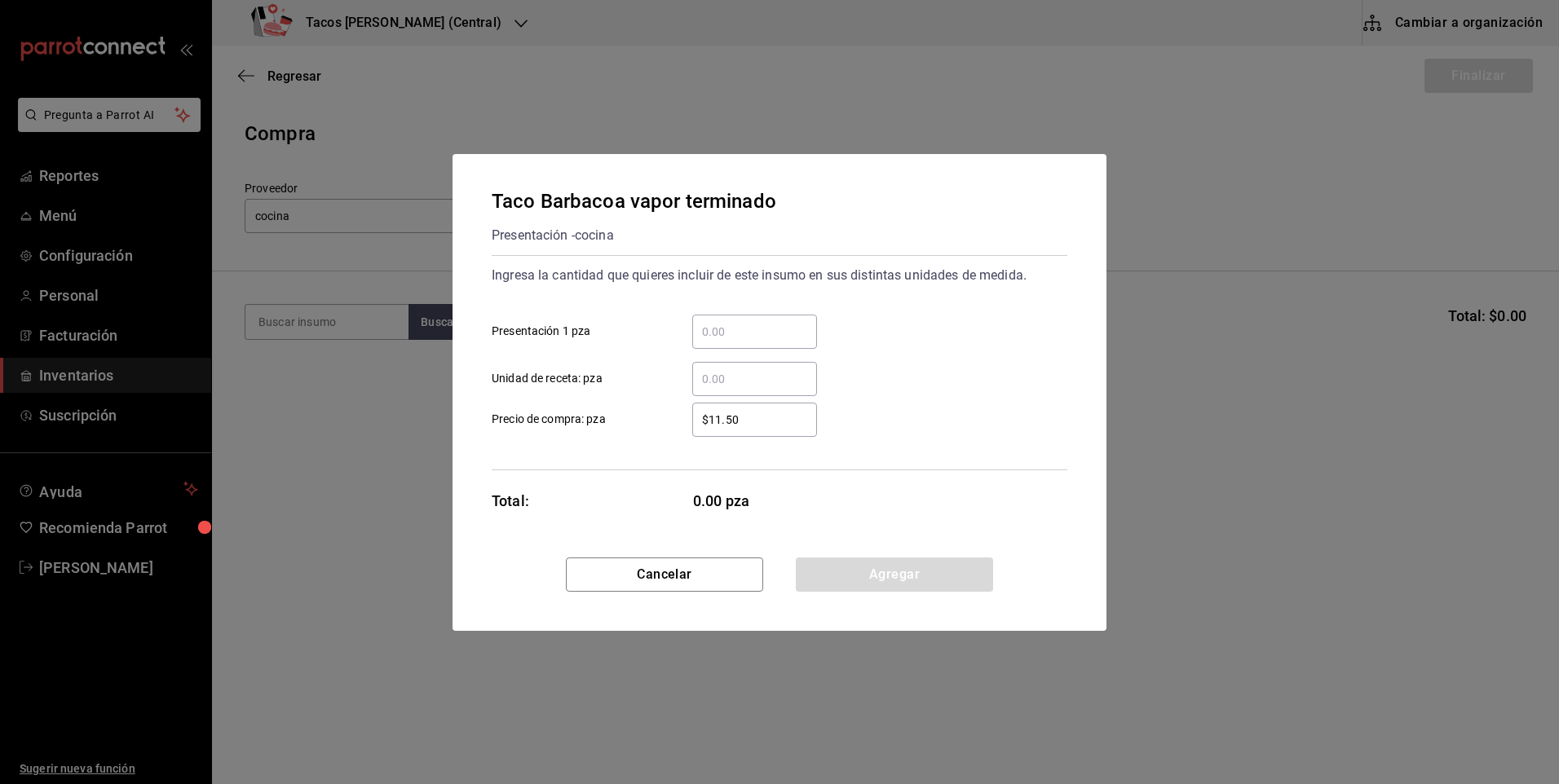
click at [765, 323] on input "​ Presentación 1 pza" at bounding box center [754, 332] width 124 height 20
type input "30"
click at [852, 561] on button "Agregar" at bounding box center [895, 575] width 197 height 34
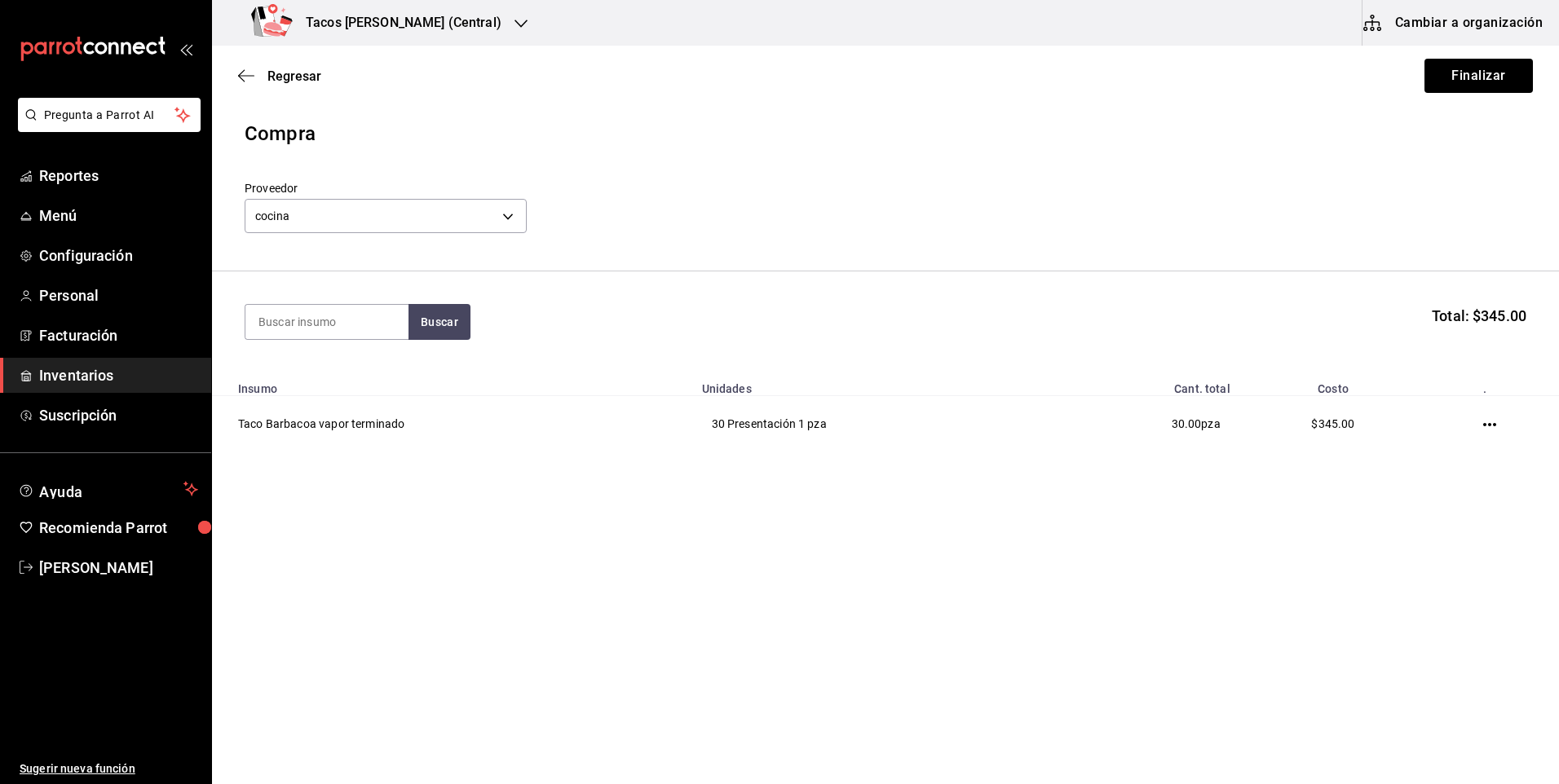
click at [1495, 94] on div "Regresar Finalizar" at bounding box center [886, 75] width 1347 height 60
click at [1495, 91] on button "Finalizar" at bounding box center [1478, 76] width 108 height 34
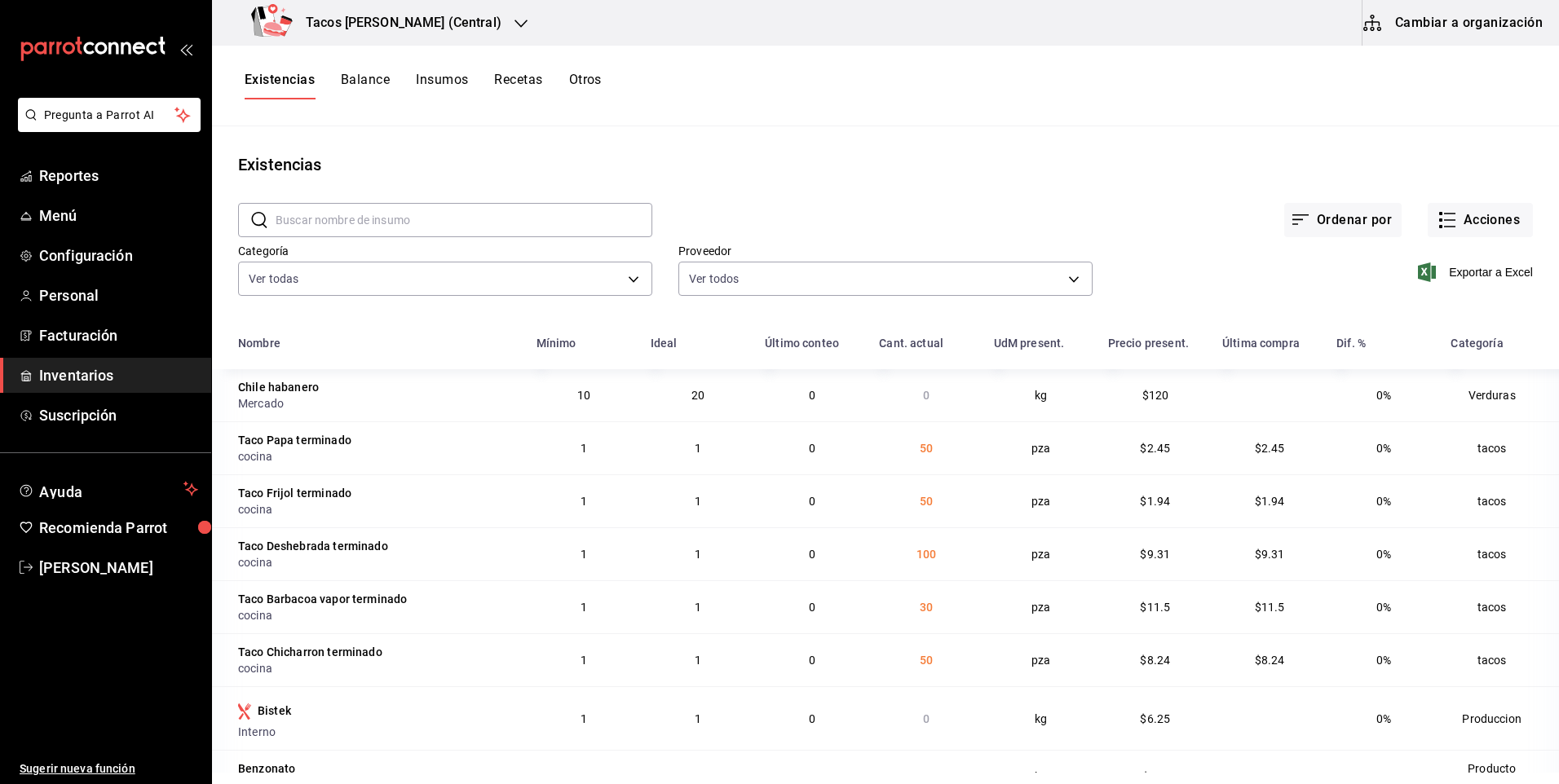
click at [444, 35] on div "Tacos [PERSON_NAME] (Central)" at bounding box center [379, 22] width 309 height 46
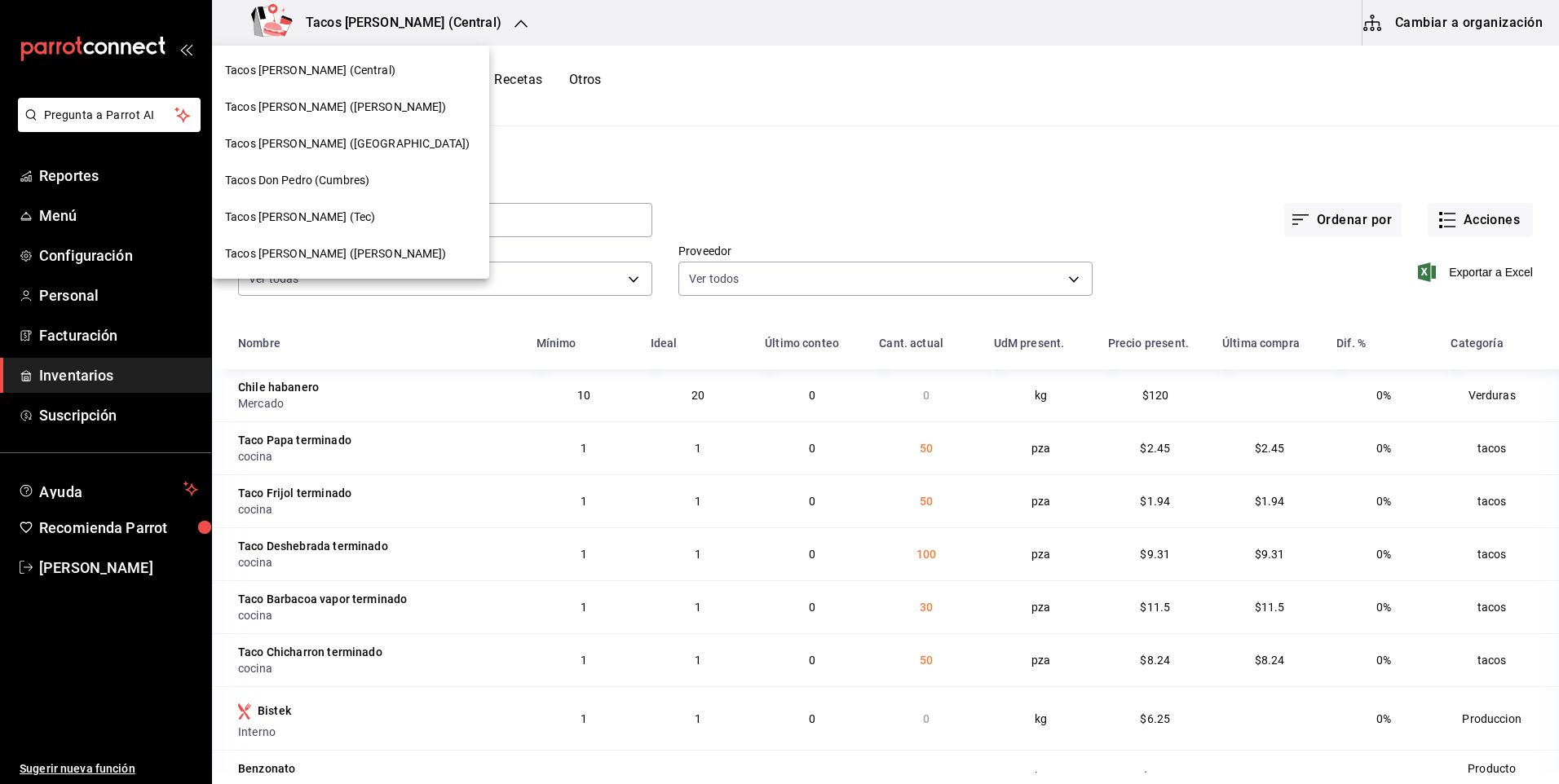
click at [345, 136] on span "Tacos [PERSON_NAME] ([GEOGRAPHIC_DATA])" at bounding box center [347, 143] width 244 height 17
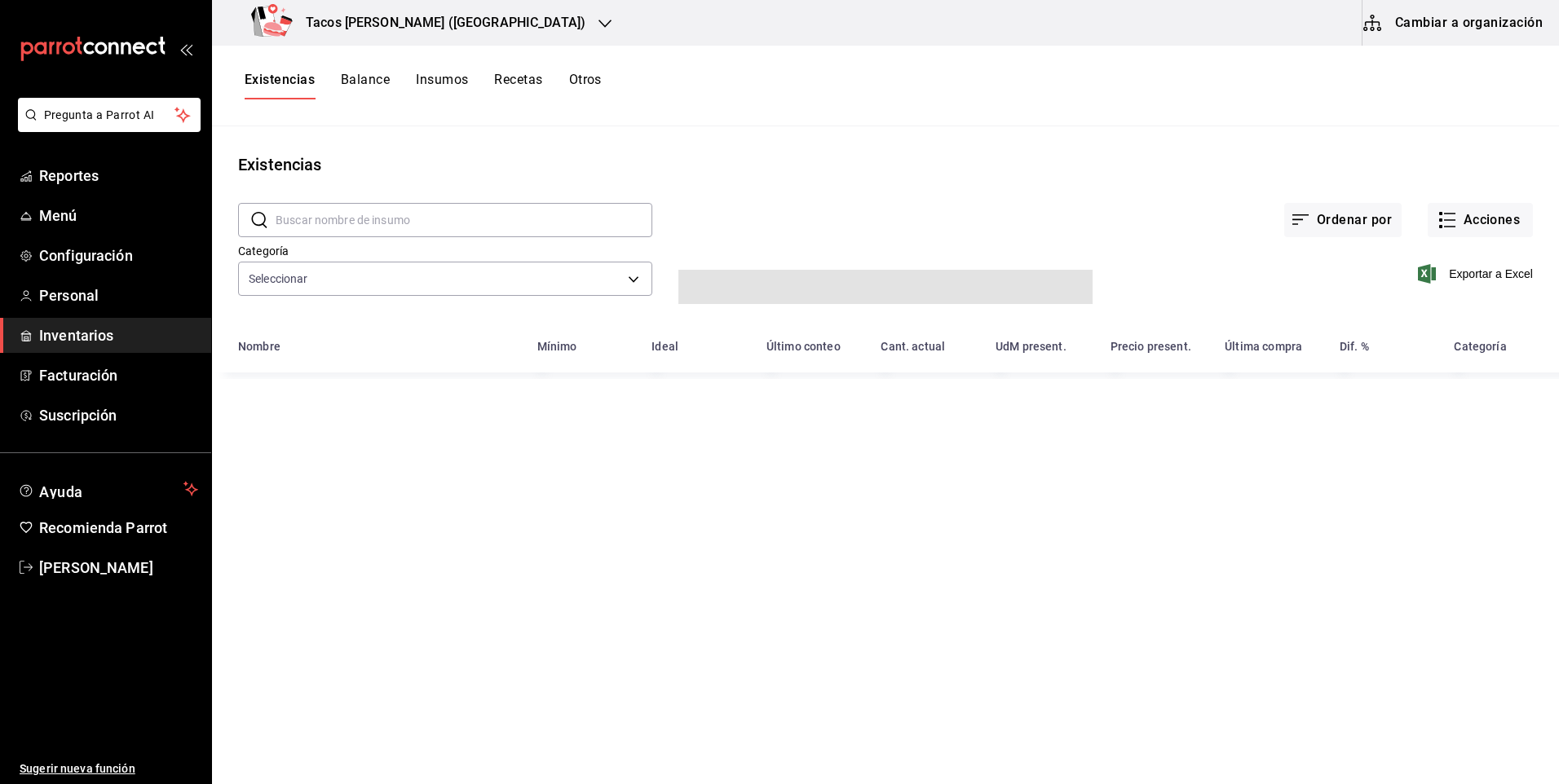
type input "64336f84-08d8-4239-bfaa-5486086aae1c,073d835d-a08f-4687-8e3c-e3e3aae56298,b4453…"
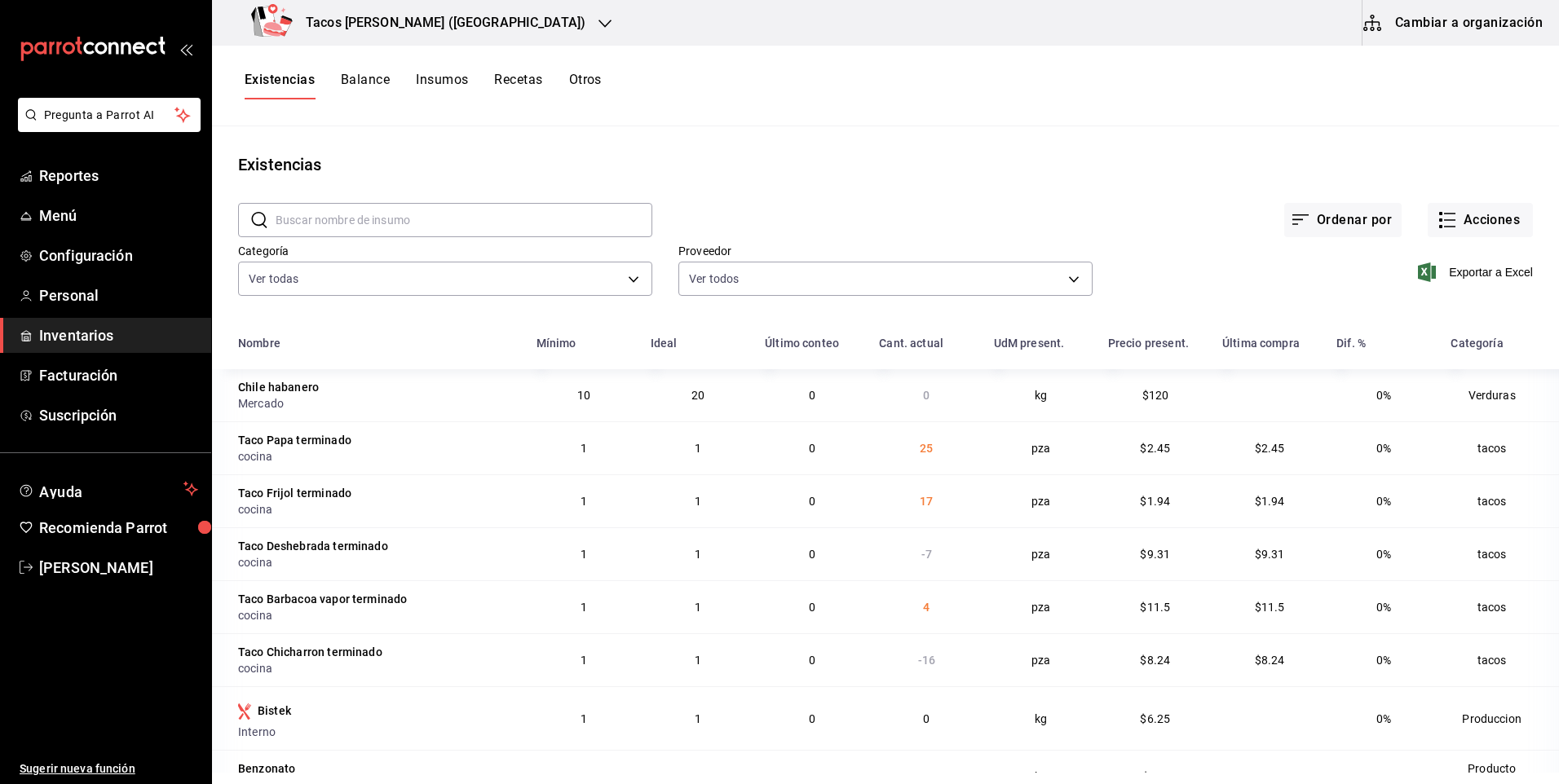
click at [1492, 199] on div "Ordenar por Acciones" at bounding box center [1092, 207] width 880 height 60
click at [1489, 214] on button "Acciones" at bounding box center [1479, 220] width 105 height 34
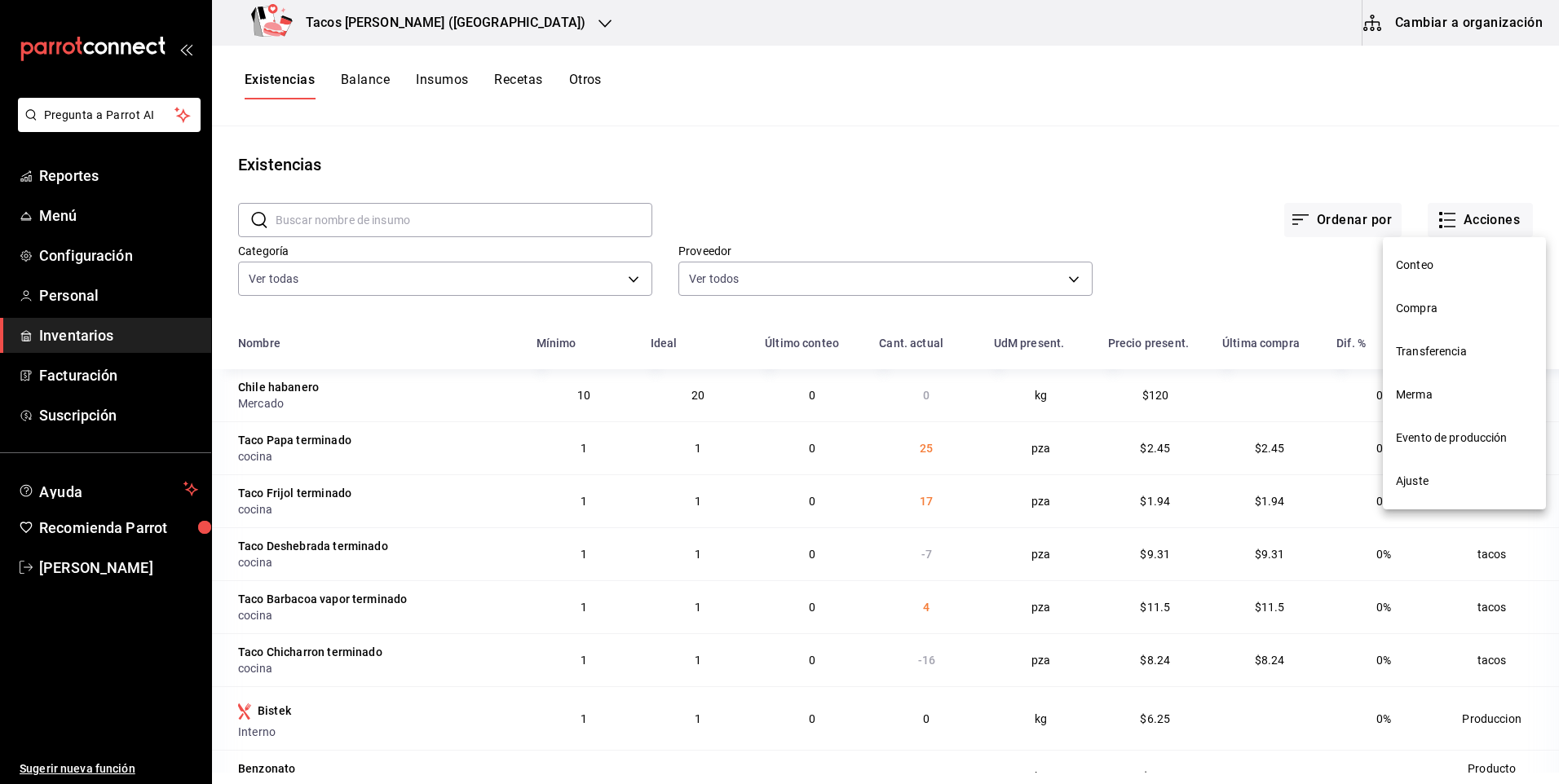
click at [1452, 475] on span "Ajuste" at bounding box center [1464, 481] width 137 height 17
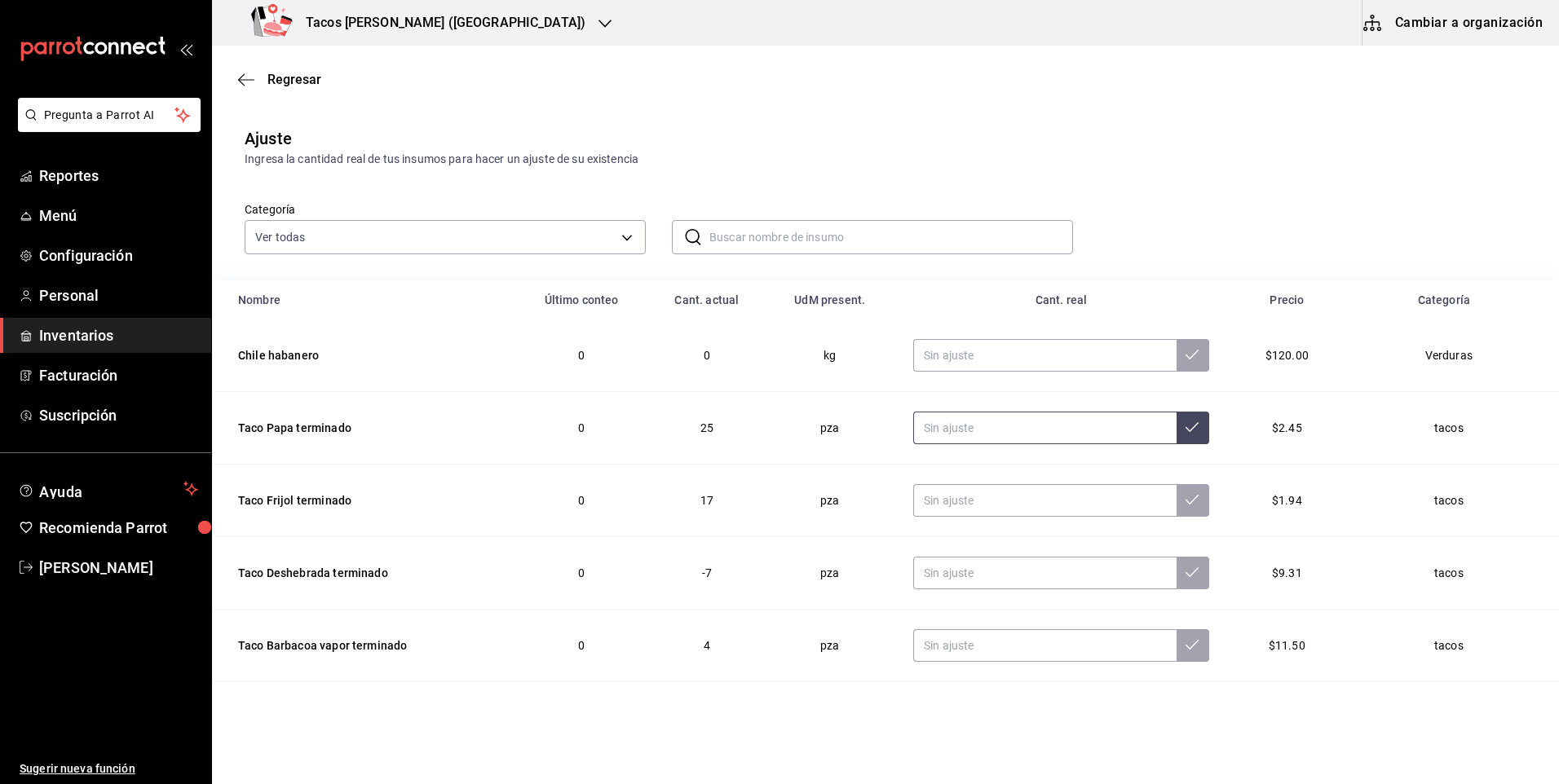
click at [1034, 415] on input "text" at bounding box center [1045, 428] width 263 height 32
type input "0.00"
click at [1014, 489] on input "text" at bounding box center [1045, 500] width 263 height 32
type input "0.00"
click at [1013, 570] on input "text" at bounding box center [1045, 573] width 263 height 32
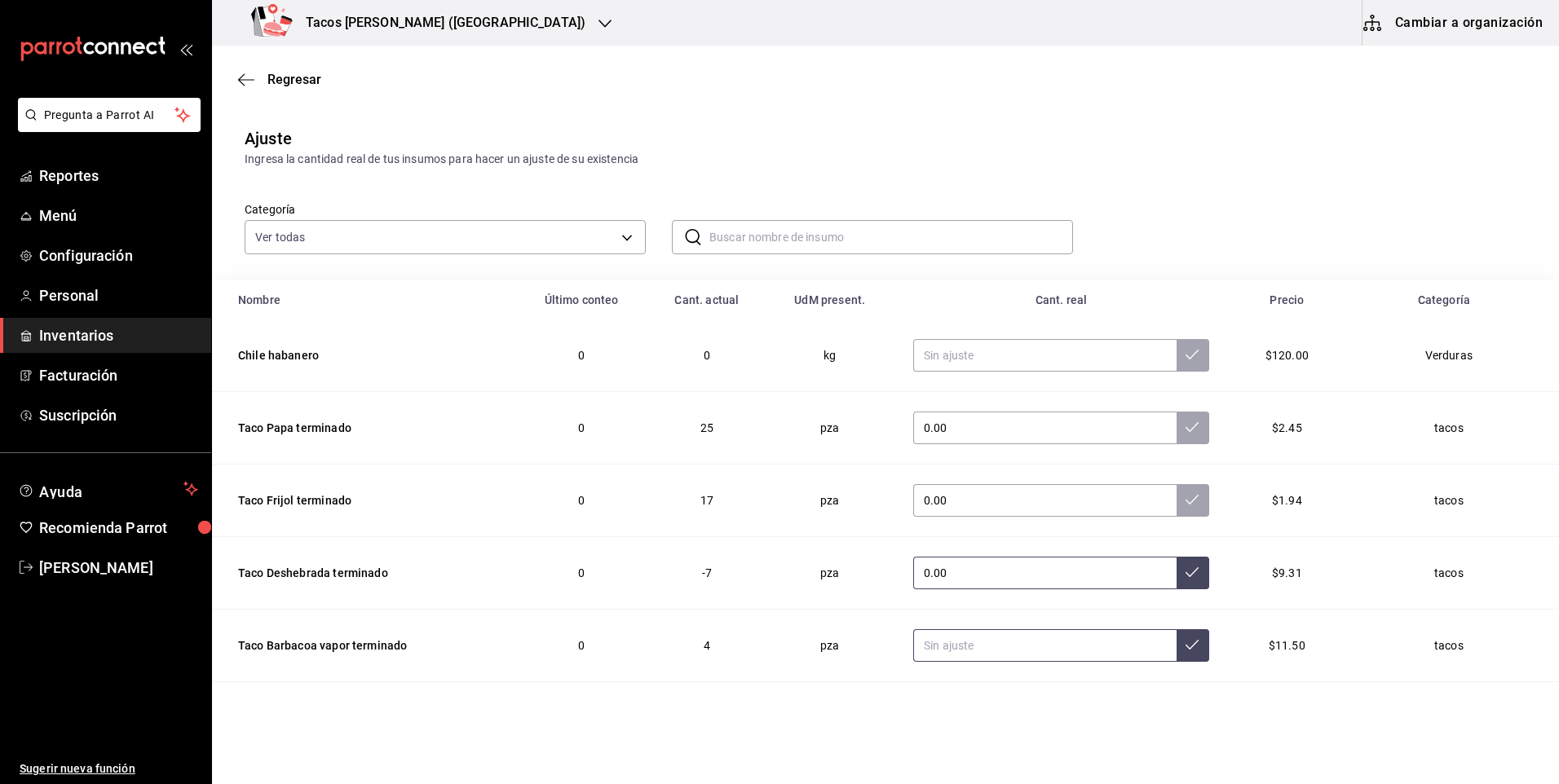
type input "0.00"
click at [1007, 641] on input "text" at bounding box center [1045, 645] width 263 height 32
type input "0.00"
click at [1177, 642] on button at bounding box center [1193, 645] width 32 height 32
click at [1186, 577] on icon at bounding box center [1192, 572] width 13 height 13
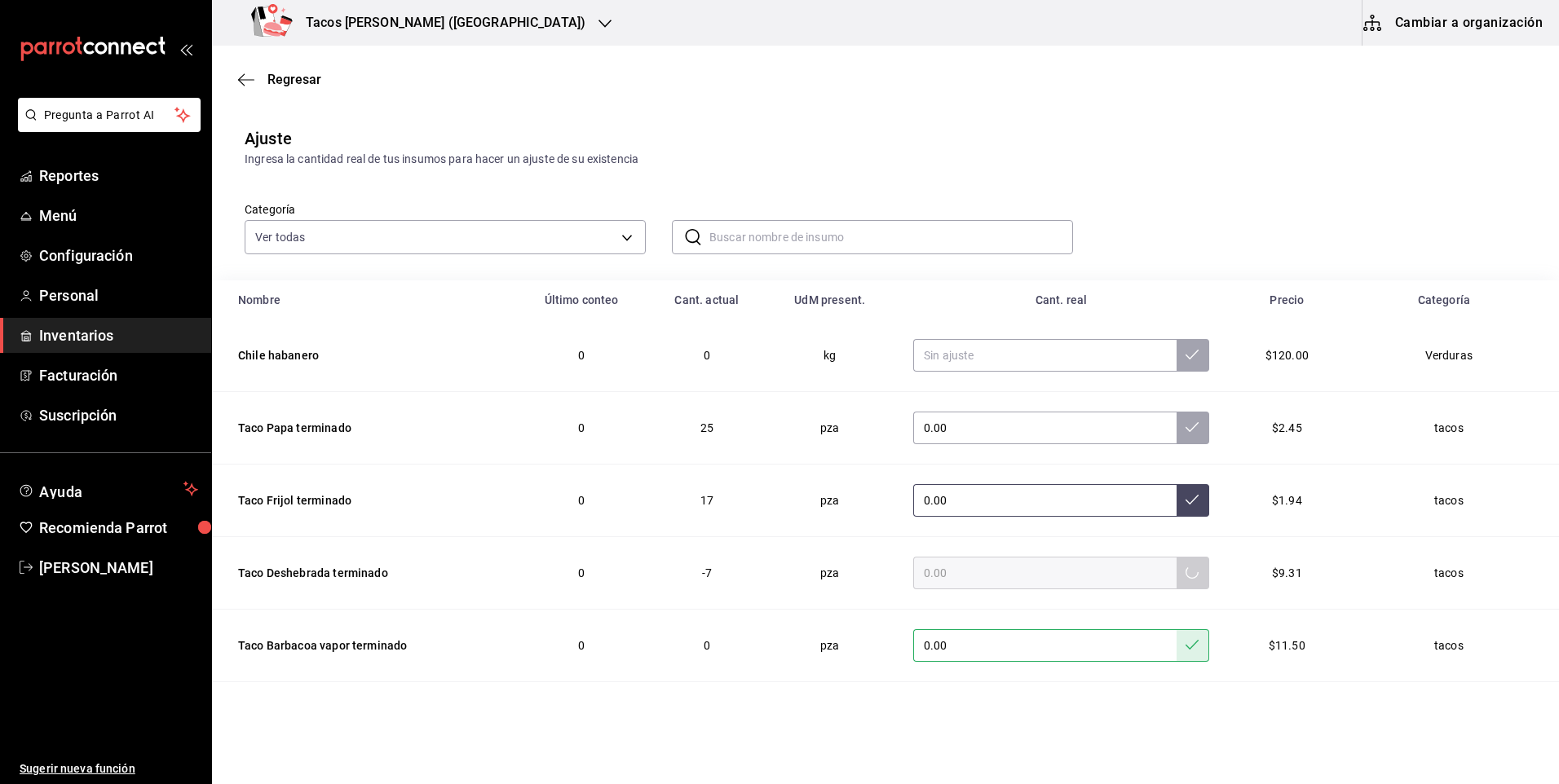
click at [1186, 502] on icon at bounding box center [1192, 499] width 13 height 13
click at [1190, 428] on td "0.00" at bounding box center [1061, 428] width 335 height 72
click at [1177, 423] on button at bounding box center [1193, 428] width 32 height 32
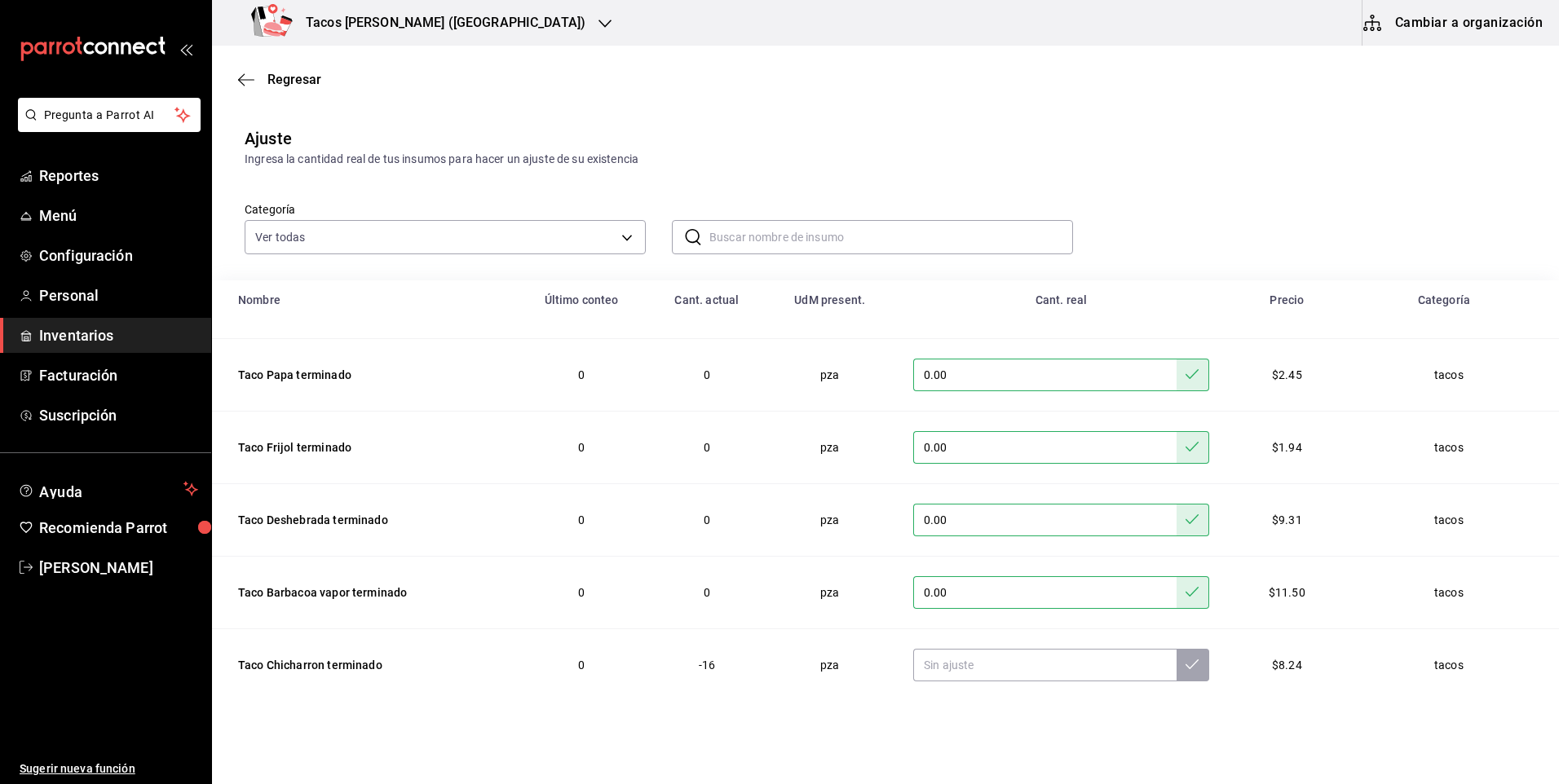
scroll to position [81, 0]
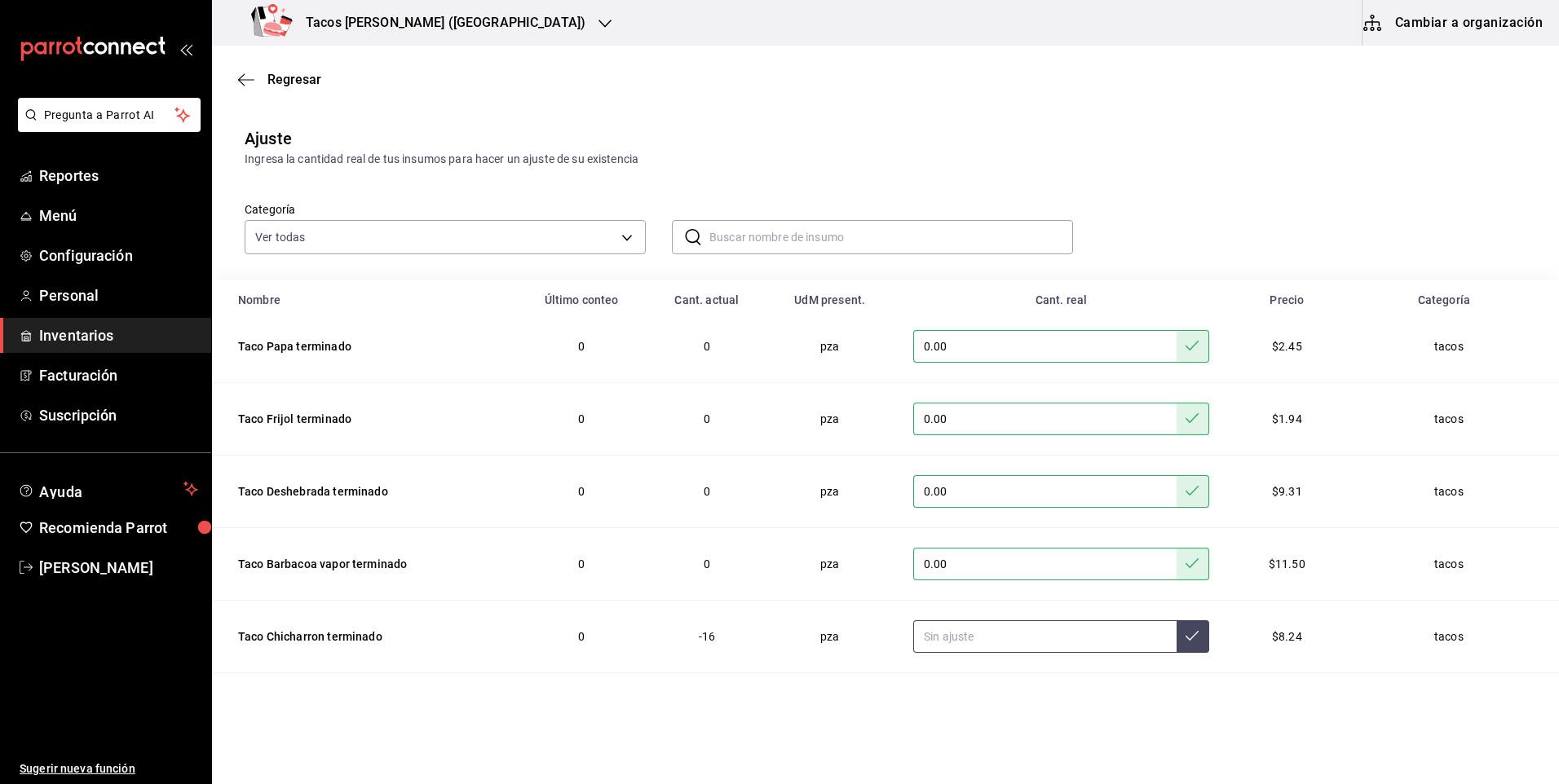
click at [1053, 646] on input "text" at bounding box center [1045, 636] width 263 height 32
type input "0.00"
click at [1186, 636] on icon at bounding box center [1192, 635] width 13 height 13
click at [310, 84] on span "Regresar" at bounding box center [295, 79] width 54 height 15
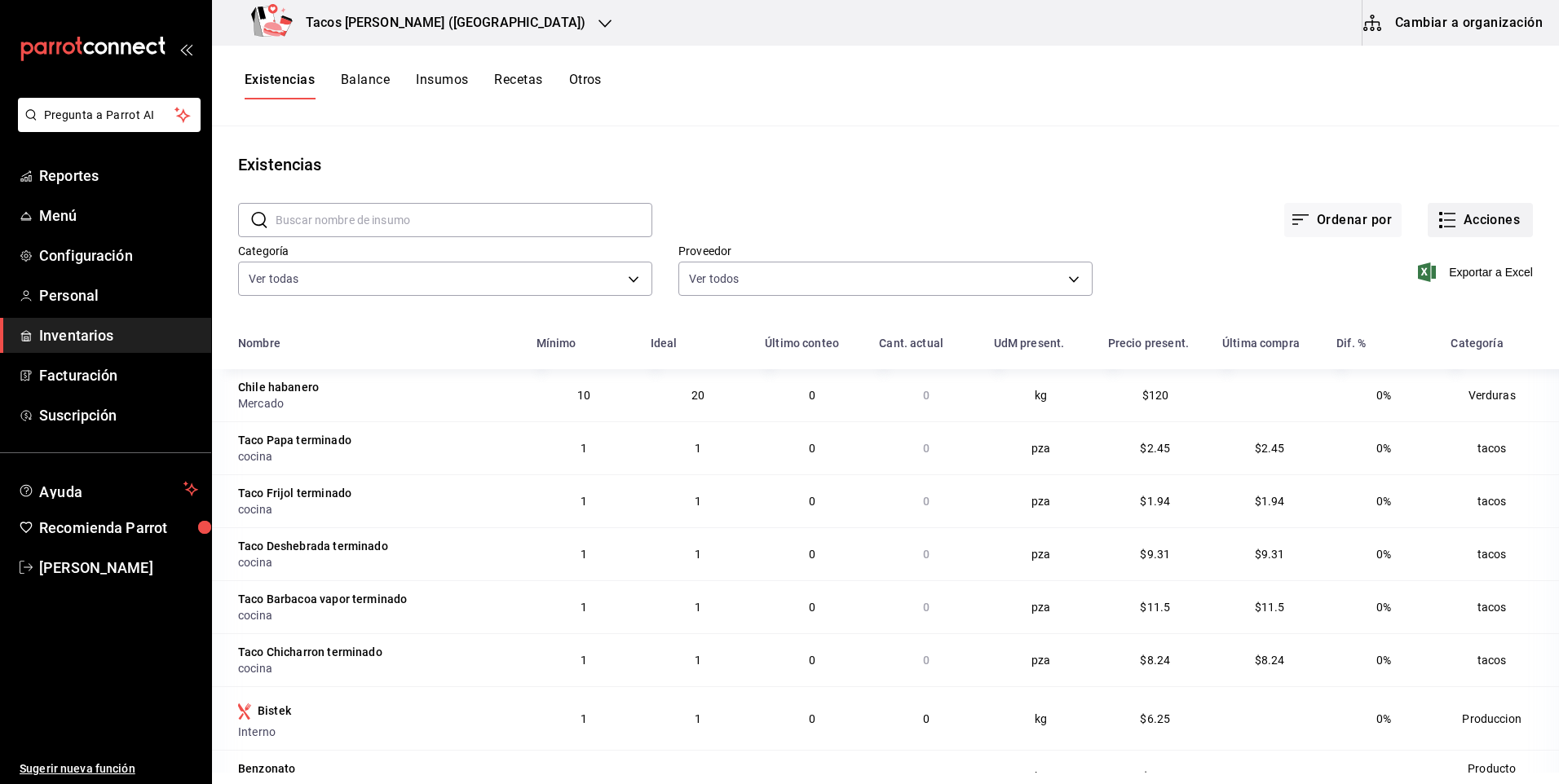
click at [1478, 217] on button "Acciones" at bounding box center [1479, 220] width 105 height 34
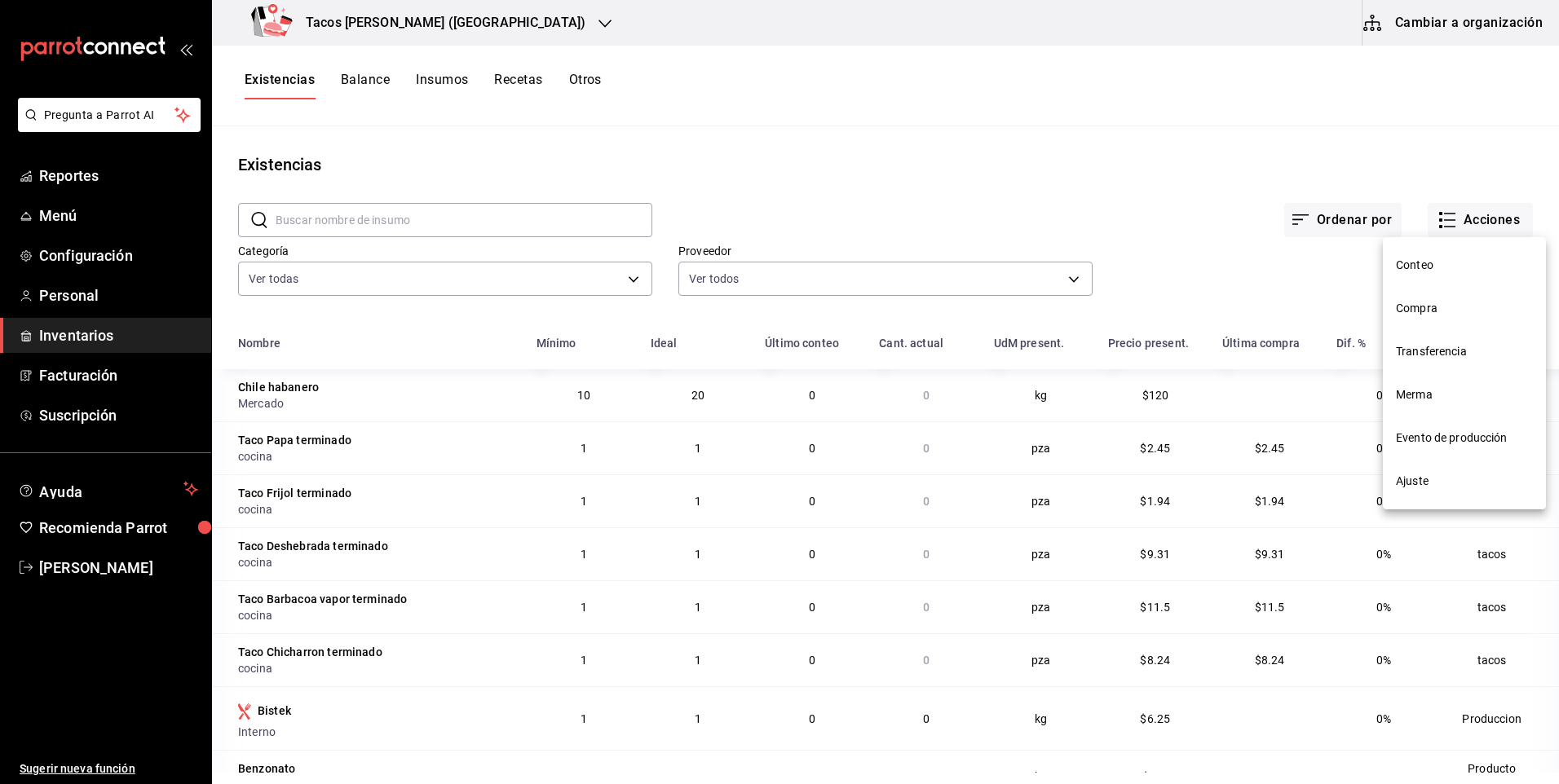
click at [1442, 298] on li "Compra" at bounding box center [1464, 308] width 163 height 43
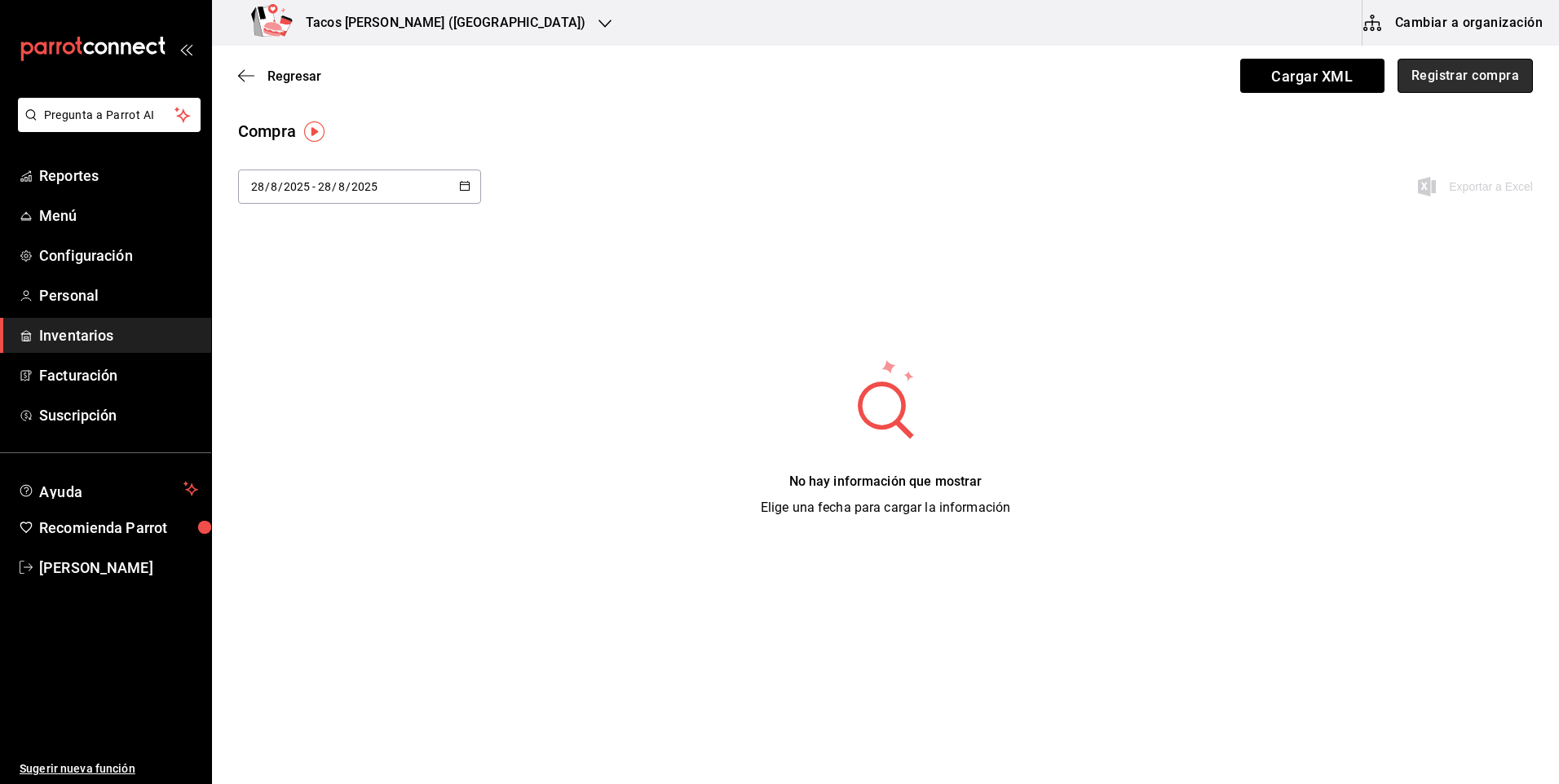
click at [1457, 77] on button "Registrar compra" at bounding box center [1464, 76] width 135 height 34
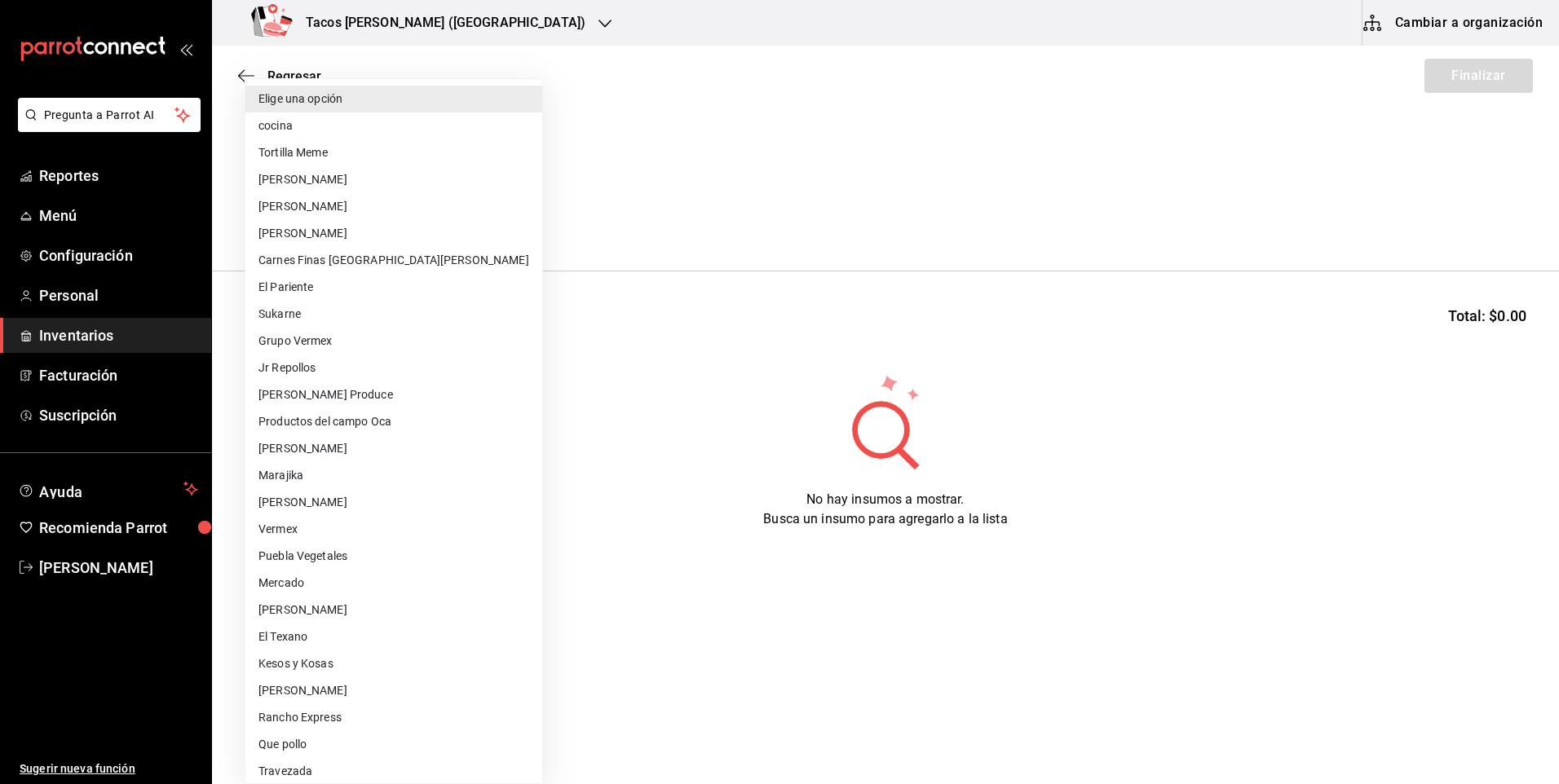
click at [321, 219] on body "Pregunta a Parrot AI Reportes Menú Configuración Personal Inventarios Facturaci…" at bounding box center [779, 345] width 1559 height 692
click at [359, 126] on li "cocina" at bounding box center [393, 126] width 296 height 27
type input "237c9a5b-4078-49eb-83ef-23bf52bd7acd"
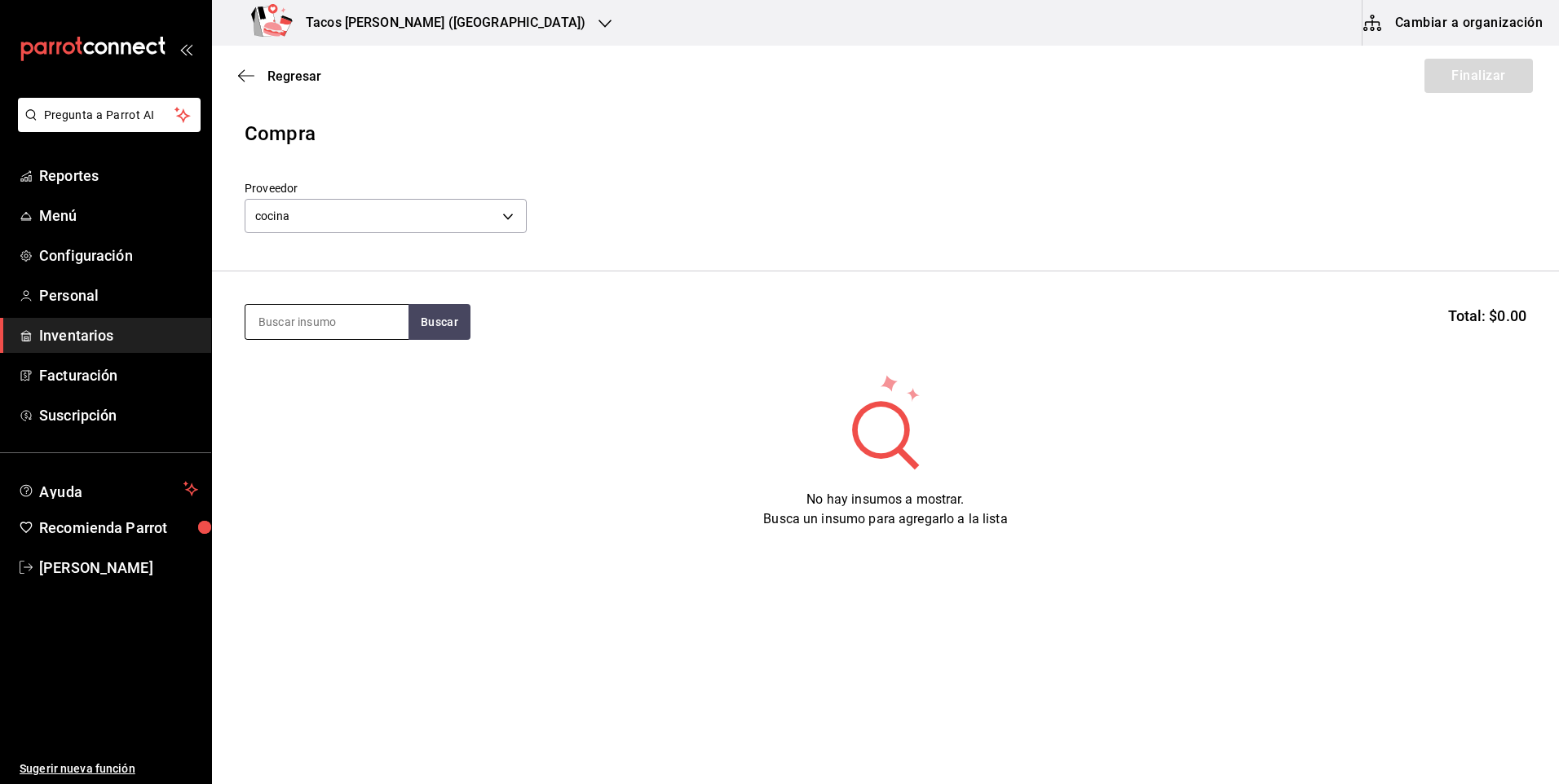
click at [307, 317] on input at bounding box center [327, 321] width 163 height 34
type input "des"
click at [452, 313] on button "Buscar" at bounding box center [439, 322] width 62 height 36
click at [310, 392] on div "Taco Deshebrada terminado" at bounding box center [327, 379] width 137 height 39
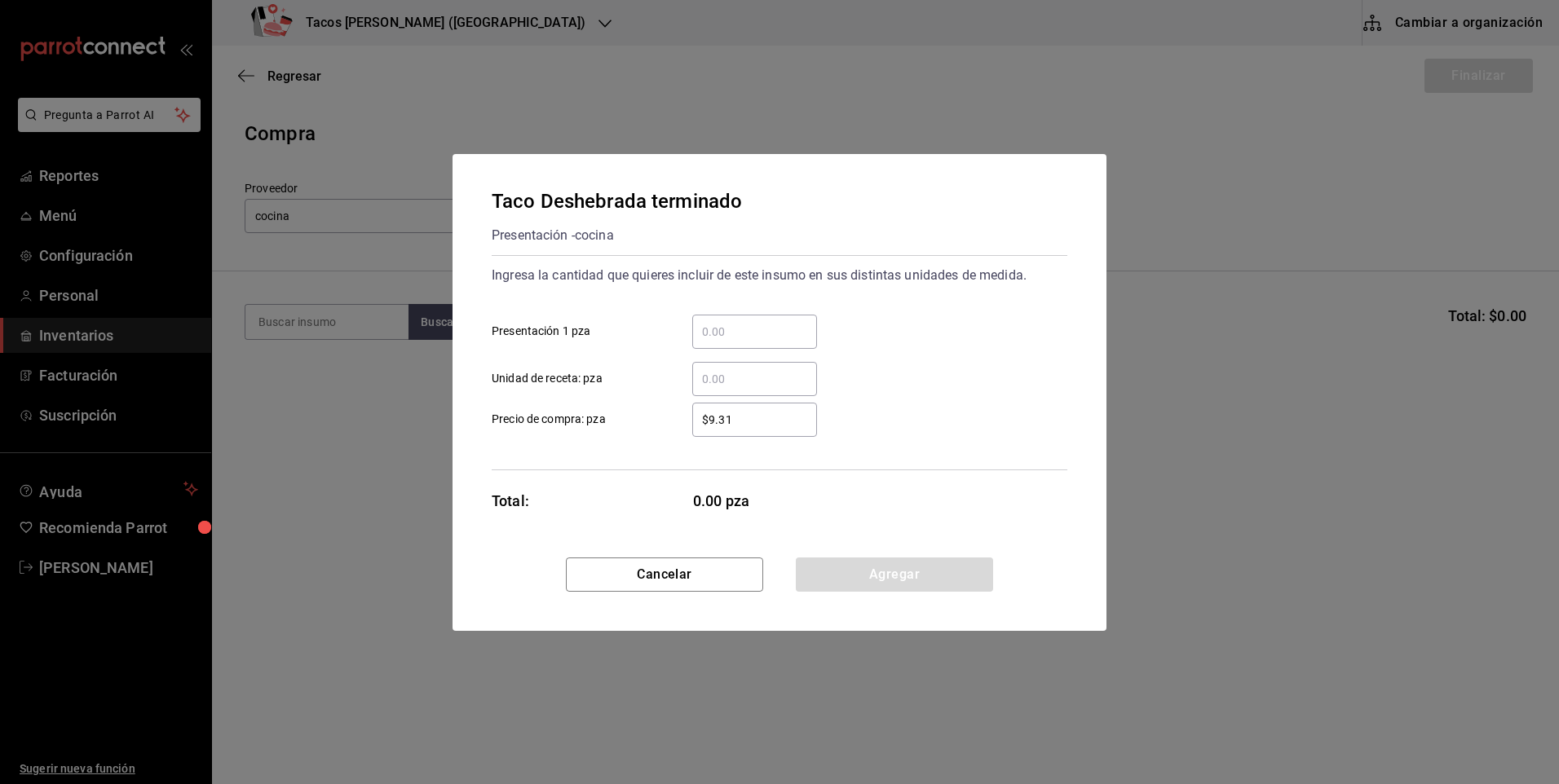
click at [757, 337] on input "​ Presentación 1 pza" at bounding box center [754, 332] width 124 height 20
type input "100"
click at [839, 569] on button "Agregar" at bounding box center [895, 575] width 197 height 34
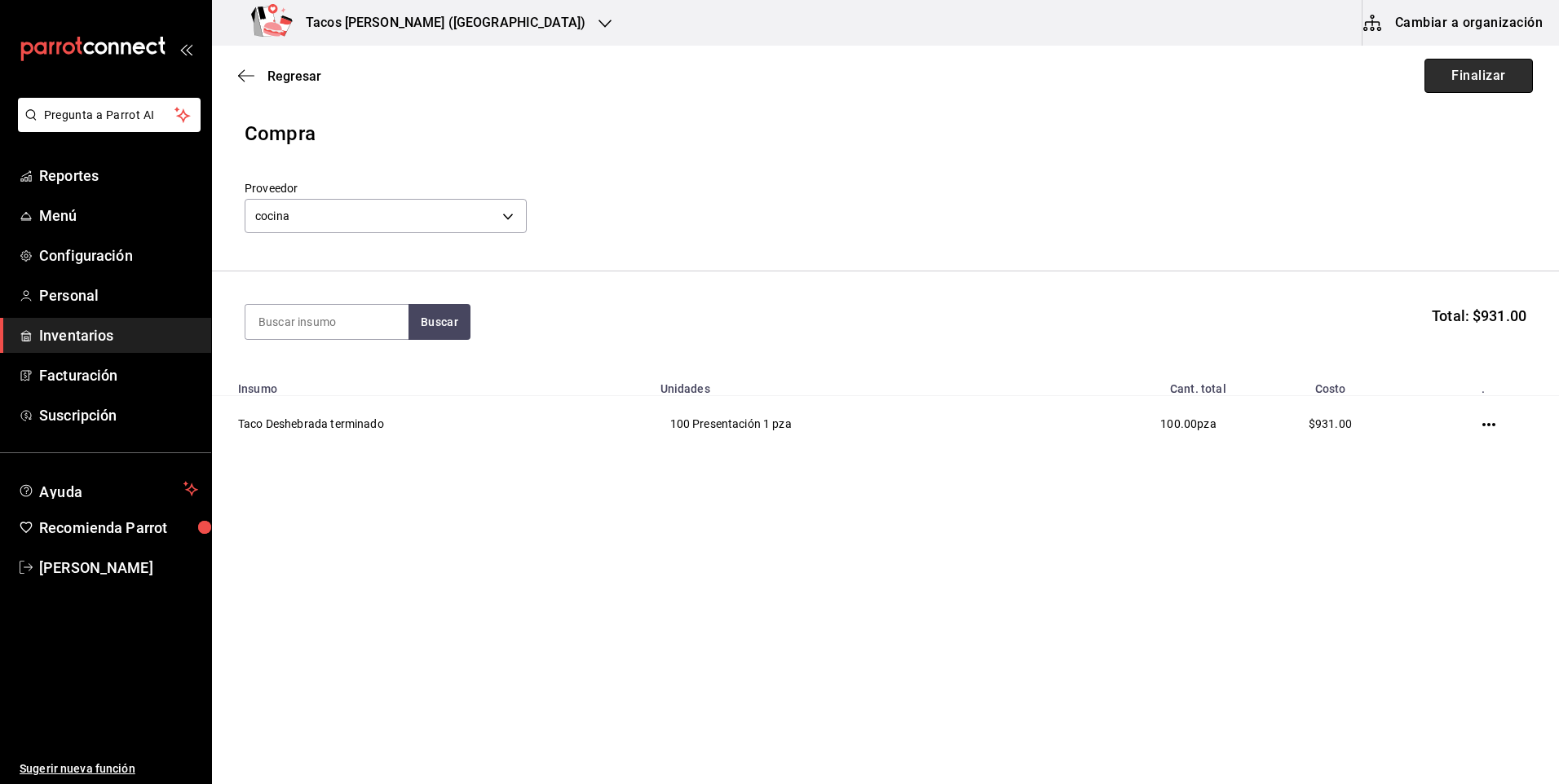
click at [1468, 70] on button "Finalizar" at bounding box center [1478, 76] width 108 height 34
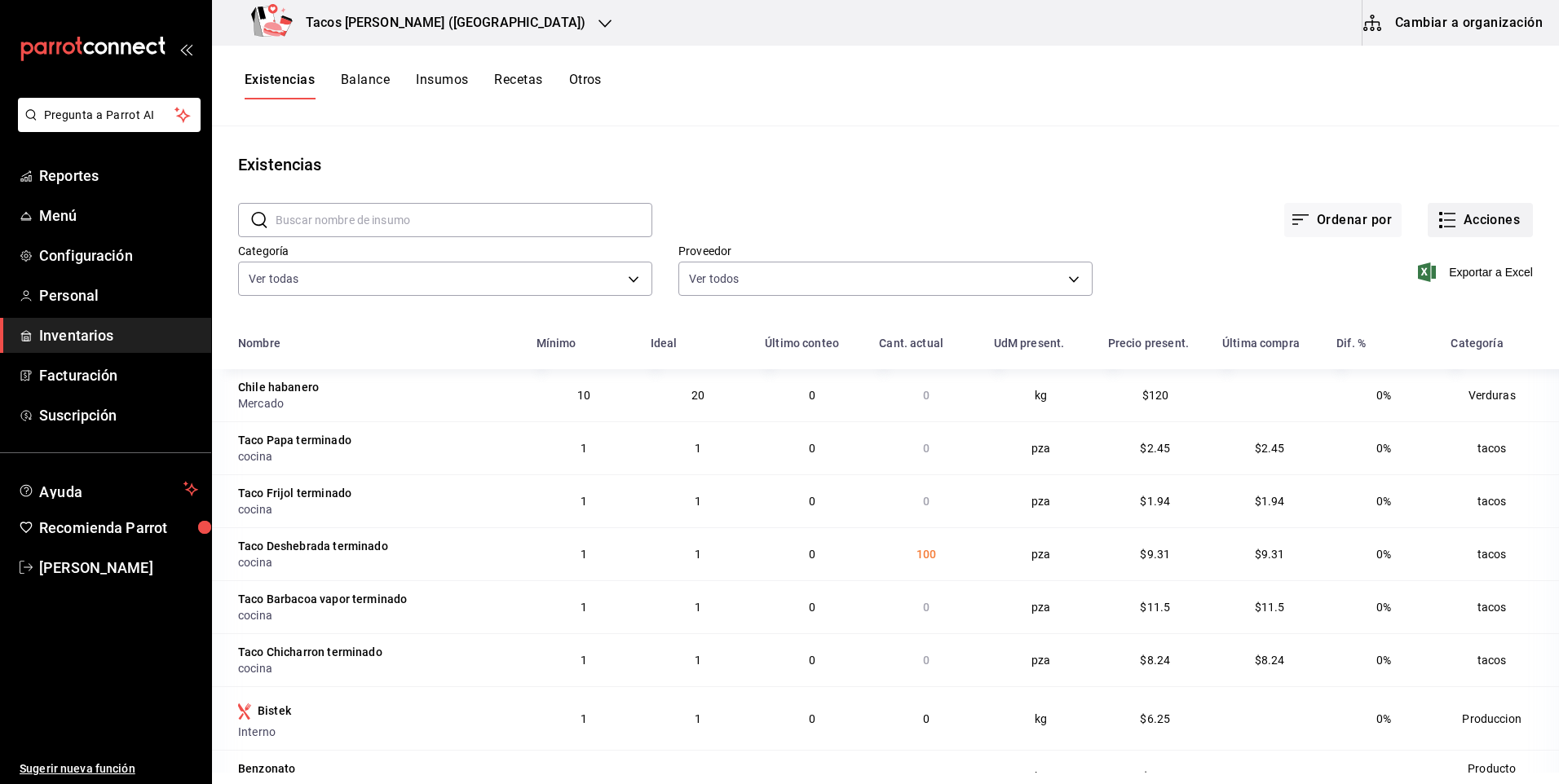
click at [1451, 214] on button "Acciones" at bounding box center [1479, 220] width 105 height 34
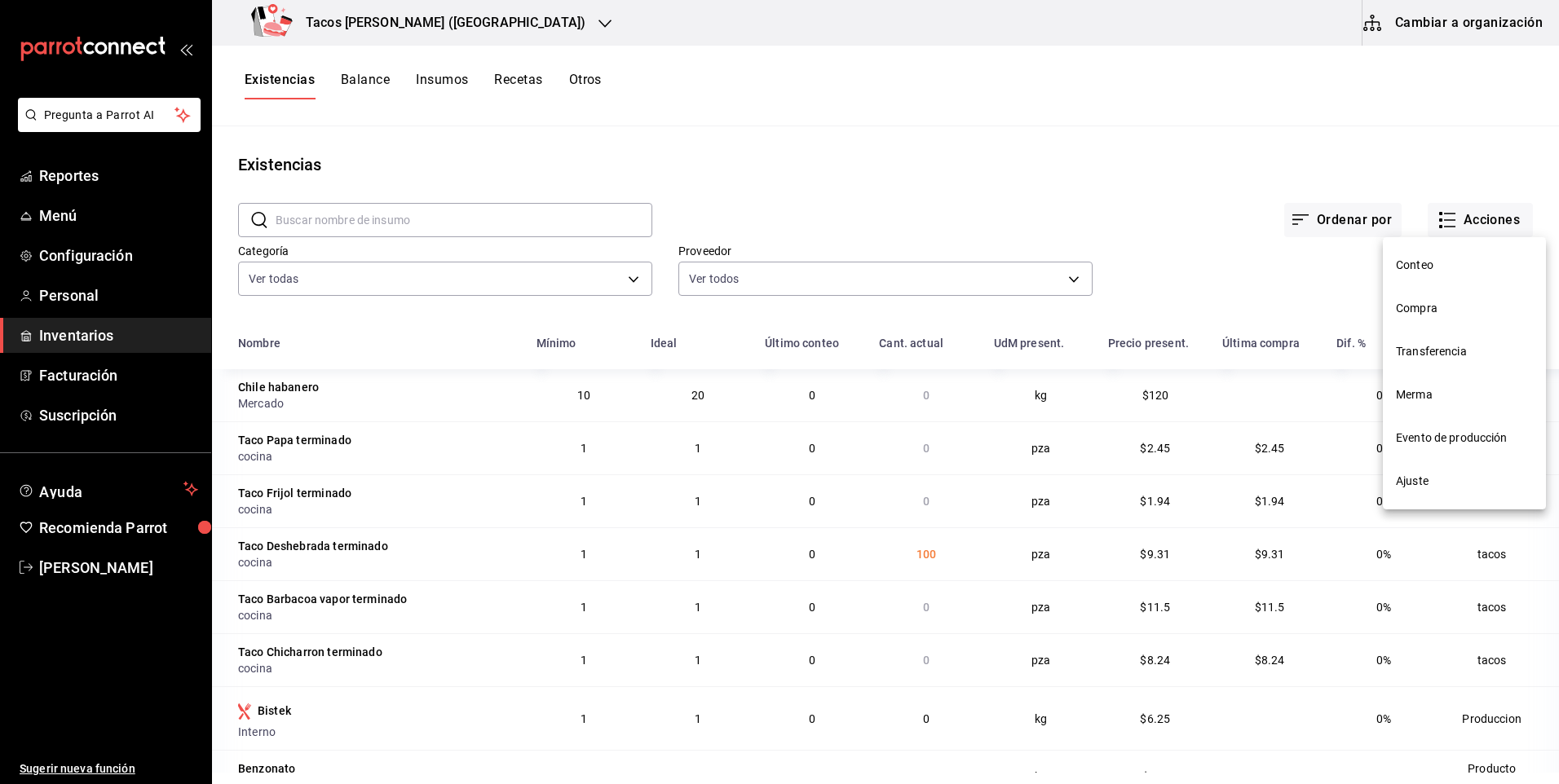
click at [1405, 310] on span "Compra" at bounding box center [1464, 308] width 137 height 17
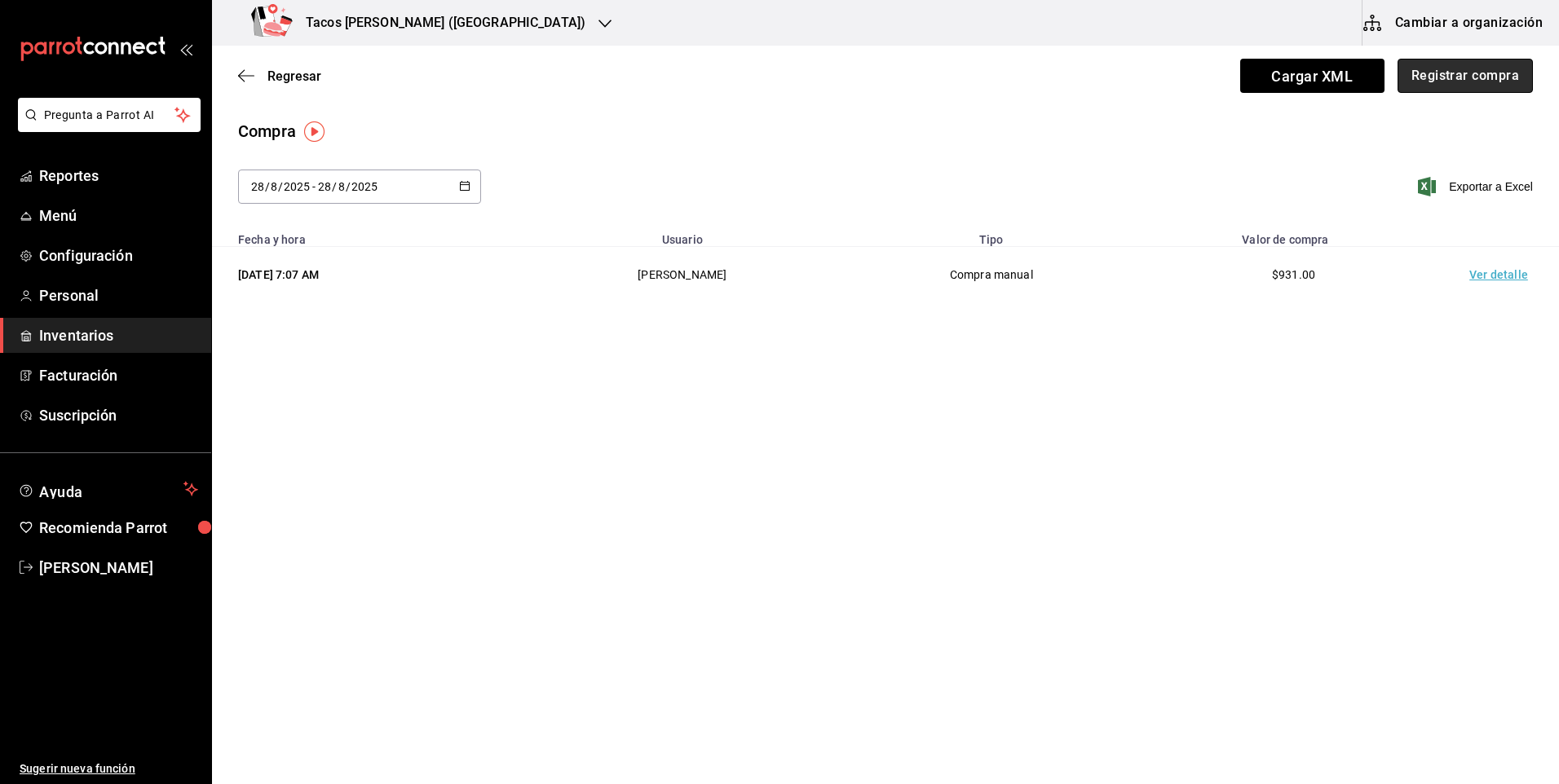
click at [1507, 85] on button "Registrar compra" at bounding box center [1464, 76] width 135 height 34
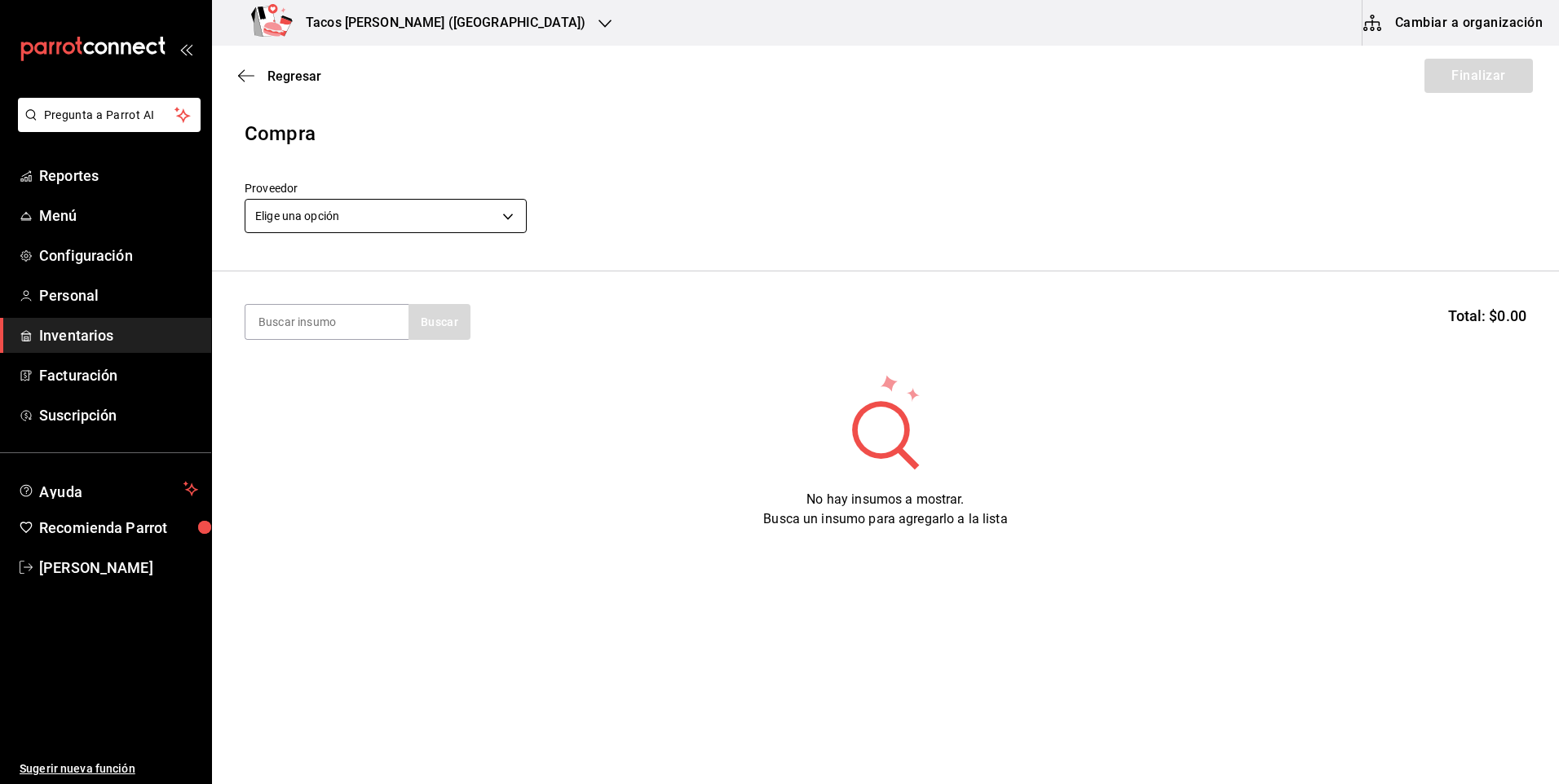
click at [359, 229] on body "Pregunta a Parrot AI Reportes Menú Configuración Personal Inventarios Facturaci…" at bounding box center [779, 345] width 1559 height 692
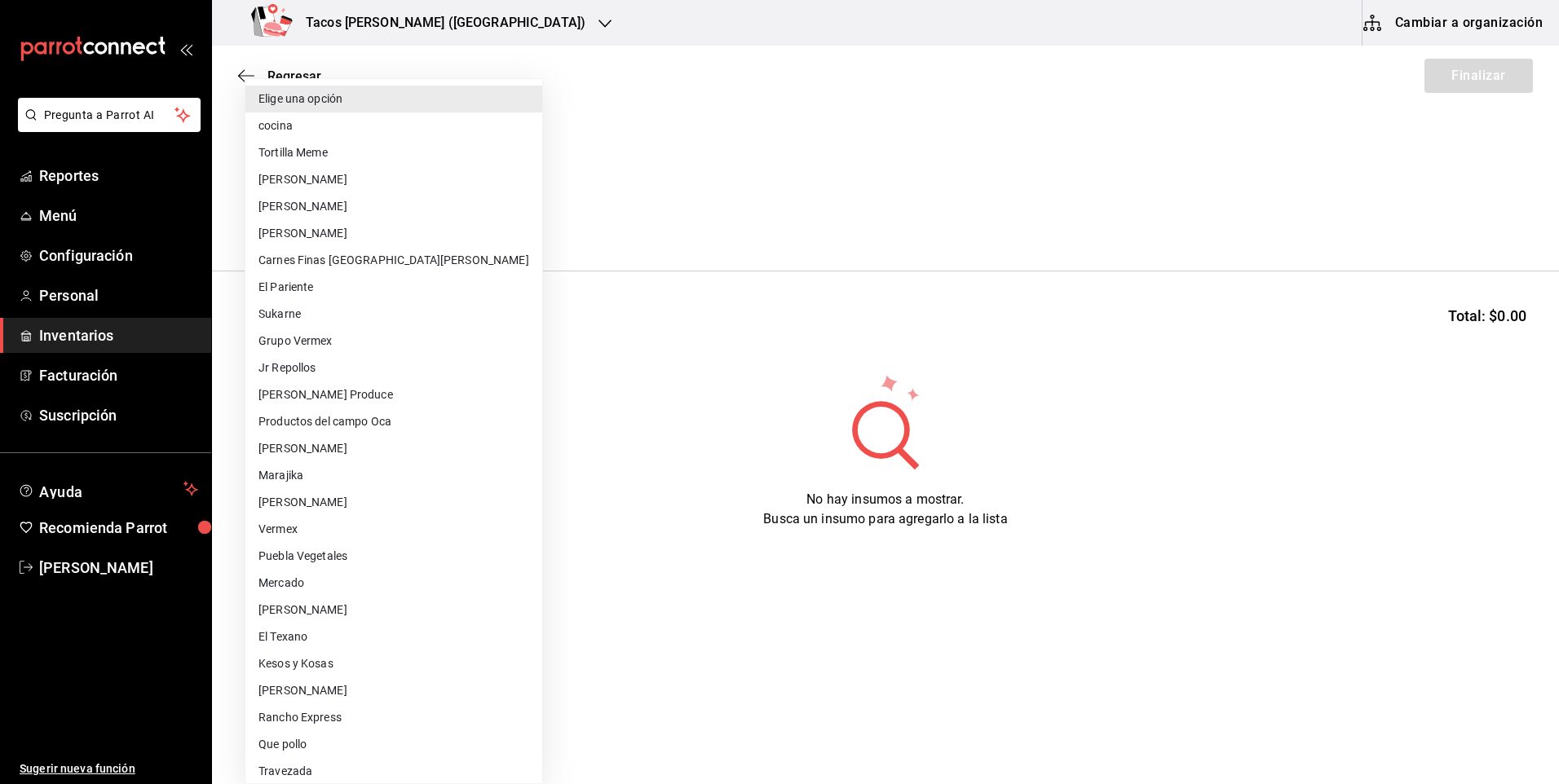
click at [387, 132] on li "cocina" at bounding box center [393, 126] width 296 height 27
type input "237c9a5b-4078-49eb-83ef-23bf52bd7acd"
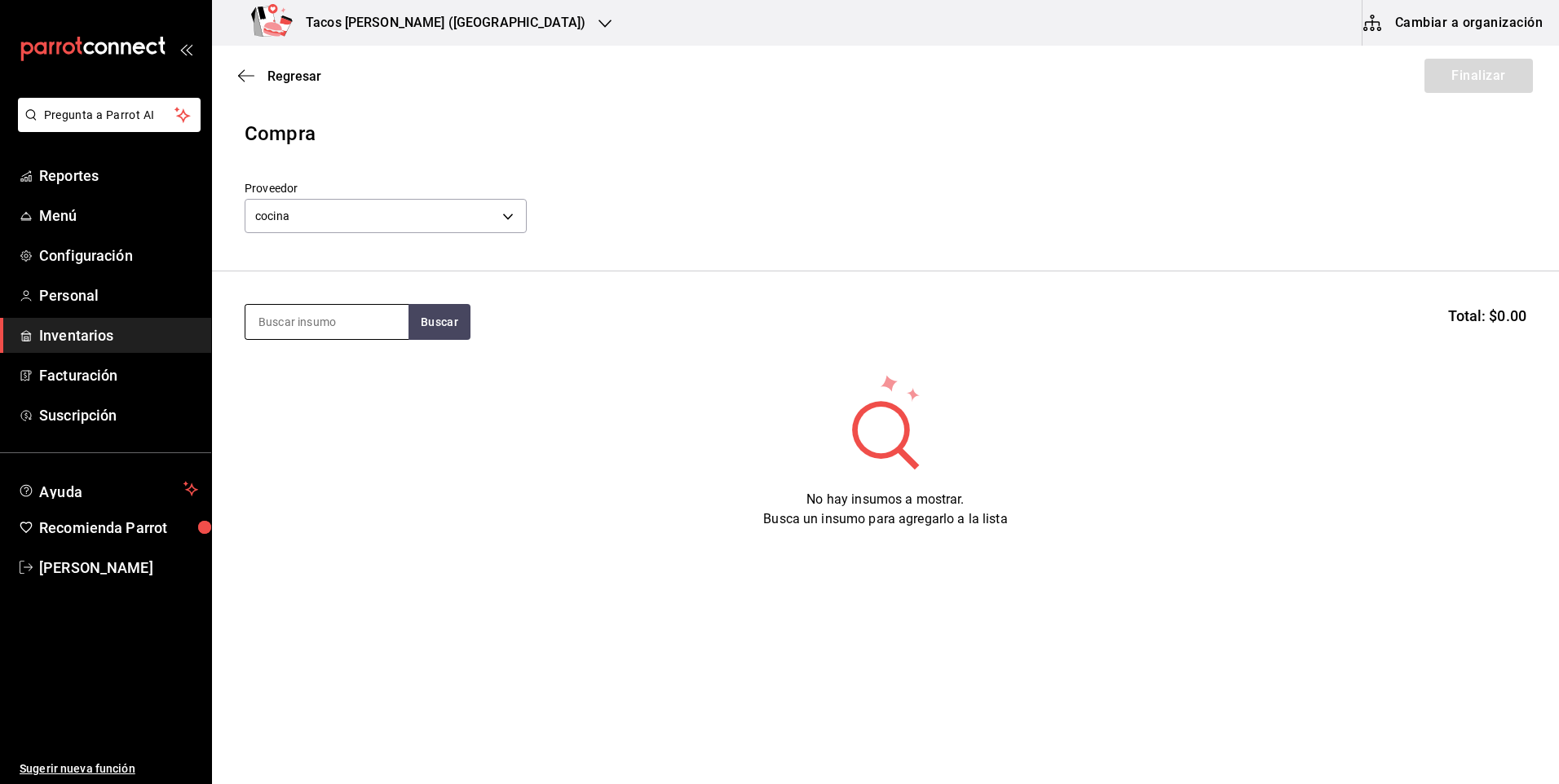
click at [285, 324] on input at bounding box center [327, 321] width 163 height 34
type input "pap"
click at [443, 327] on button "Buscar" at bounding box center [439, 322] width 62 height 36
click at [378, 391] on div "Presentación - cocina" at bounding box center [321, 387] width 126 height 17
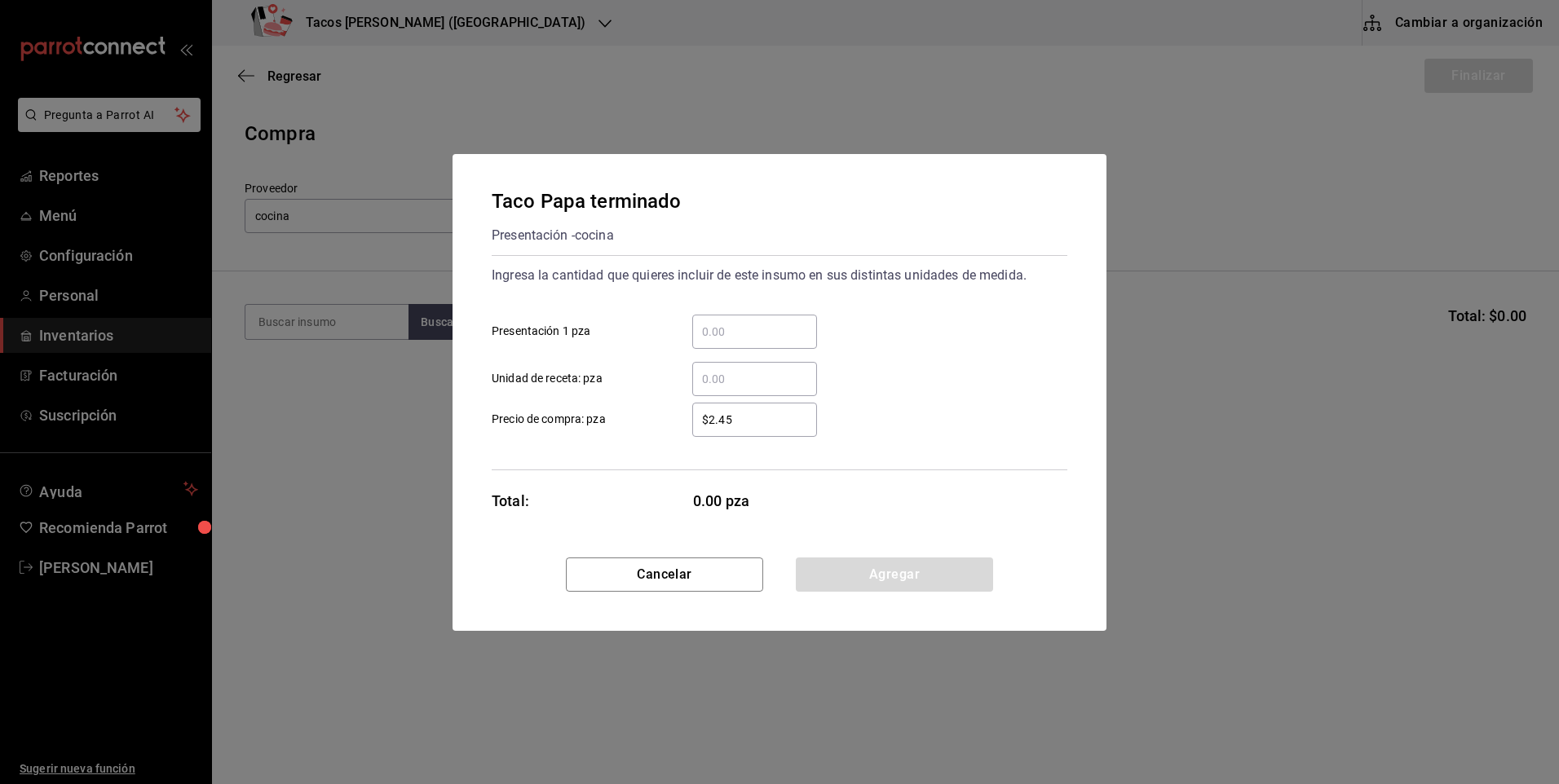
click at [802, 326] on input "​ Presentación 1 pza" at bounding box center [754, 332] width 124 height 20
type input "50"
click at [860, 584] on button "Agregar" at bounding box center [895, 575] width 197 height 34
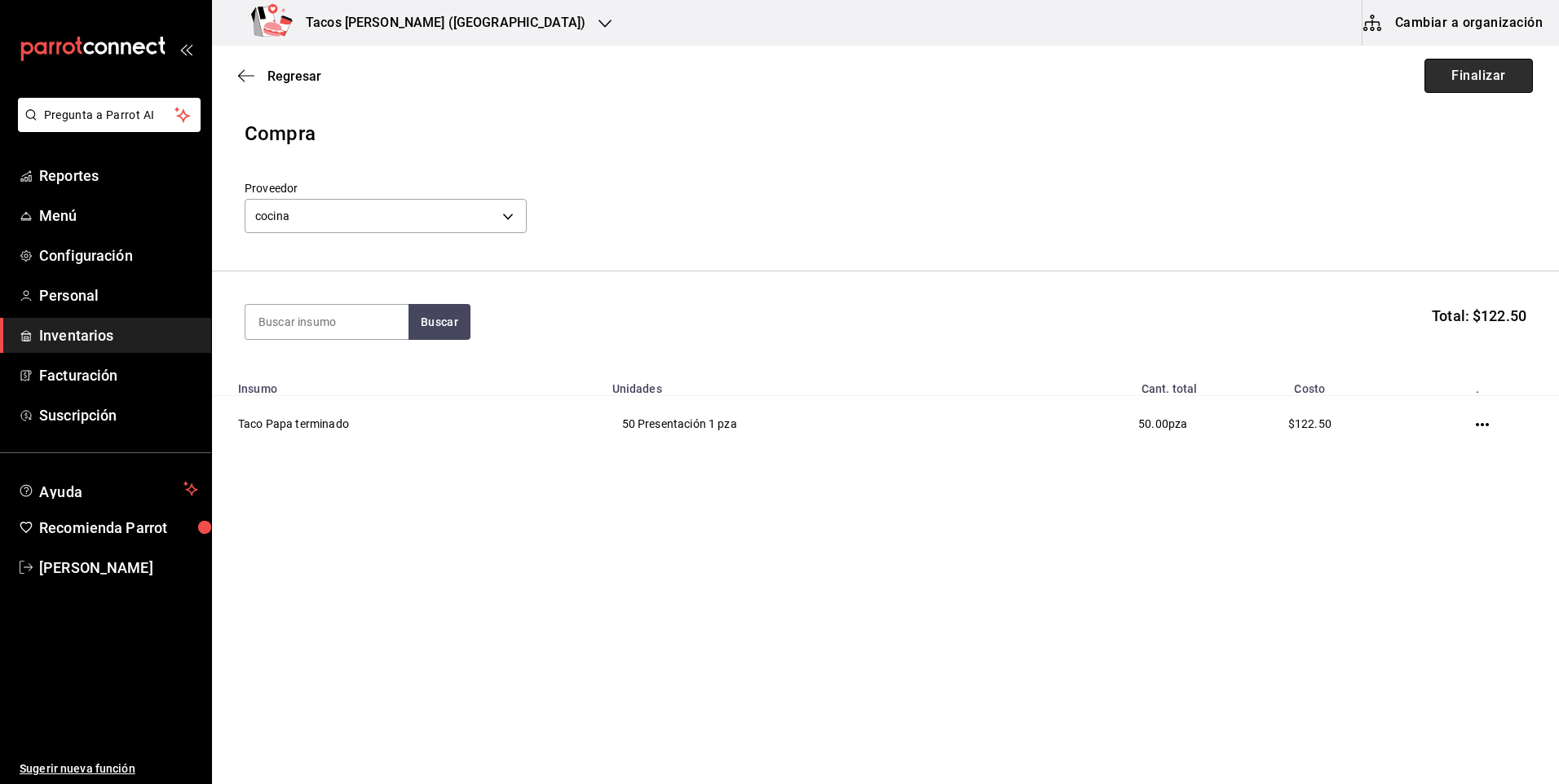
click at [1470, 88] on button "Finalizar" at bounding box center [1478, 76] width 108 height 34
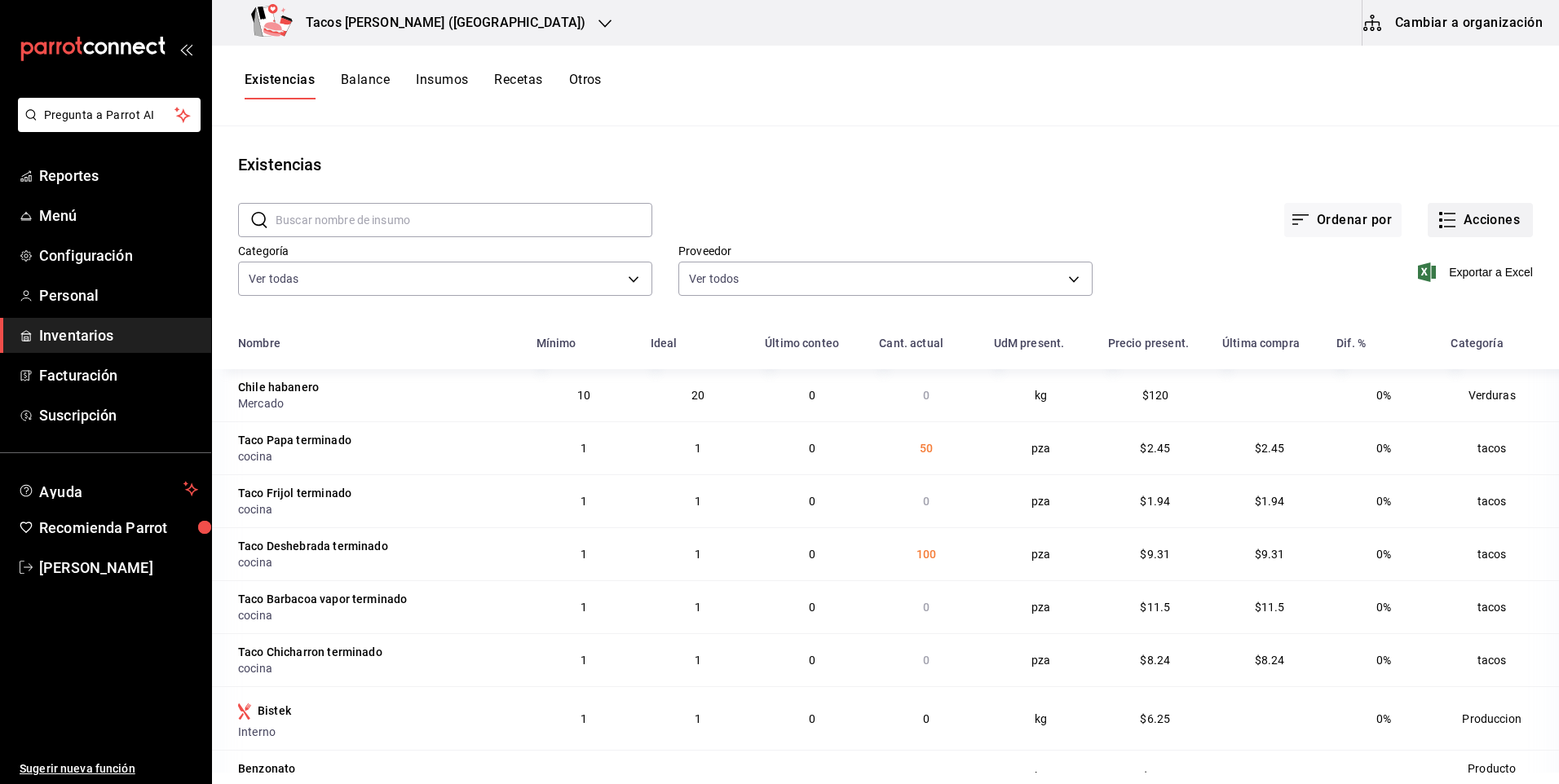
click at [1449, 225] on button "Acciones" at bounding box center [1479, 220] width 105 height 34
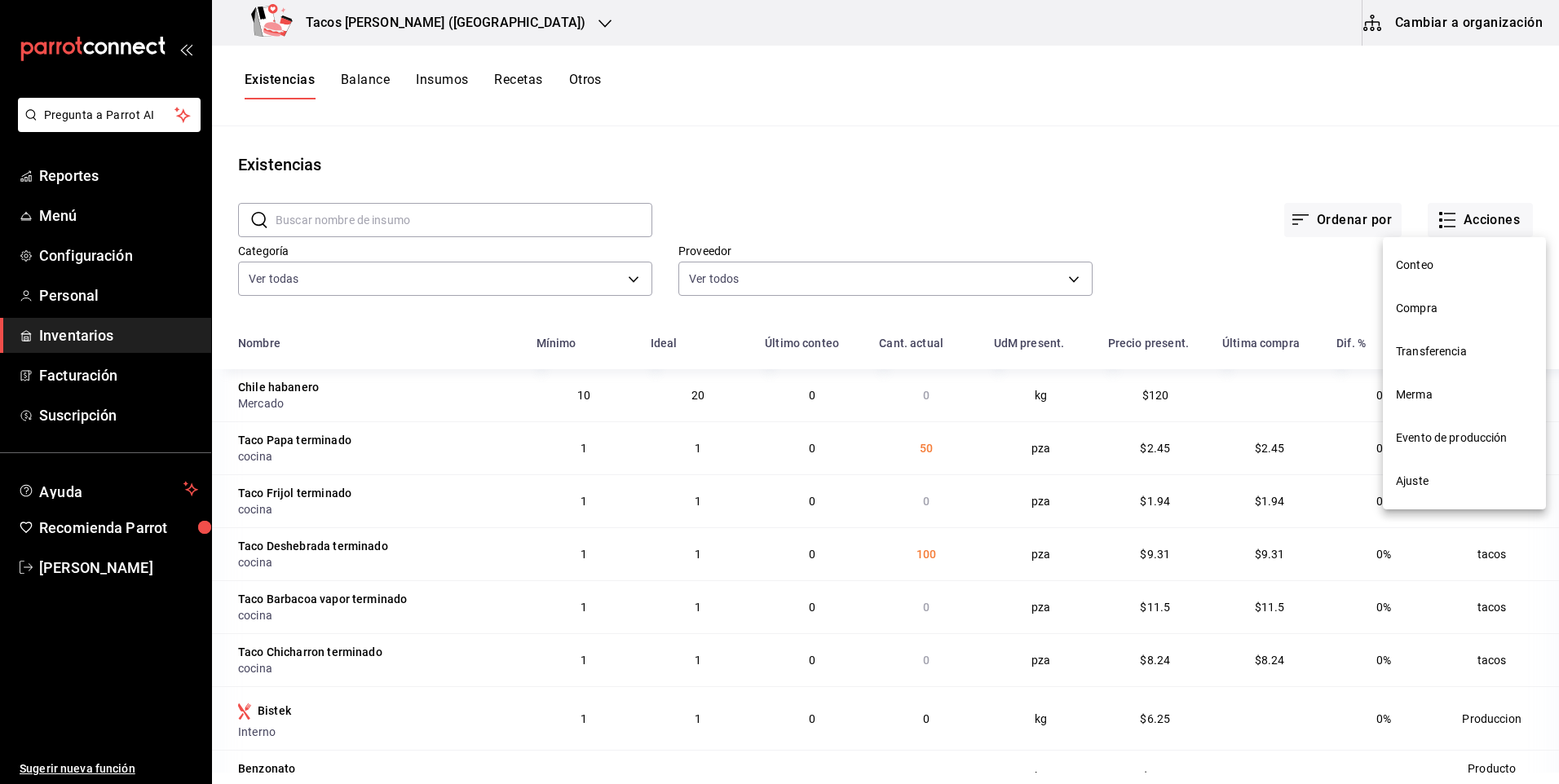
click at [1439, 299] on li "Compra" at bounding box center [1464, 308] width 163 height 43
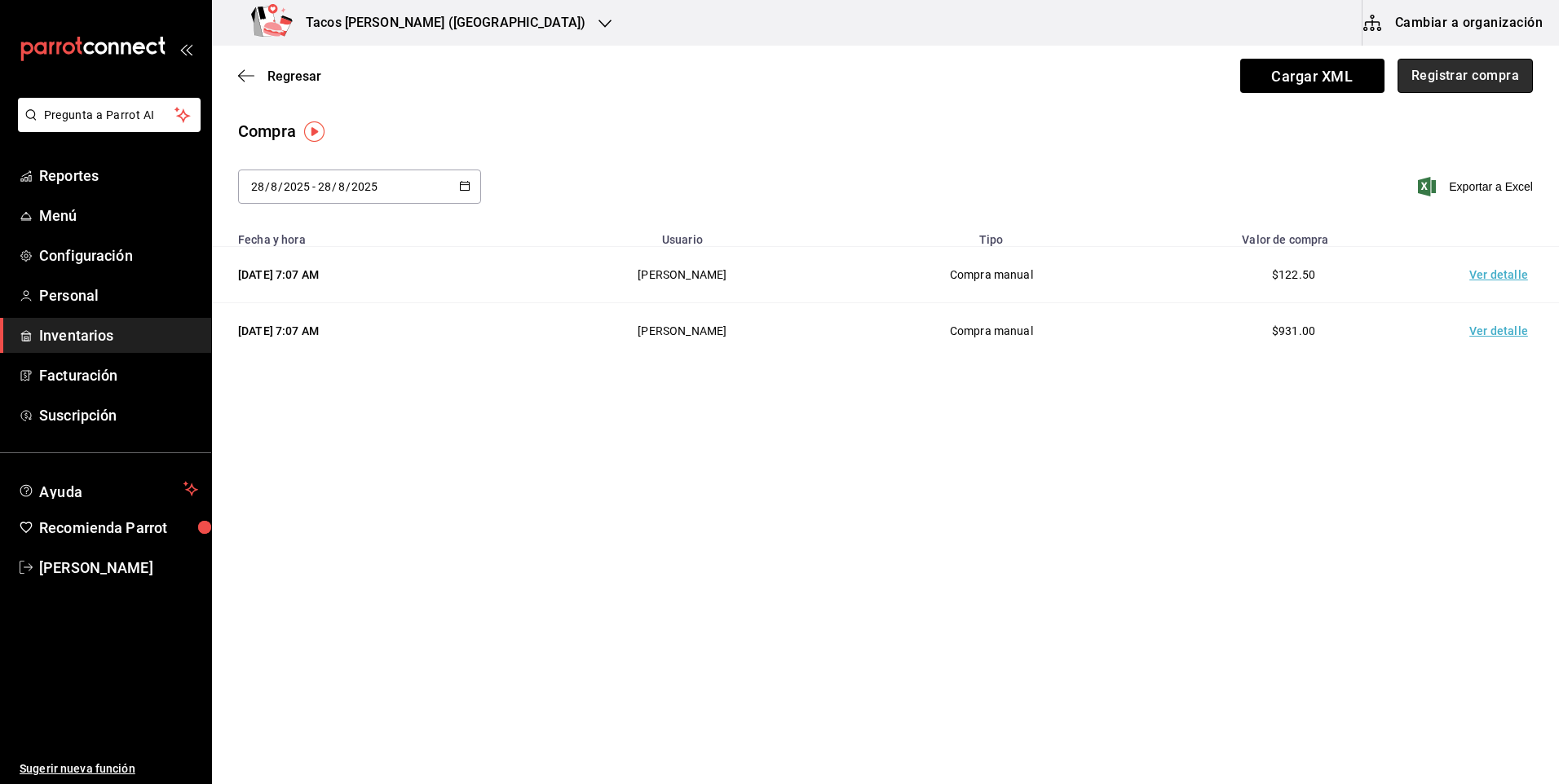
click at [1414, 82] on button "Registrar compra" at bounding box center [1464, 76] width 135 height 34
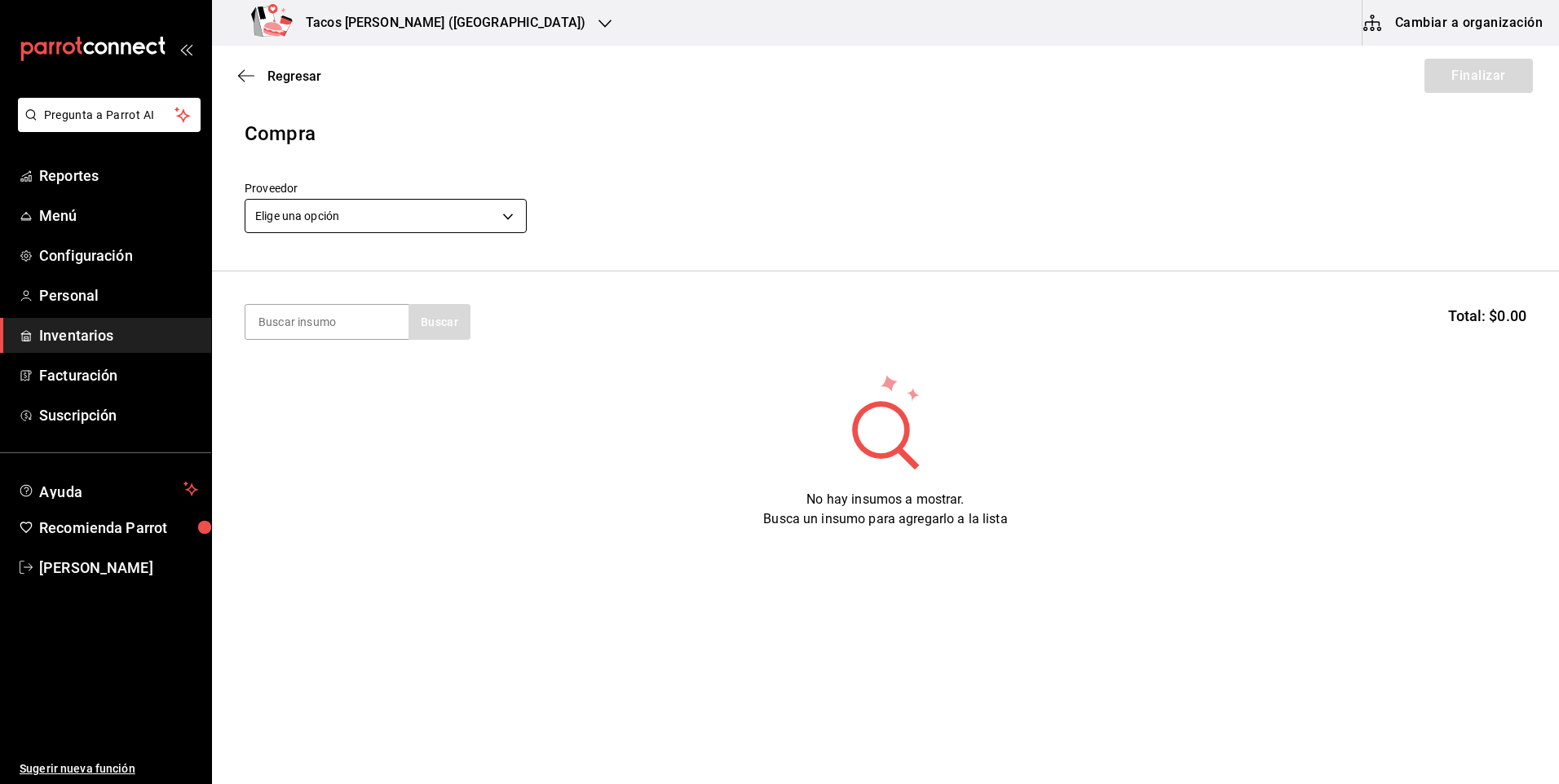
click at [419, 223] on body "Pregunta a Parrot AI Reportes Menú Configuración Personal Inventarios Facturaci…" at bounding box center [779, 345] width 1559 height 692
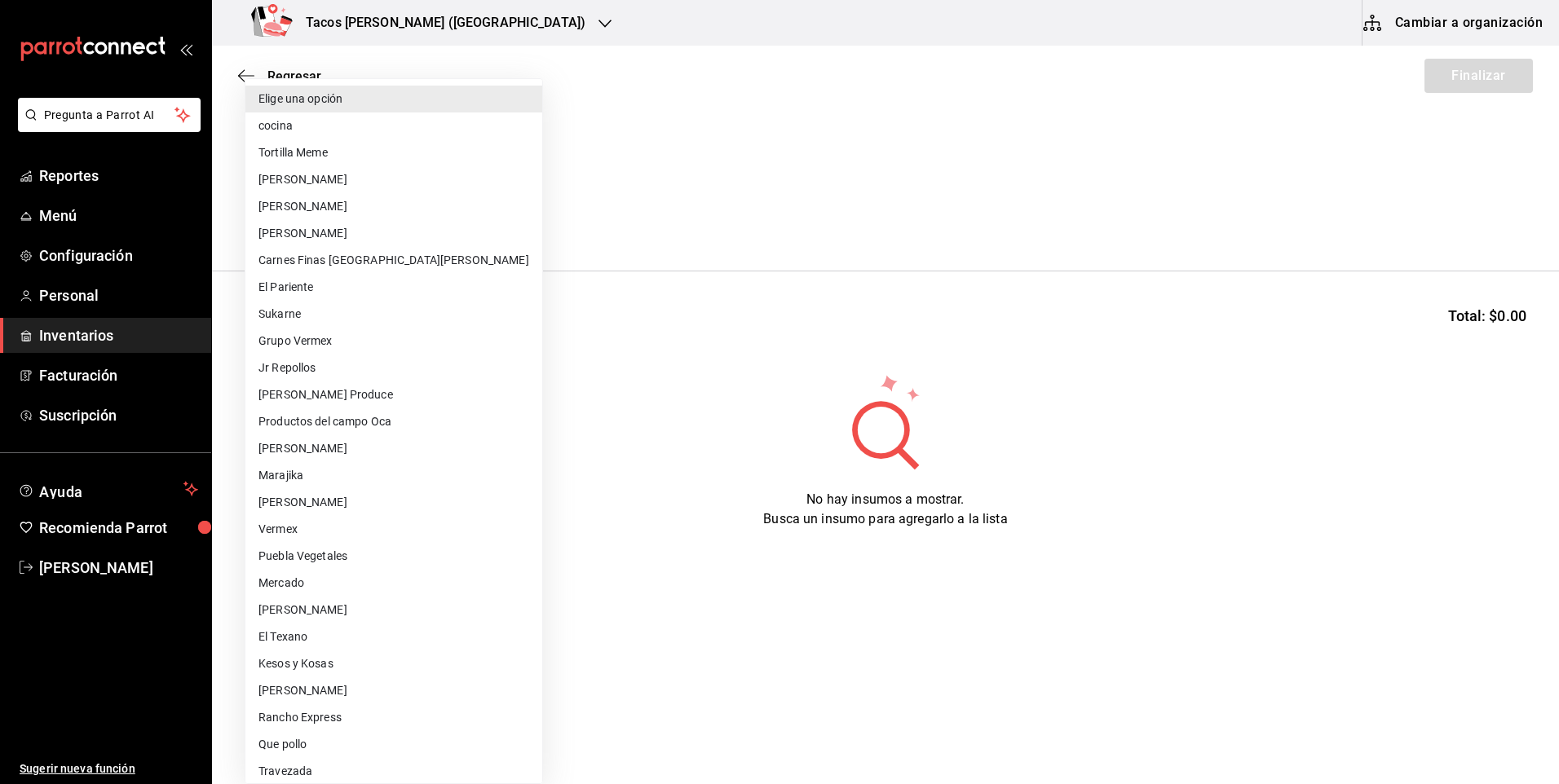
click at [398, 124] on li "cocina" at bounding box center [393, 126] width 296 height 27
type input "237c9a5b-4078-49eb-83ef-23bf52bd7acd"
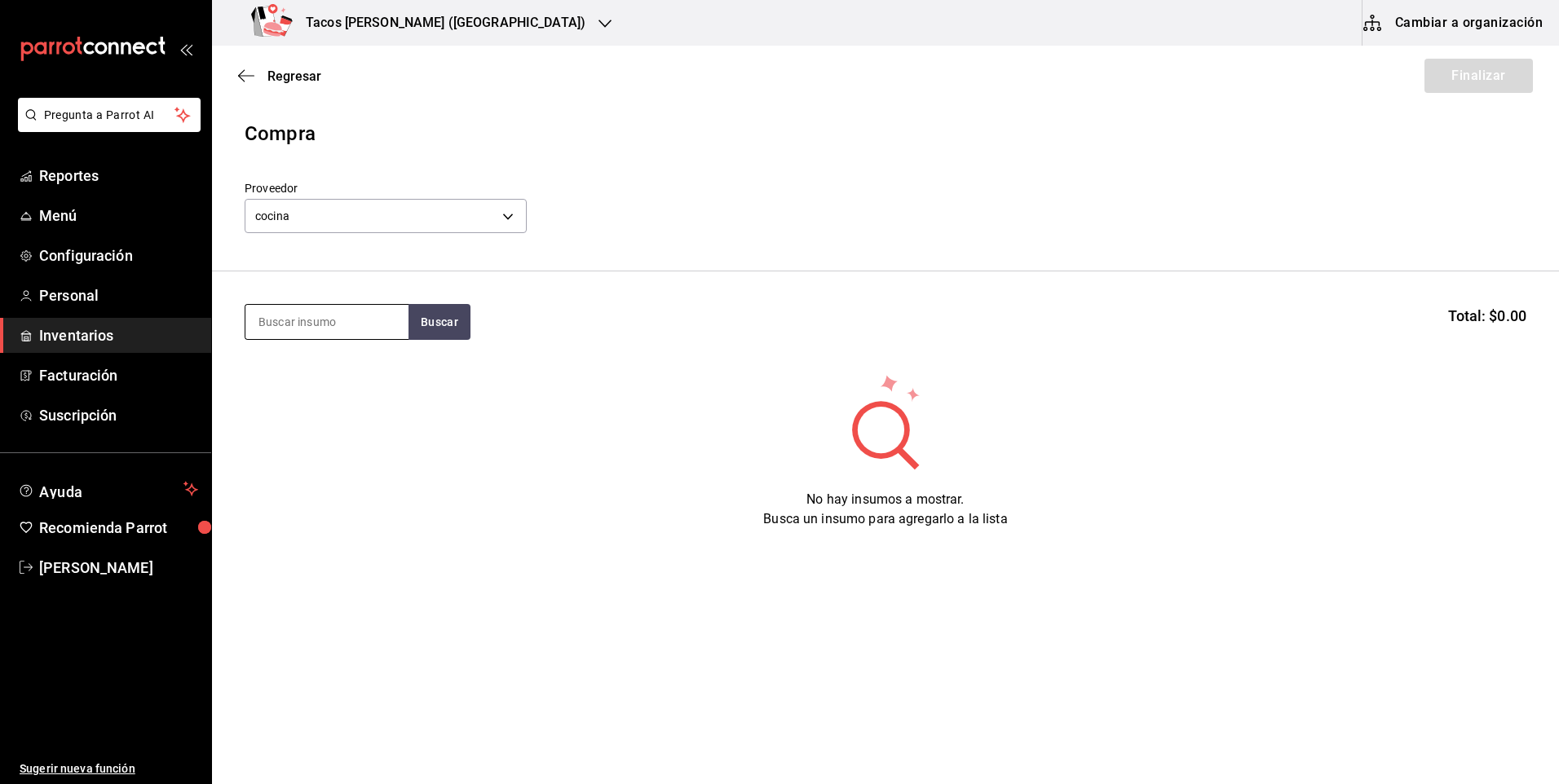
click at [313, 308] on input at bounding box center [327, 321] width 163 height 34
type input "fri"
click at [461, 337] on button "Buscar" at bounding box center [439, 322] width 62 height 36
click at [401, 363] on div "Taco Frijol terminado Presentación - cocina" at bounding box center [327, 378] width 163 height 63
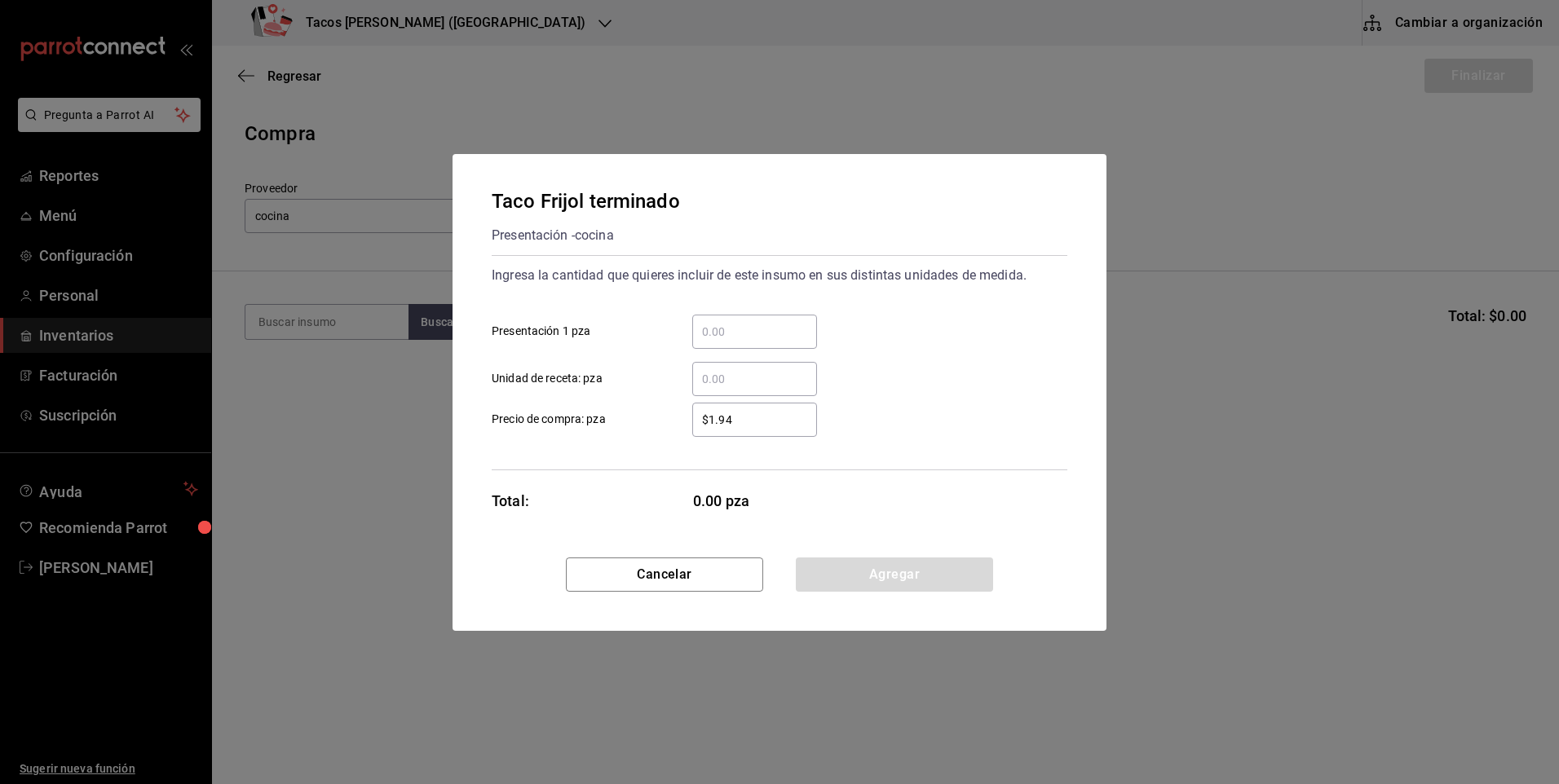
click at [756, 320] on div "​" at bounding box center [754, 331] width 124 height 34
click at [756, 322] on input "​ Presentación 1 pza" at bounding box center [754, 332] width 124 height 20
type input "50"
click at [869, 567] on button "Agregar" at bounding box center [895, 575] width 197 height 34
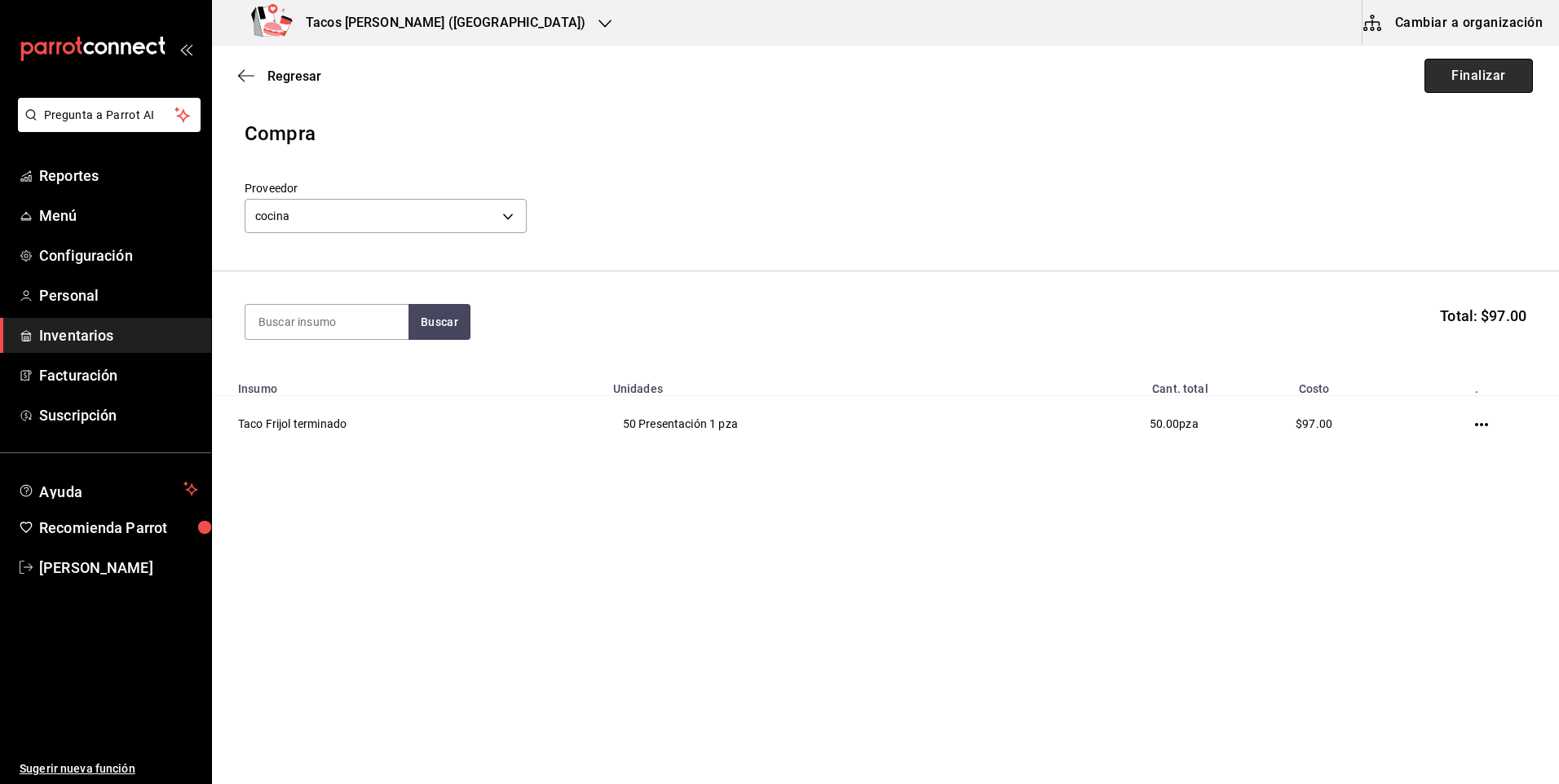
click at [1488, 76] on button "Finalizar" at bounding box center [1478, 76] width 108 height 34
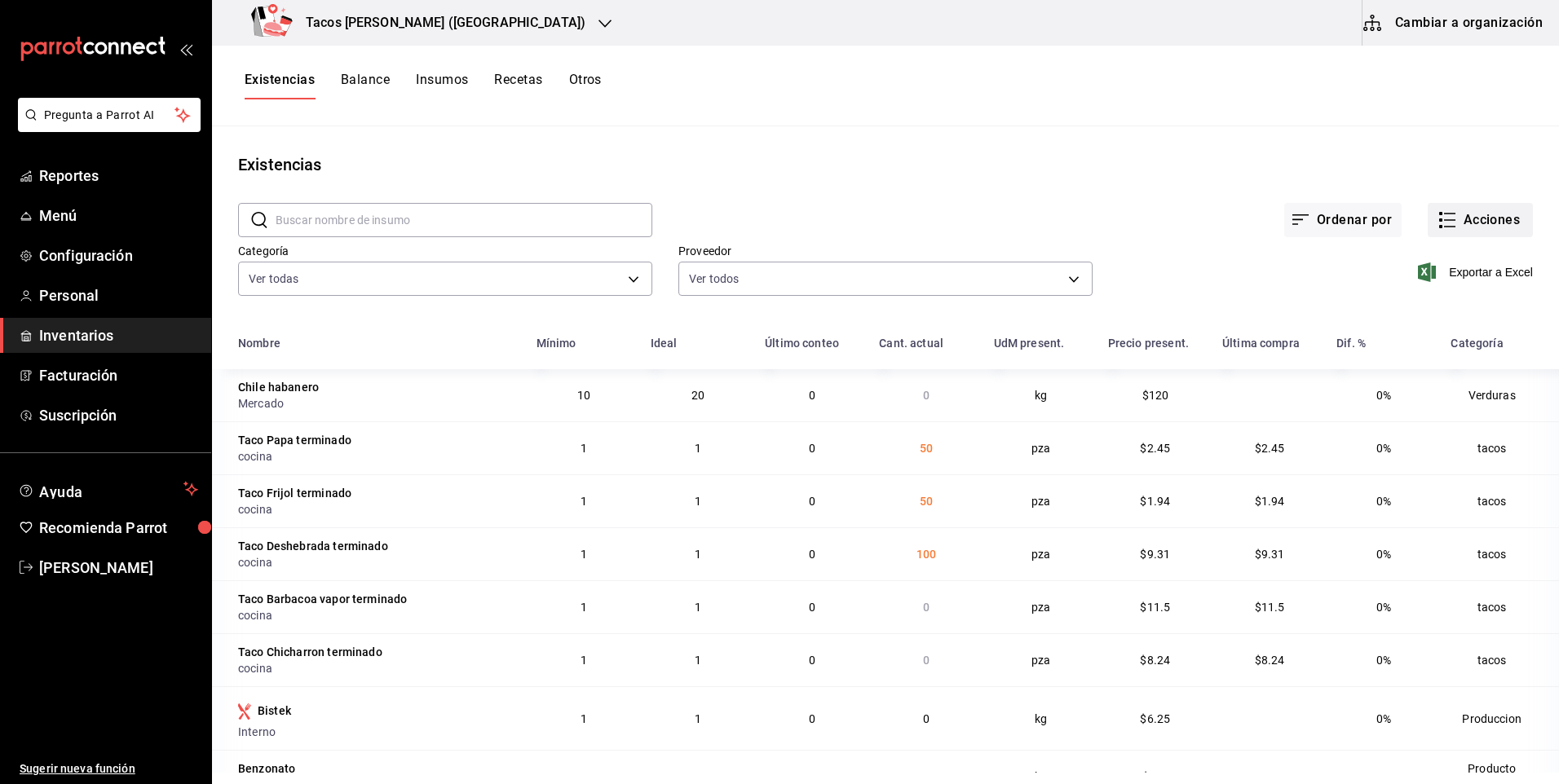
click at [1467, 210] on button "Acciones" at bounding box center [1479, 220] width 105 height 34
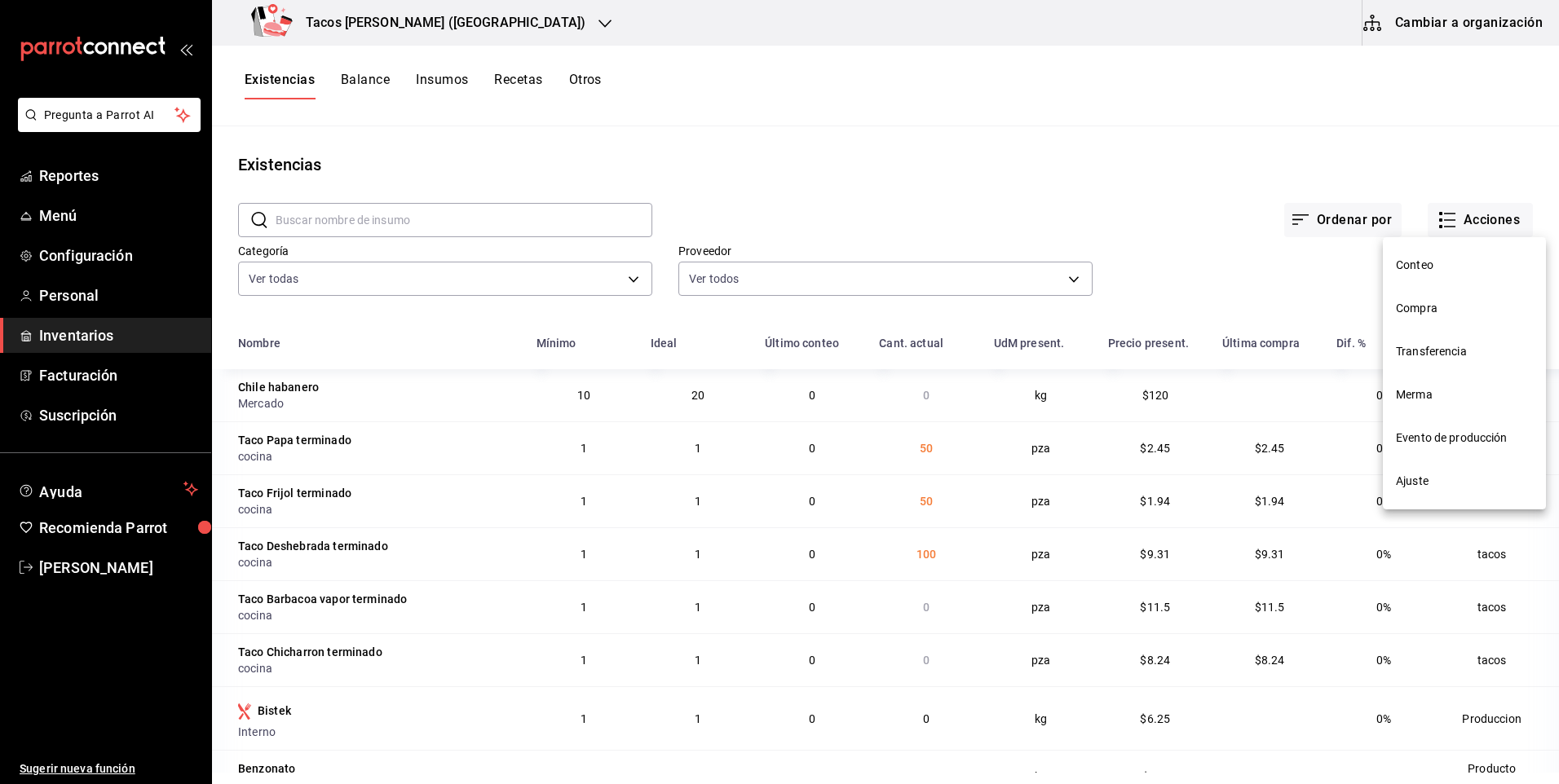
click at [1423, 305] on span "Compra" at bounding box center [1464, 308] width 137 height 17
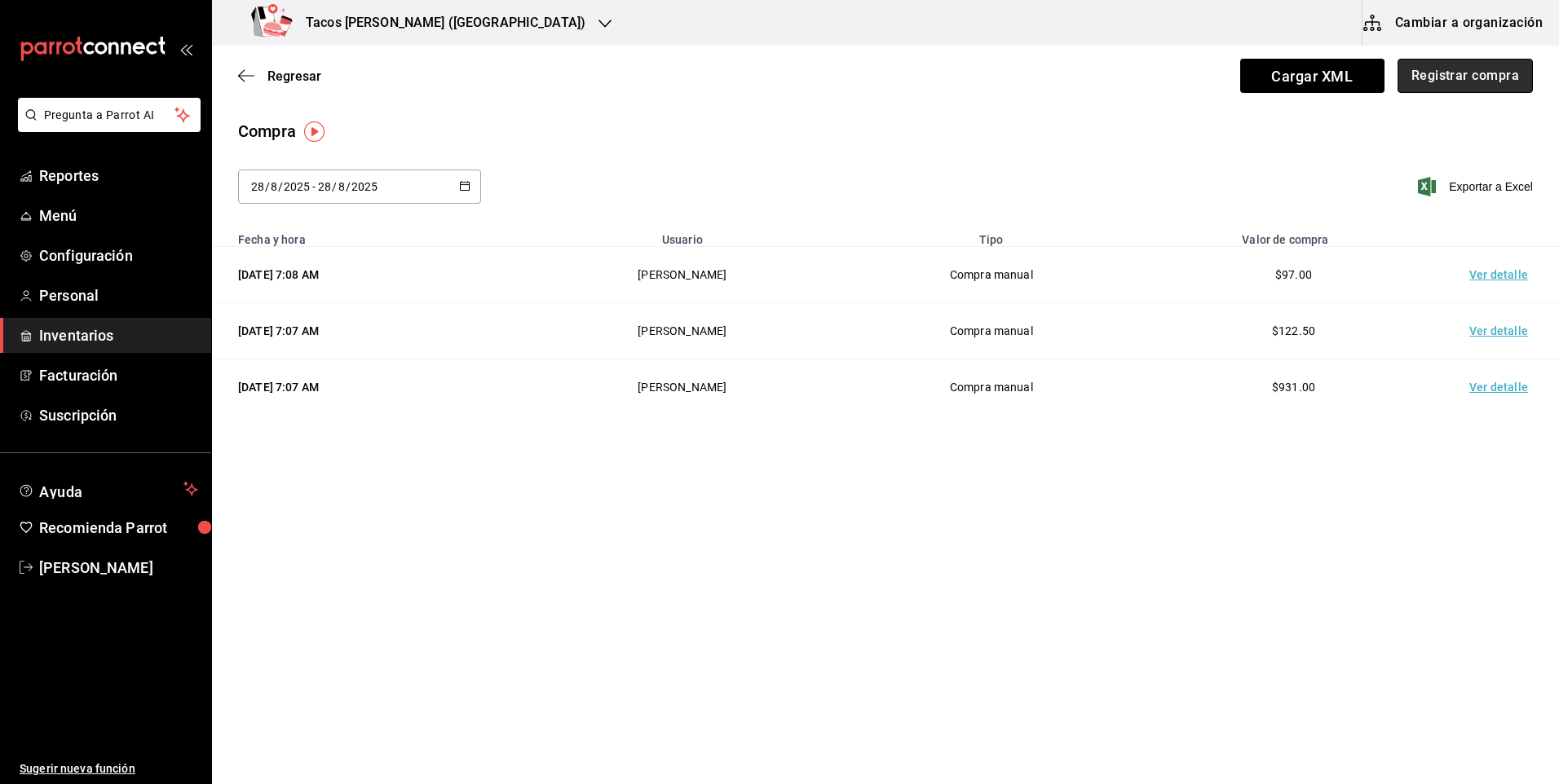
click at [1453, 72] on button "Registrar compra" at bounding box center [1464, 76] width 135 height 34
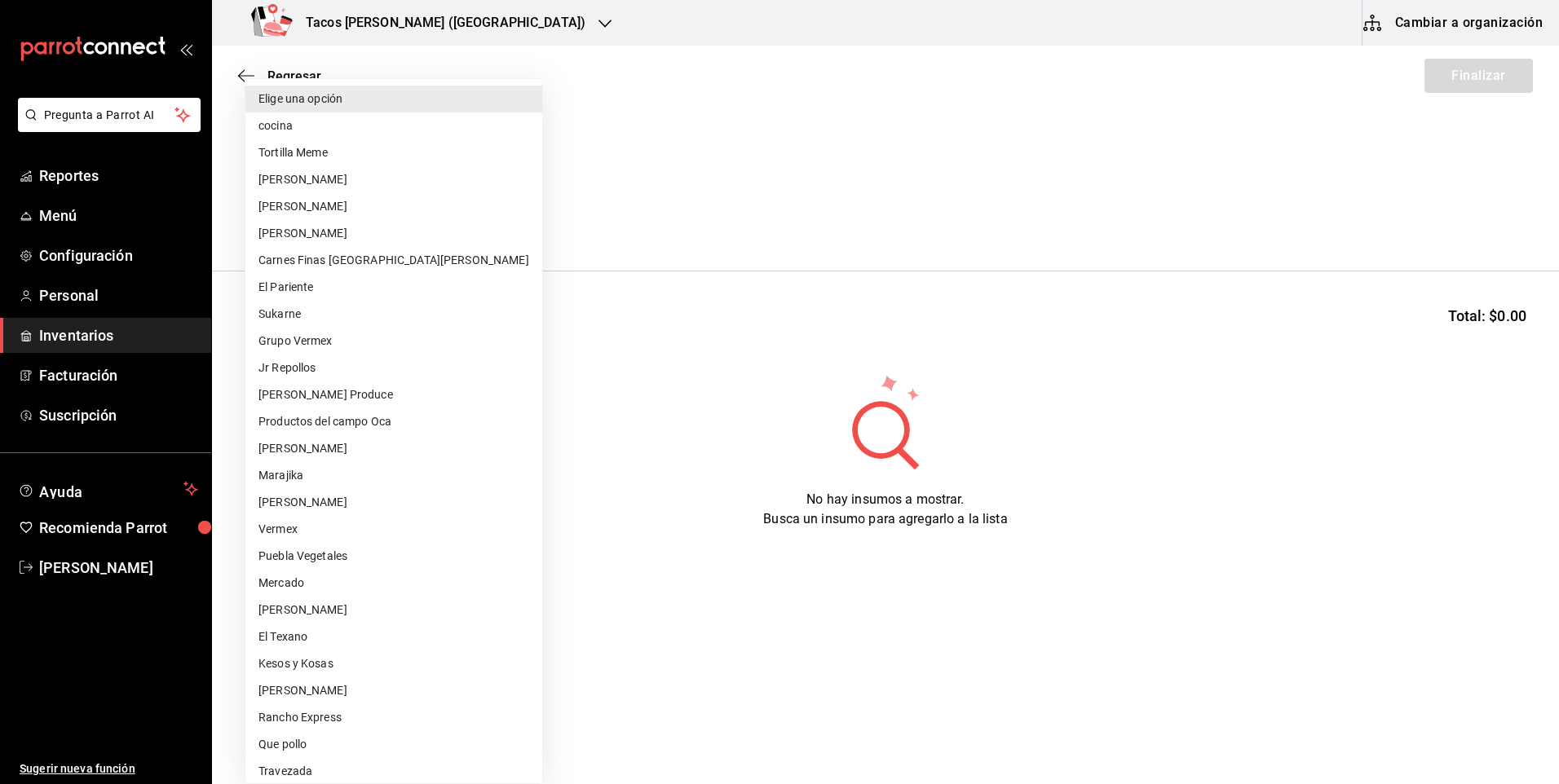
click at [478, 232] on body "Pregunta a Parrot AI Reportes Menú Configuración Personal Inventarios Facturaci…" at bounding box center [779, 345] width 1559 height 692
click at [433, 129] on li "cocina" at bounding box center [393, 126] width 296 height 27
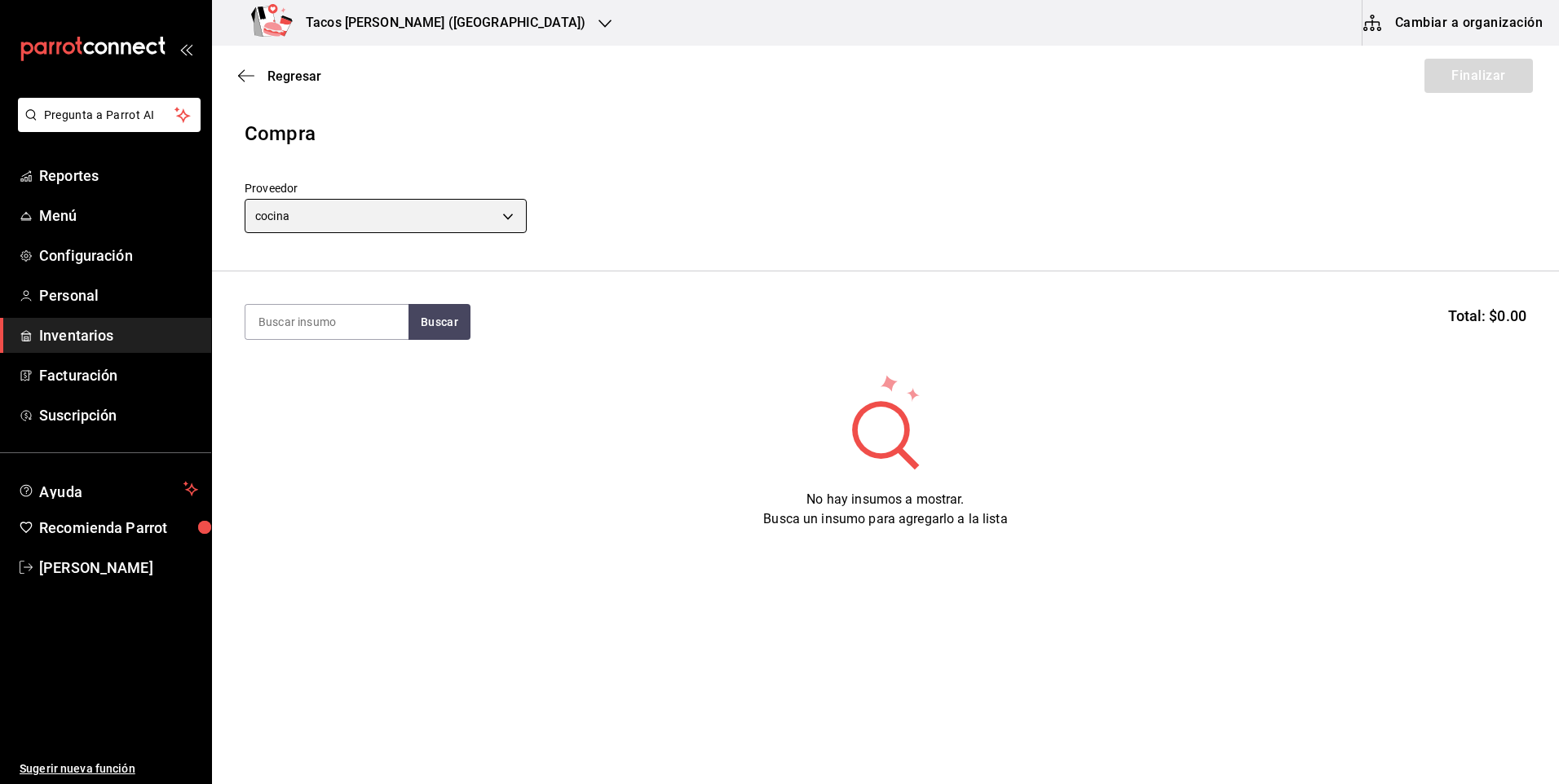
type input "237c9a5b-4078-49eb-83ef-23bf52bd7acd"
click at [318, 324] on input at bounding box center [327, 321] width 163 height 34
type input "f"
type input "chi"
click at [424, 324] on button "Buscar" at bounding box center [439, 322] width 62 height 36
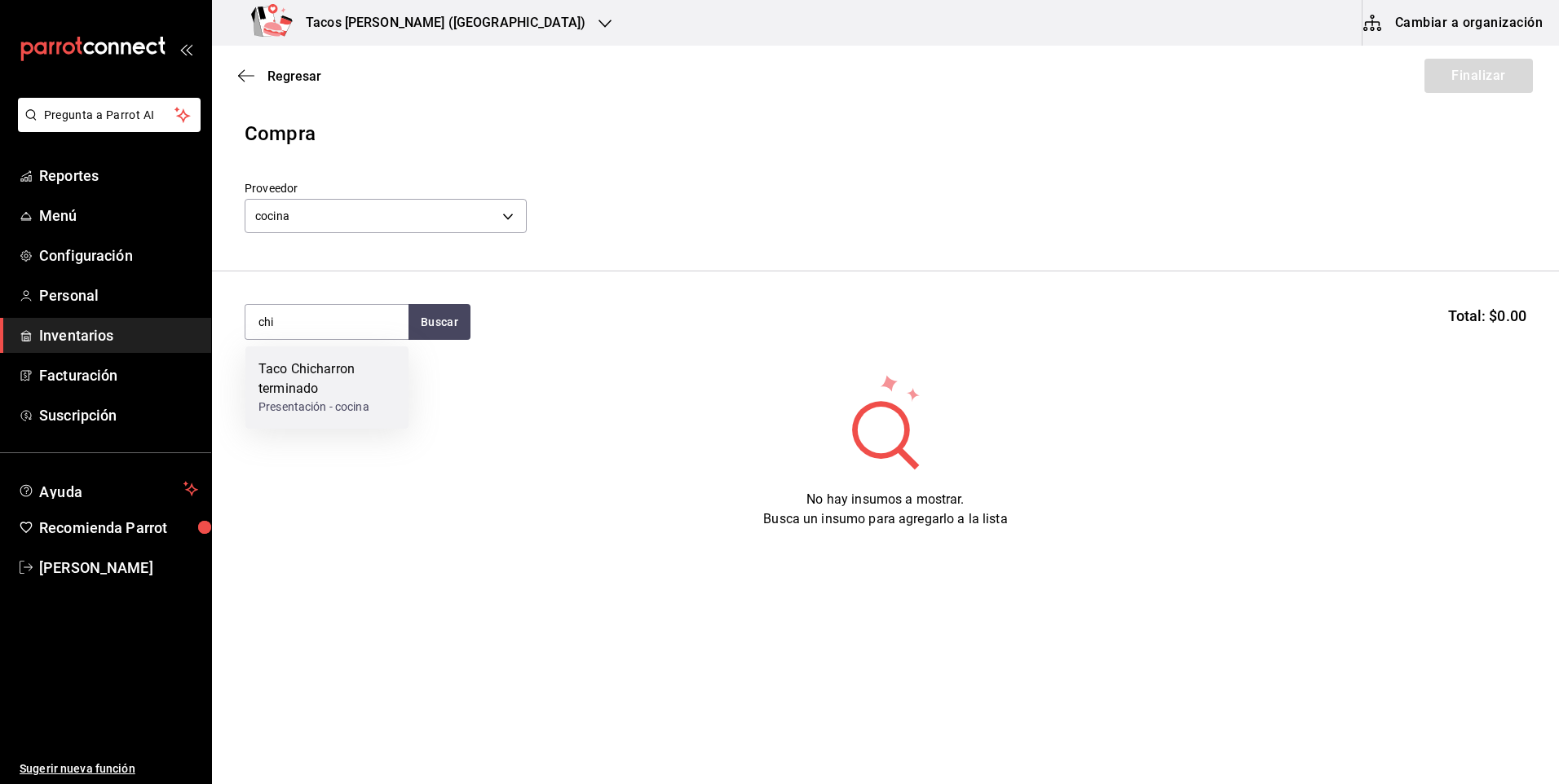
click at [356, 368] on div "Taco Chicharron terminado" at bounding box center [327, 379] width 137 height 39
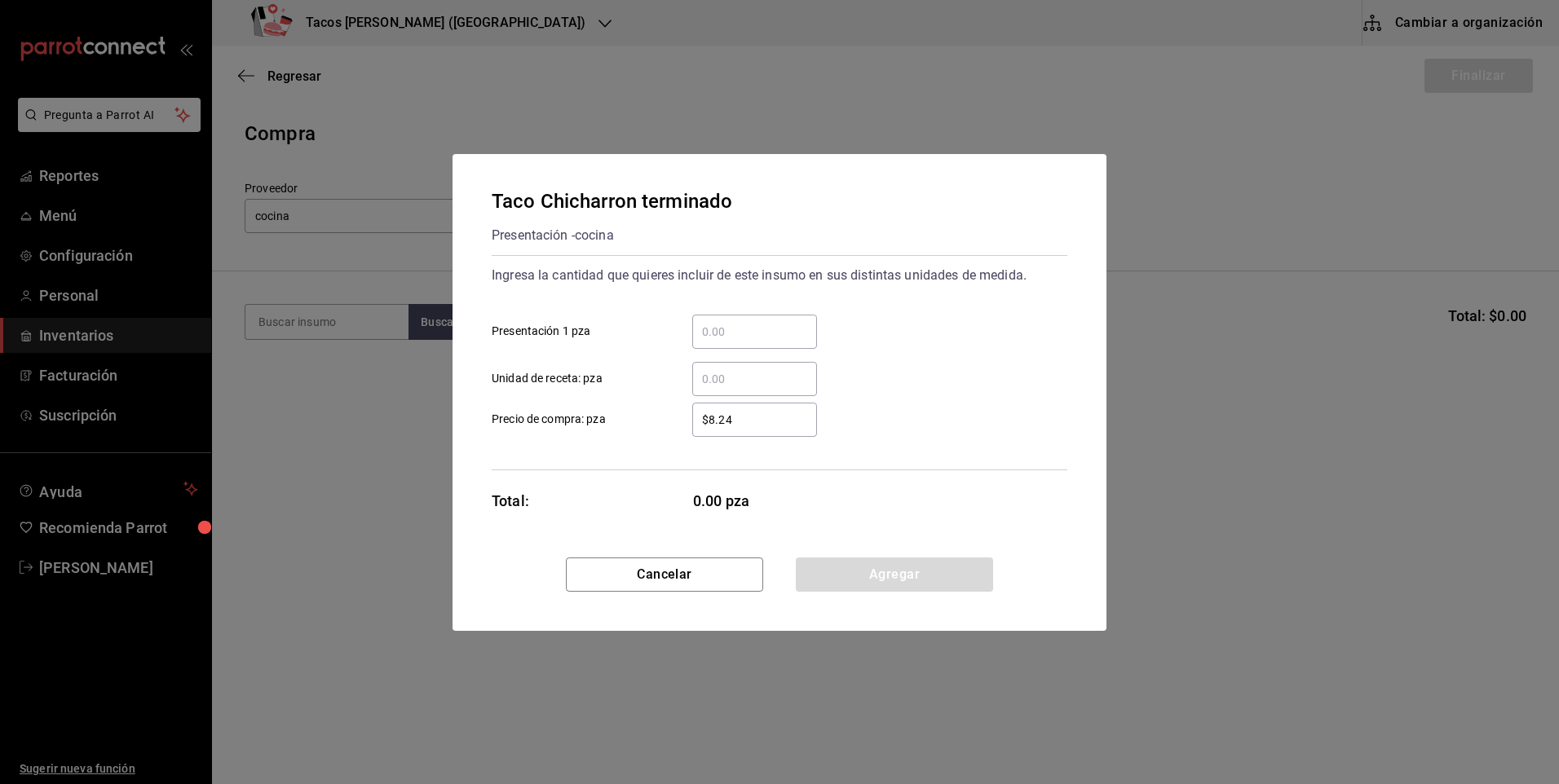
click at [760, 326] on input "​ Presentación 1 pza" at bounding box center [754, 332] width 124 height 20
type input "50"
click at [855, 563] on button "Agregar" at bounding box center [895, 575] width 197 height 34
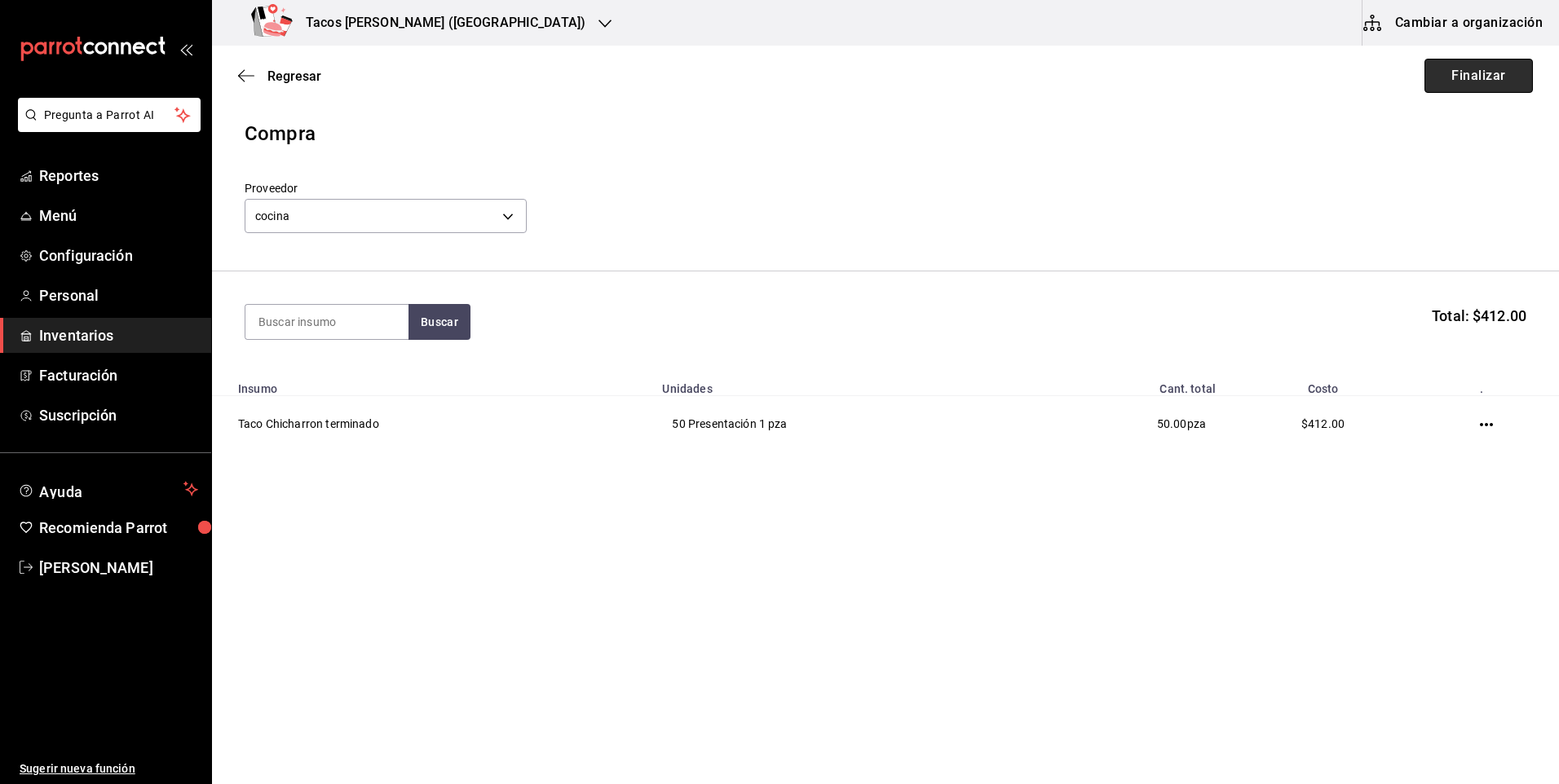
click at [1426, 72] on button "Finalizar" at bounding box center [1478, 76] width 108 height 34
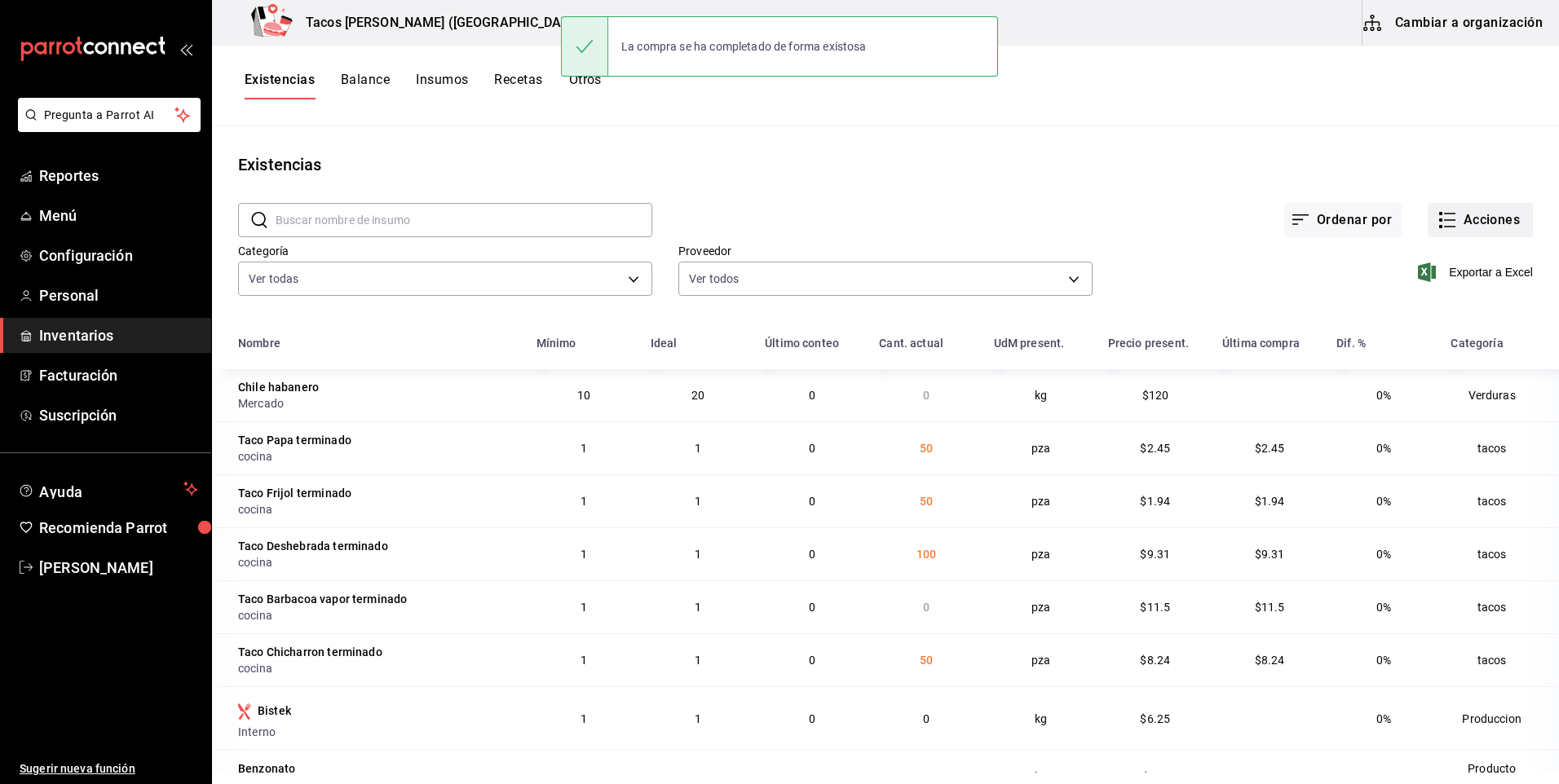
click at [1493, 214] on button "Acciones" at bounding box center [1479, 220] width 105 height 34
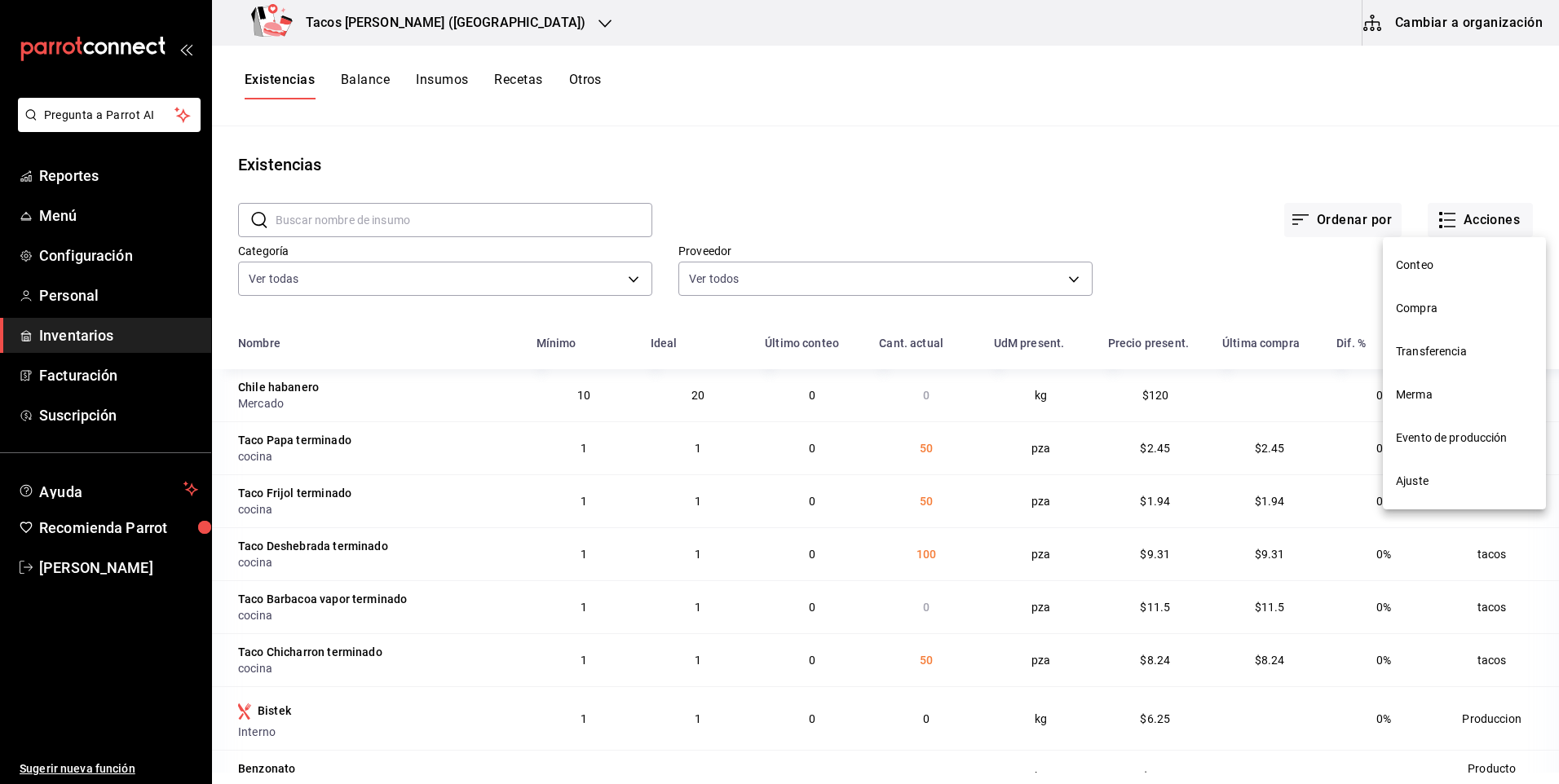
click at [1462, 301] on span "Compra" at bounding box center [1464, 308] width 137 height 17
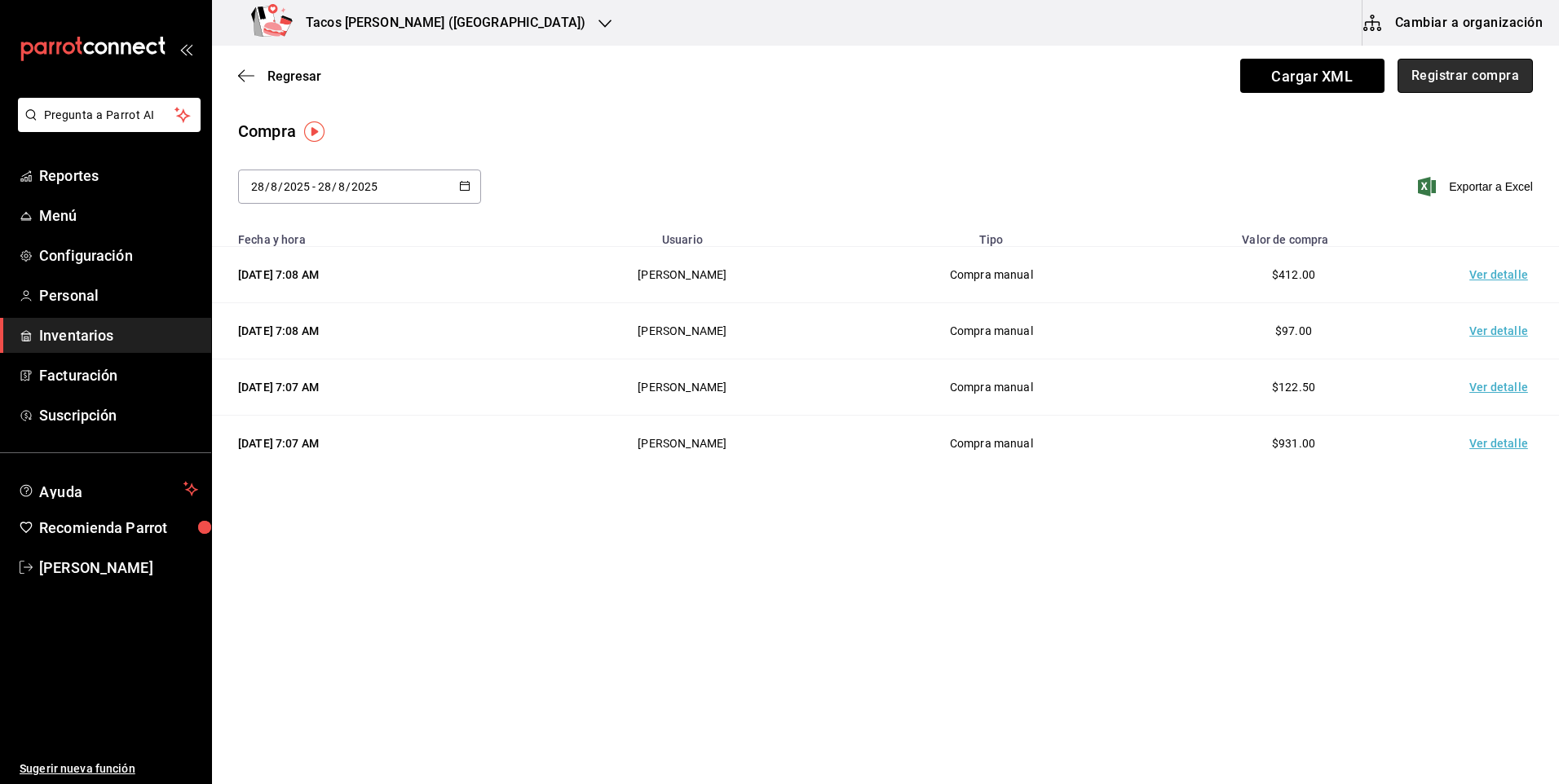
click at [1479, 71] on button "Registrar compra" at bounding box center [1464, 76] width 135 height 34
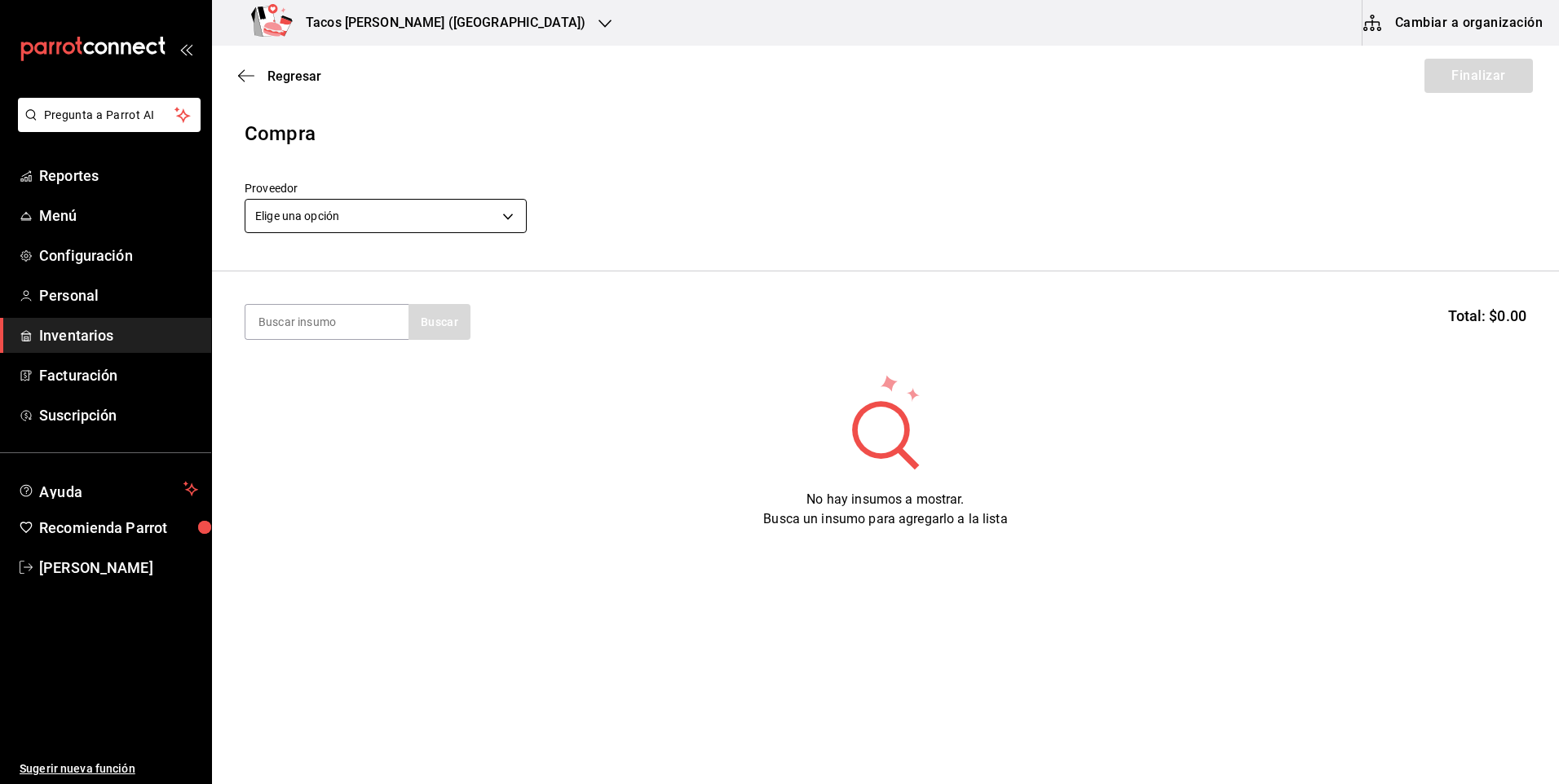
click at [361, 222] on body "Pregunta a Parrot AI Reportes Menú Configuración Personal Inventarios Facturaci…" at bounding box center [779, 345] width 1559 height 692
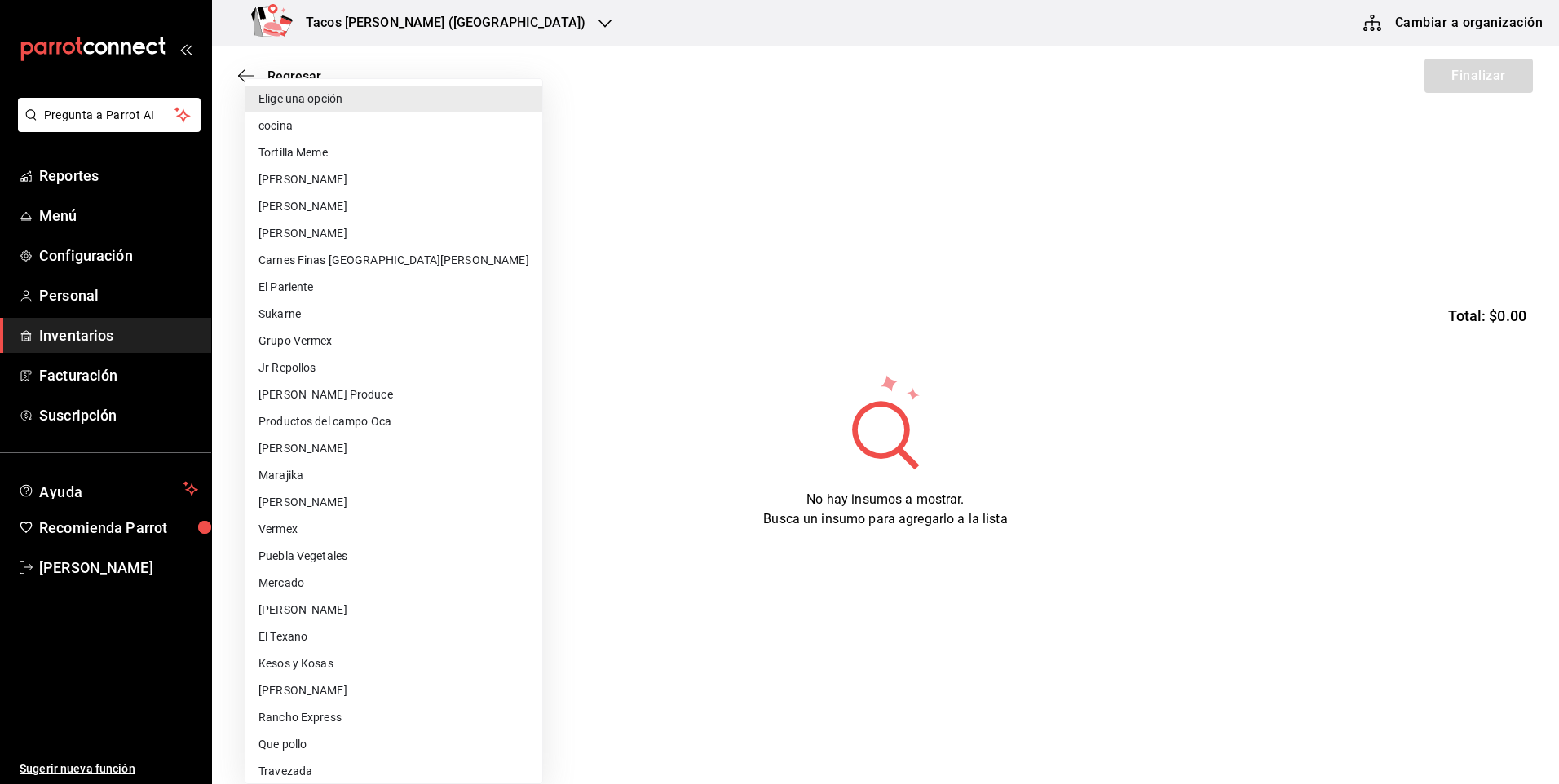
click at [385, 122] on li "cocina" at bounding box center [393, 126] width 296 height 27
type input "237c9a5b-4078-49eb-83ef-23bf52bd7acd"
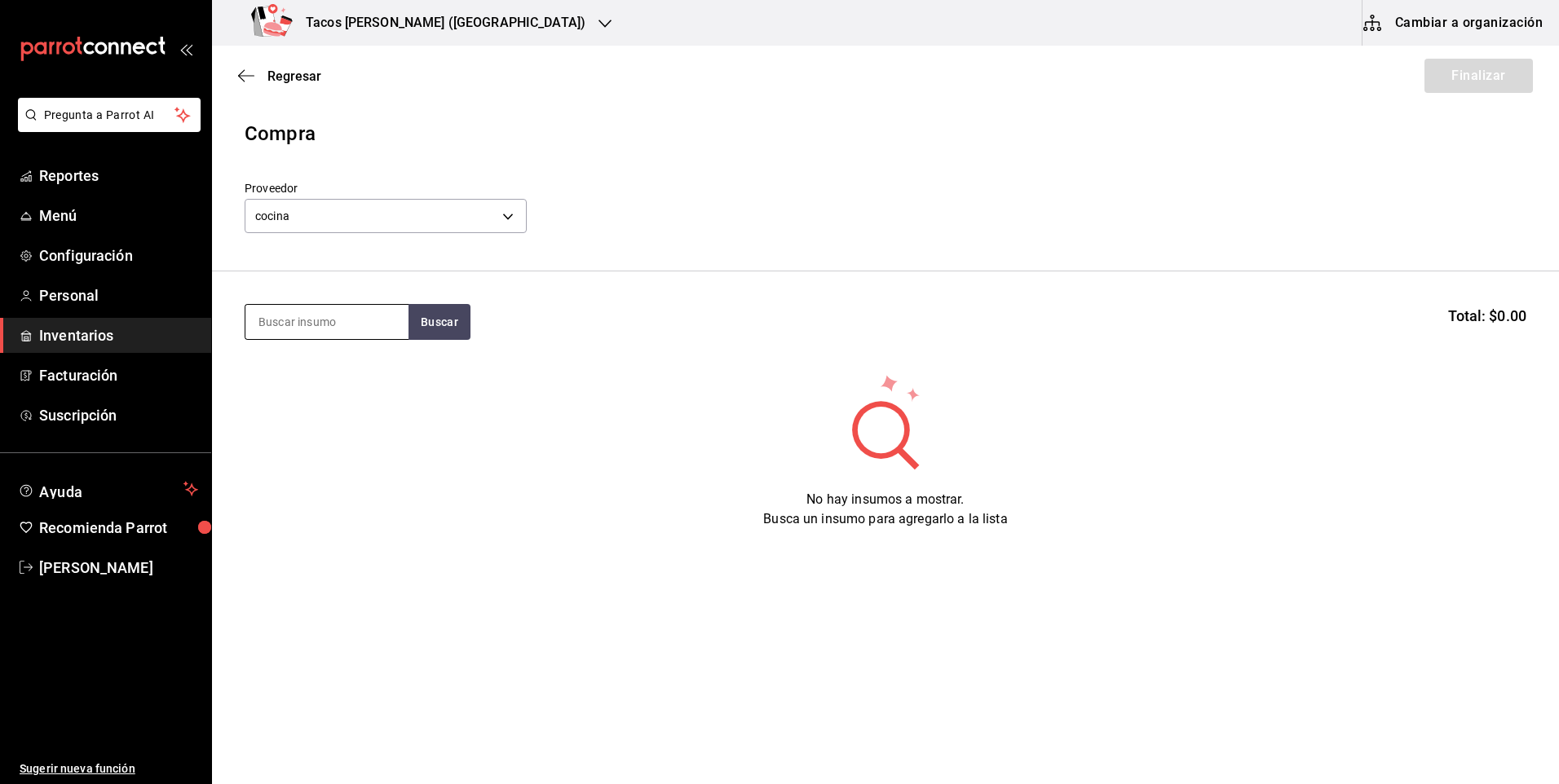
click at [336, 329] on input at bounding box center [327, 321] width 163 height 34
type input "bar"
click at [444, 305] on button "Buscar" at bounding box center [439, 322] width 62 height 36
click at [383, 378] on div "Taco Barbacoa vapor terminado" at bounding box center [327, 379] width 137 height 39
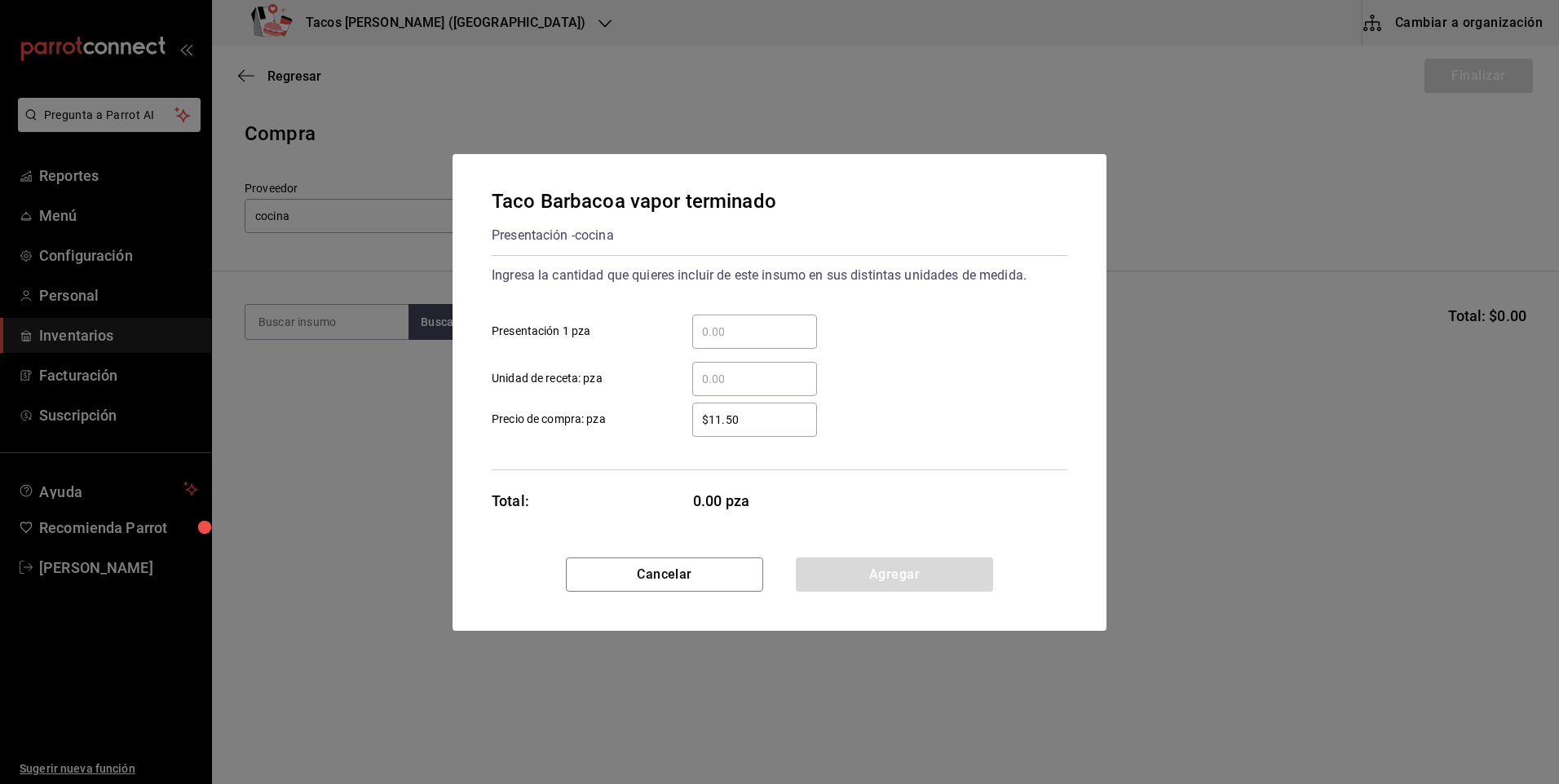
click at [721, 329] on input "​ Presentación 1 pza" at bounding box center [754, 332] width 124 height 20
type input "30"
click at [896, 580] on button "Agregar" at bounding box center [895, 575] width 197 height 34
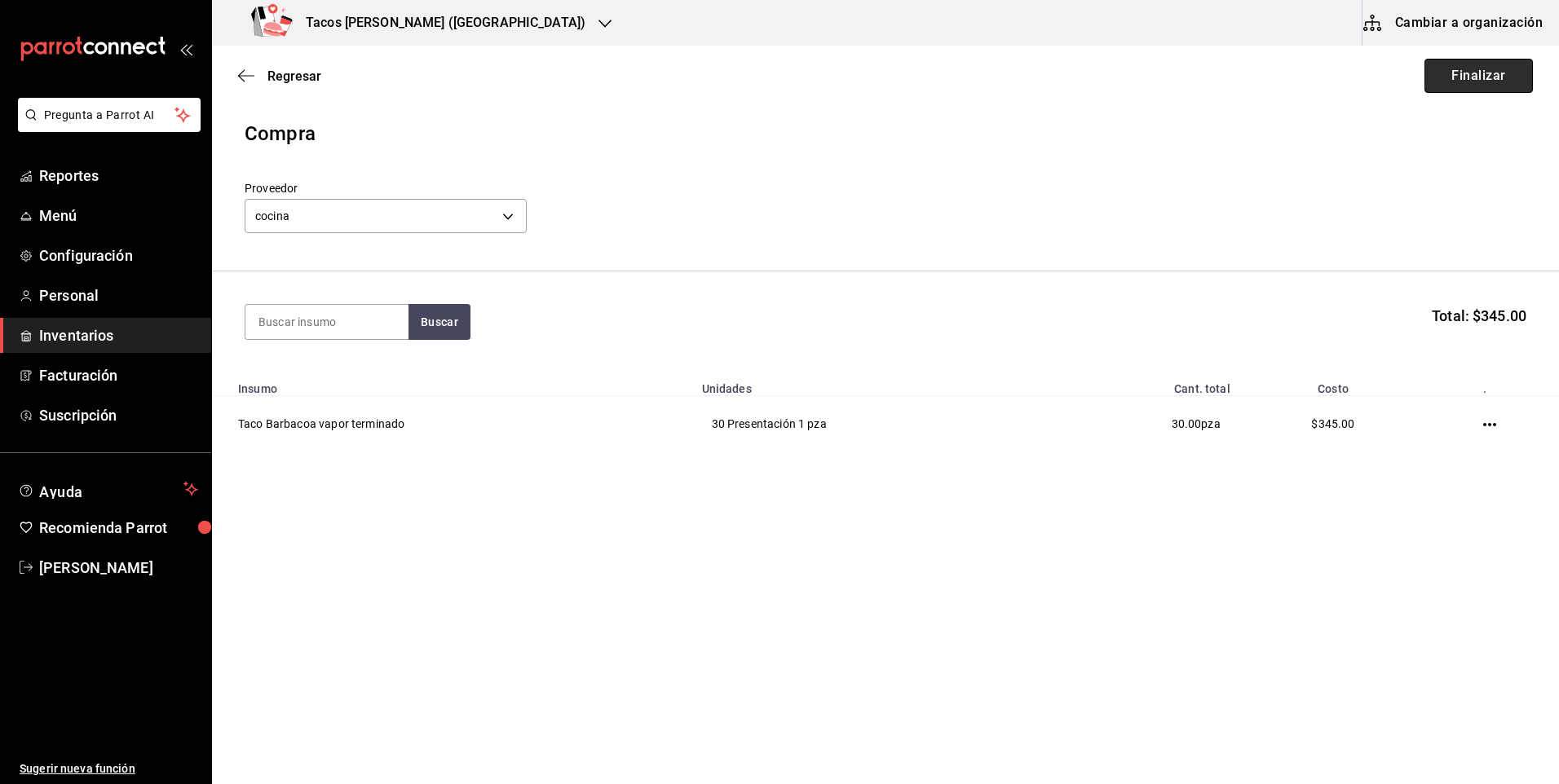
click at [1477, 88] on button "Finalizar" at bounding box center [1478, 76] width 108 height 34
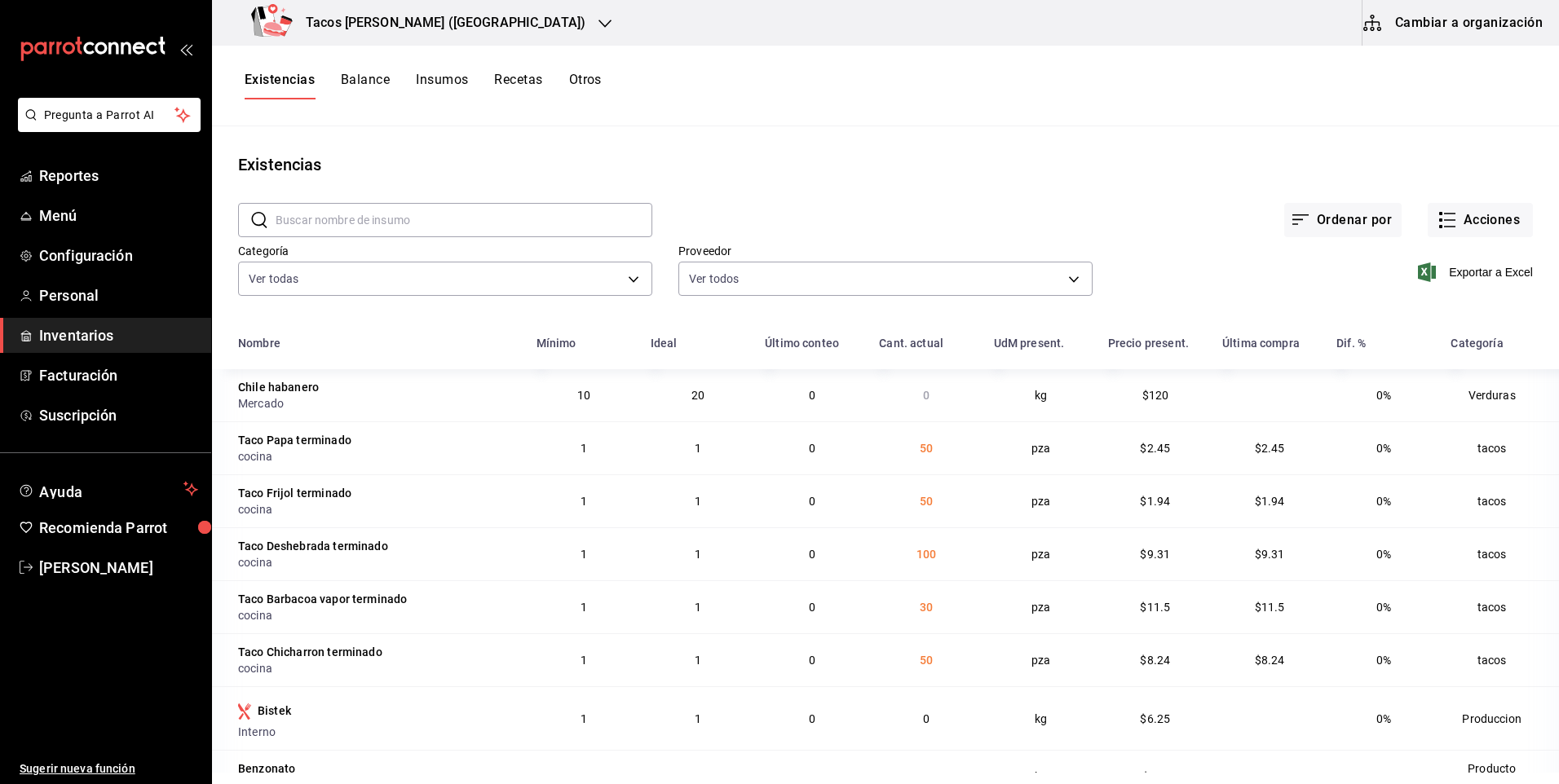
click at [434, 25] on h3 "Tacos don Pedro (Cordillera)" at bounding box center [439, 23] width 293 height 20
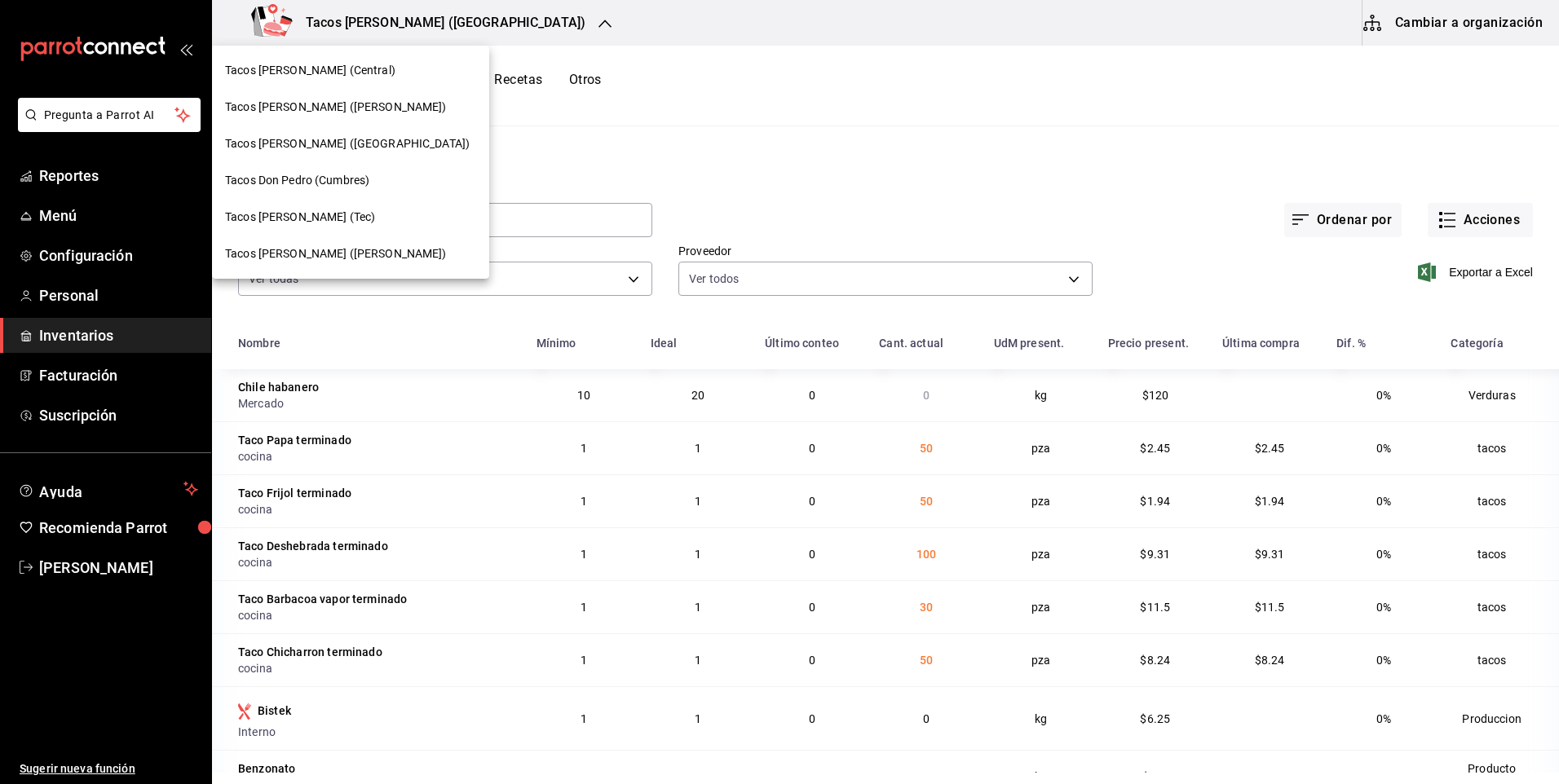
click at [337, 250] on span "Tacos don Pedro (Bartolomé)" at bounding box center [336, 253] width 222 height 17
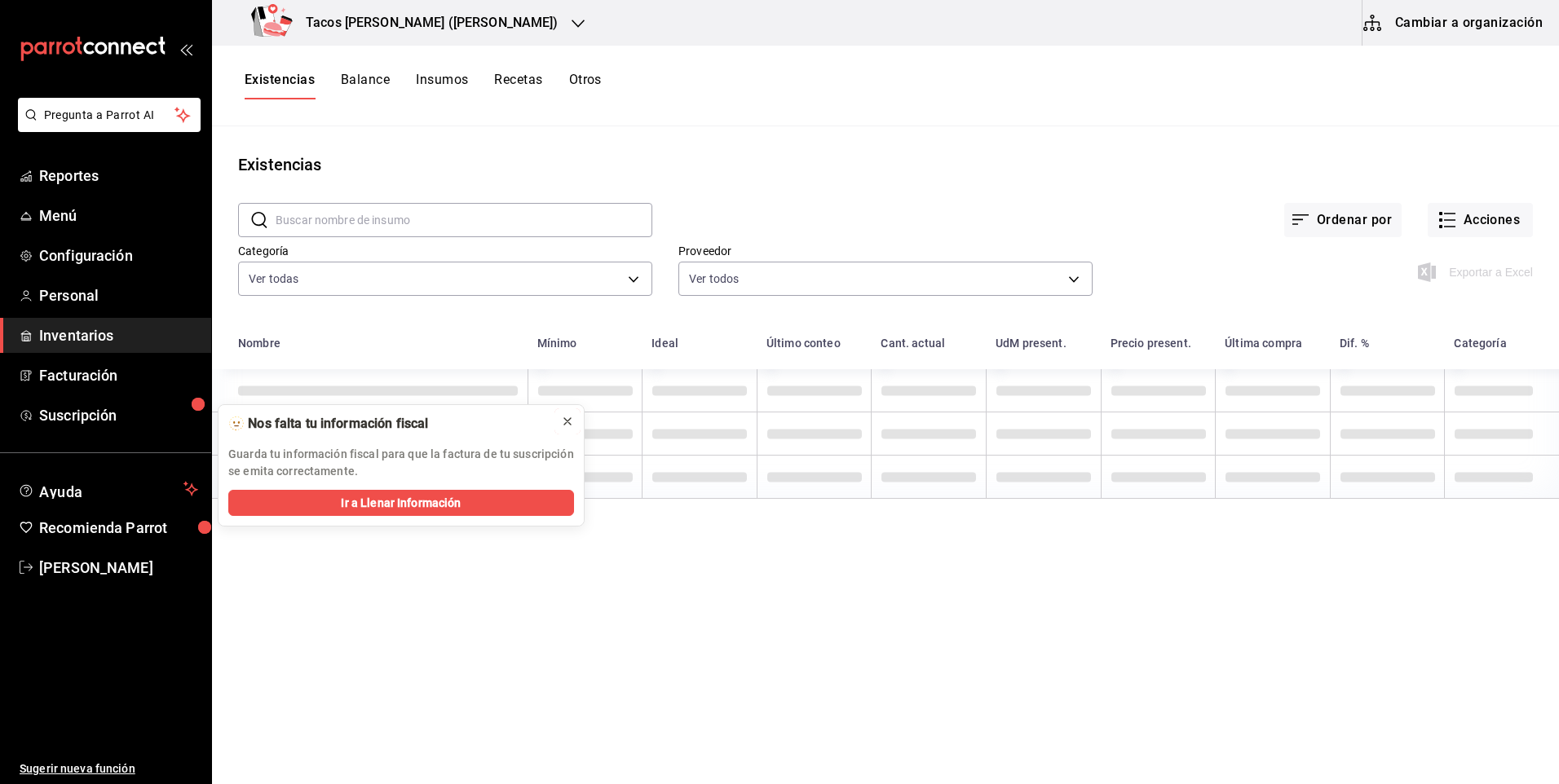
click at [565, 415] on icon at bounding box center [567, 421] width 13 height 13
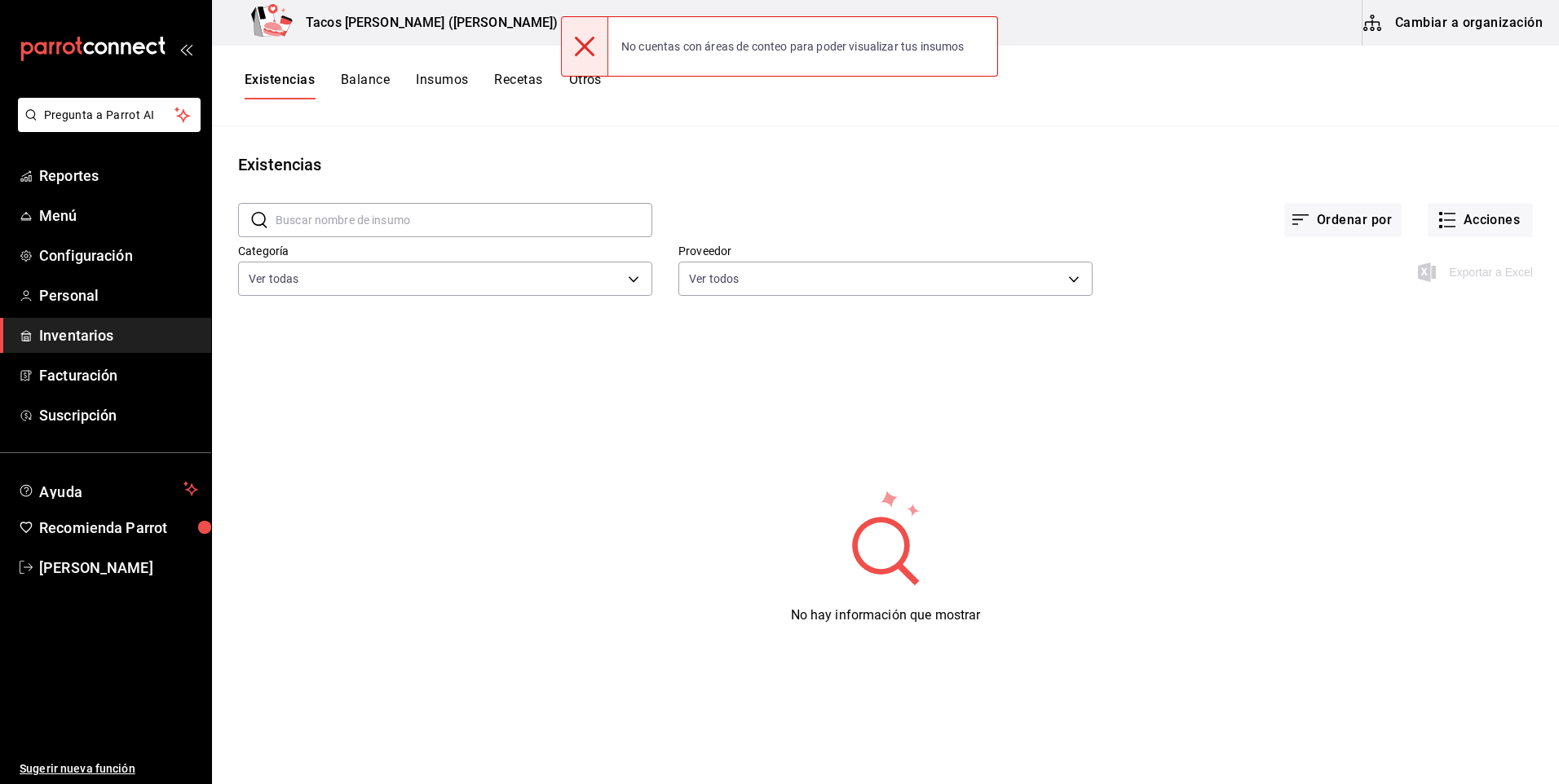
click at [591, 32] on div at bounding box center [584, 47] width 47 height 59
click at [585, 47] on icon at bounding box center [585, 47] width 20 height 20
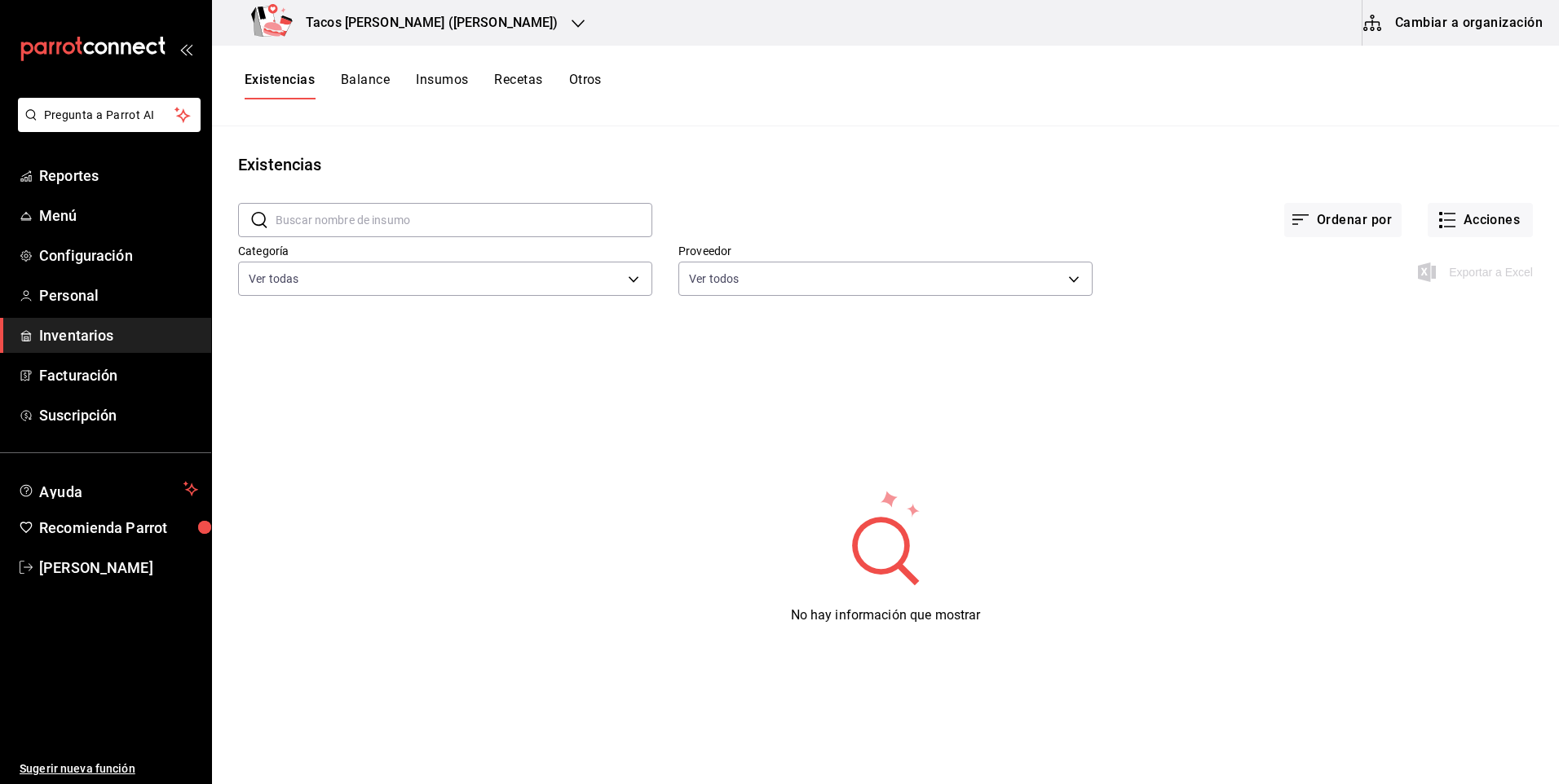
click at [423, 30] on h3 "Tacos [PERSON_NAME] ([PERSON_NAME])" at bounding box center [425, 23] width 266 height 20
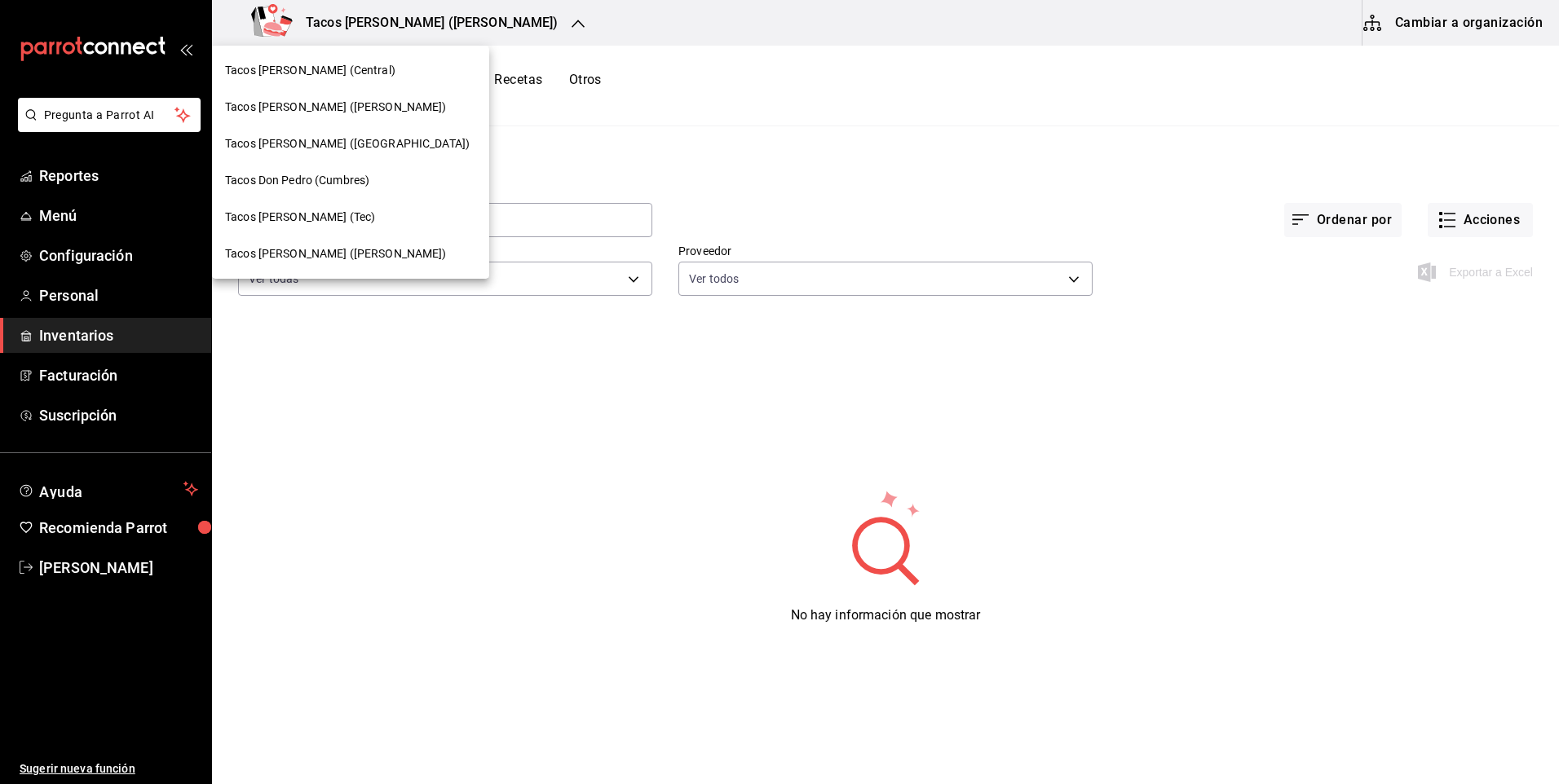
click at [392, 329] on div at bounding box center [779, 392] width 1559 height 784
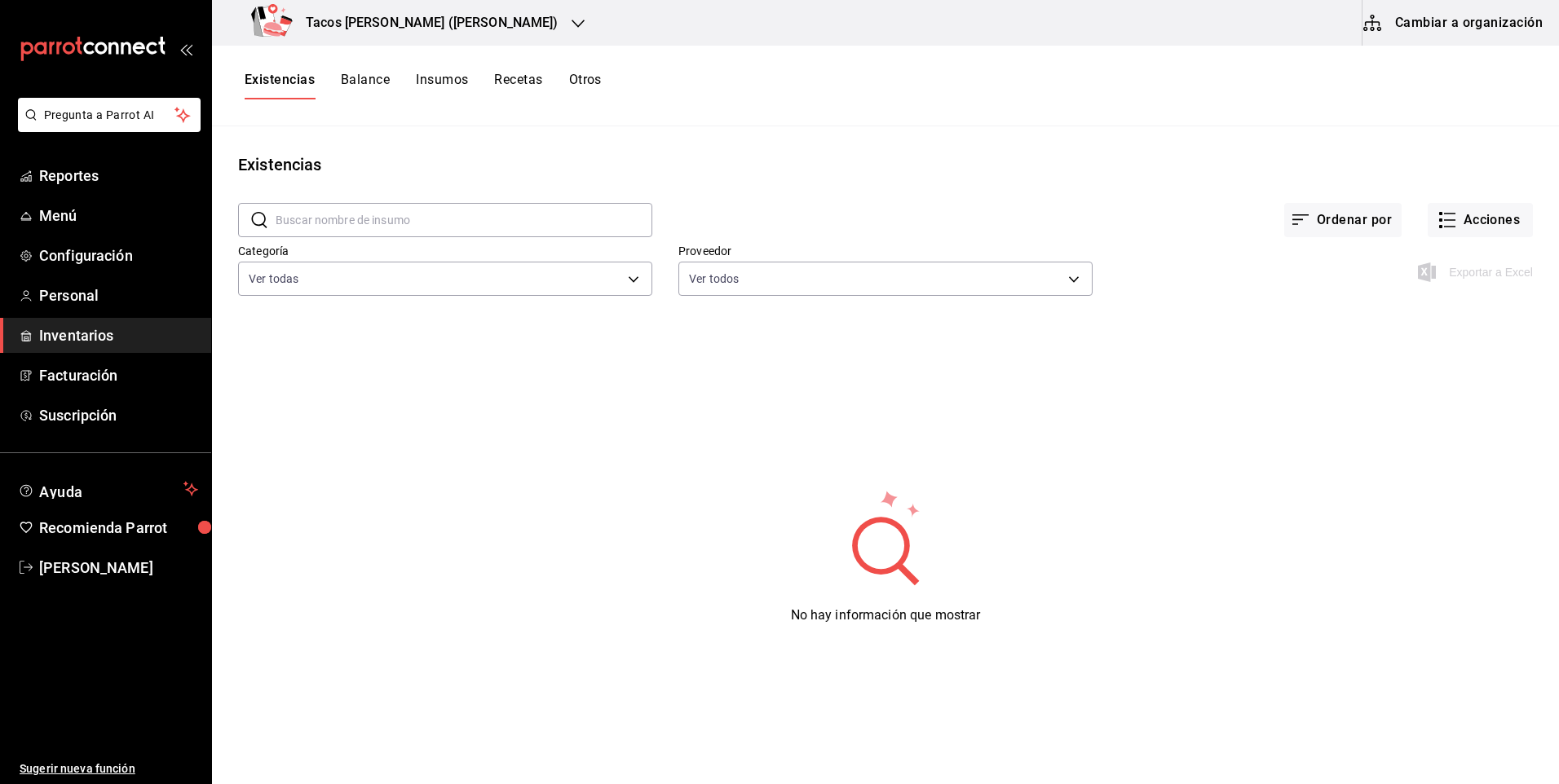
click at [433, 14] on h3 "Tacos [PERSON_NAME] ([PERSON_NAME])" at bounding box center [425, 23] width 266 height 20
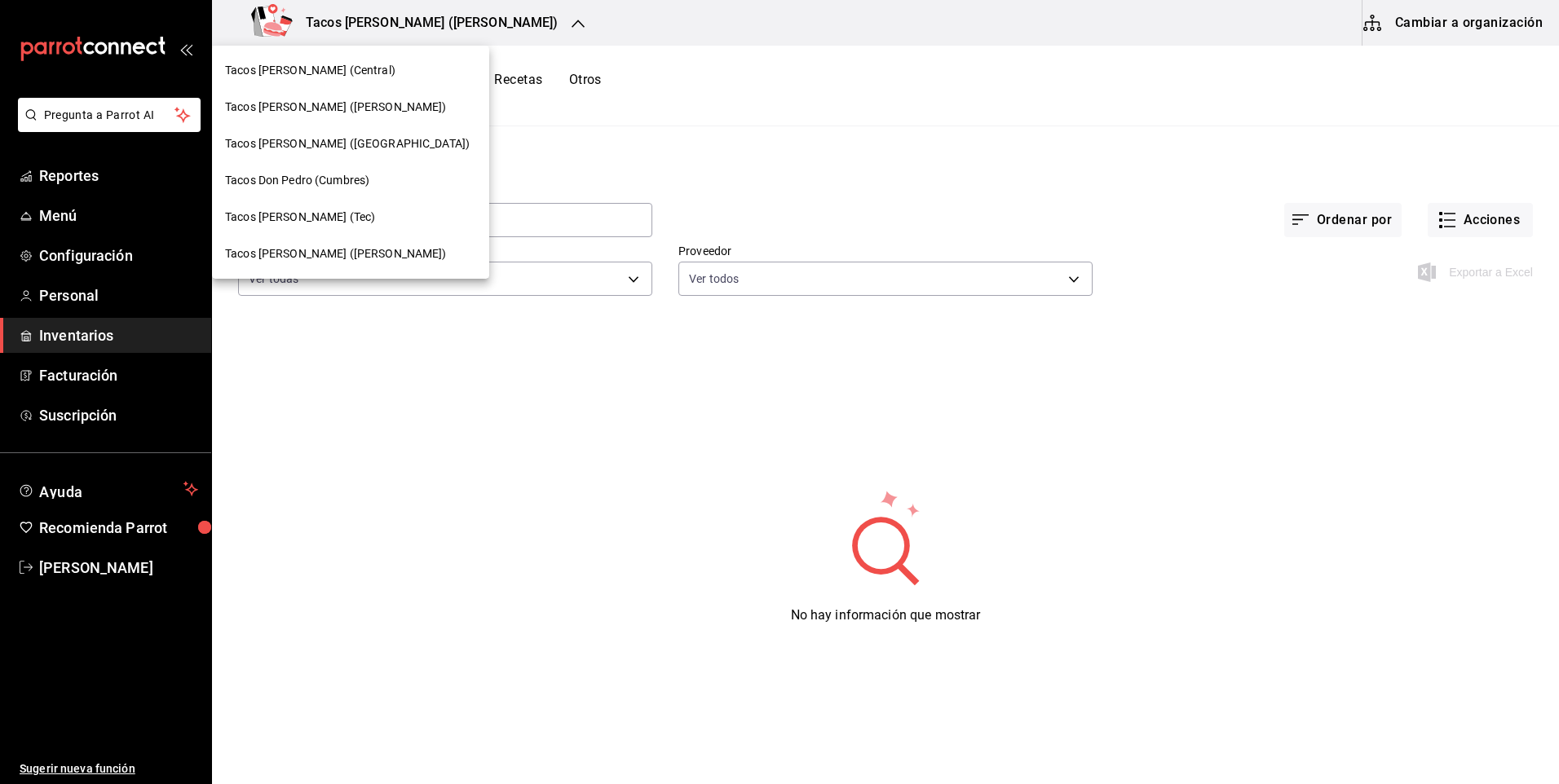
click at [366, 248] on span "Tacos [PERSON_NAME] ([PERSON_NAME])" at bounding box center [336, 253] width 222 height 17
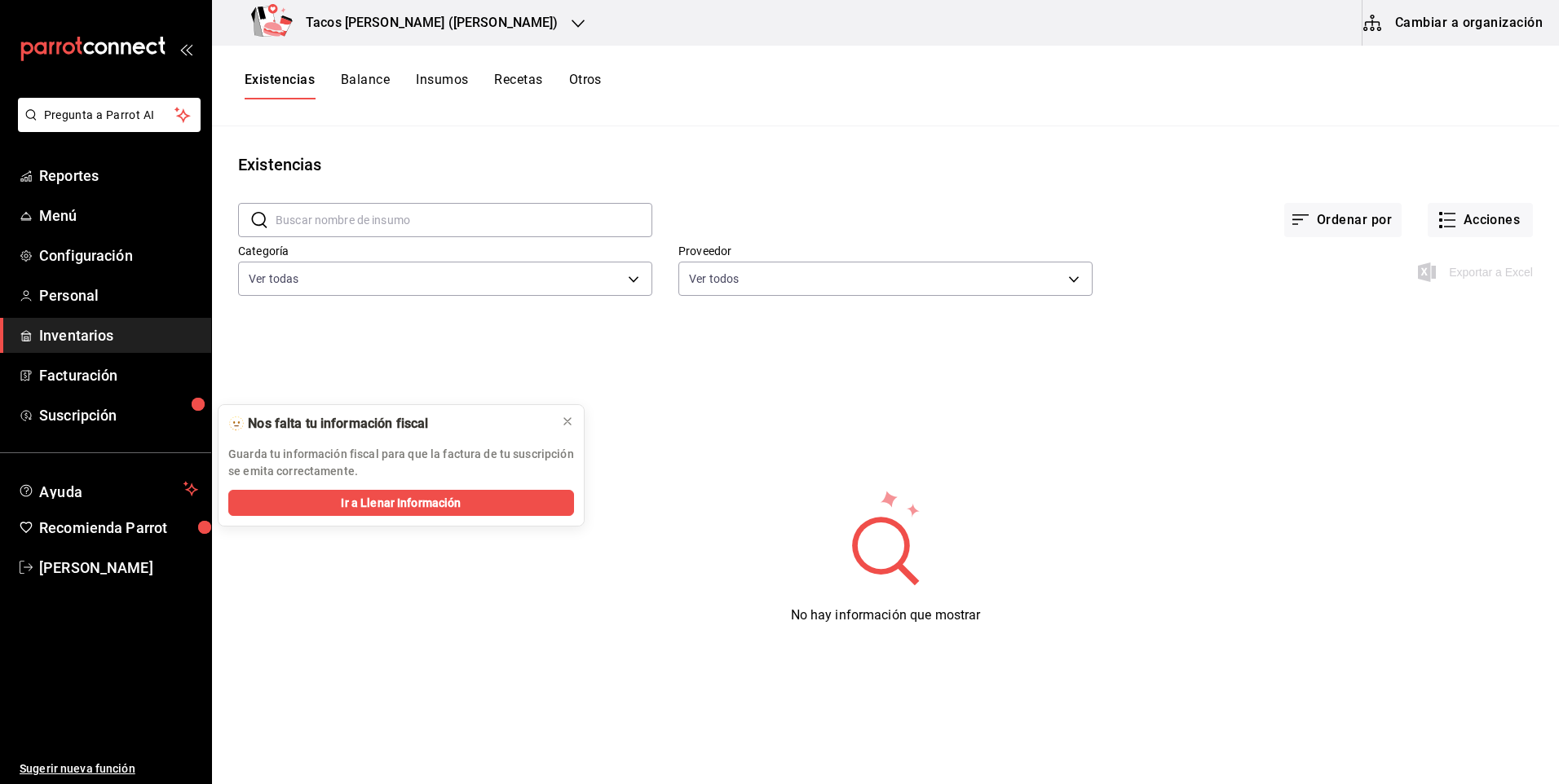
click at [364, 21] on h3 "Tacos [PERSON_NAME] ([PERSON_NAME])" at bounding box center [425, 23] width 266 height 20
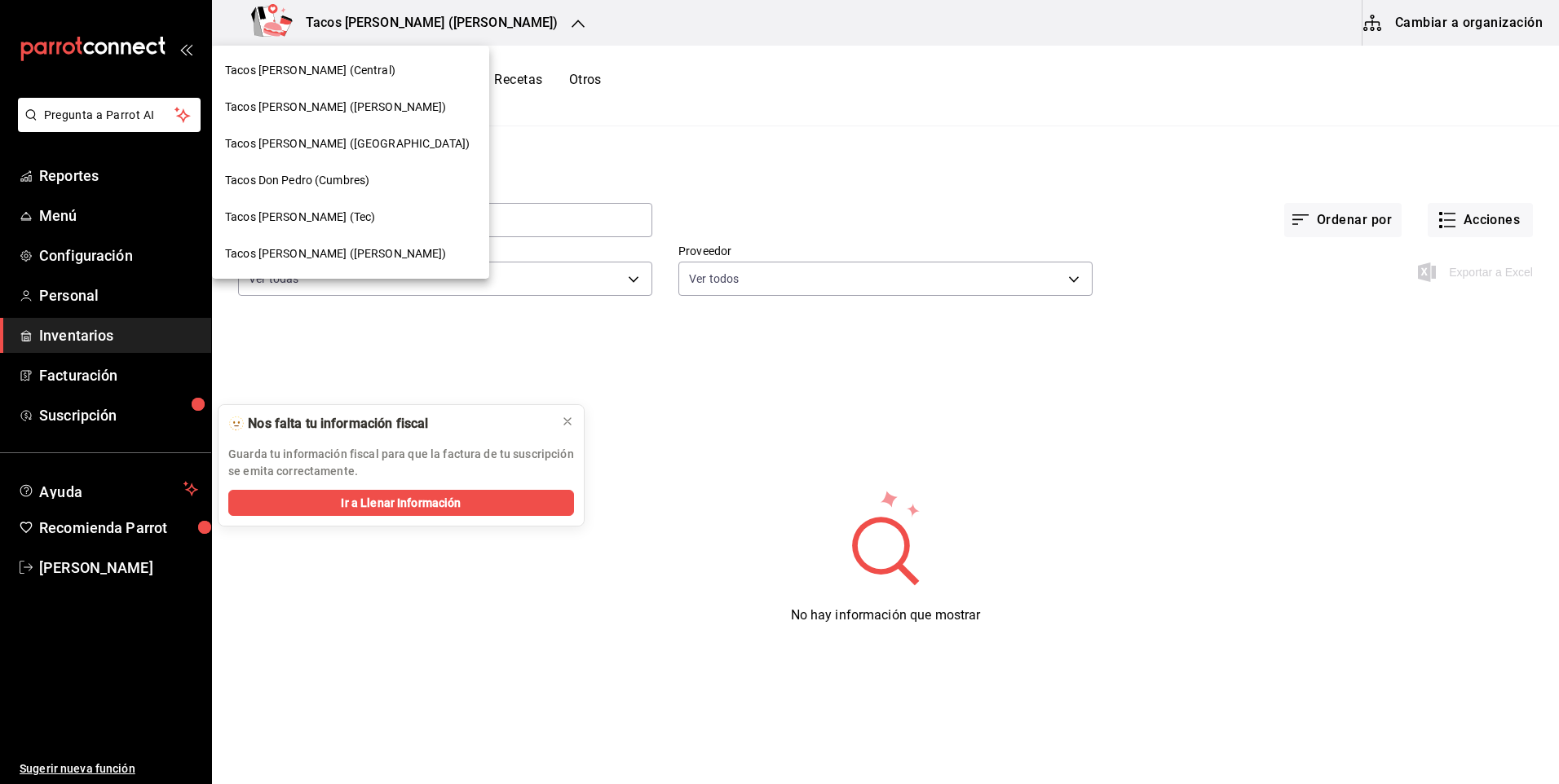
click at [339, 81] on div "Tacos [PERSON_NAME] (Central)" at bounding box center [351, 70] width 278 height 37
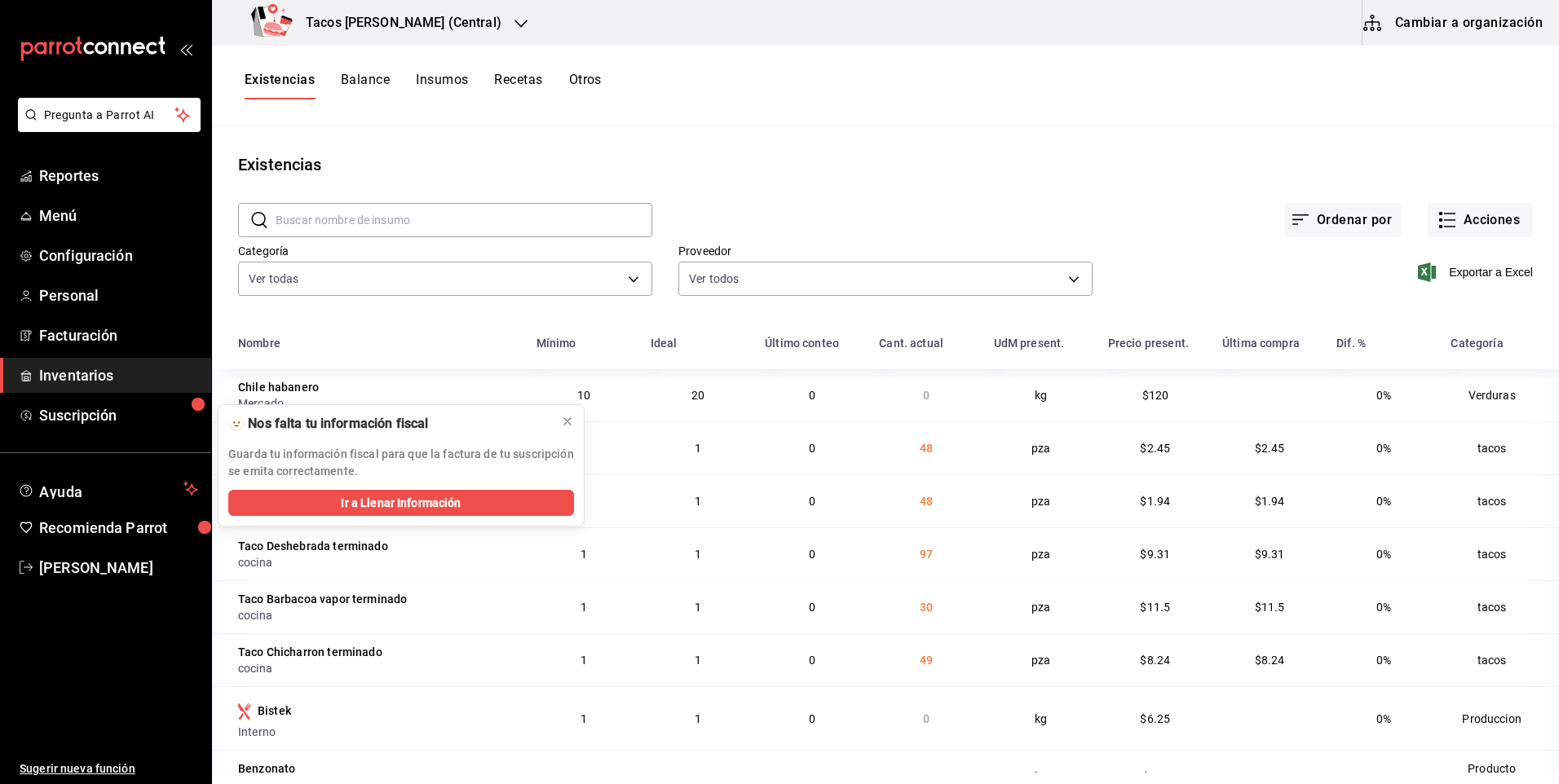
click at [404, 3] on div "Tacos Don Pedro (Central)" at bounding box center [379, 22] width 309 height 46
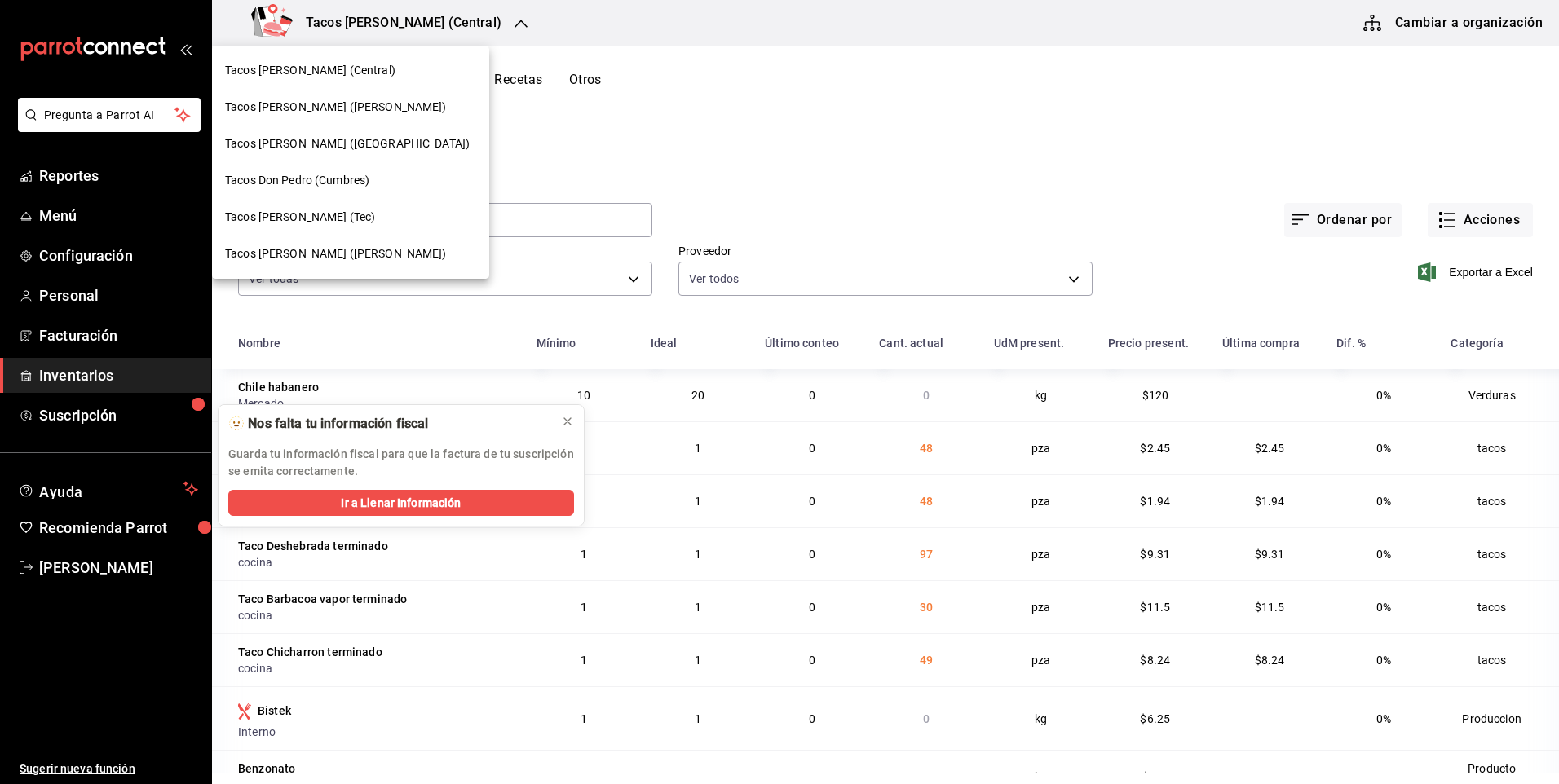
click at [350, 98] on span "Tacos [PERSON_NAME] ([PERSON_NAME])" at bounding box center [336, 107] width 222 height 17
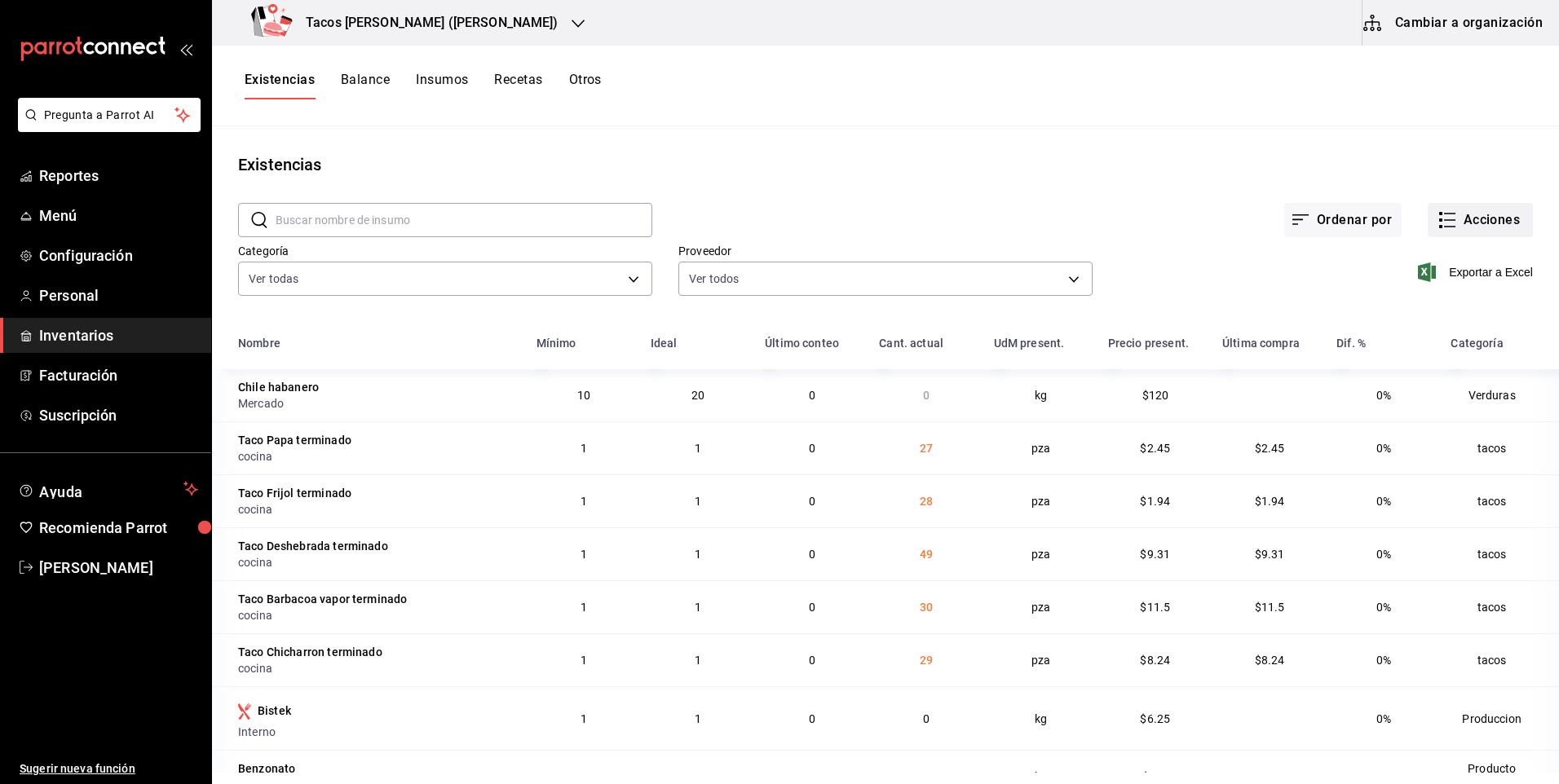
click at [1442, 226] on icon "button" at bounding box center [1447, 220] width 20 height 20
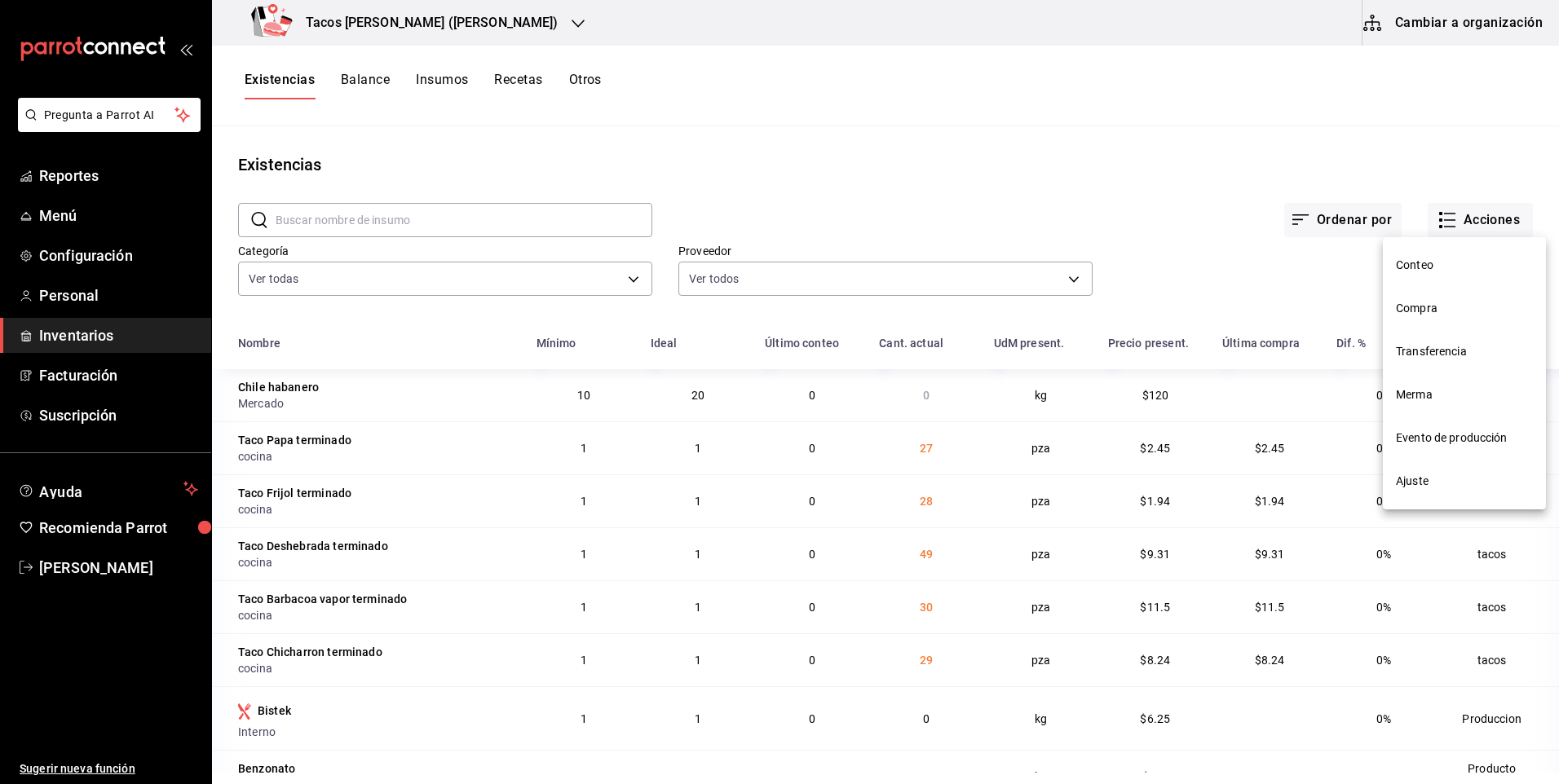
click at [1424, 315] on span "Compra" at bounding box center [1464, 308] width 137 height 17
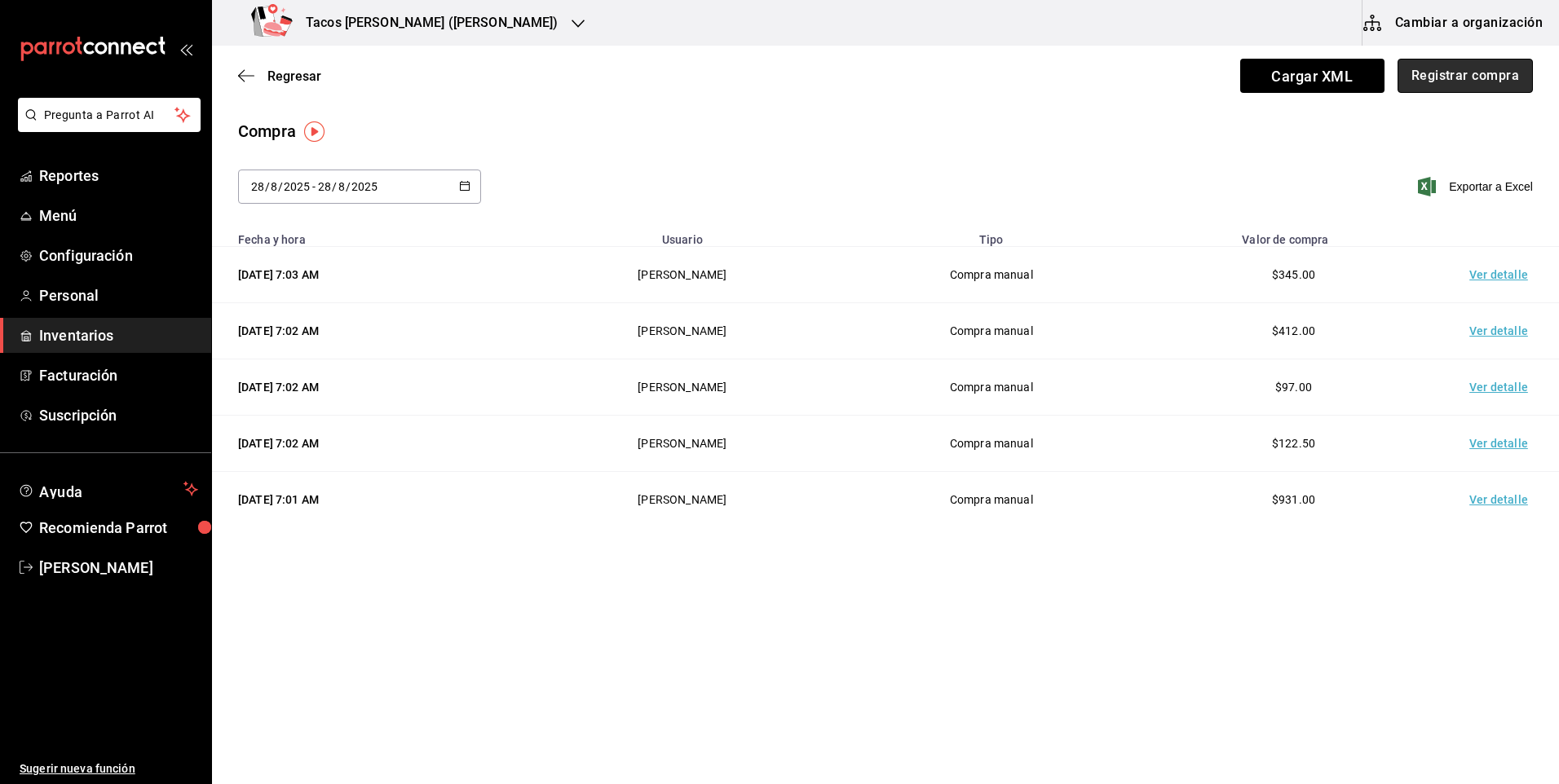
click at [1427, 82] on button "Registrar compra" at bounding box center [1464, 76] width 135 height 34
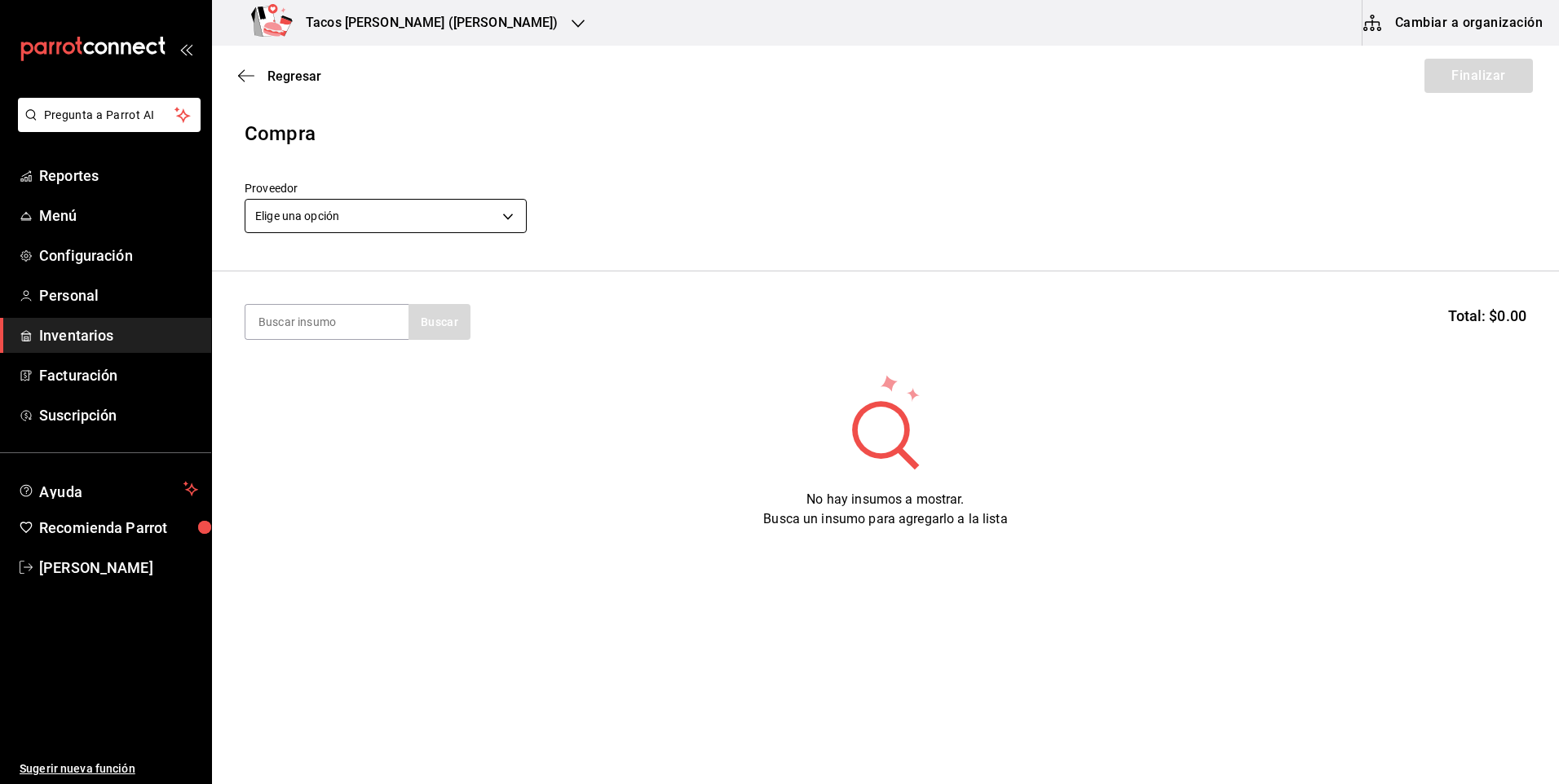
click at [325, 215] on body "Pregunta a Parrot AI Reportes Menú Configuración Personal Inventarios Facturaci…" at bounding box center [779, 345] width 1559 height 692
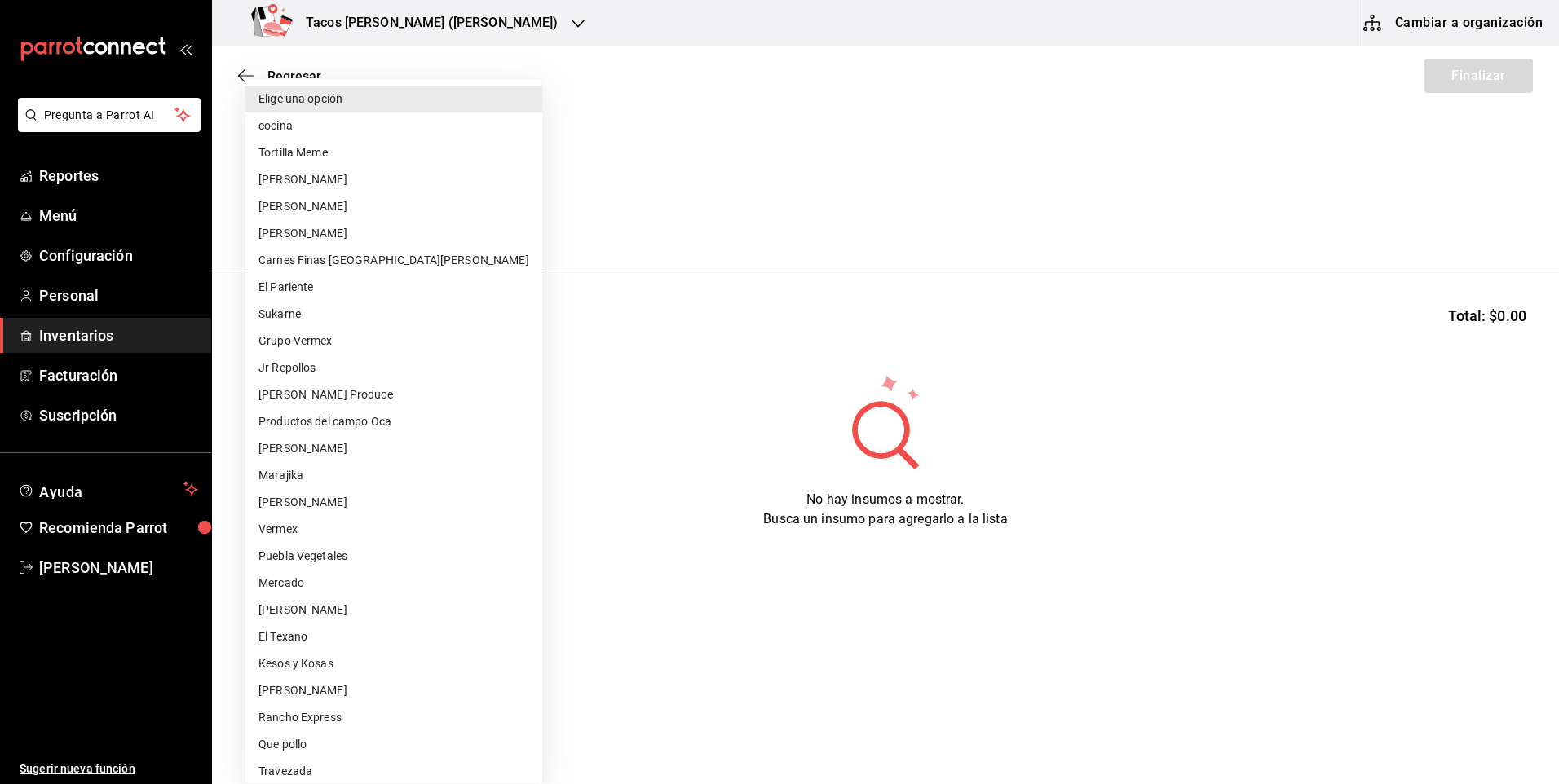
click at [354, 125] on li "cocina" at bounding box center [393, 126] width 296 height 27
type input "237c9a5b-4078-49eb-83ef-23bf52bd7acd"
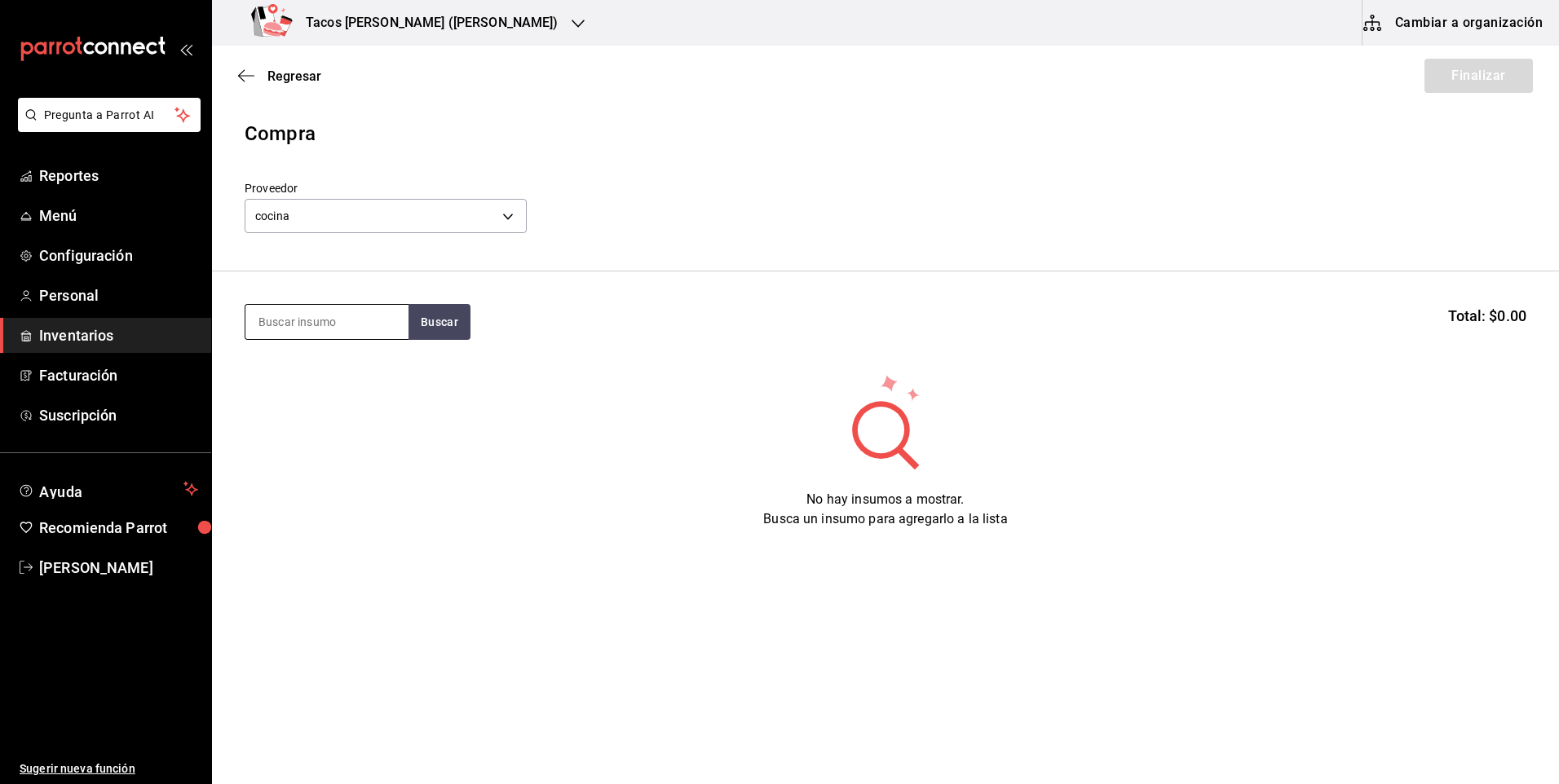
click at [330, 311] on input at bounding box center [327, 321] width 163 height 34
type input "des"
click at [418, 321] on button "Buscar" at bounding box center [439, 322] width 62 height 36
click at [238, 401] on div "No hay insumos a mostrar. Busca un insumo para agregarlo a la lista" at bounding box center [886, 450] width 1347 height 157
click at [434, 318] on button "Buscar" at bounding box center [439, 322] width 62 height 36
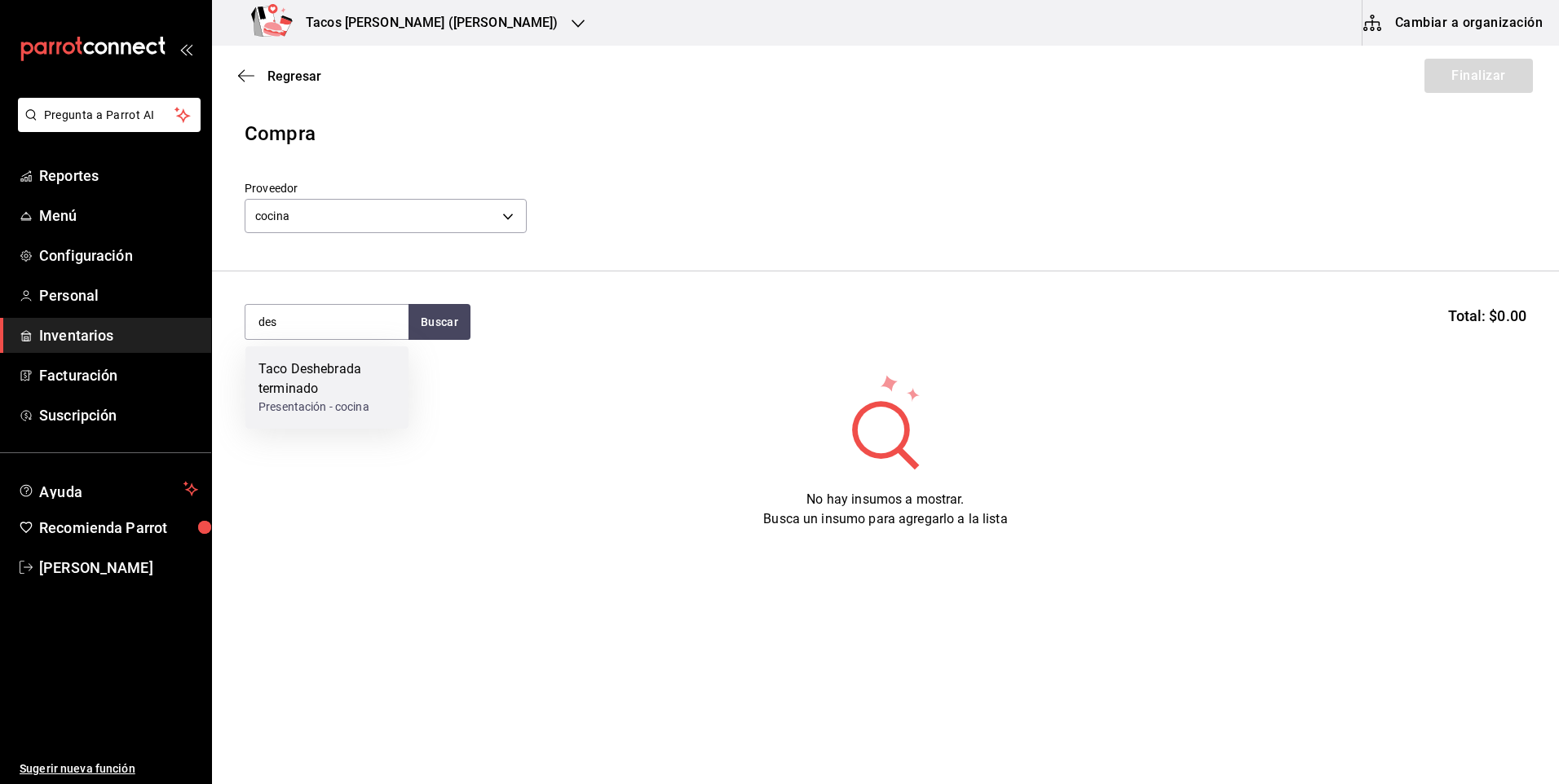
click at [284, 414] on div "Presentación - cocina" at bounding box center [327, 406] width 137 height 17
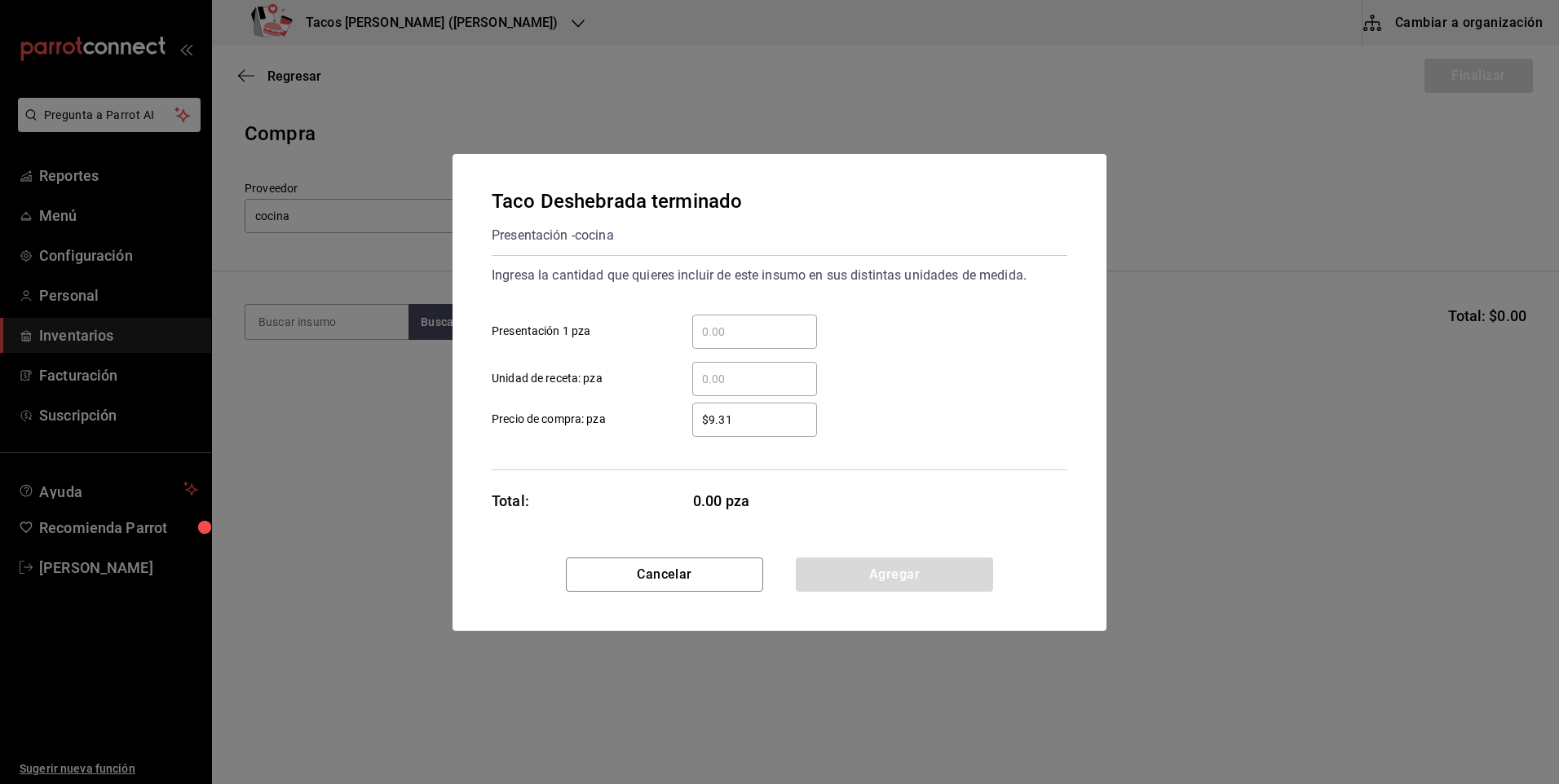
click at [715, 335] on input "​ Presentación 1 pza" at bounding box center [754, 332] width 124 height 20
type input "100"
click at [863, 578] on button "Agregar" at bounding box center [895, 575] width 197 height 34
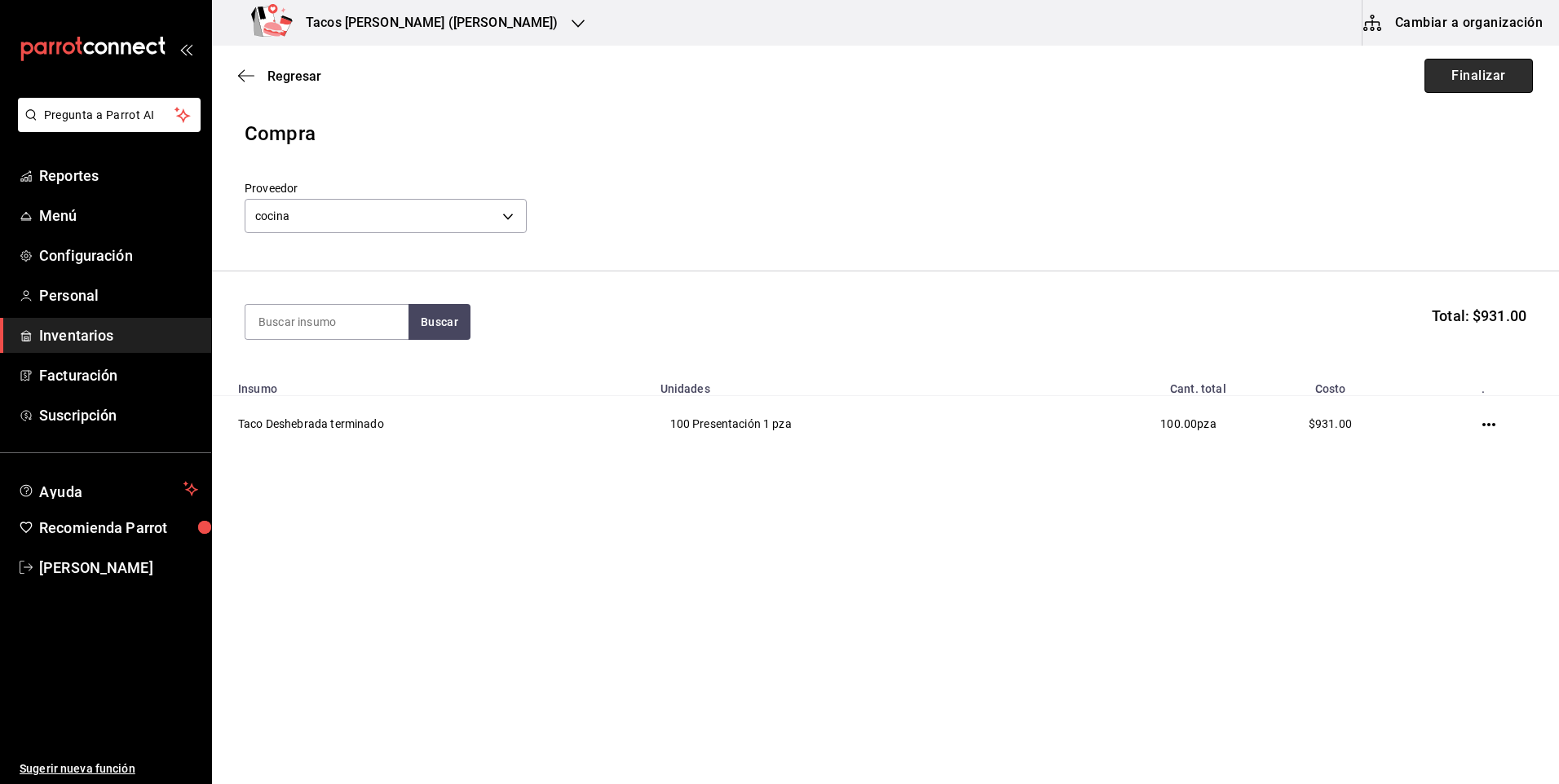
click at [1469, 77] on button "Finalizar" at bounding box center [1478, 76] width 108 height 34
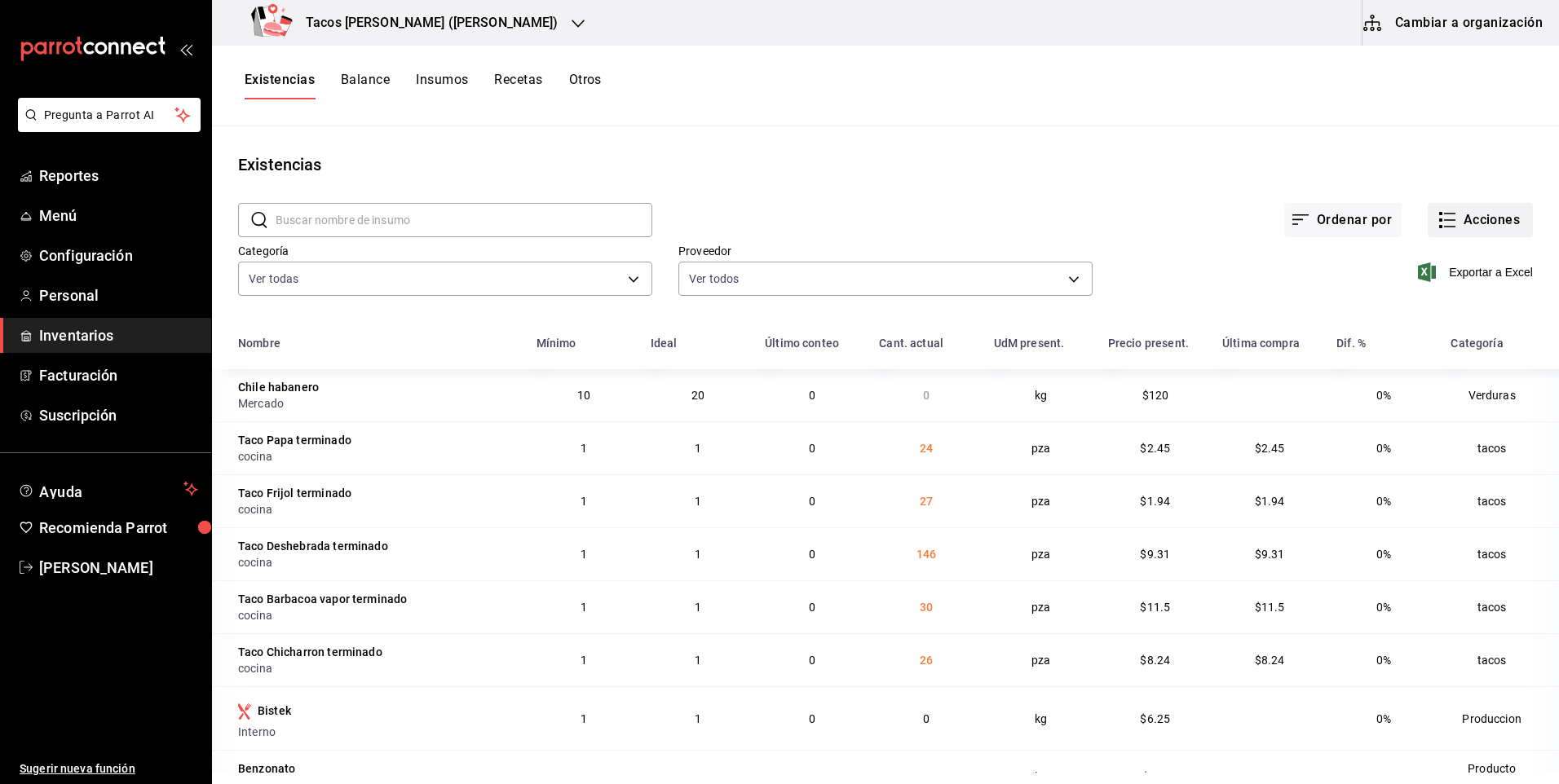
click at [1460, 232] on button "Acciones" at bounding box center [1479, 220] width 105 height 34
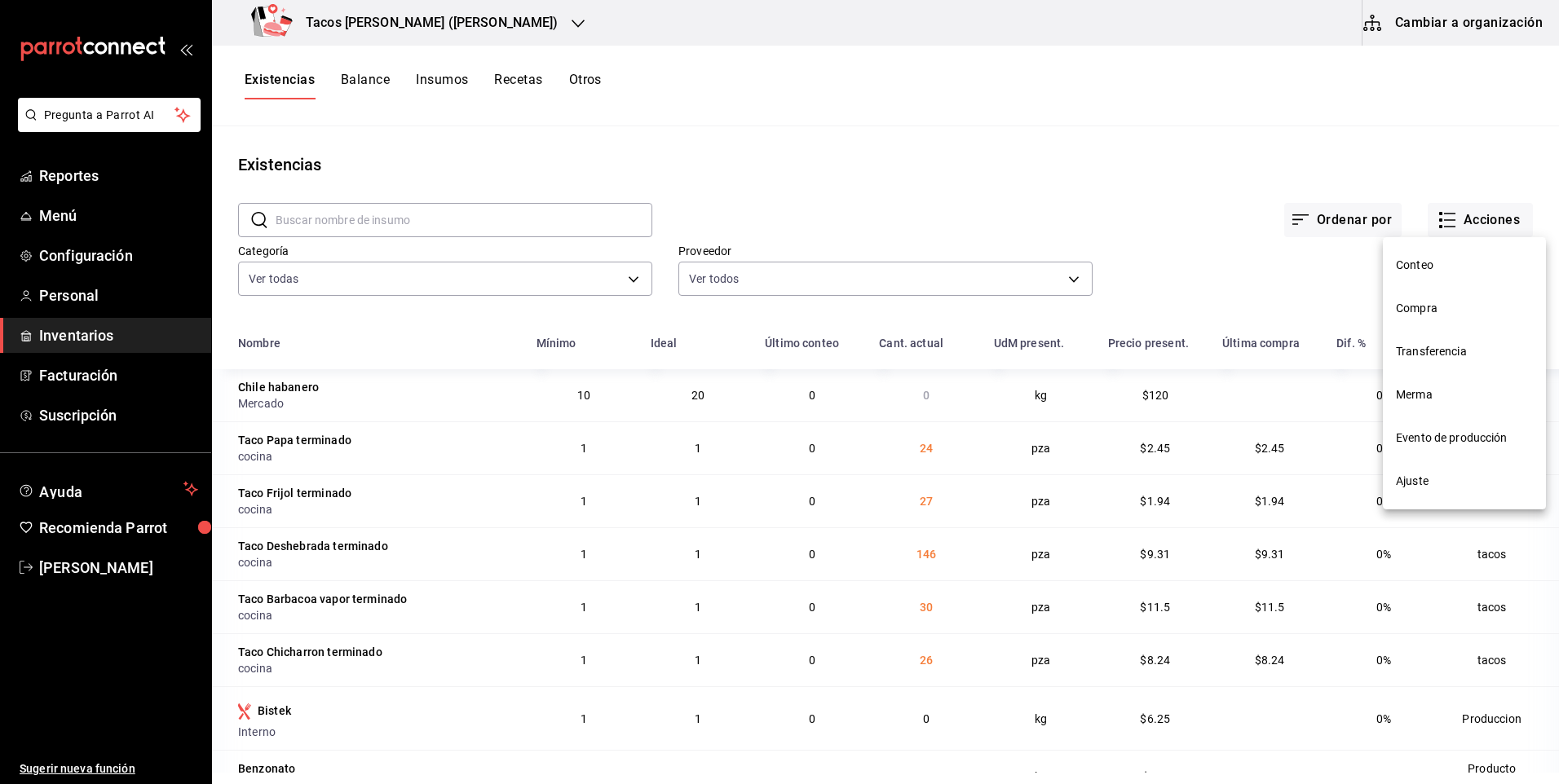
click at [1441, 304] on span "Compra" at bounding box center [1464, 308] width 137 height 17
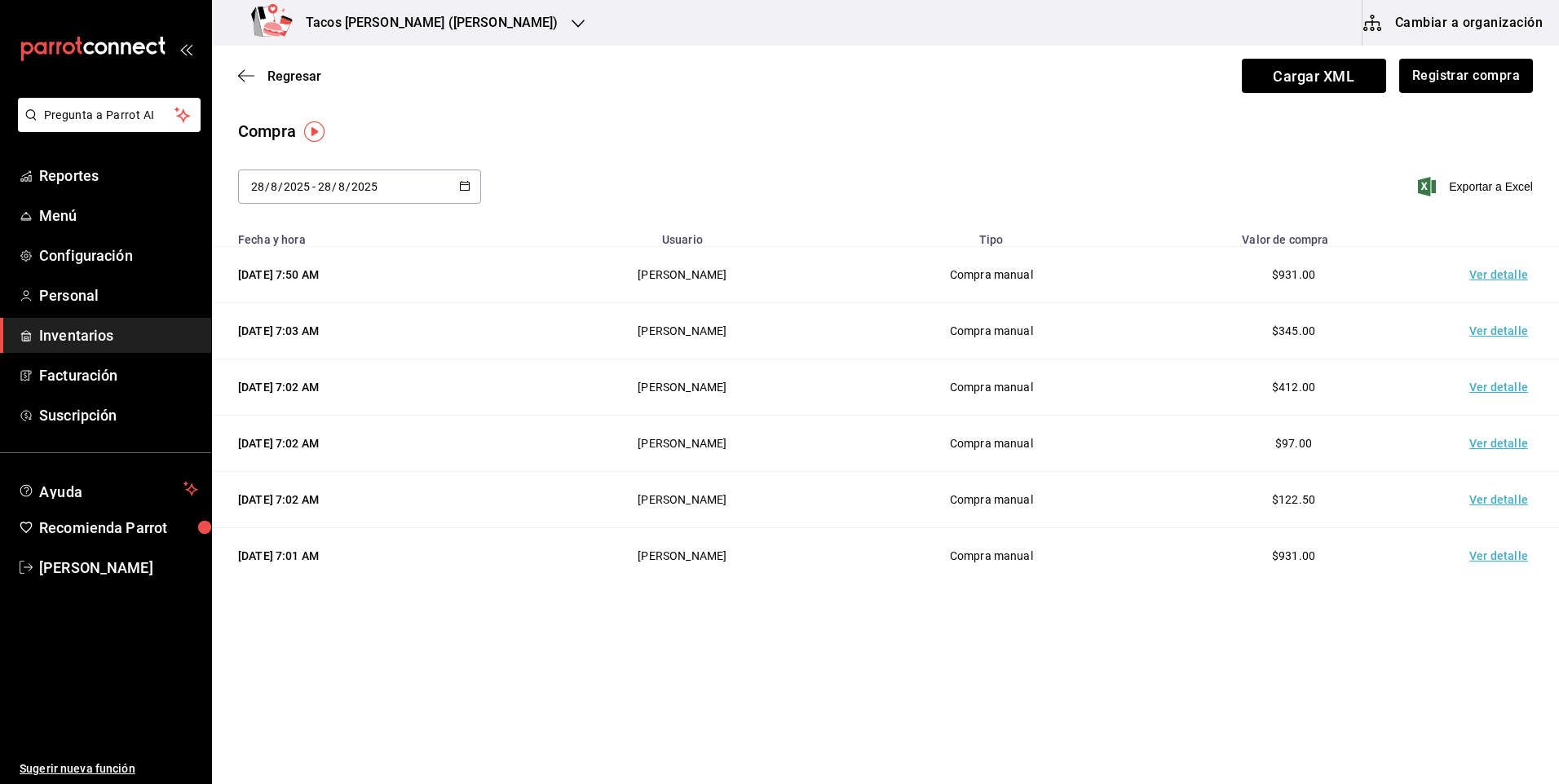
click at [1434, 55] on div "Regresar Cargar XML Registrar compra" at bounding box center [886, 75] width 1347 height 60
click at [1427, 59] on button "Registrar compra" at bounding box center [1464, 76] width 135 height 34
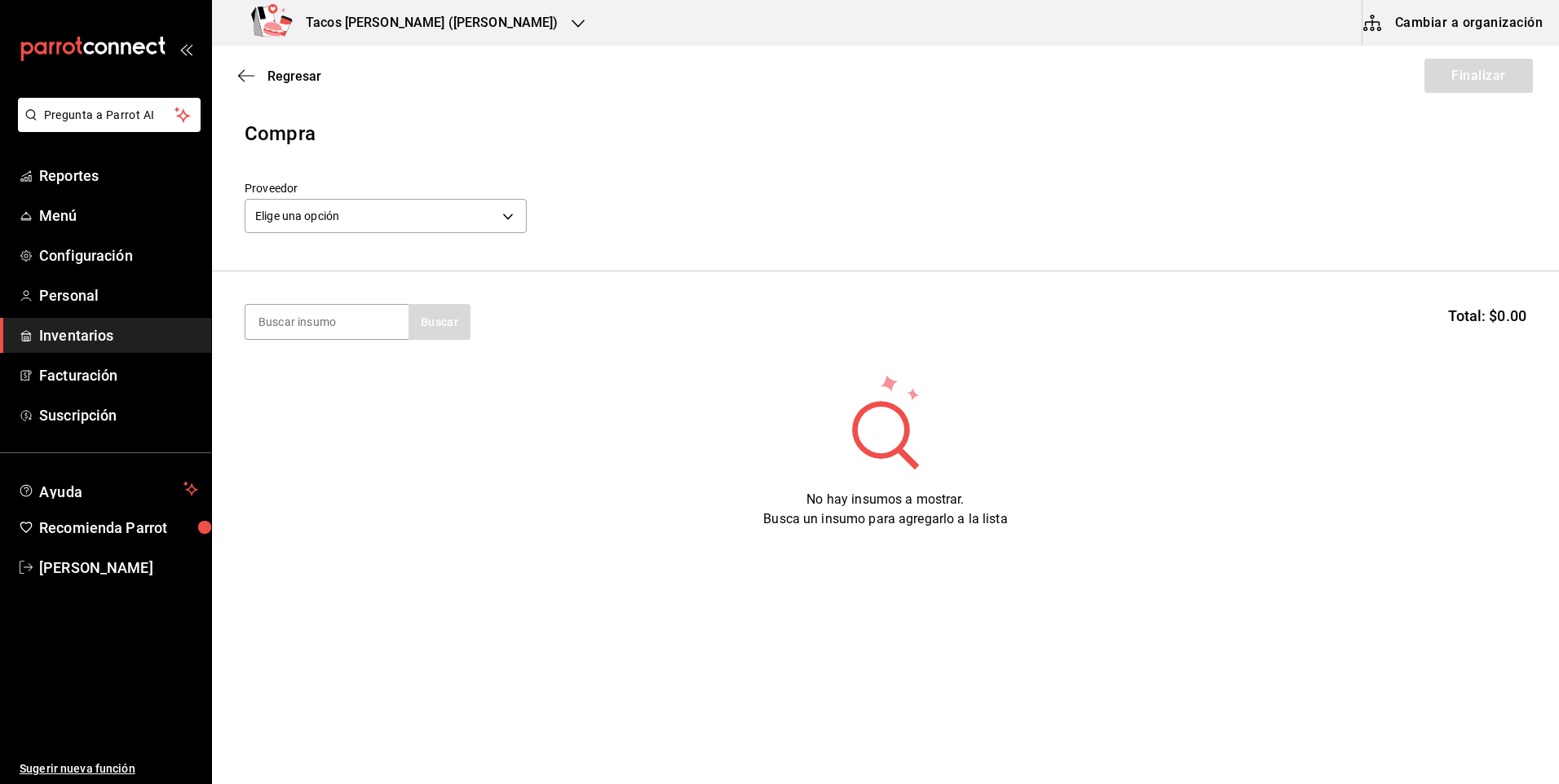
click at [288, 233] on div "Elige una opción default" at bounding box center [385, 214] width 282 height 43
click at [333, 211] on body "Pregunta a Parrot AI Reportes Menú Configuración Personal Inventarios Facturaci…" at bounding box center [779, 345] width 1559 height 692
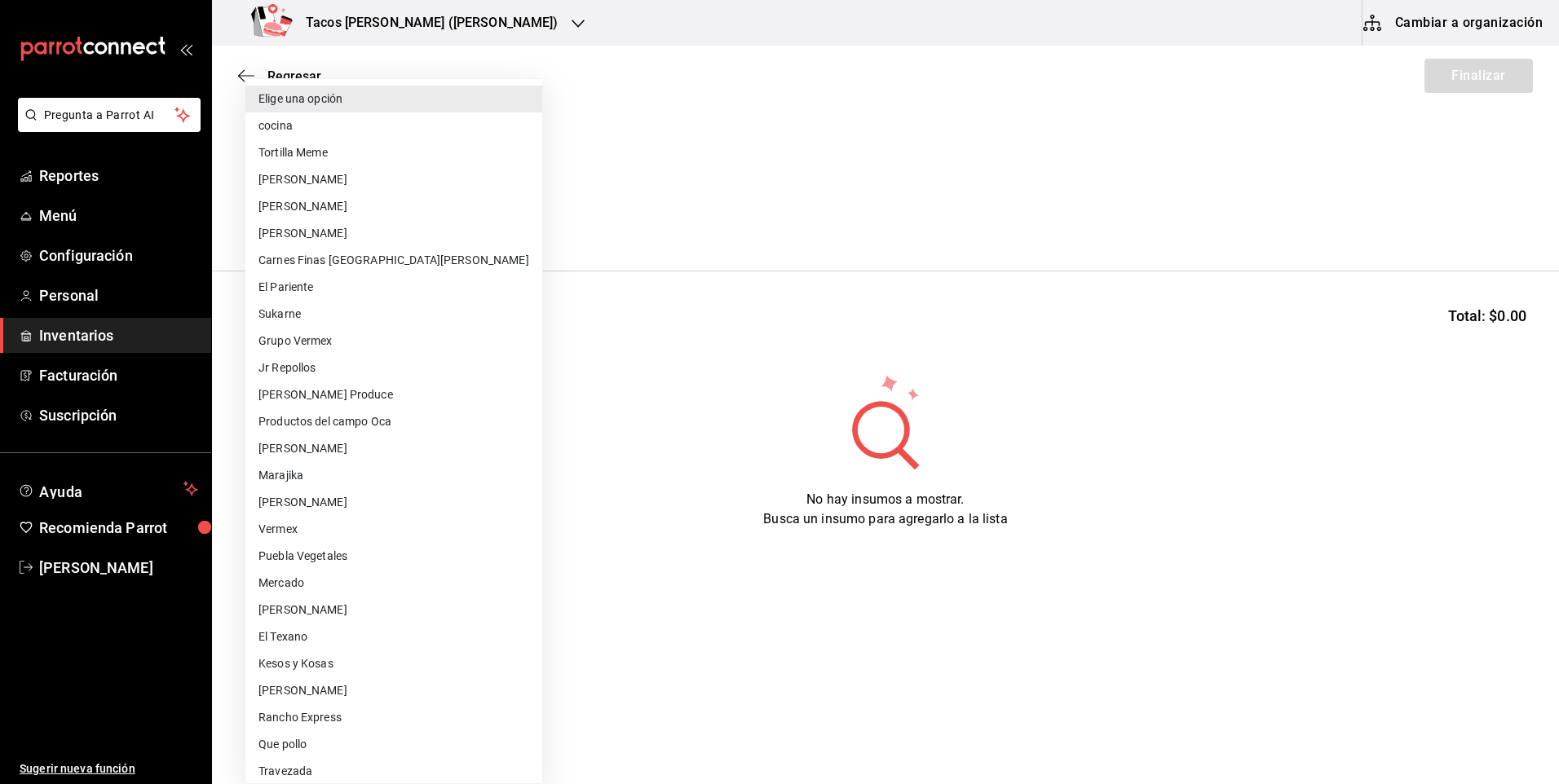
click at [331, 126] on li "cocina" at bounding box center [393, 126] width 296 height 27
type input "237c9a5b-4078-49eb-83ef-23bf52bd7acd"
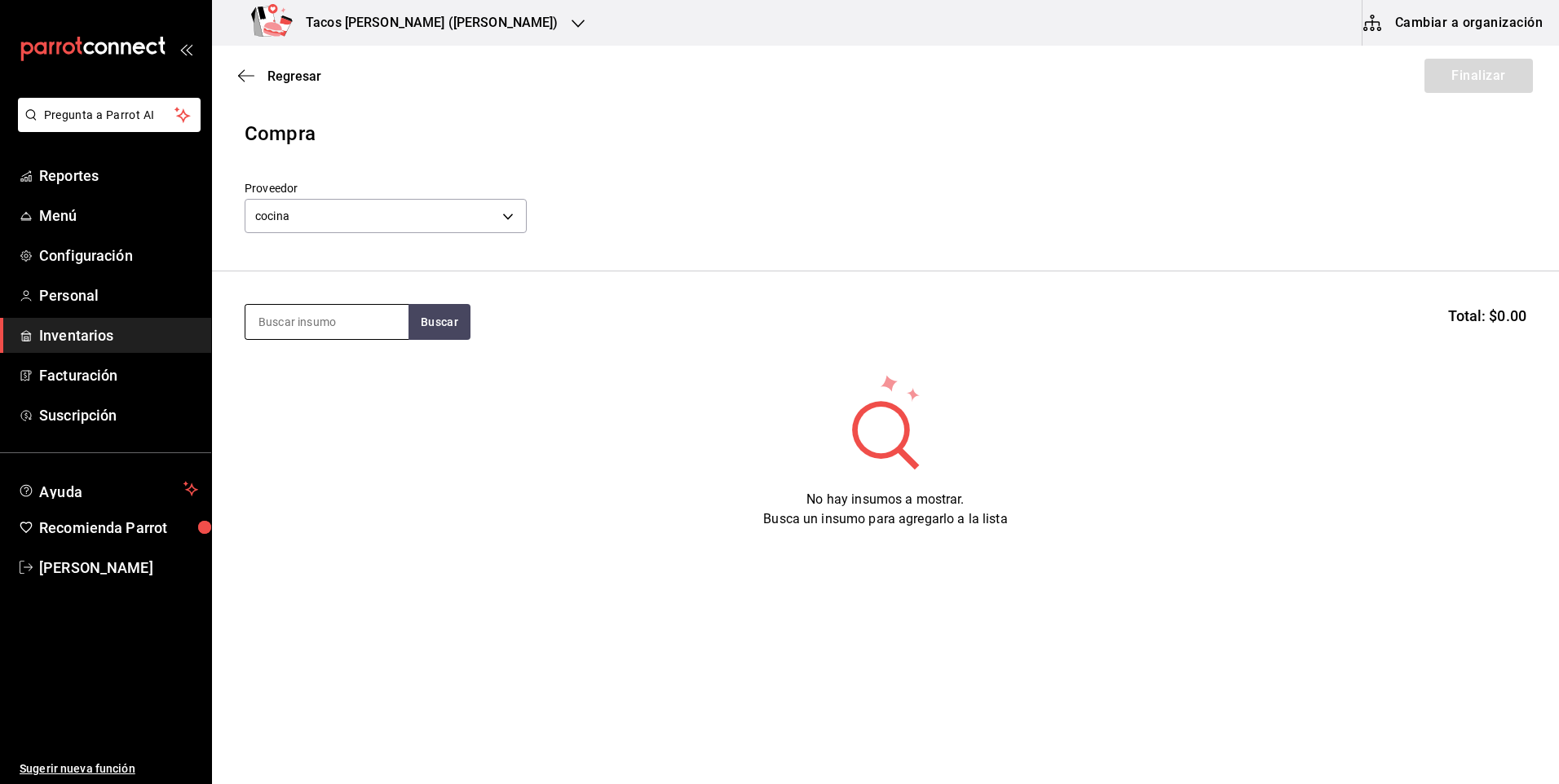
click at [313, 322] on input at bounding box center [327, 321] width 163 height 34
type input "papa"
click at [421, 320] on button "Buscar" at bounding box center [439, 322] width 62 height 36
click at [341, 381] on div "Presentación - cocina" at bounding box center [321, 387] width 126 height 17
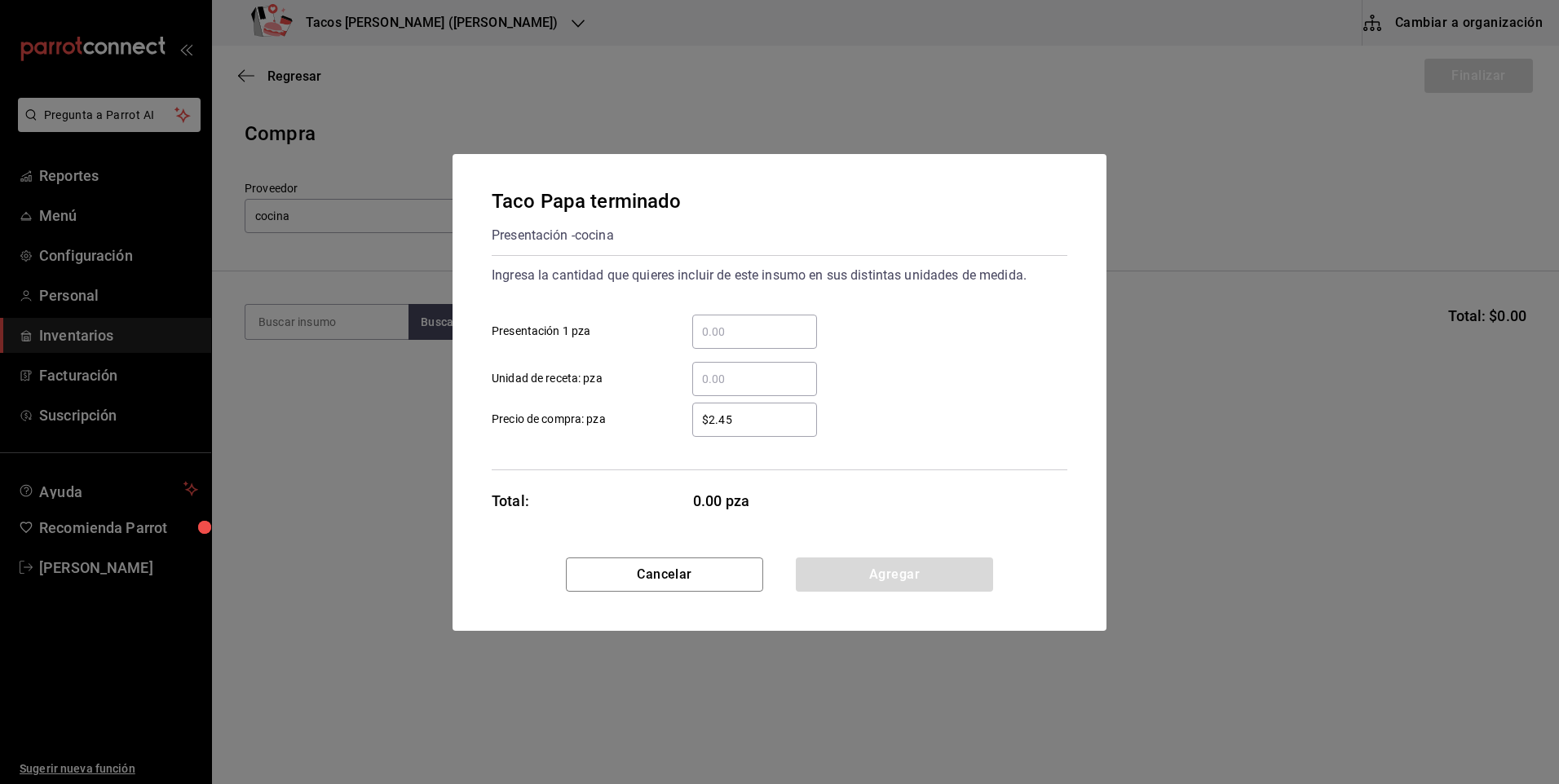
click at [722, 328] on input "​ Presentación 1 pza" at bounding box center [754, 332] width 124 height 20
type input "50"
click at [860, 565] on button "Agregar" at bounding box center [895, 575] width 197 height 34
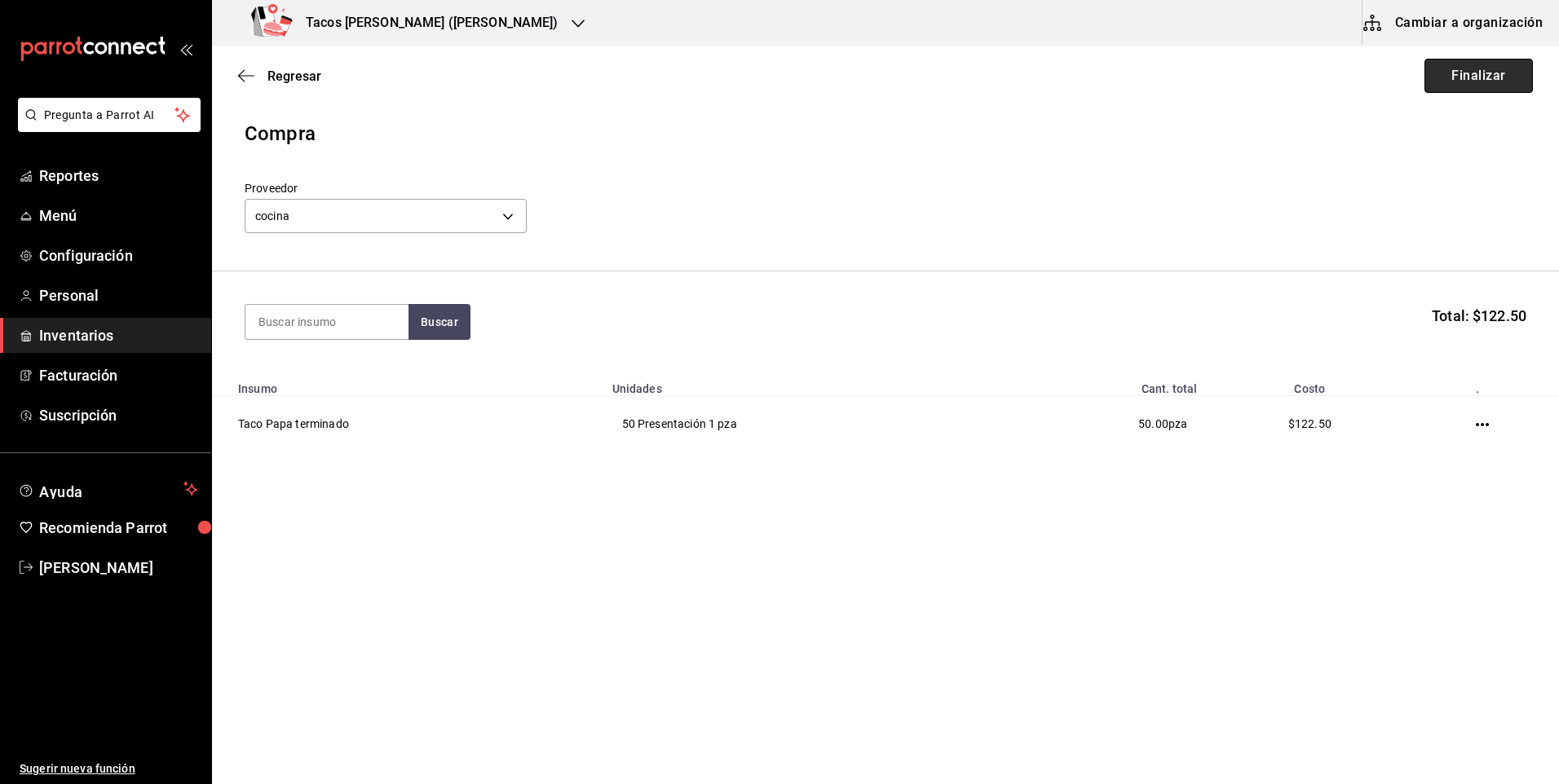
click at [1436, 84] on button "Finalizar" at bounding box center [1478, 76] width 108 height 34
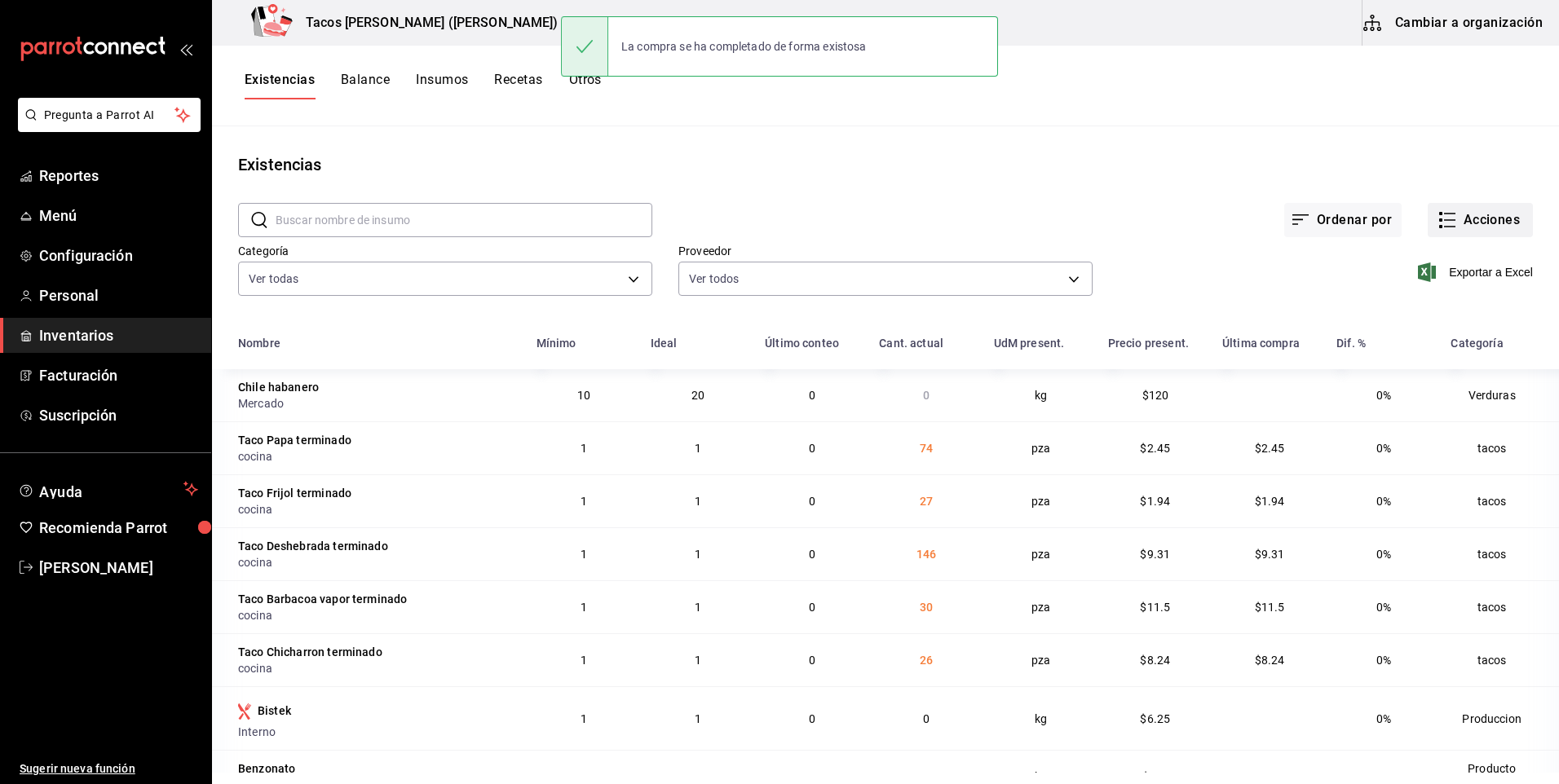
click at [1482, 203] on div "Ordenar por Acciones" at bounding box center [1092, 207] width 880 height 60
click at [1477, 205] on button "Acciones" at bounding box center [1479, 220] width 105 height 34
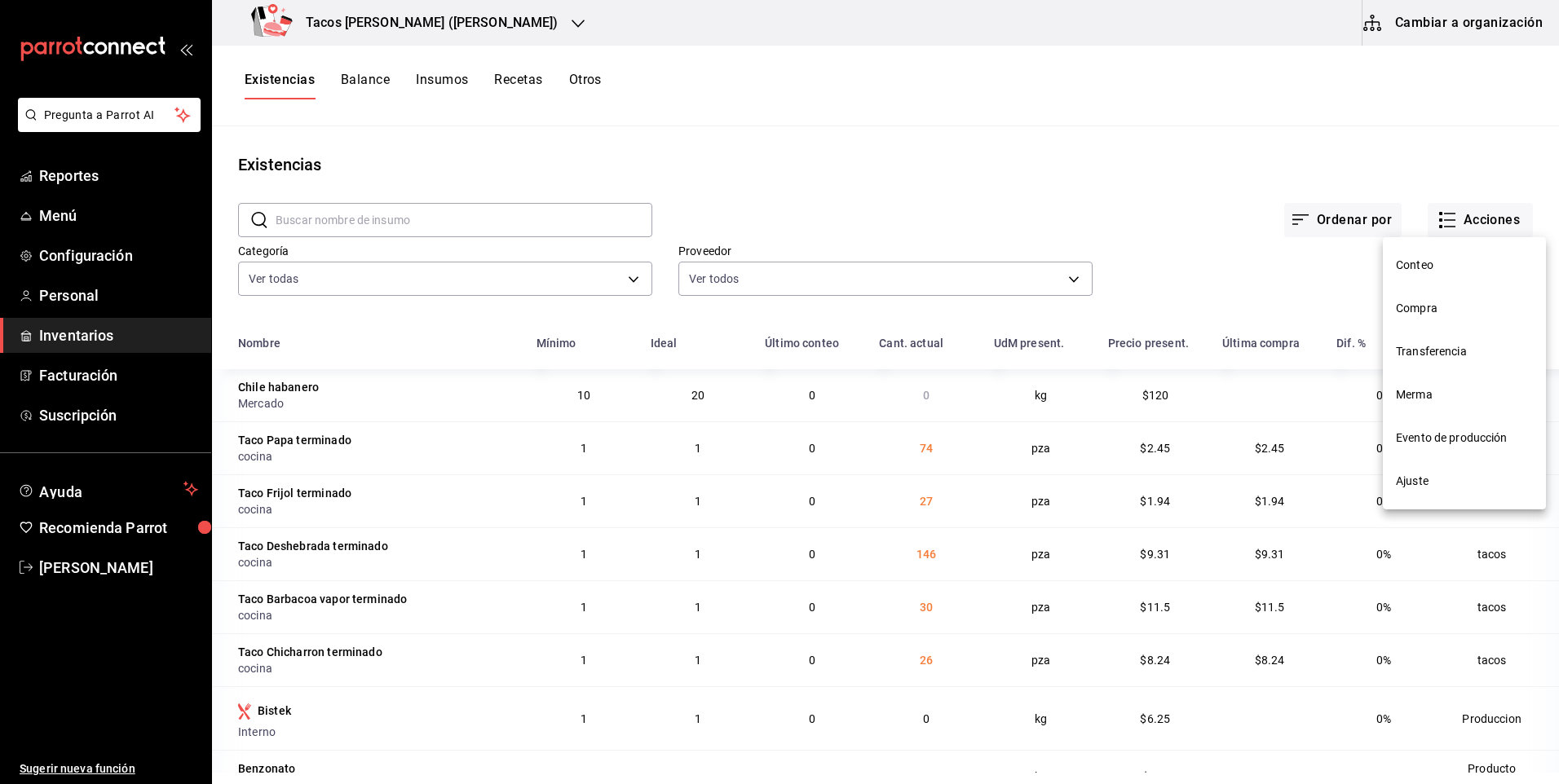
click at [1455, 328] on li "Compra" at bounding box center [1464, 308] width 163 height 43
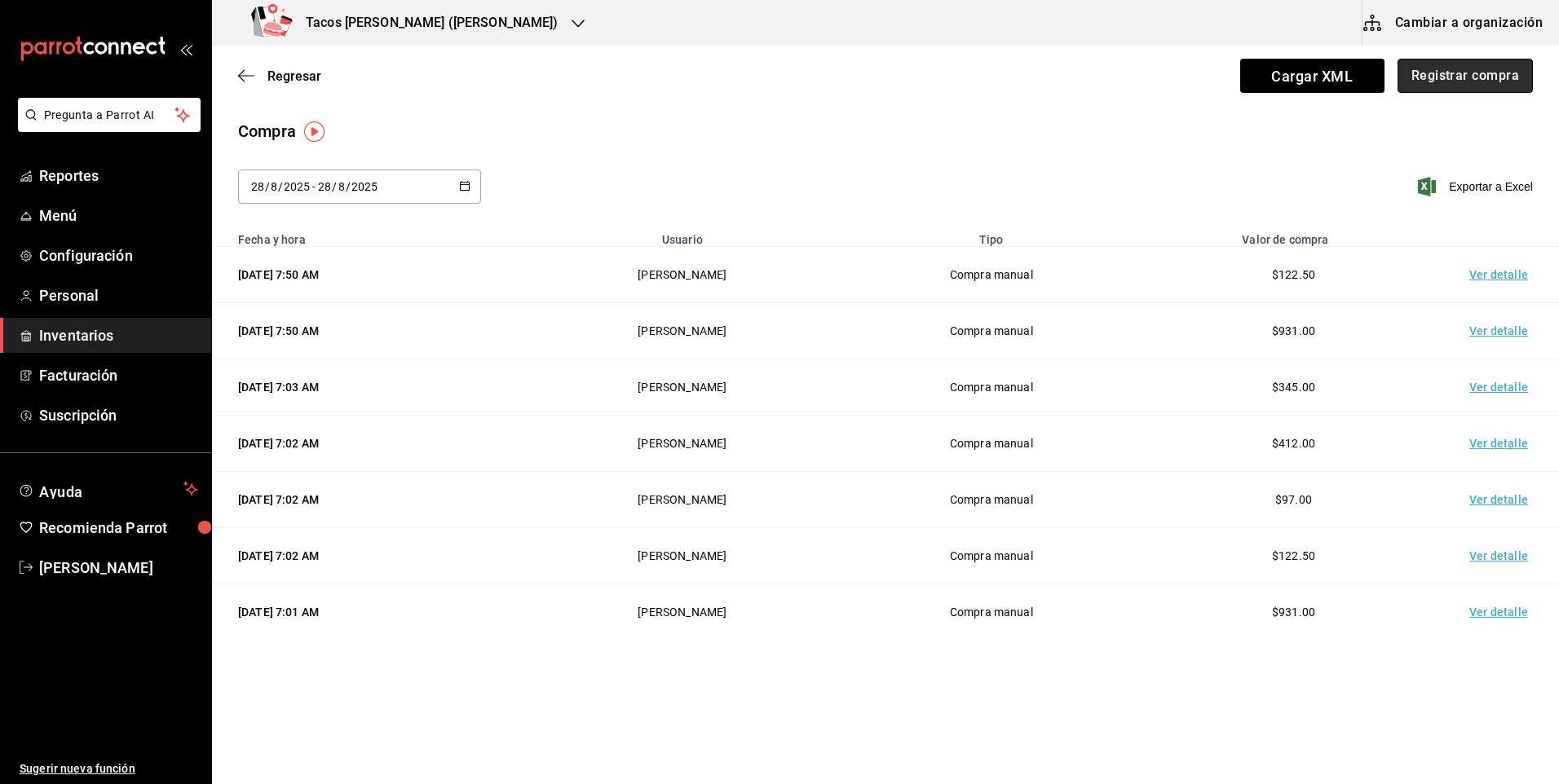
click at [1459, 87] on button "Registrar compra" at bounding box center [1464, 76] width 135 height 34
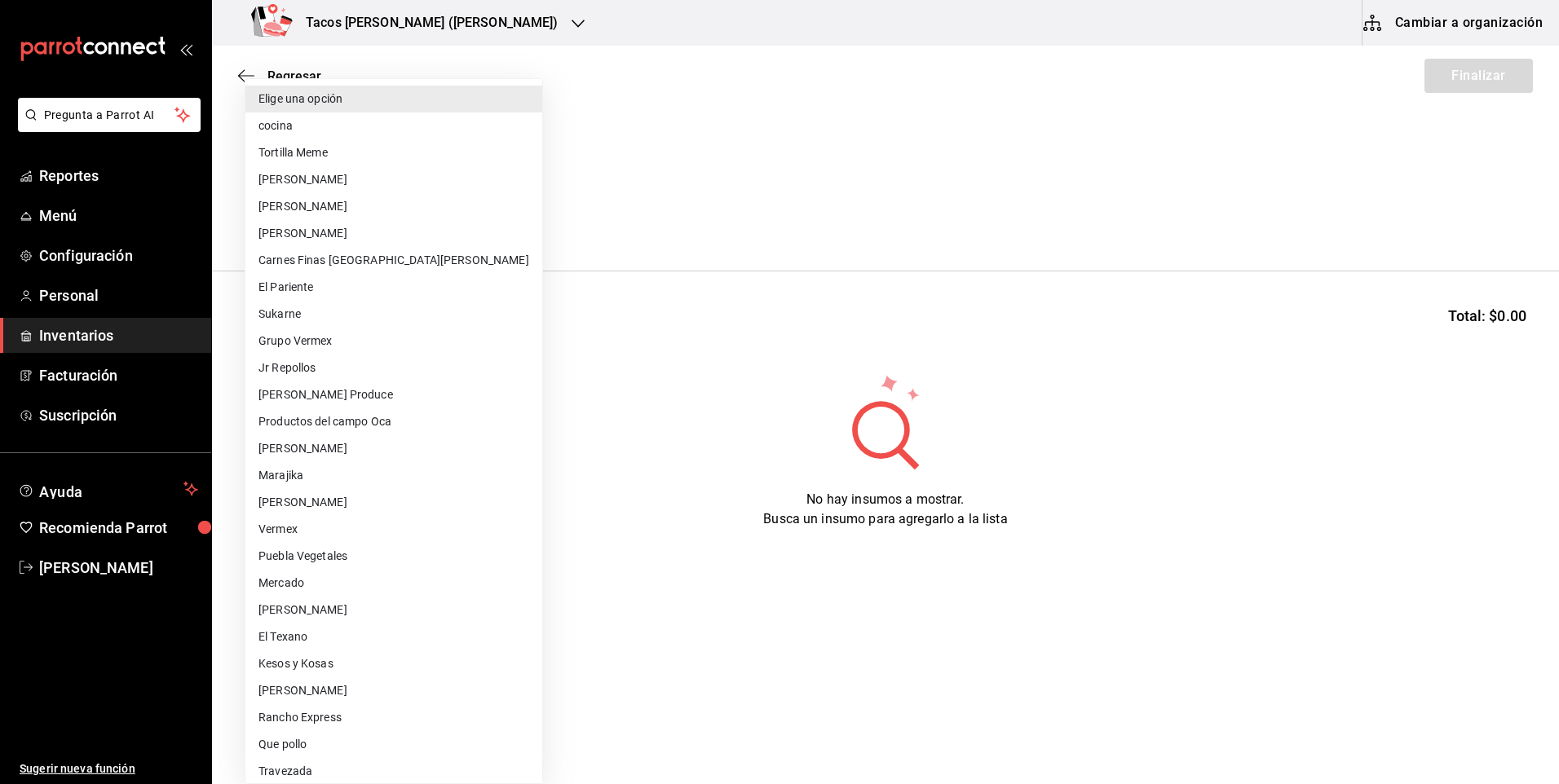
click at [445, 209] on body "Pregunta a Parrot AI Reportes Menú Configuración Personal Inventarios Facturaci…" at bounding box center [779, 345] width 1559 height 692
click at [388, 137] on li "cocina" at bounding box center [393, 126] width 296 height 27
type input "237c9a5b-4078-49eb-83ef-23bf52bd7acd"
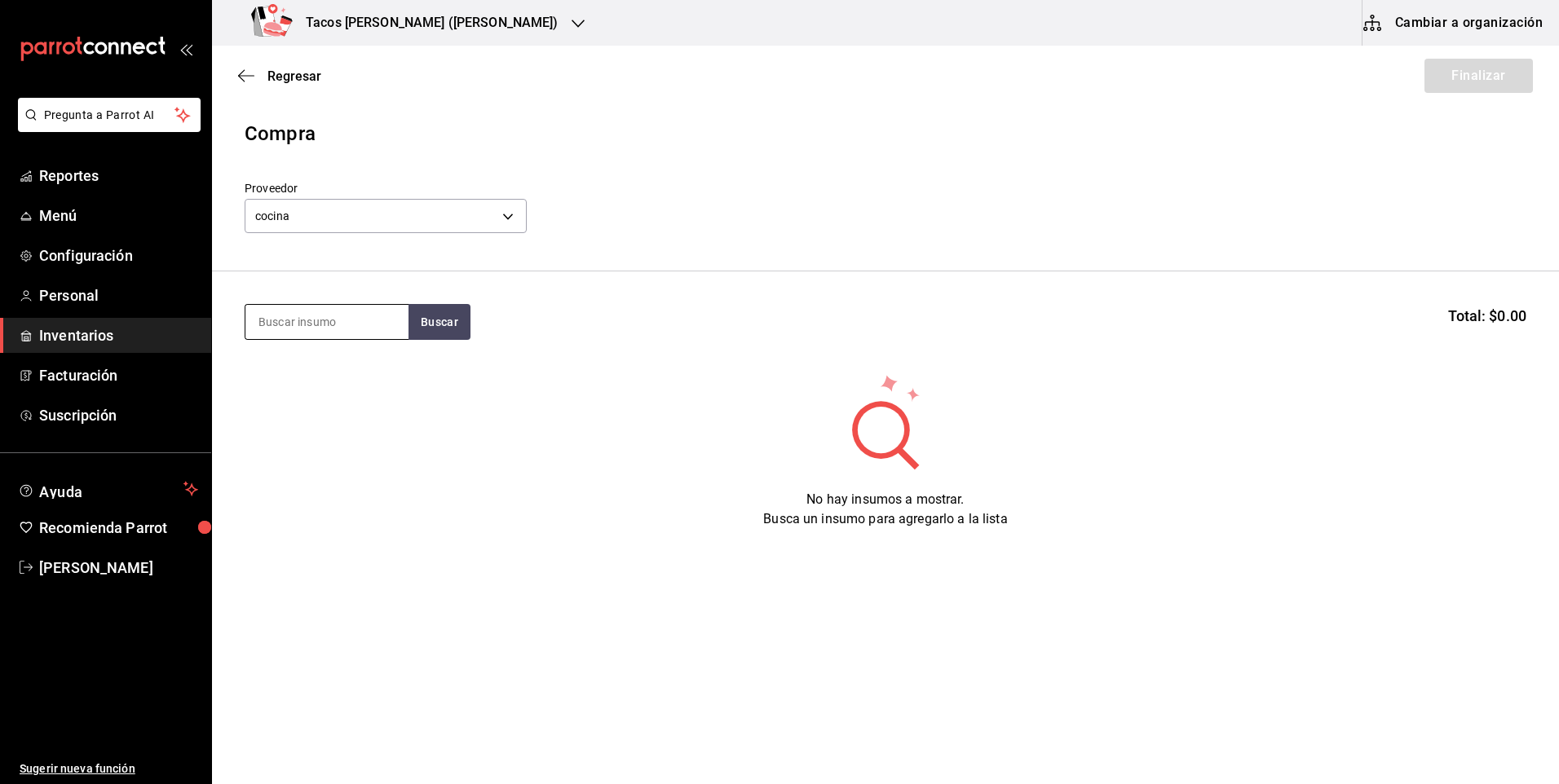
click at [312, 323] on input at bounding box center [327, 321] width 163 height 34
type input "fri"
click at [428, 329] on button "Buscar" at bounding box center [439, 322] width 62 height 36
click at [348, 373] on div "Taco Frijol terminado" at bounding box center [321, 369] width 124 height 20
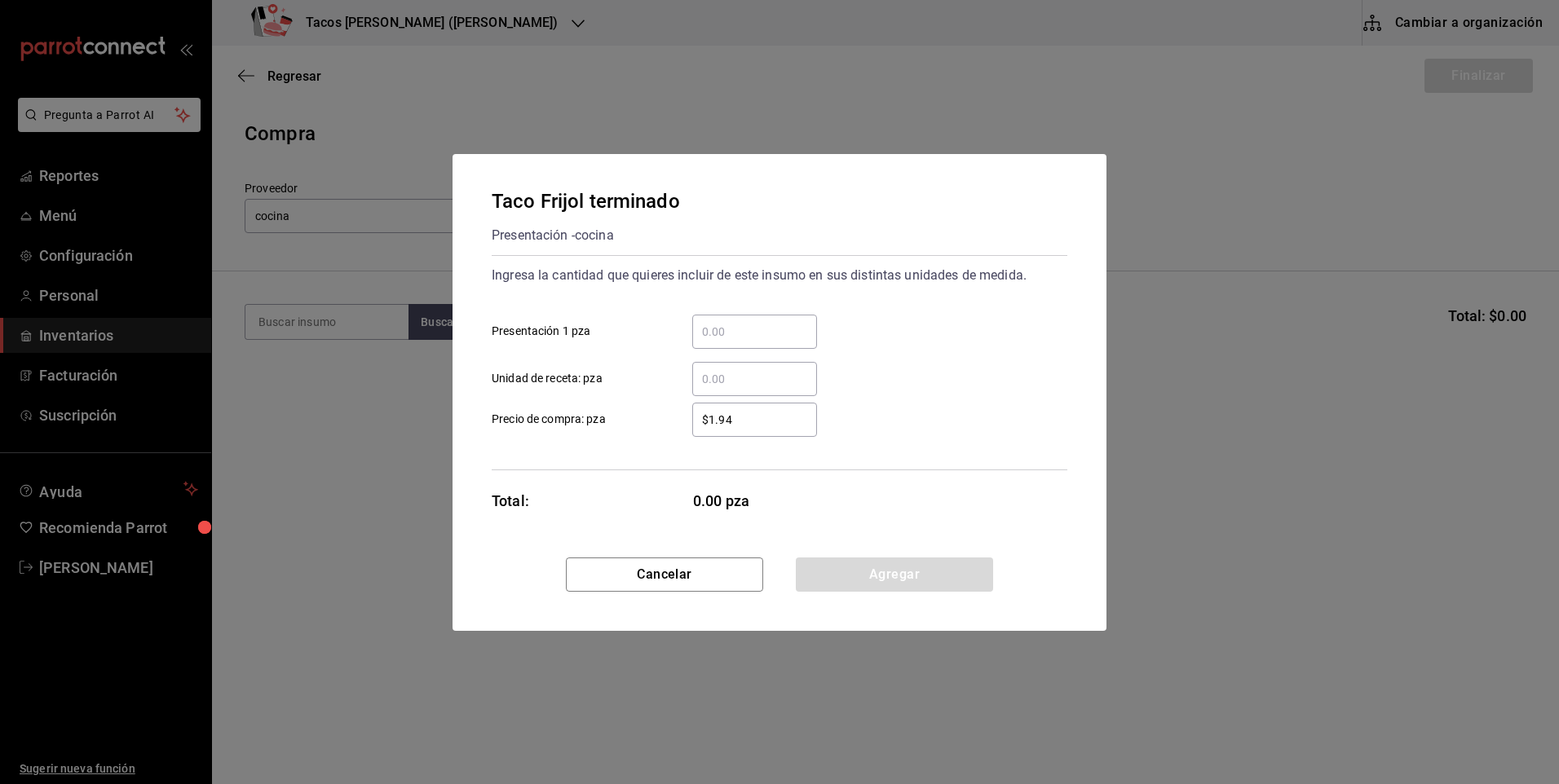
click at [722, 334] on input "​ Presentación 1 pza" at bounding box center [754, 332] width 124 height 20
type input "50"
click at [908, 560] on button "Agregar" at bounding box center [895, 575] width 197 height 34
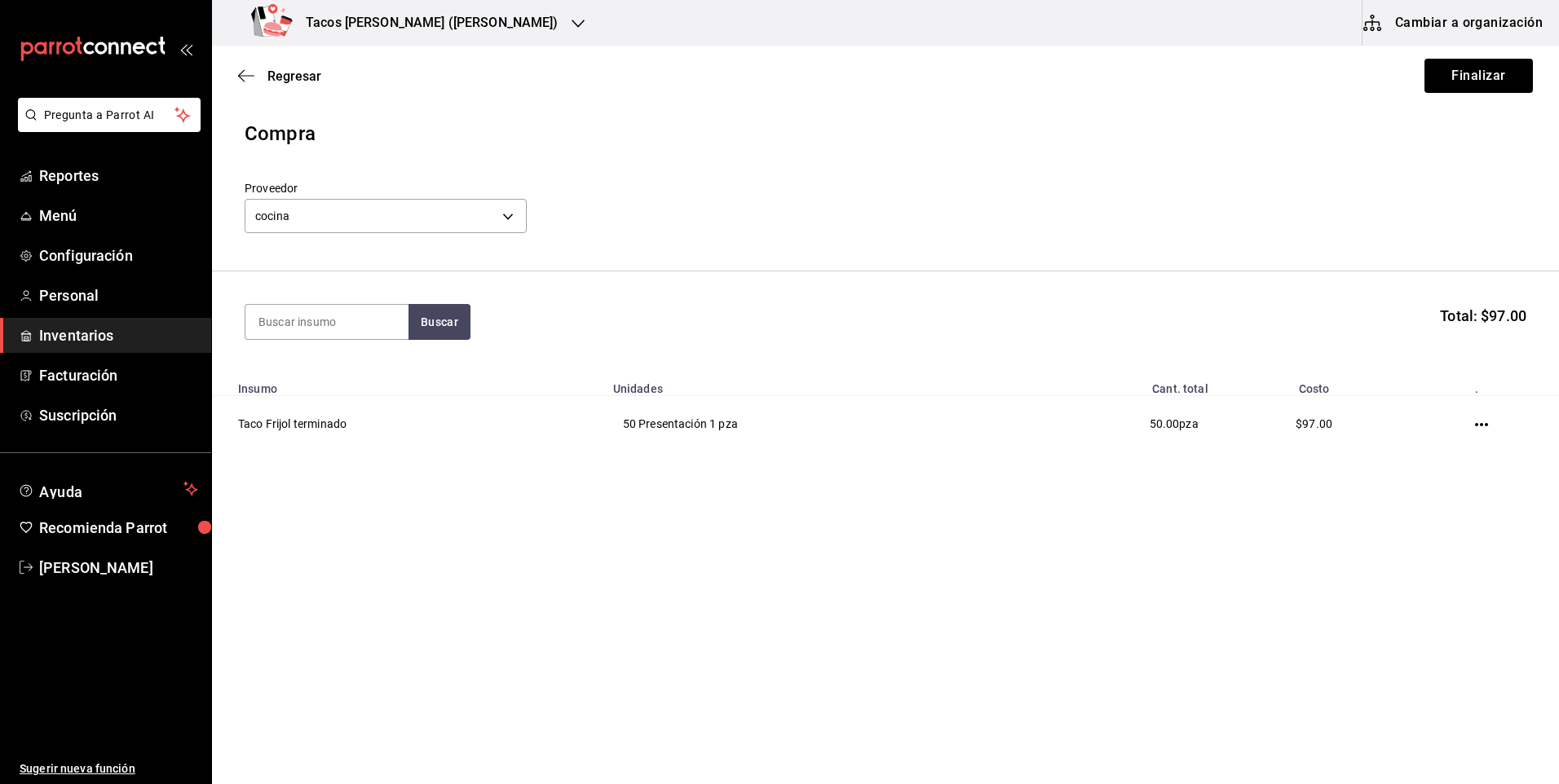
click at [1453, 98] on div "Regresar Finalizar" at bounding box center [886, 75] width 1347 height 60
click at [1449, 80] on button "Finalizar" at bounding box center [1478, 76] width 108 height 34
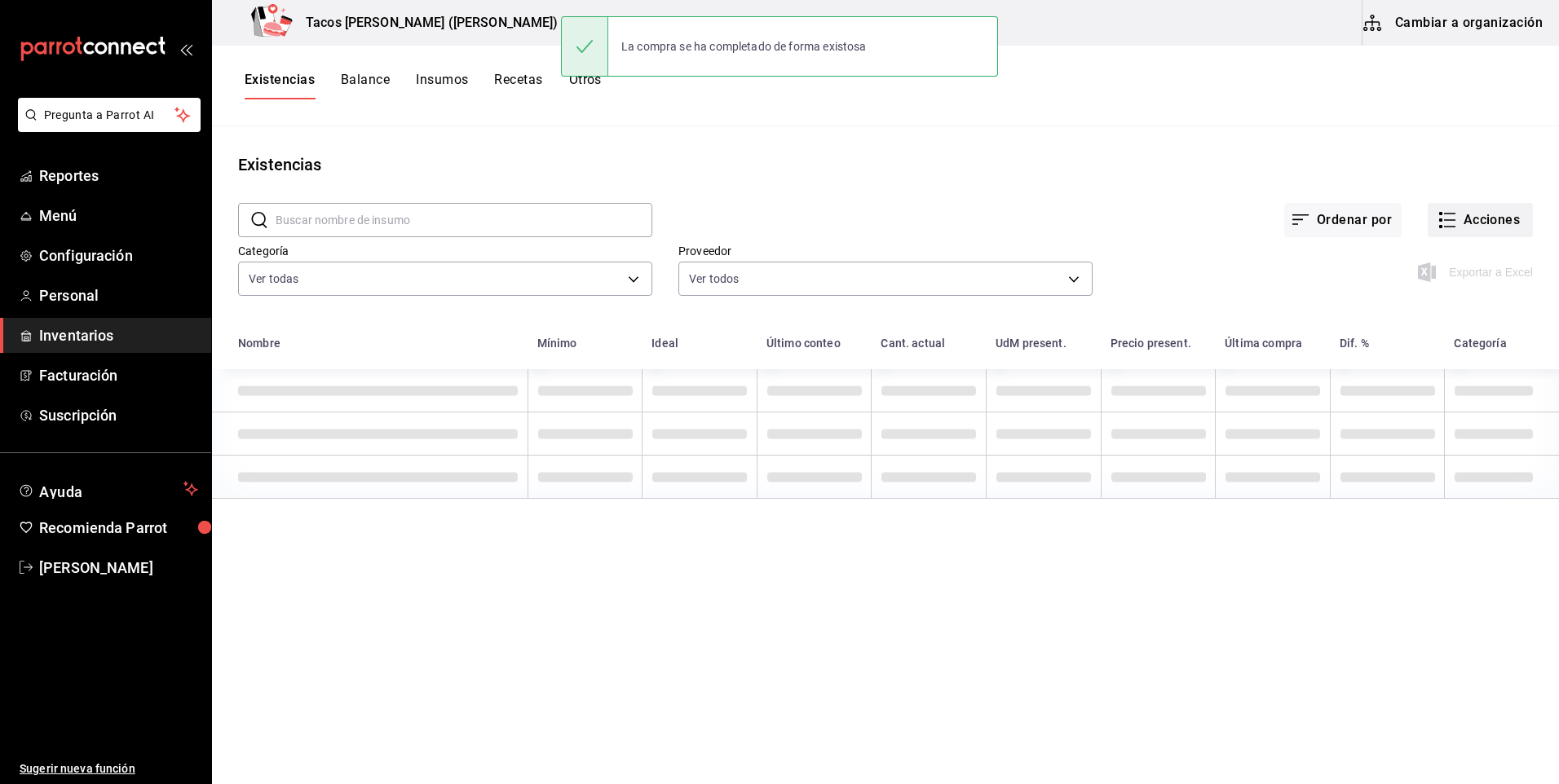
click at [1458, 214] on button "Acciones" at bounding box center [1479, 220] width 105 height 34
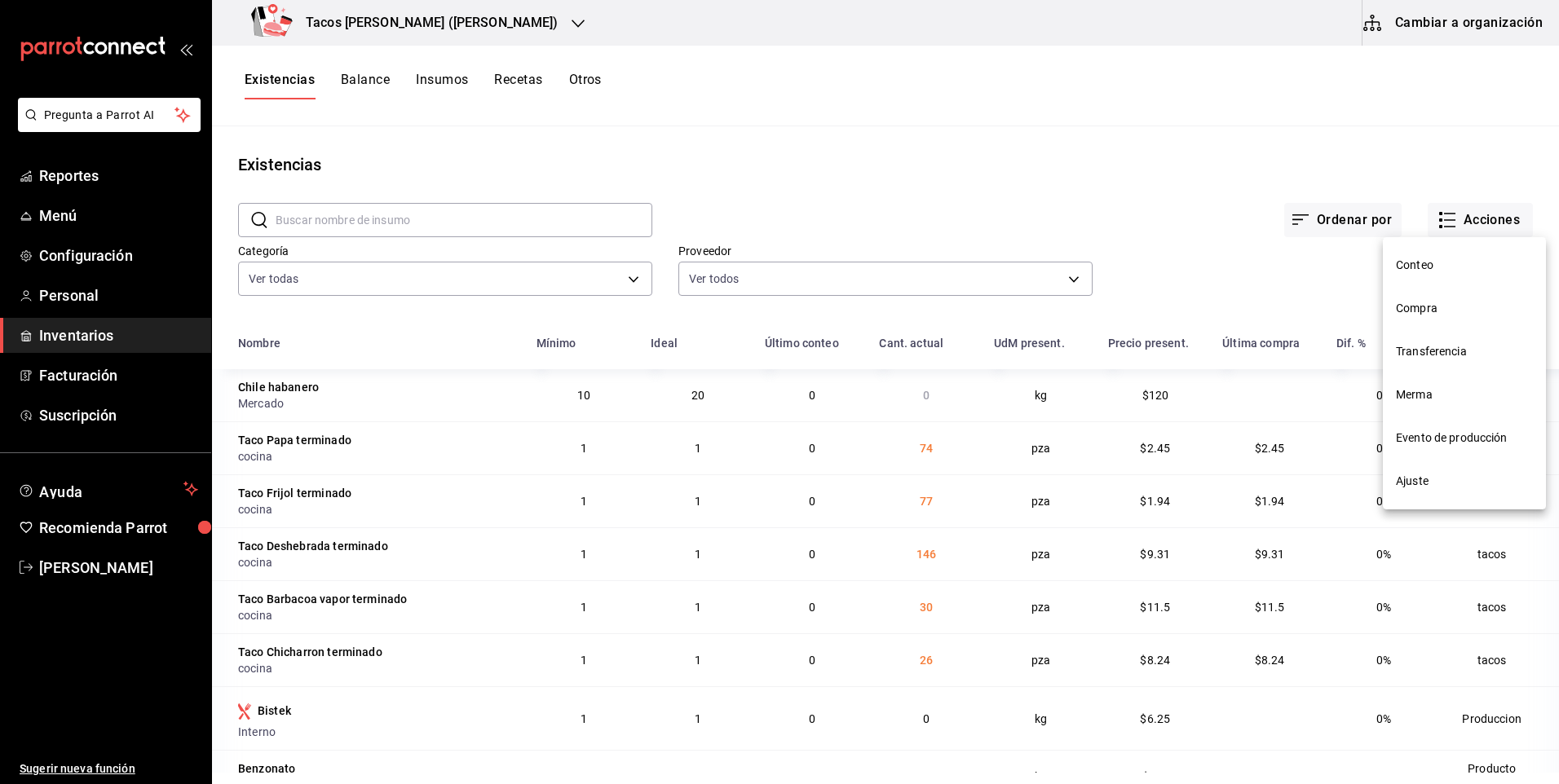
click at [1454, 310] on span "Compra" at bounding box center [1464, 308] width 137 height 17
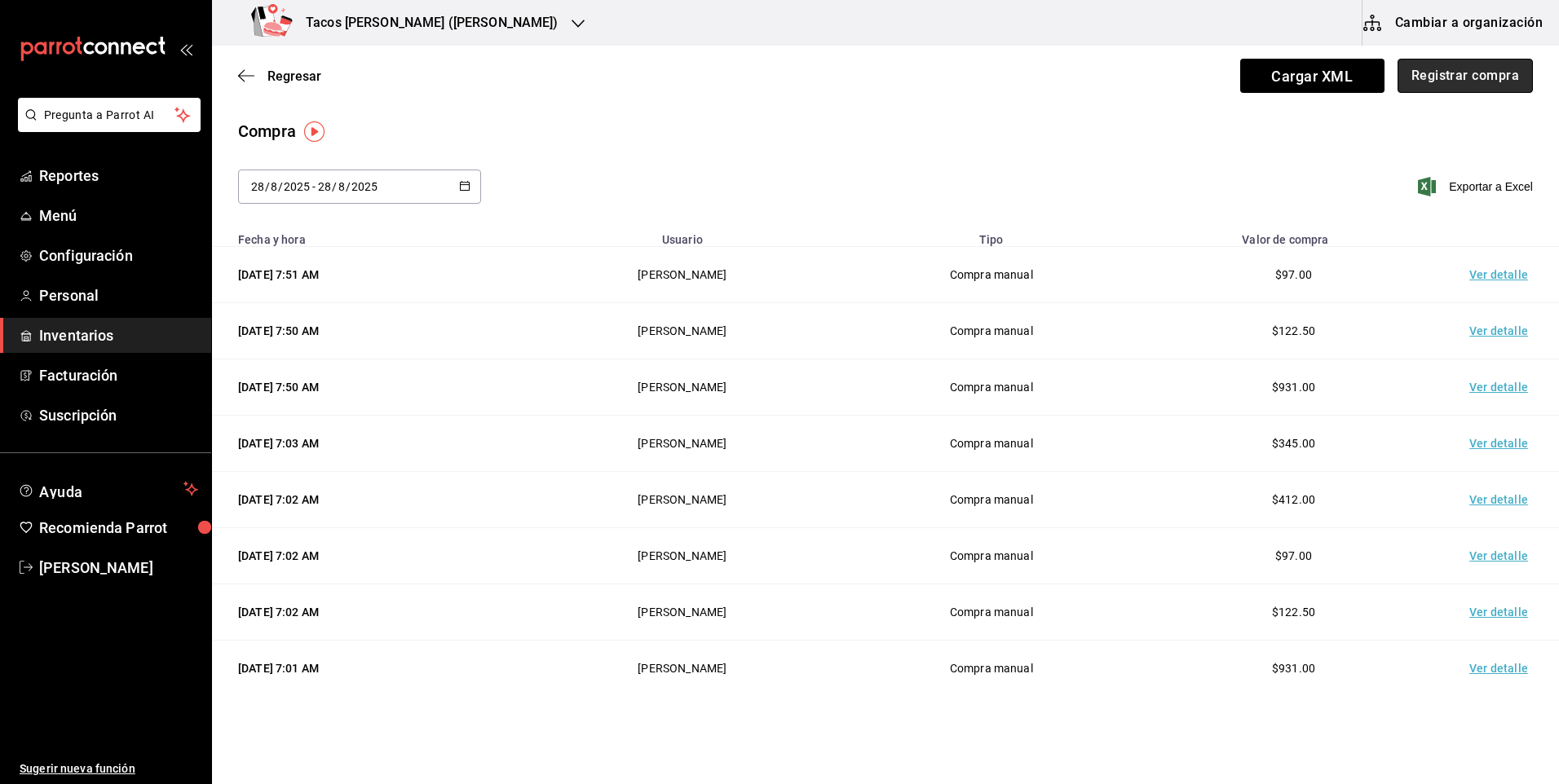
click at [1432, 66] on button "Registrar compra" at bounding box center [1464, 76] width 135 height 34
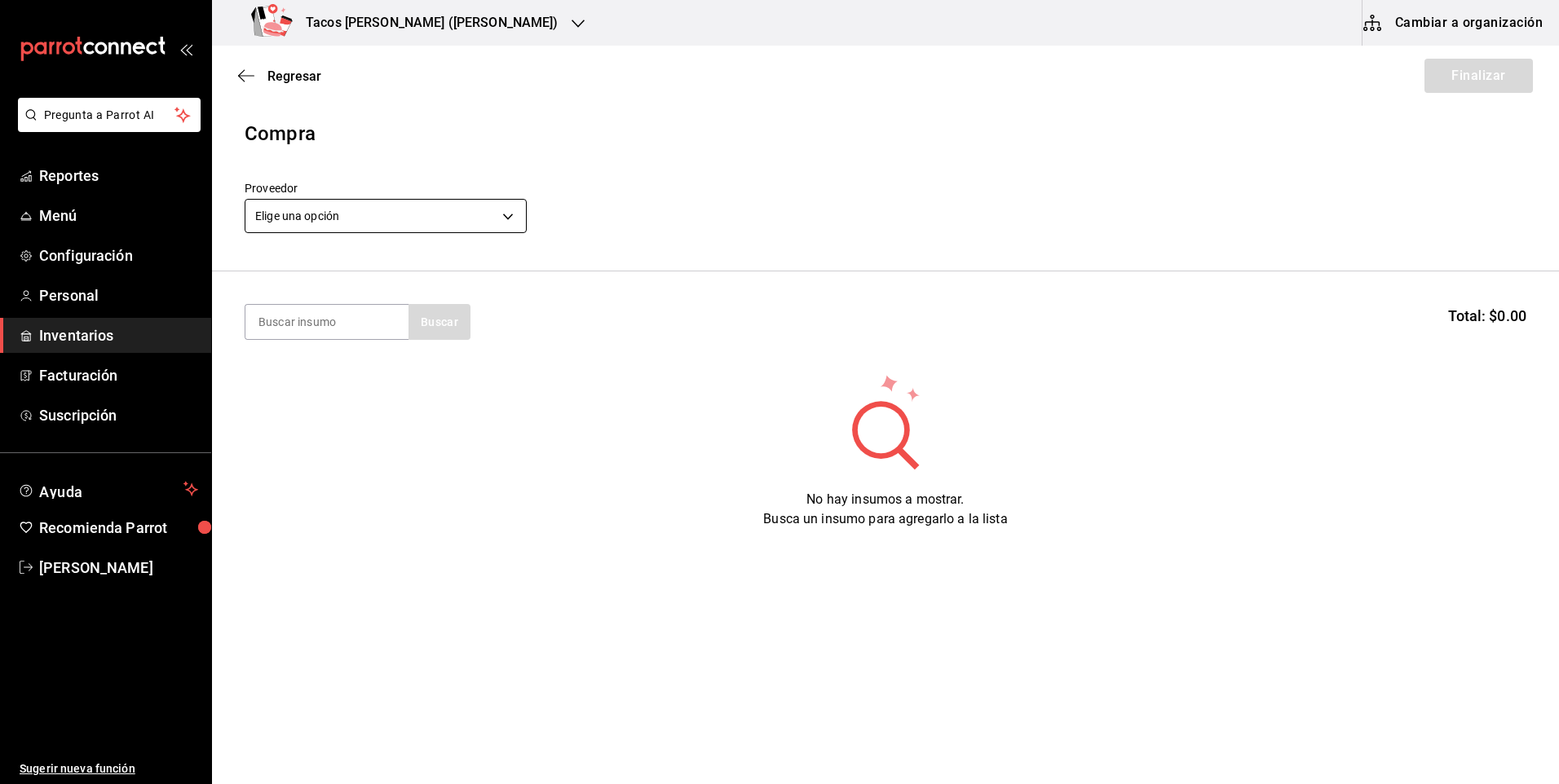
click at [401, 226] on body "Pregunta a Parrot AI Reportes Menú Configuración Personal Inventarios Facturaci…" at bounding box center [779, 345] width 1559 height 692
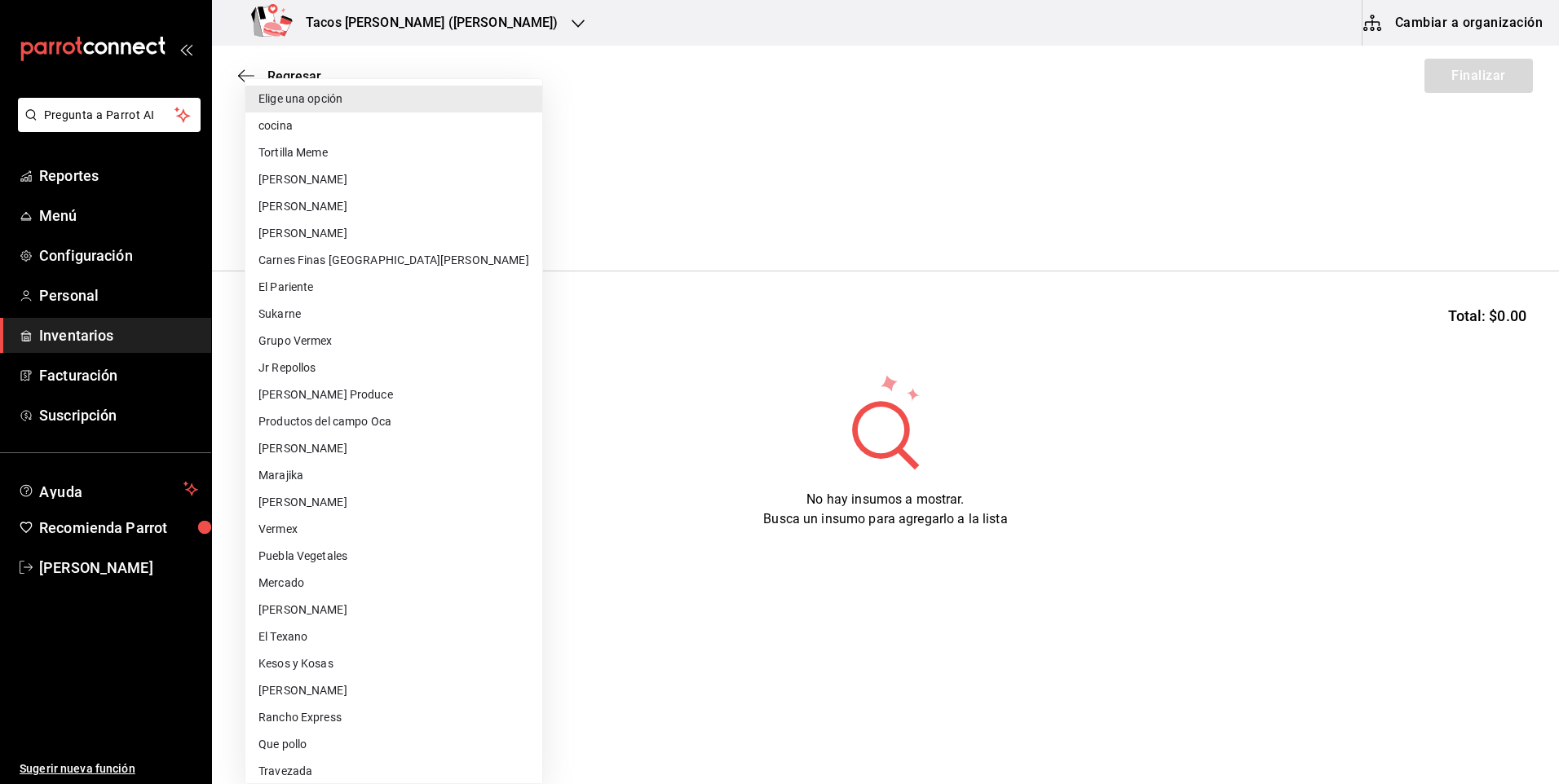
click at [359, 129] on li "cocina" at bounding box center [393, 126] width 296 height 27
type input "237c9a5b-4078-49eb-83ef-23bf52bd7acd"
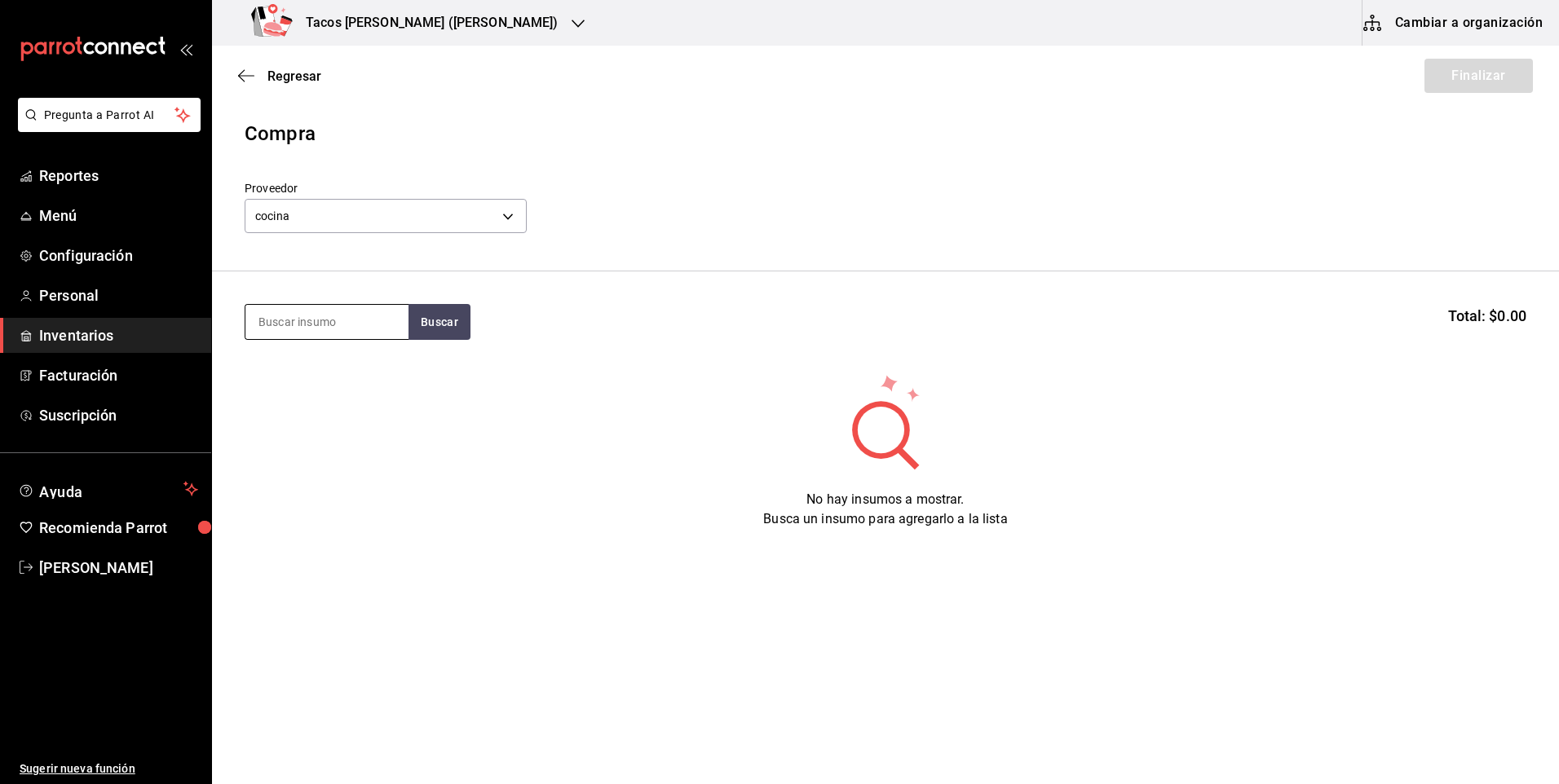
click at [341, 325] on input at bounding box center [327, 321] width 163 height 34
type input "chi"
click at [429, 310] on button "Buscar" at bounding box center [439, 322] width 62 height 36
click at [319, 373] on div "Taco Chicharron terminado" at bounding box center [327, 379] width 137 height 39
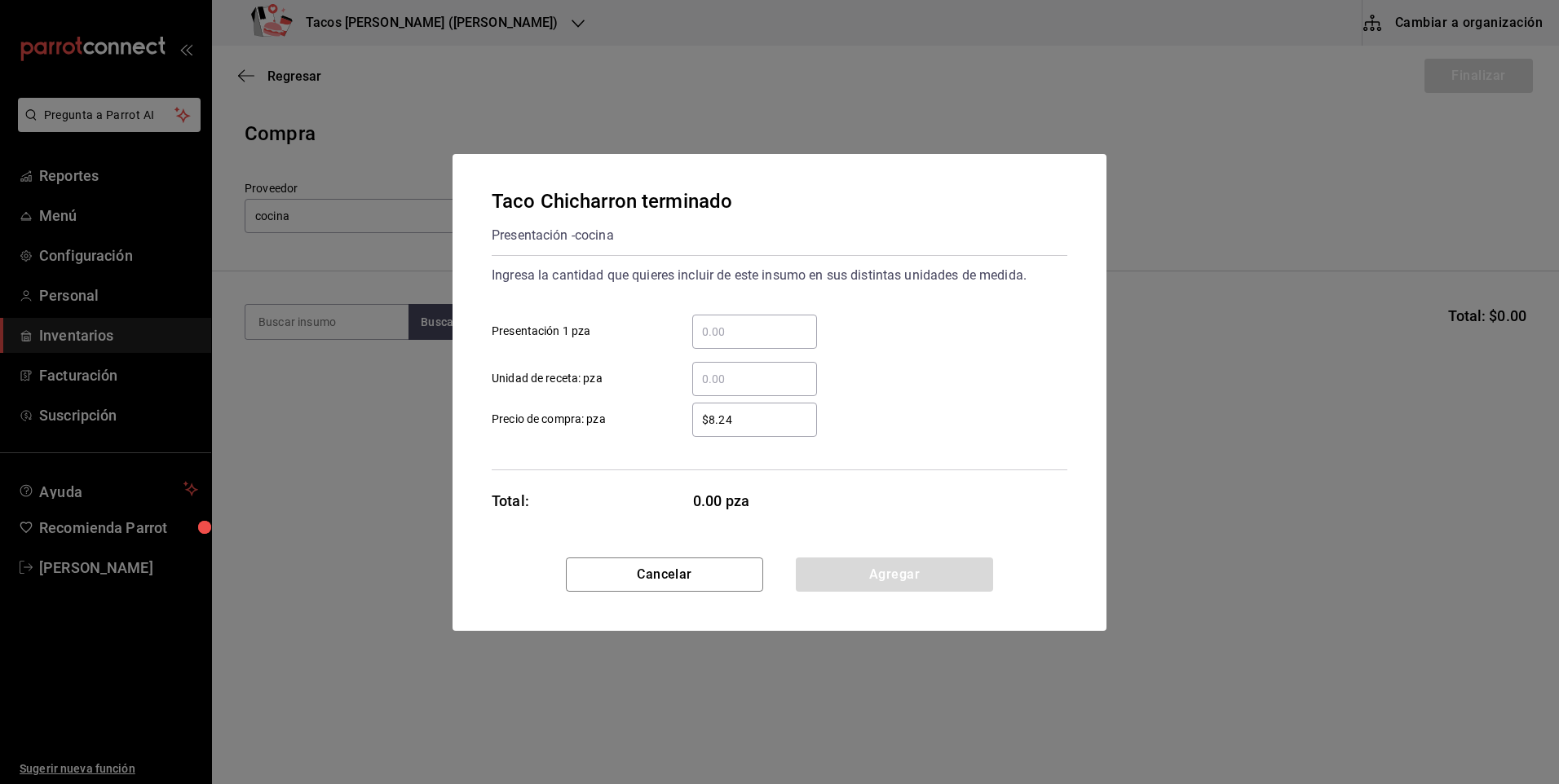
click at [776, 341] on input "​ Presentación 1 pza" at bounding box center [754, 332] width 124 height 20
type input "50"
click at [866, 562] on button "Agregar" at bounding box center [895, 575] width 197 height 34
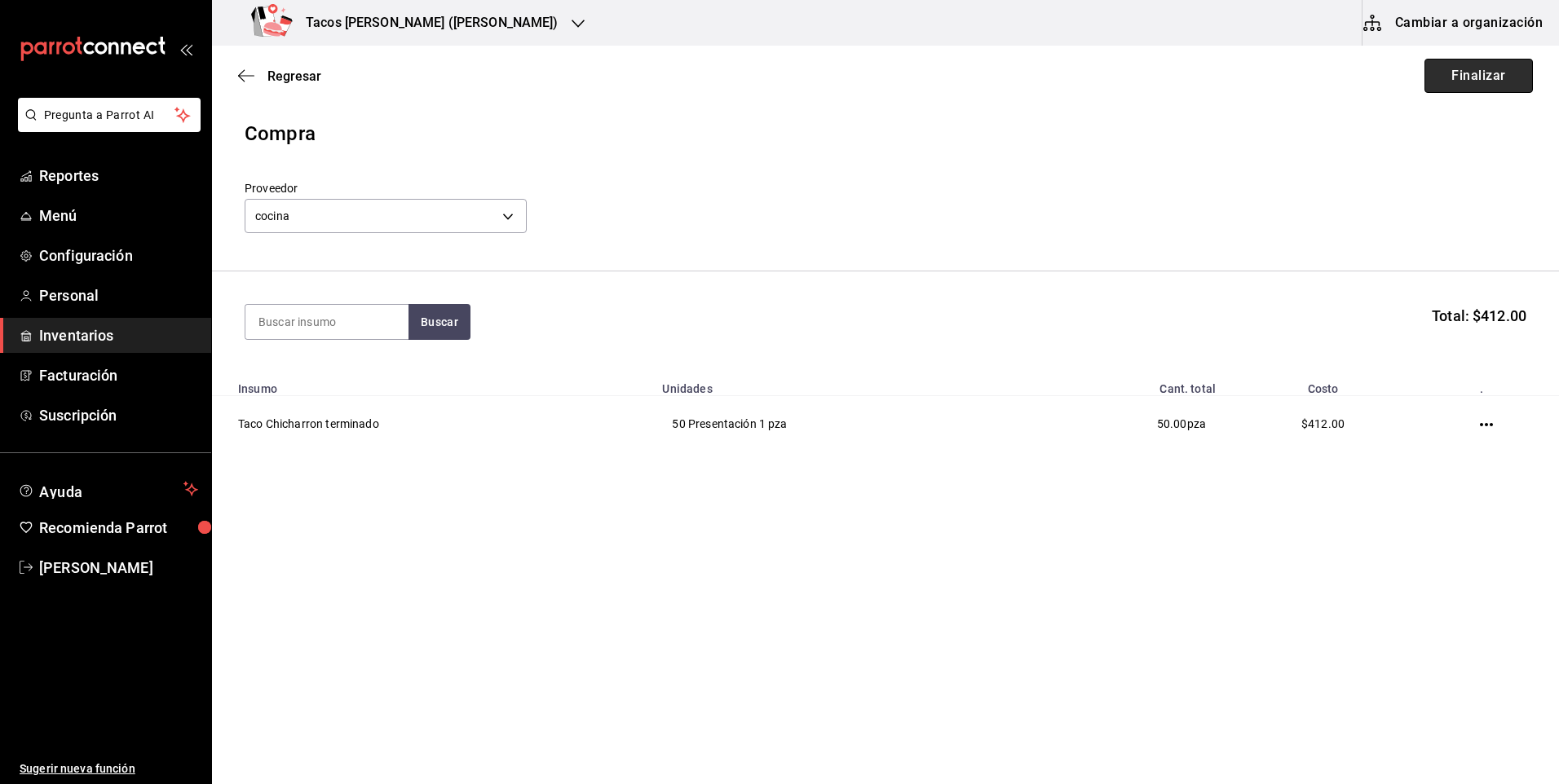
click at [1451, 72] on button "Finalizar" at bounding box center [1478, 76] width 108 height 34
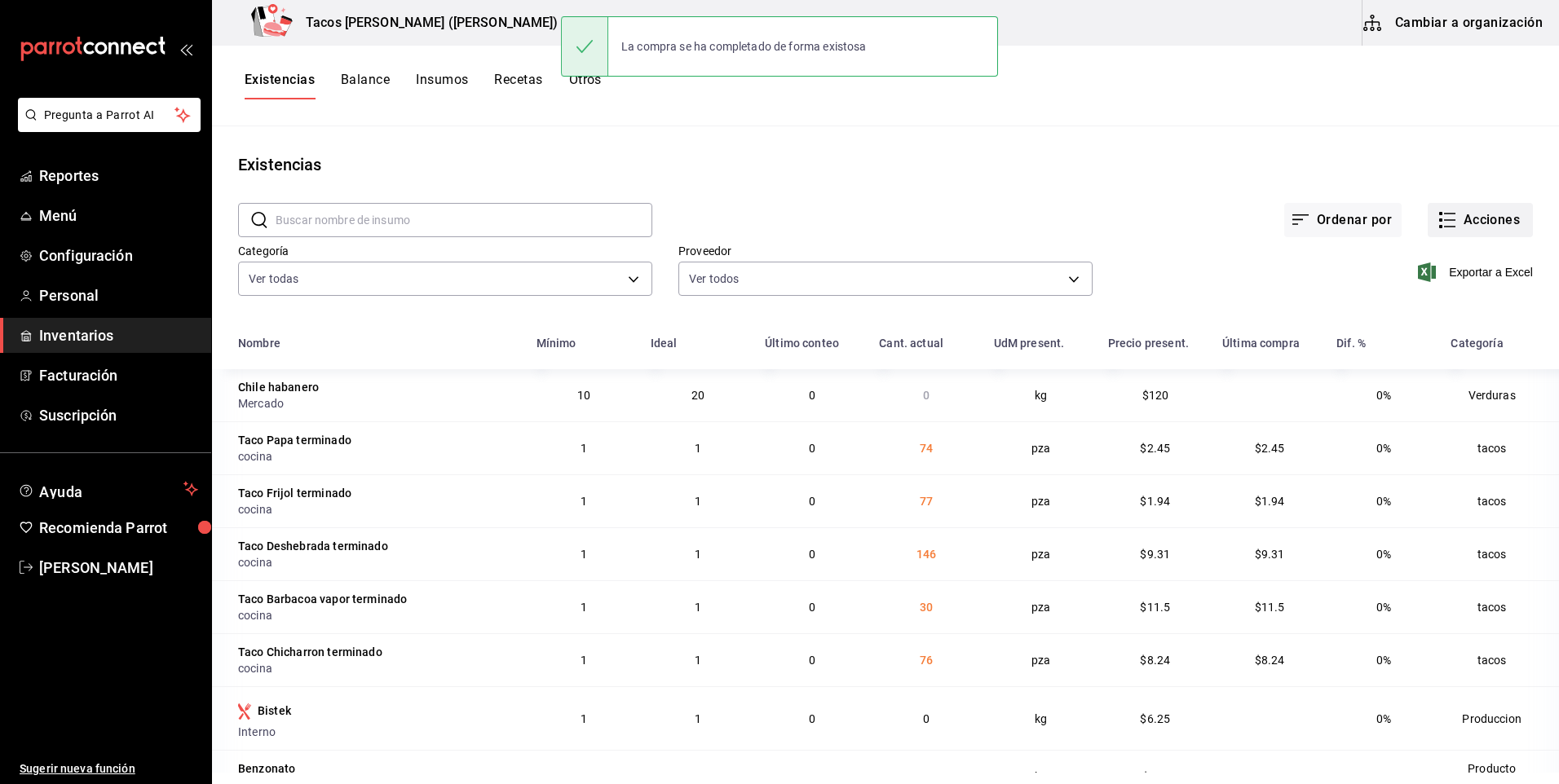
click at [1488, 214] on button "Acciones" at bounding box center [1479, 220] width 105 height 34
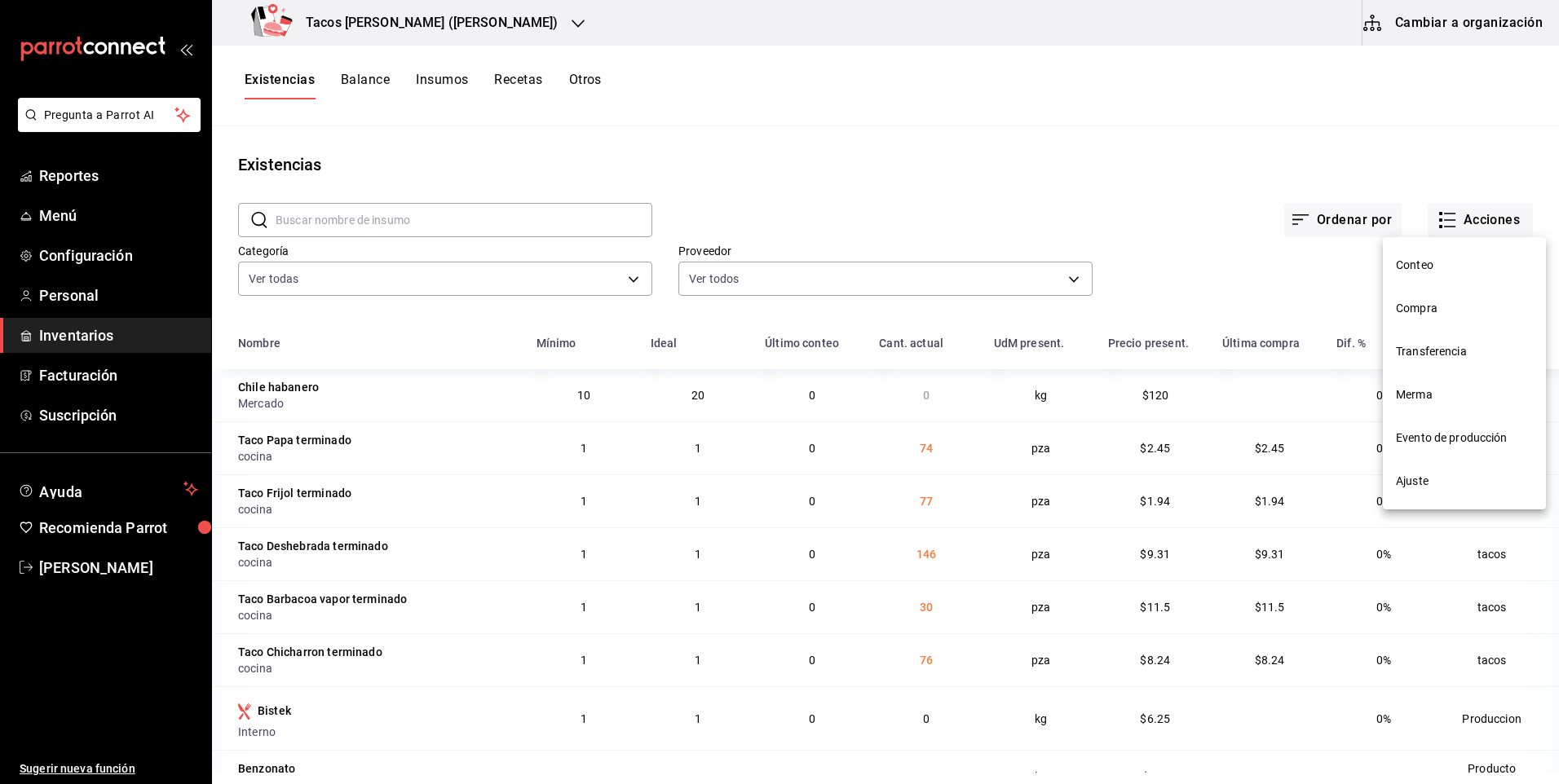
click at [1426, 315] on span "Compra" at bounding box center [1464, 308] width 137 height 17
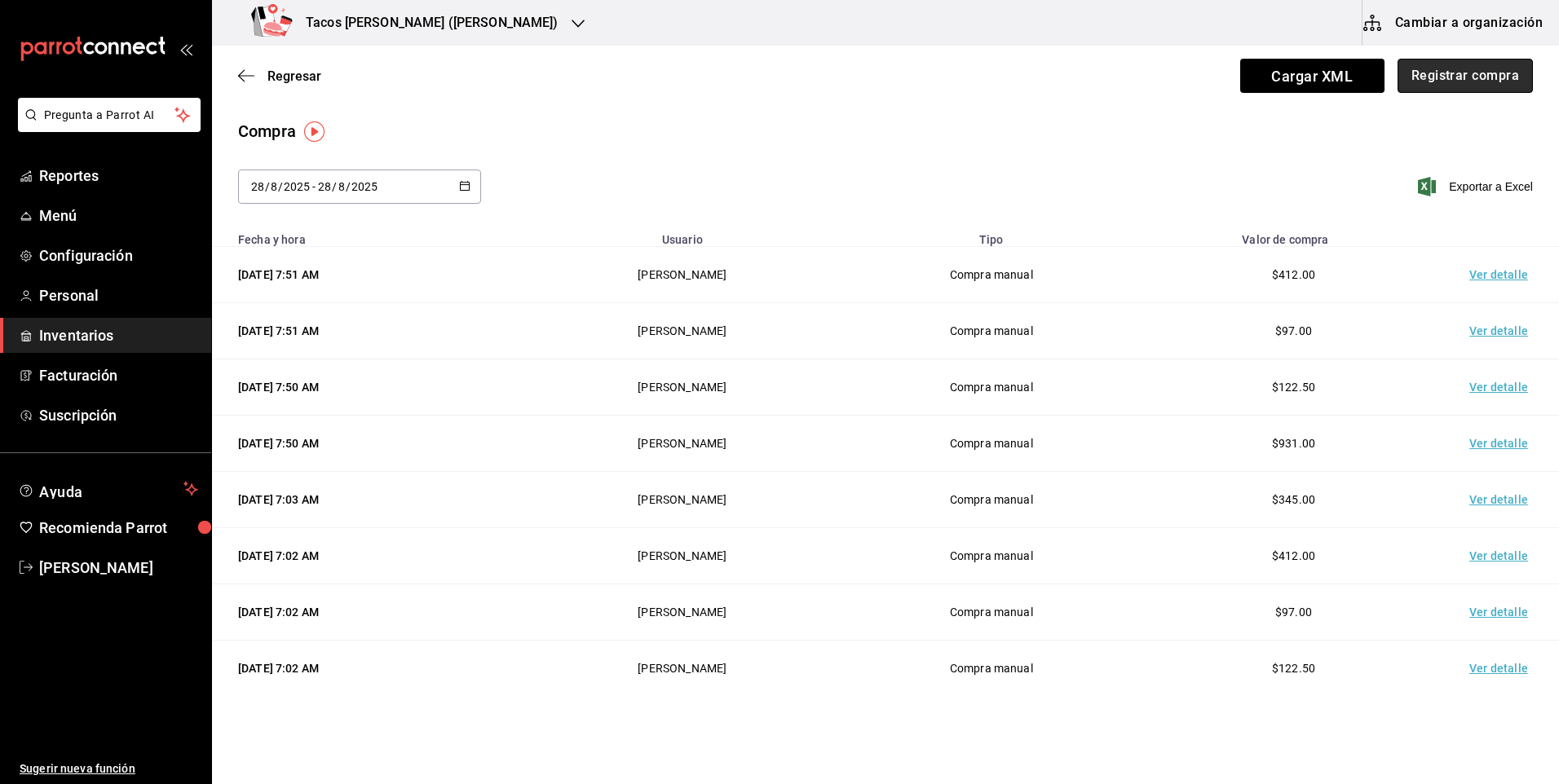
click at [1452, 87] on button "Registrar compra" at bounding box center [1464, 76] width 135 height 34
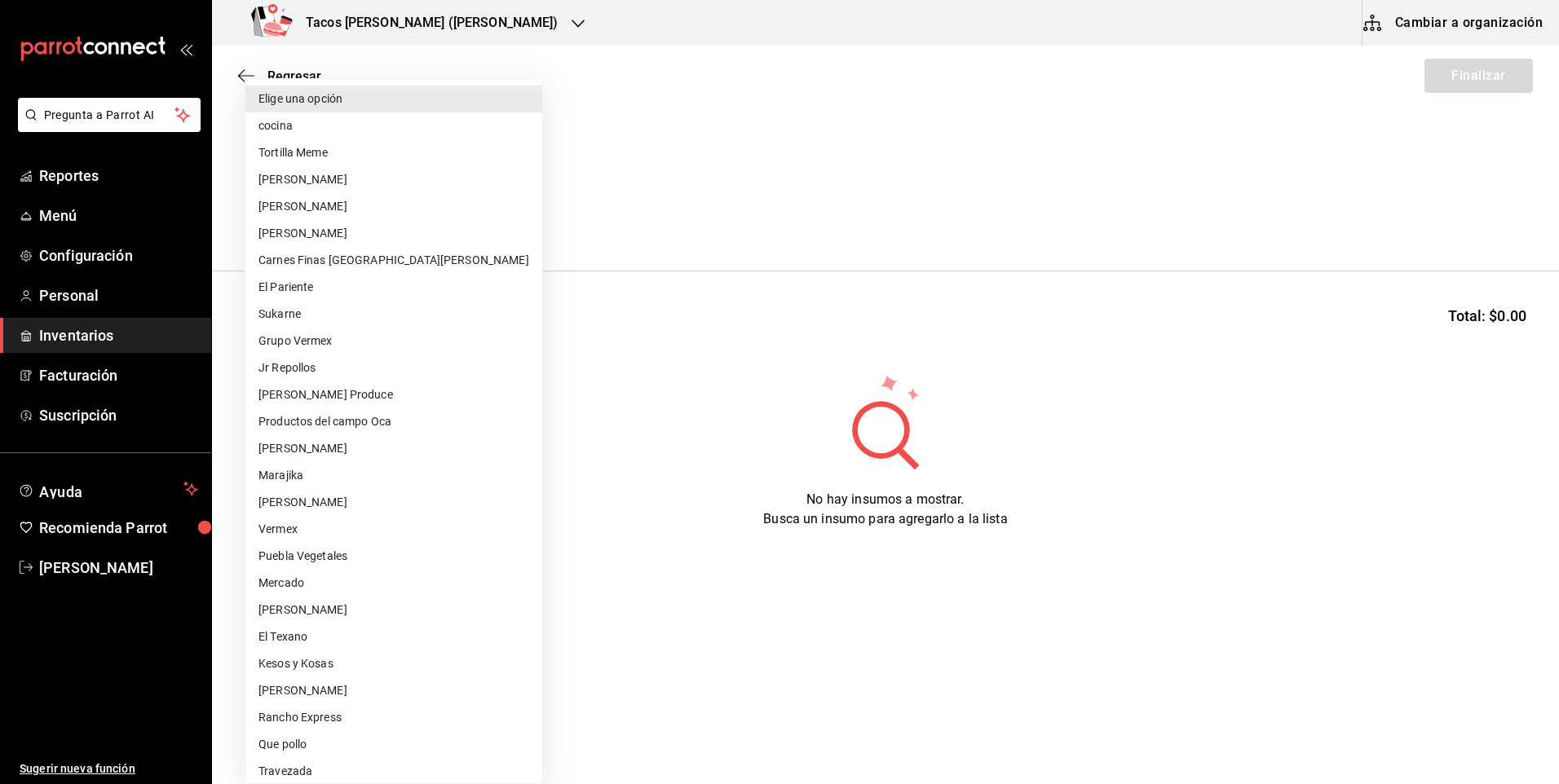
click at [487, 217] on body "Pregunta a Parrot AI Reportes Menú Configuración Personal Inventarios Facturaci…" at bounding box center [779, 345] width 1559 height 692
click at [331, 110] on li "Elige una opción" at bounding box center [393, 99] width 296 height 27
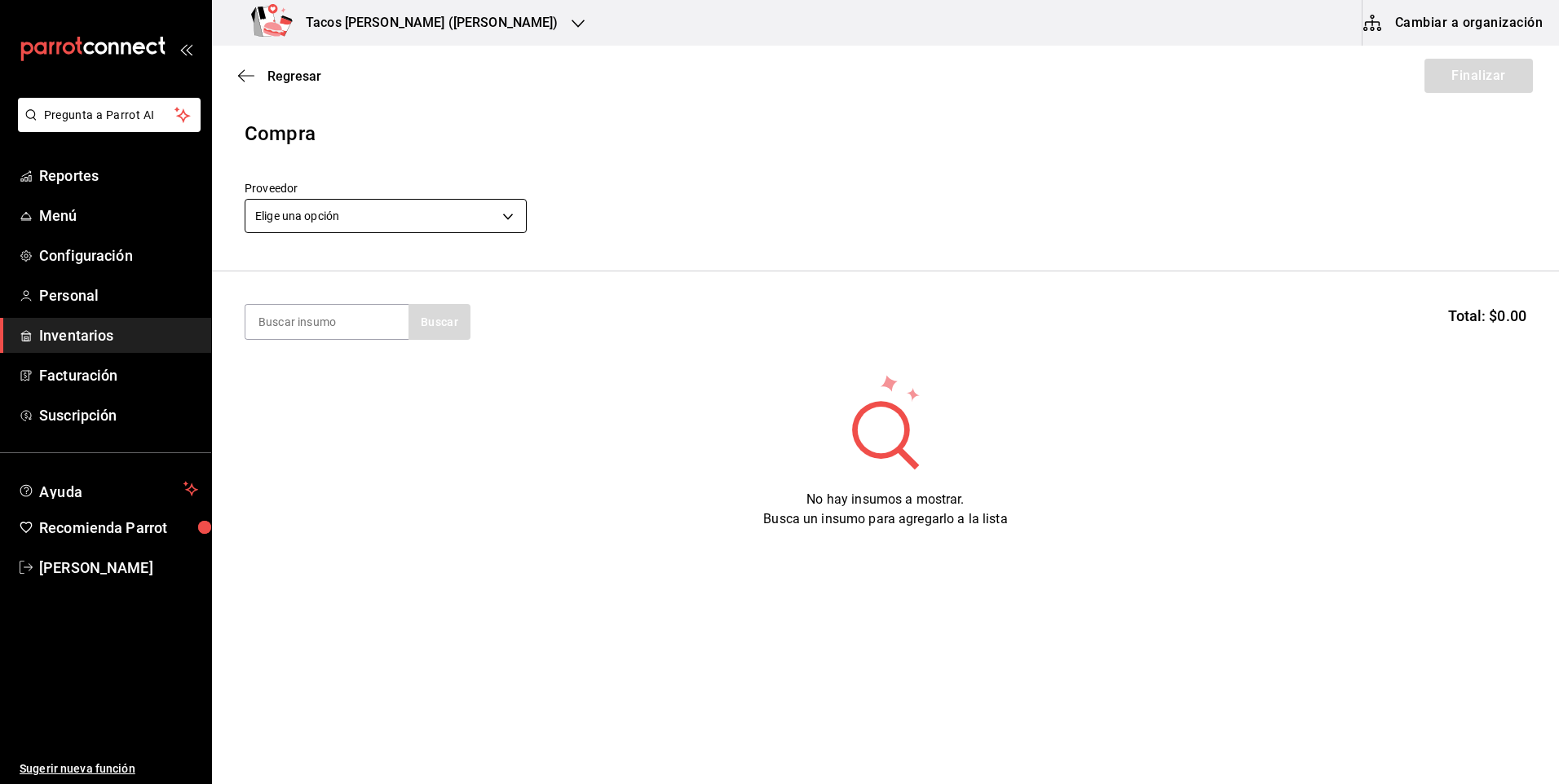
click at [386, 209] on body "Pregunta a Parrot AI Reportes Menú Configuración Personal Inventarios Facturaci…" at bounding box center [779, 345] width 1559 height 692
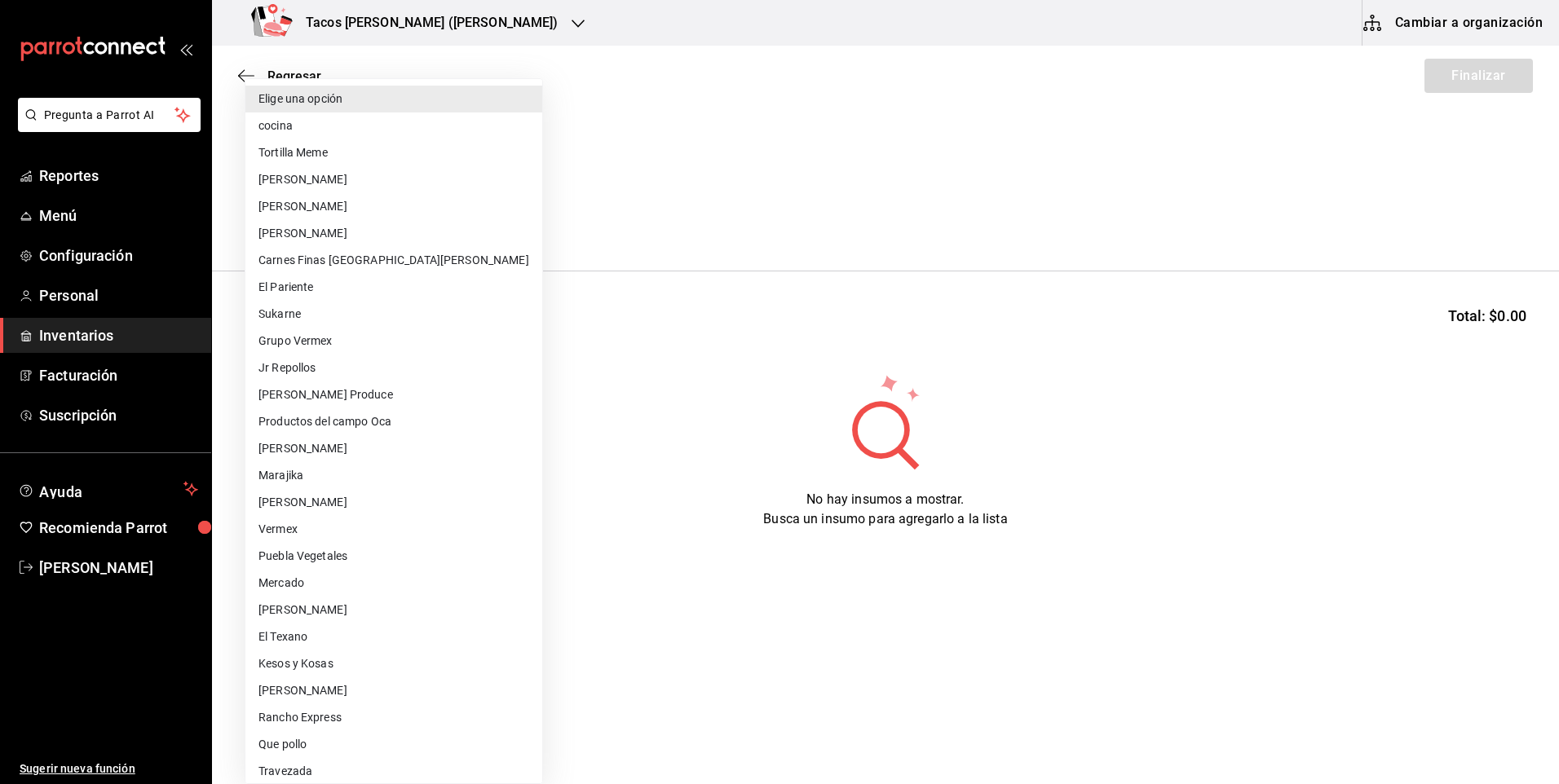
click at [318, 129] on li "cocina" at bounding box center [393, 126] width 296 height 27
type input "237c9a5b-4078-49eb-83ef-23bf52bd7acd"
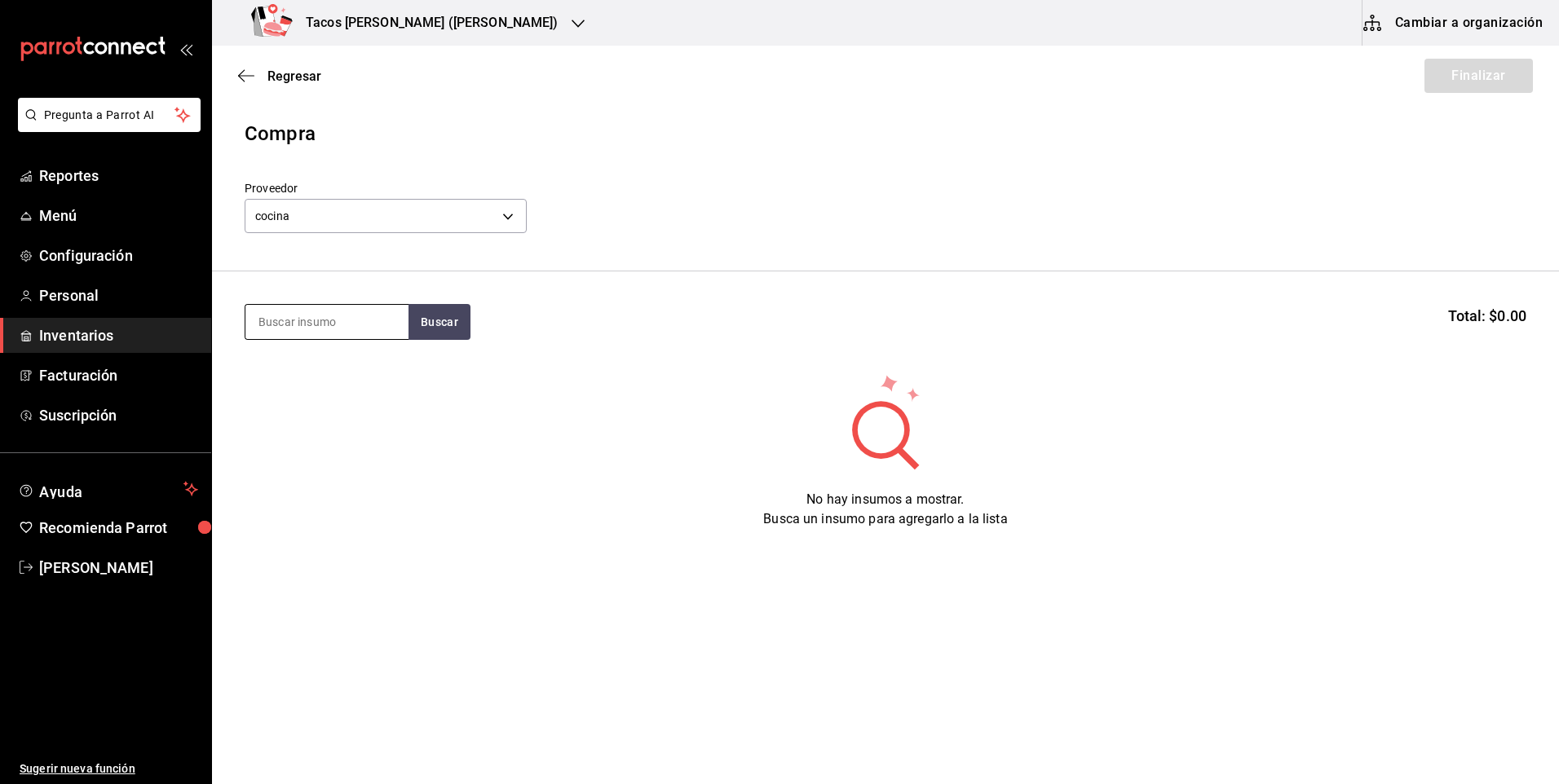
click at [343, 327] on input at bounding box center [327, 321] width 163 height 34
type input "barb"
click at [456, 317] on button "Buscar" at bounding box center [439, 322] width 62 height 36
click at [315, 360] on div "Taco Barbacoa vapor terminado" at bounding box center [327, 379] width 137 height 39
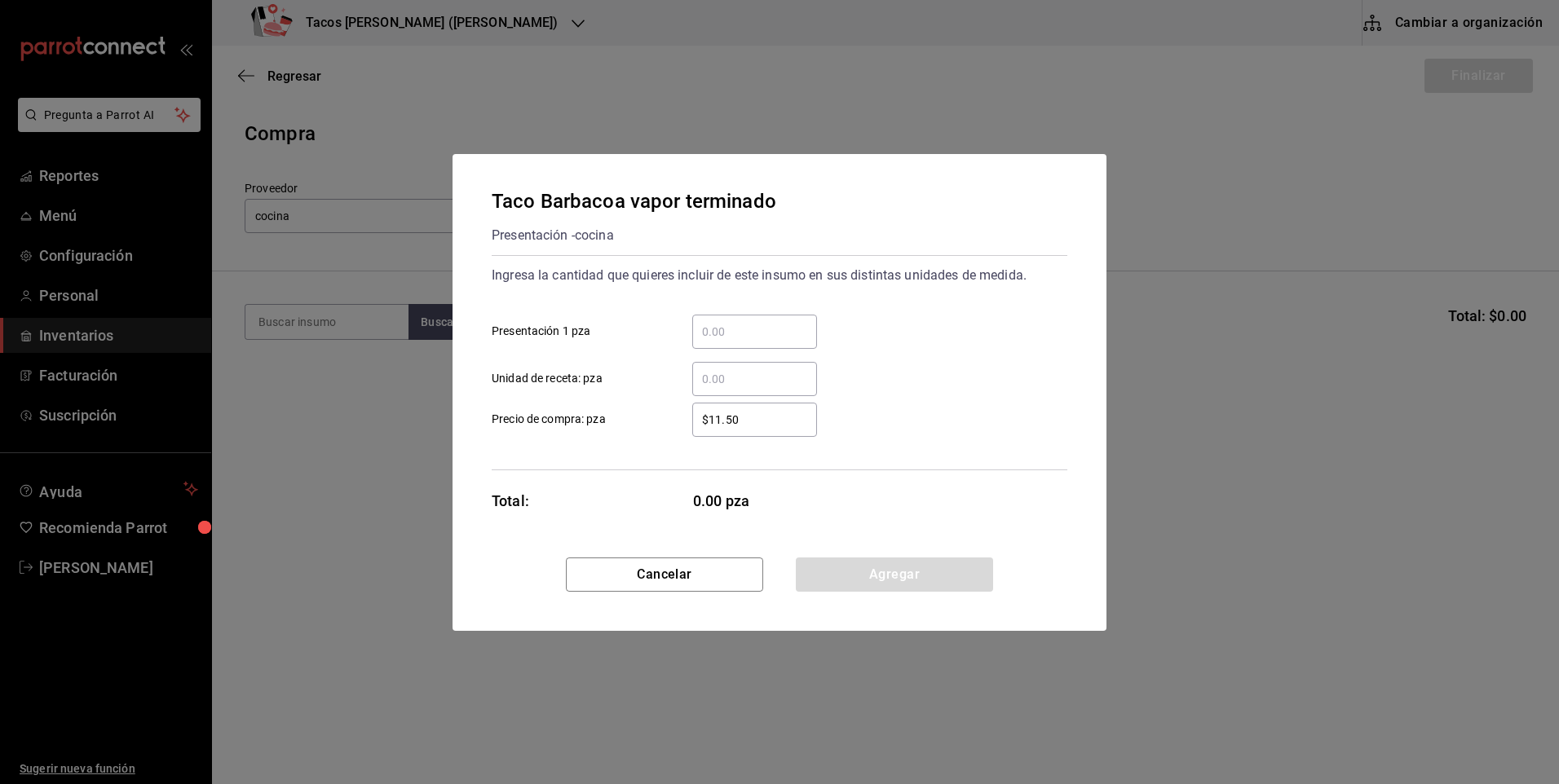
click at [704, 340] on input "​ Presentación 1 pza" at bounding box center [754, 332] width 124 height 20
type input "2"
type input "30"
click at [832, 577] on button "Agregar" at bounding box center [895, 575] width 197 height 34
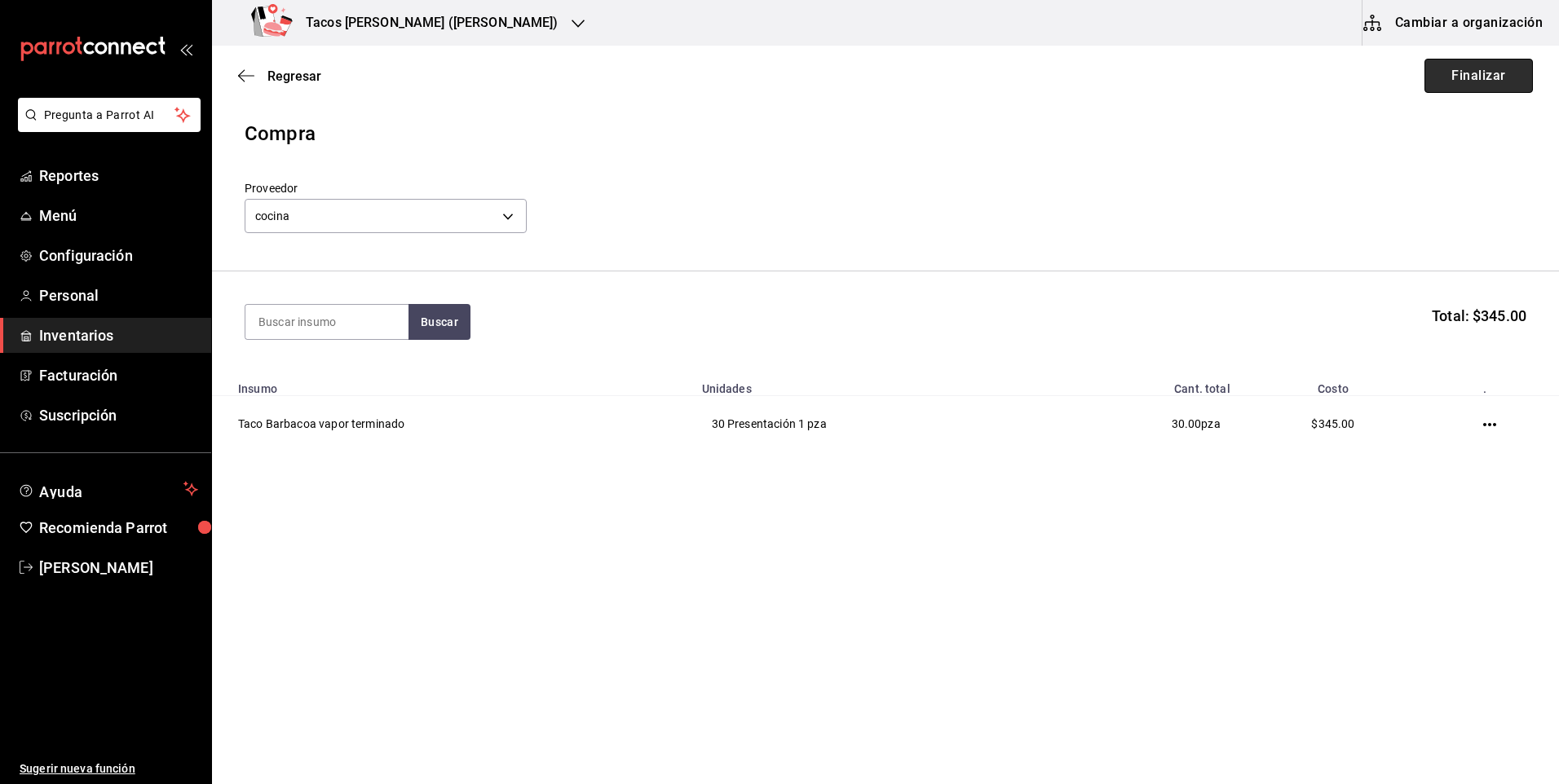
click at [1470, 88] on button "Finalizar" at bounding box center [1478, 76] width 108 height 34
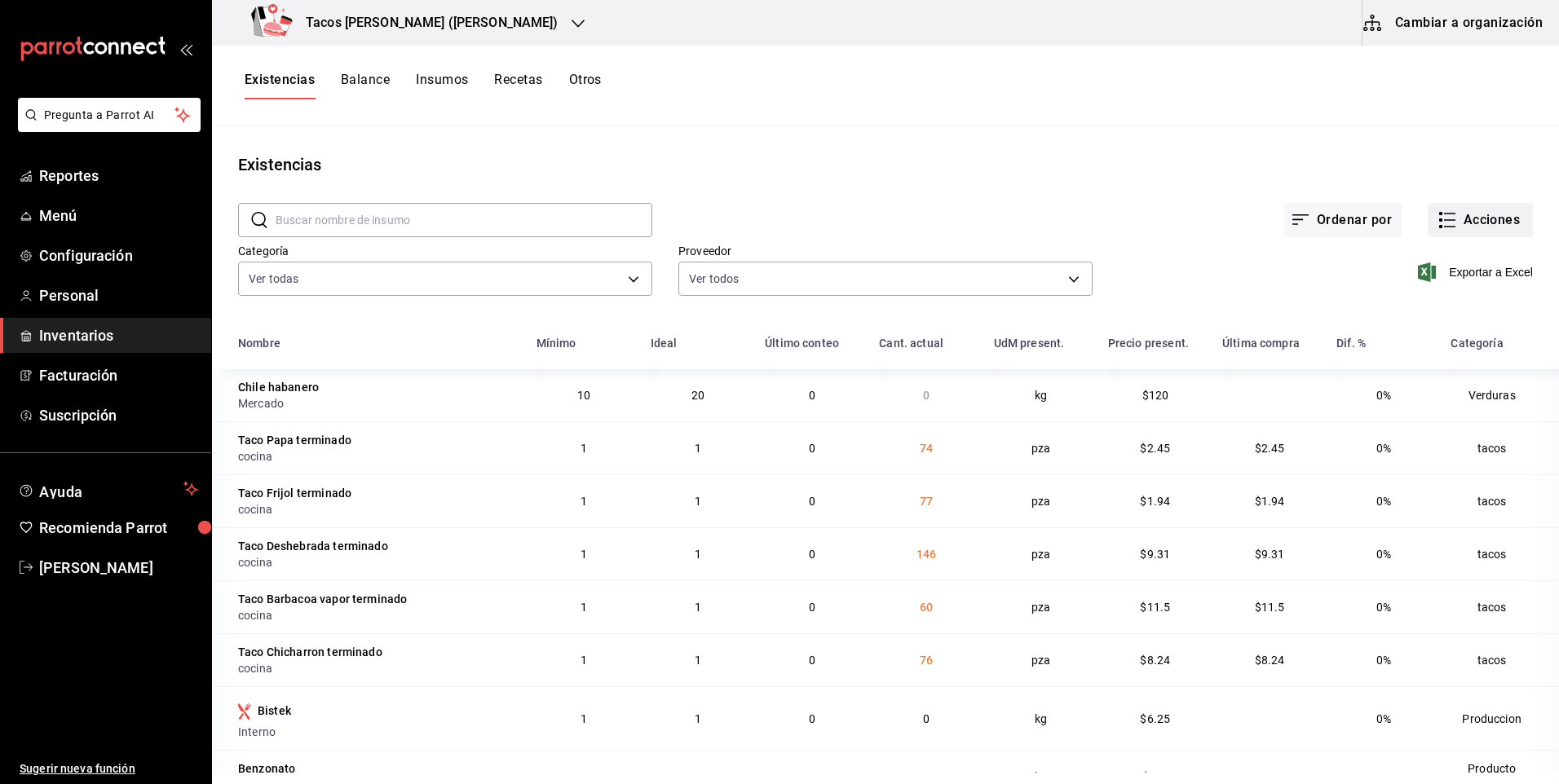
click at [1504, 234] on button "Acciones" at bounding box center [1479, 220] width 105 height 34
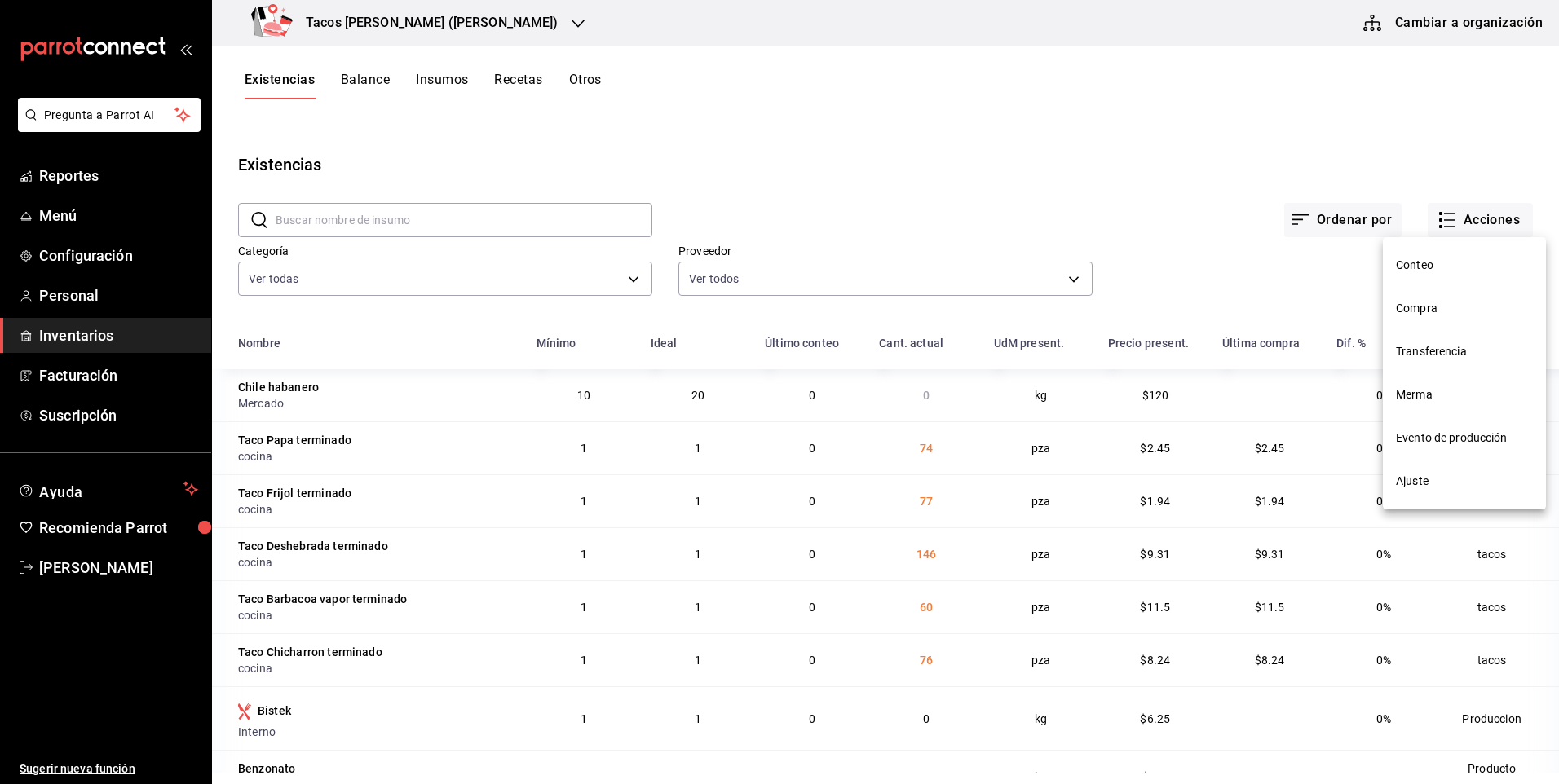
click at [1388, 290] on li "Compra" at bounding box center [1464, 308] width 163 height 43
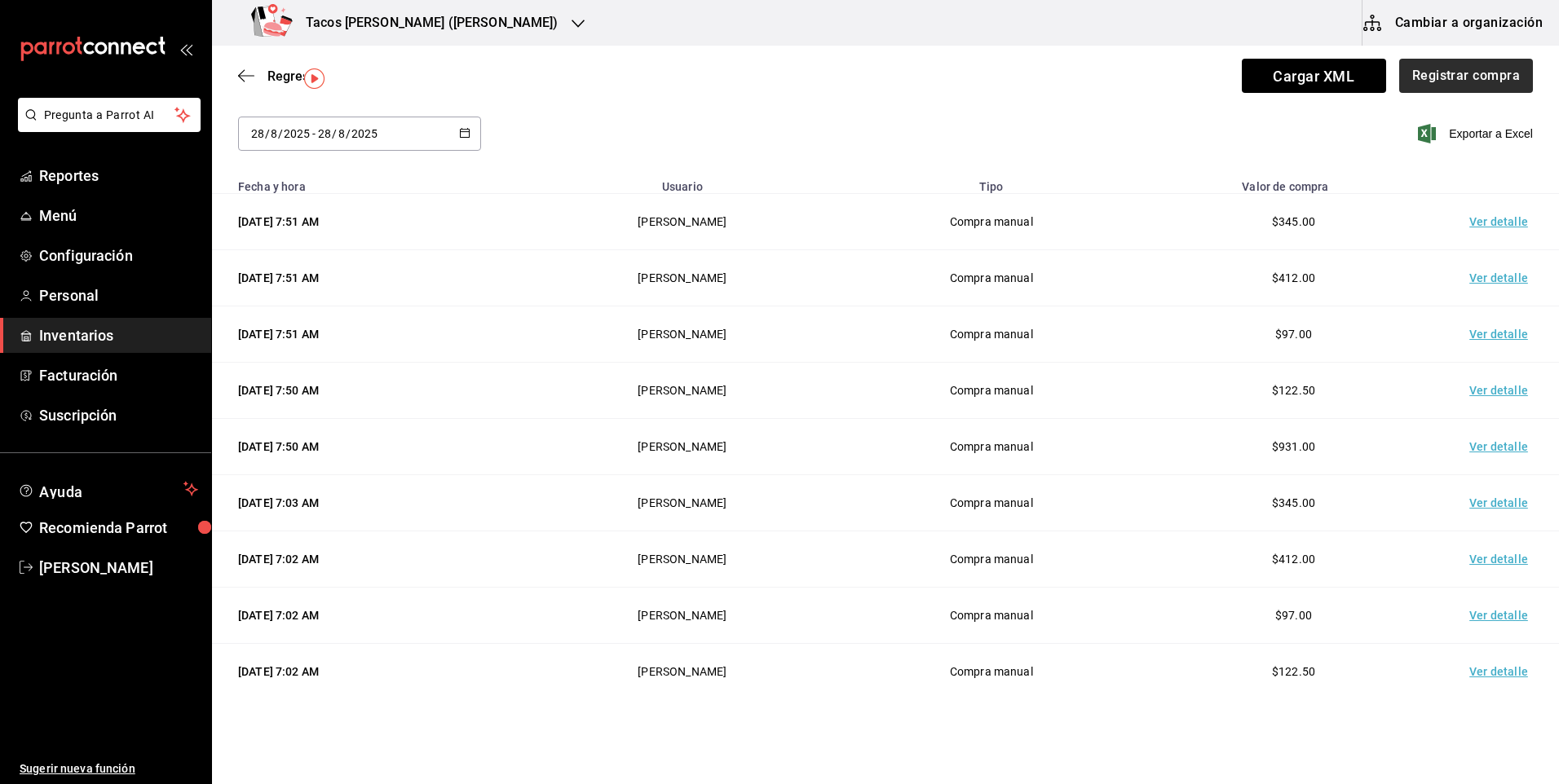
scroll to position [81, 0]
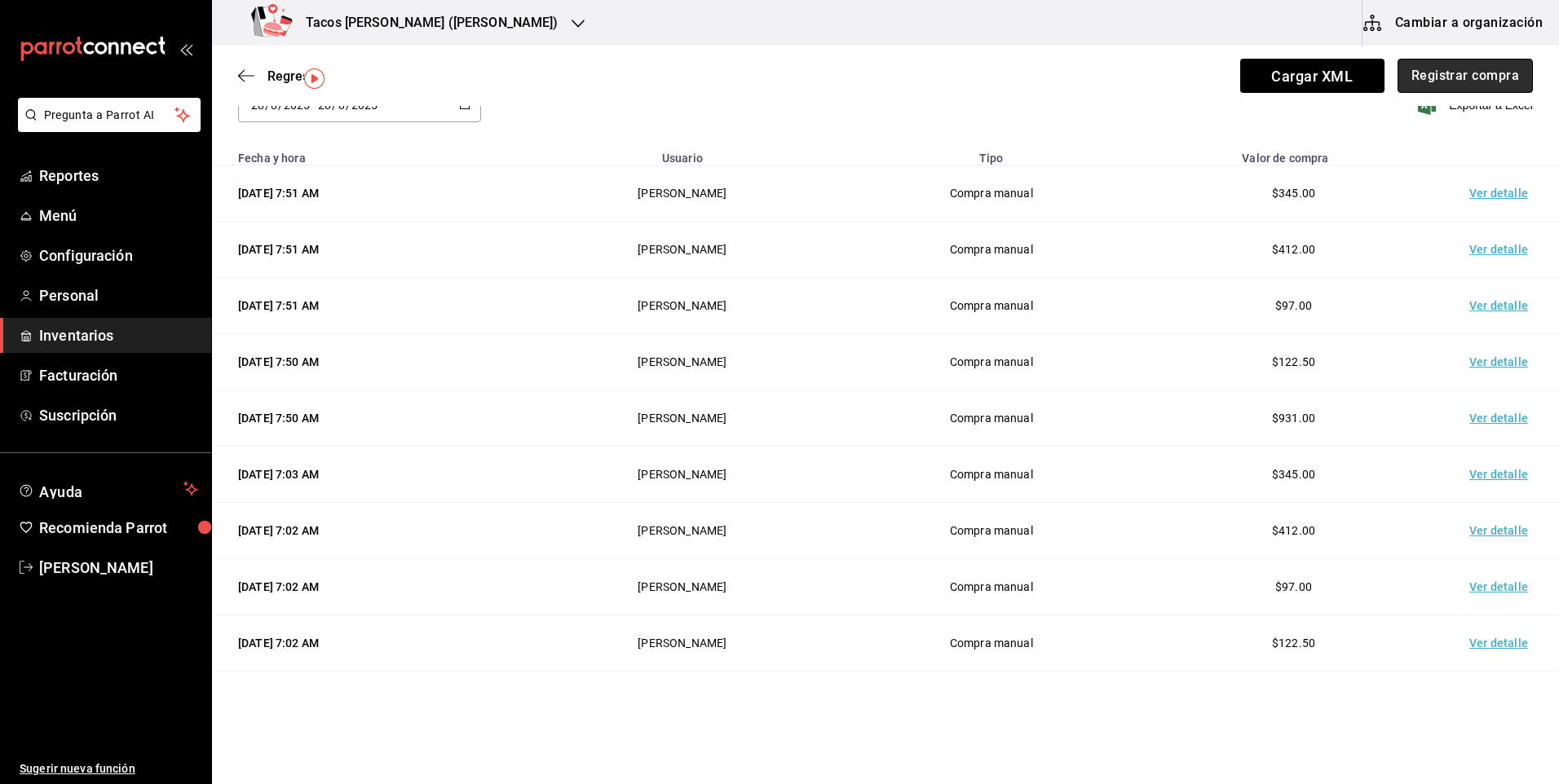
click at [1457, 88] on button "Registrar compra" at bounding box center [1464, 76] width 135 height 34
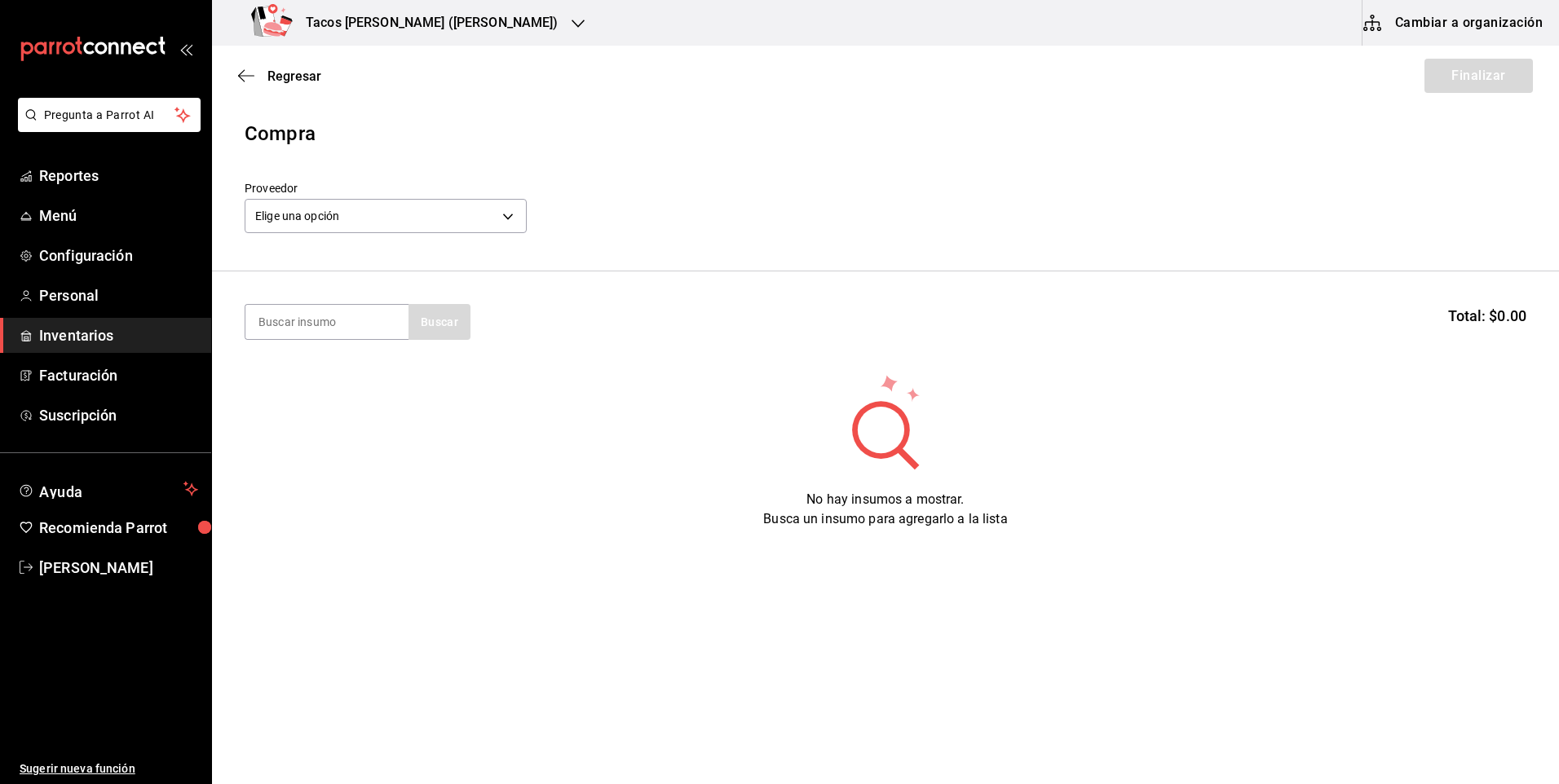
click at [407, 198] on div "Elige una opción default" at bounding box center [385, 214] width 282 height 43
click at [407, 225] on body "Pregunta a Parrot AI Reportes Menú Configuración Personal Inventarios Facturaci…" at bounding box center [779, 345] width 1559 height 692
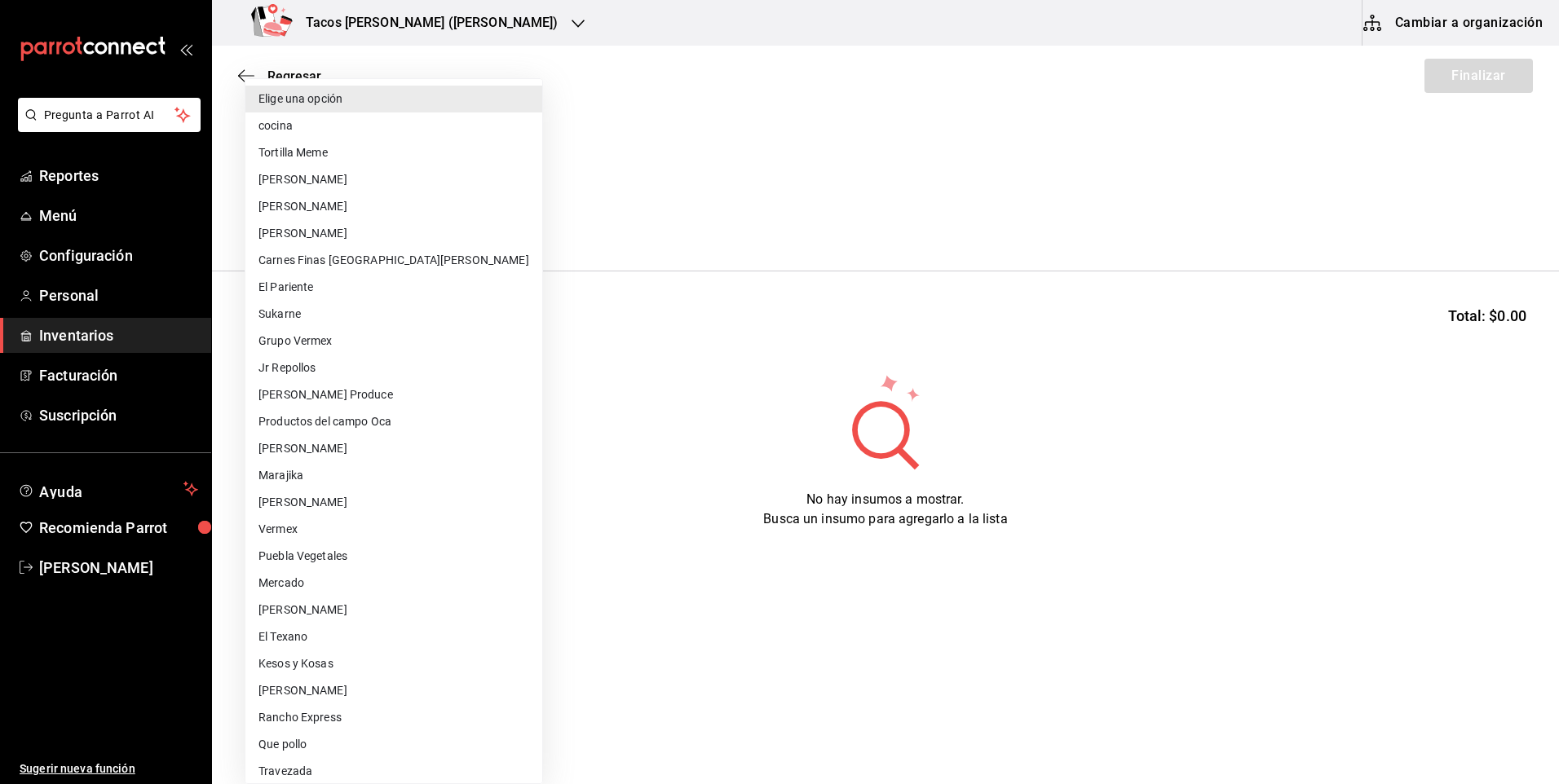
click at [416, 125] on li "cocina" at bounding box center [393, 126] width 296 height 27
type input "237c9a5b-4078-49eb-83ef-23bf52bd7acd"
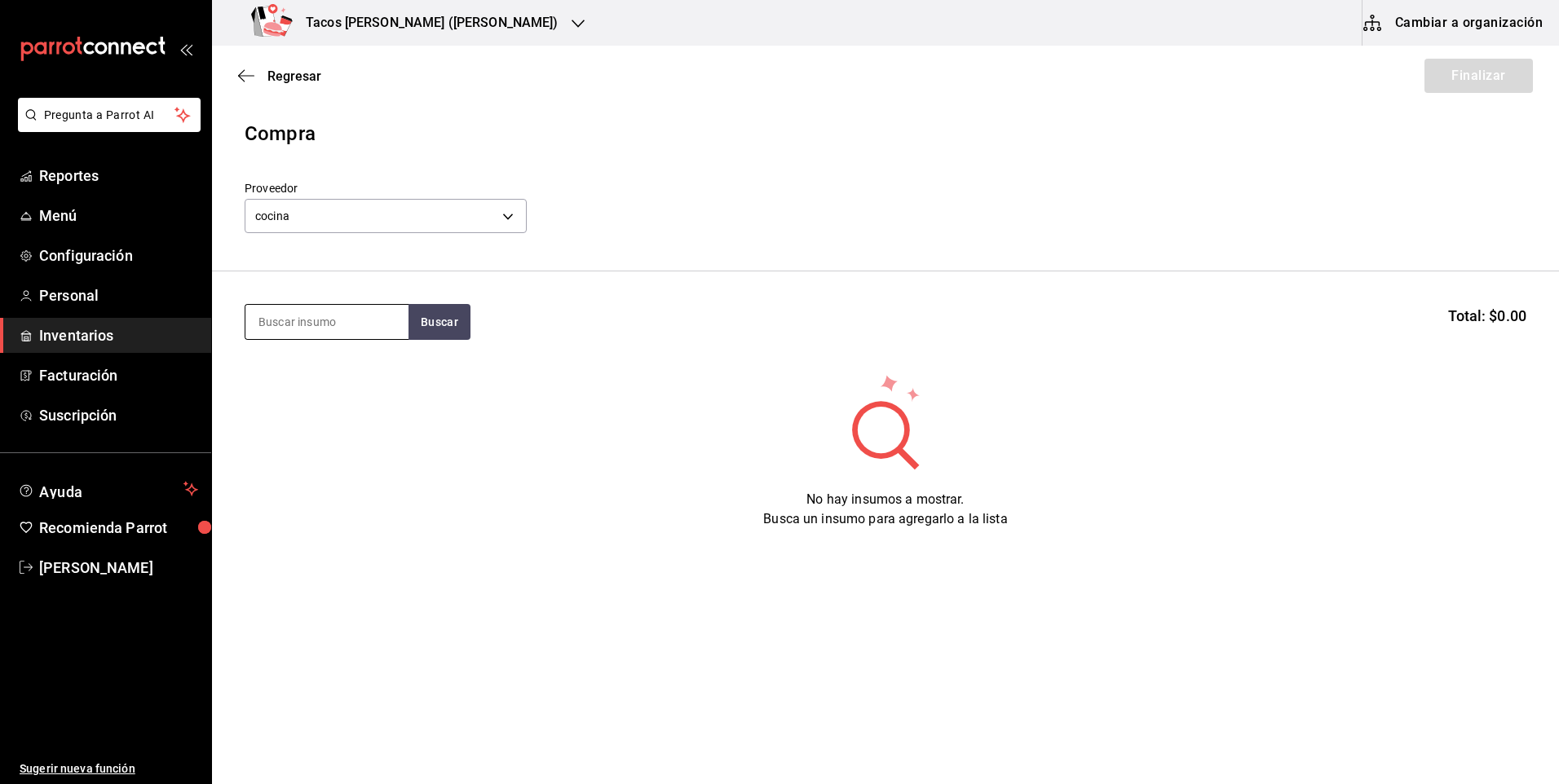
click at [348, 328] on input at bounding box center [327, 321] width 163 height 34
type input "des"
click at [450, 323] on button "Buscar" at bounding box center [439, 322] width 62 height 36
click at [337, 389] on div "Taco Deshebrada terminado" at bounding box center [327, 379] width 137 height 39
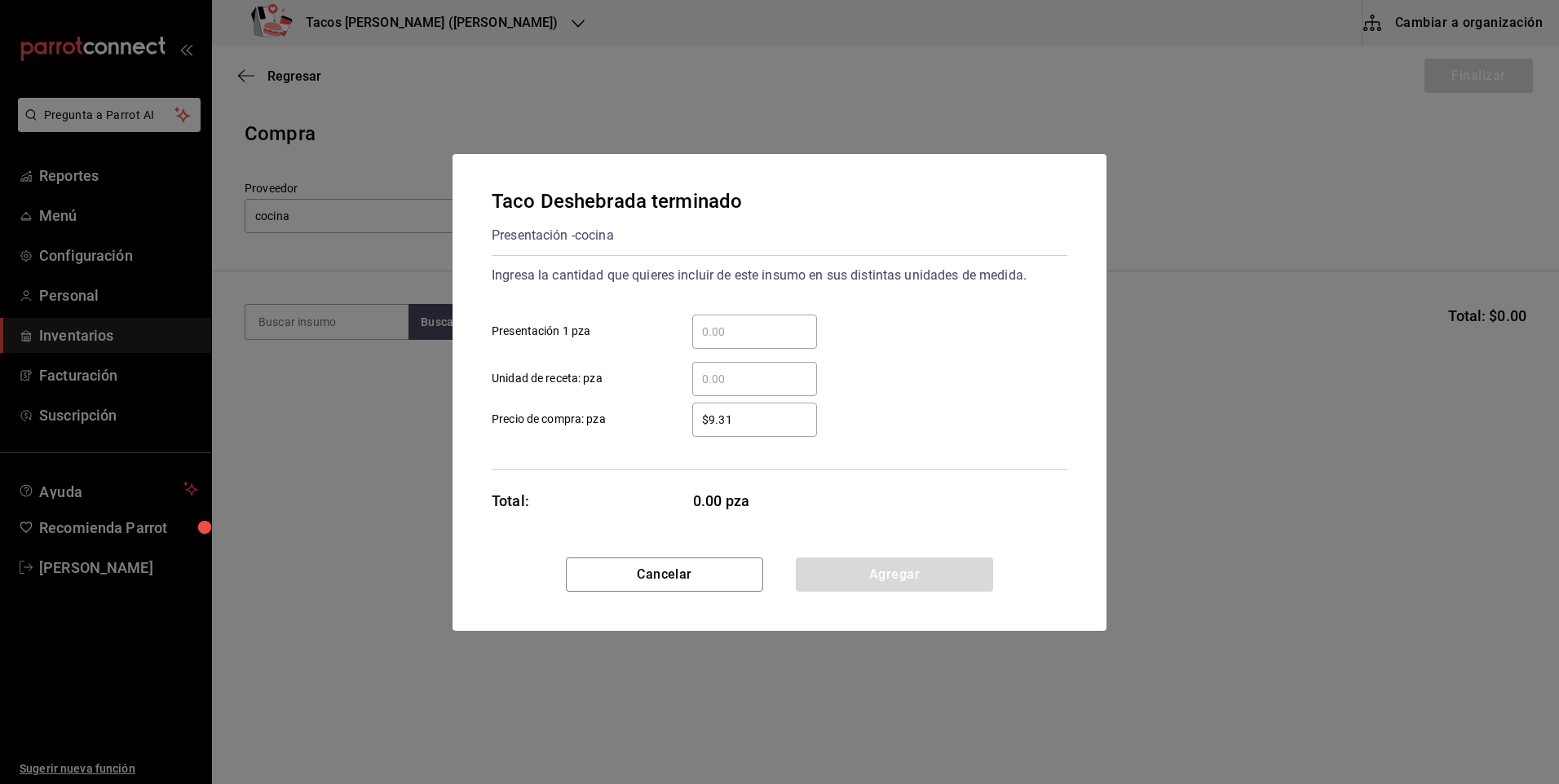
click at [758, 328] on input "​ Presentación 1 pza" at bounding box center [754, 332] width 124 height 20
type input "20"
click at [896, 568] on button "Agregar" at bounding box center [895, 575] width 197 height 34
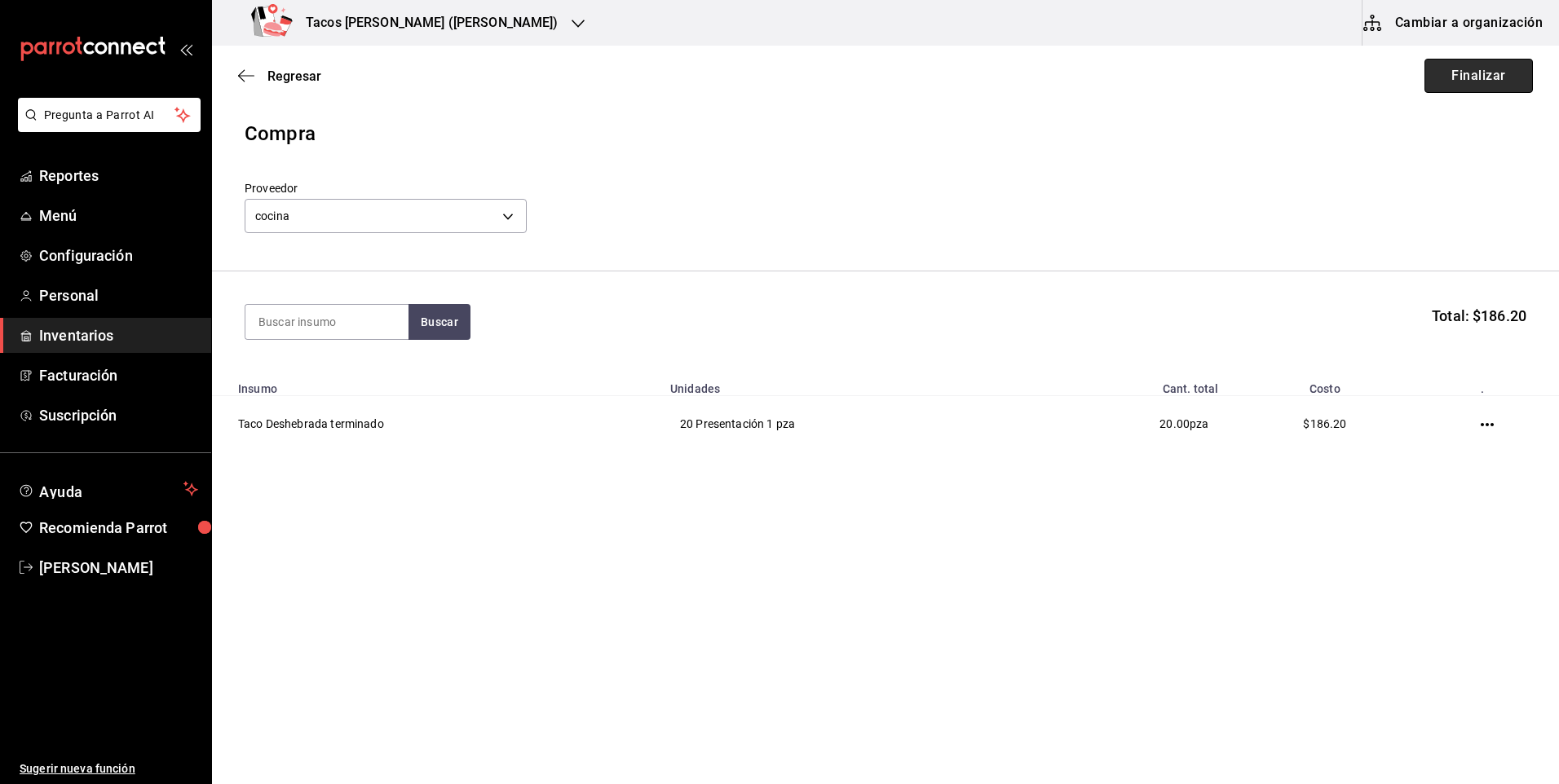
click at [1512, 78] on button "Finalizar" at bounding box center [1478, 76] width 108 height 34
